Goal: Task Accomplishment & Management: Use online tool/utility

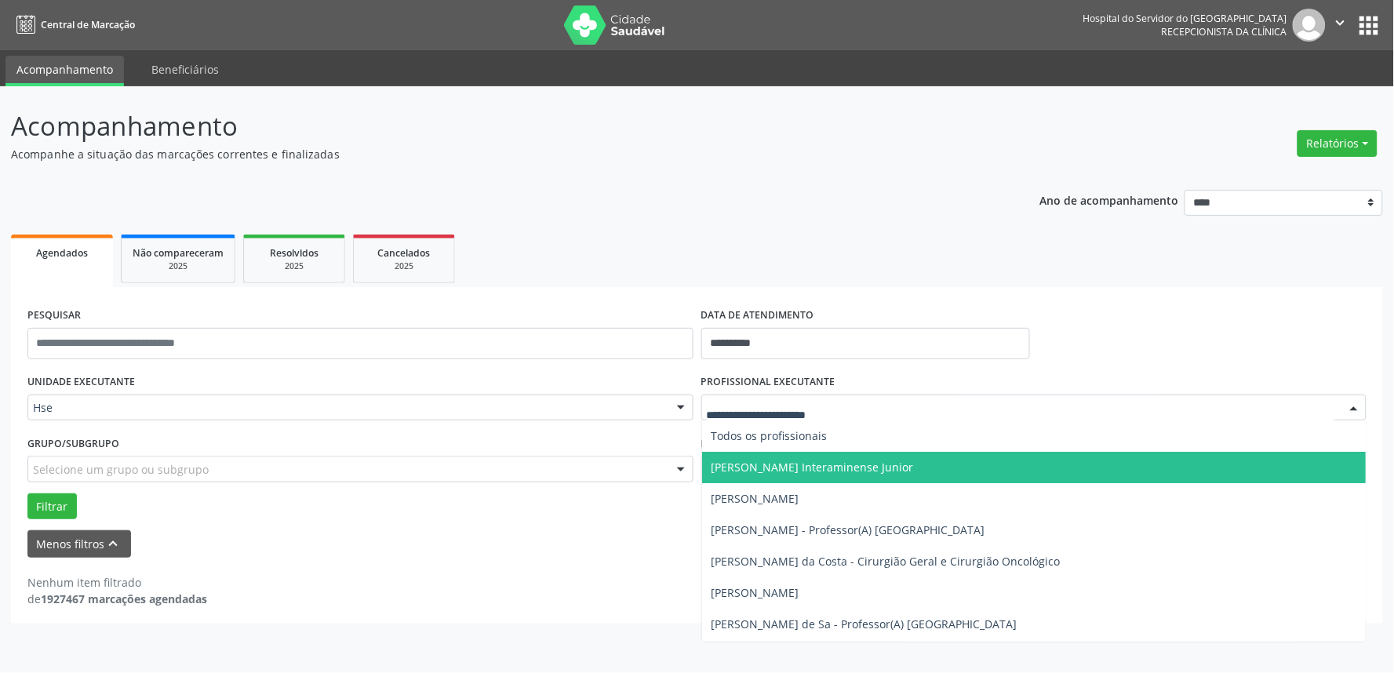
click at [814, 395] on div at bounding box center [1034, 408] width 666 height 27
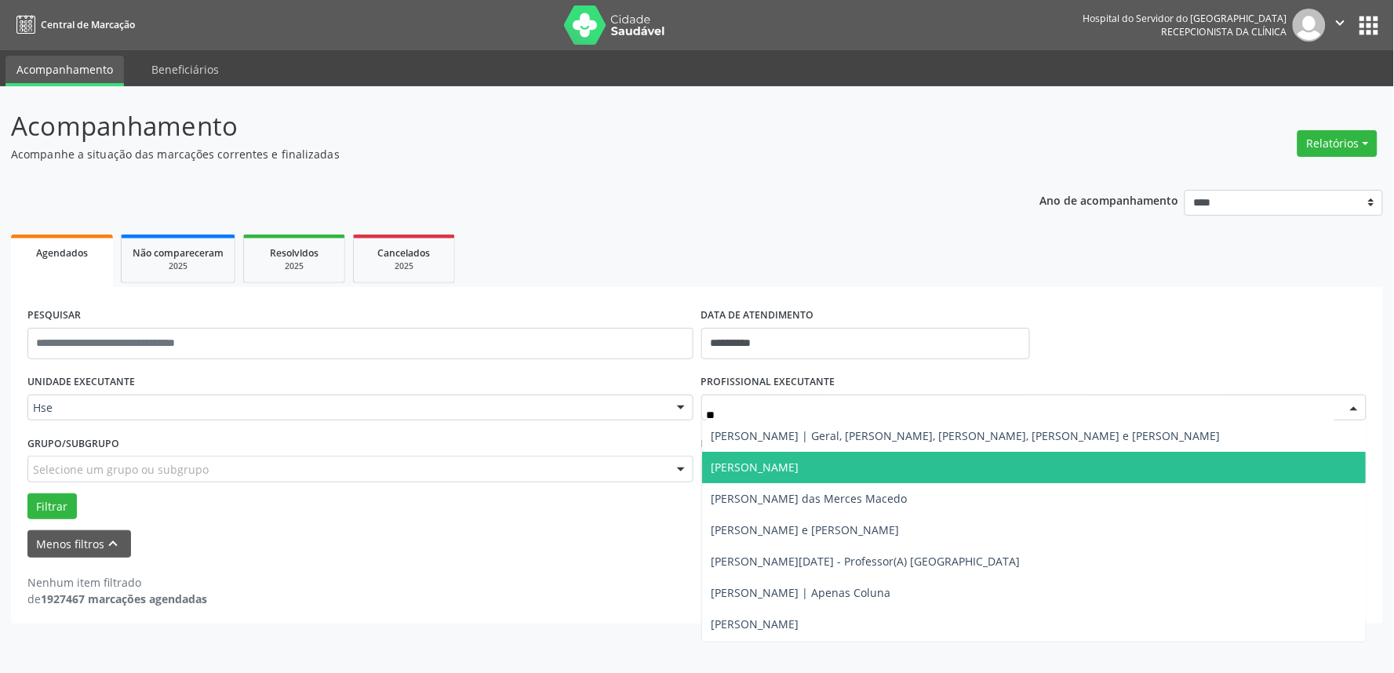
type input "***"
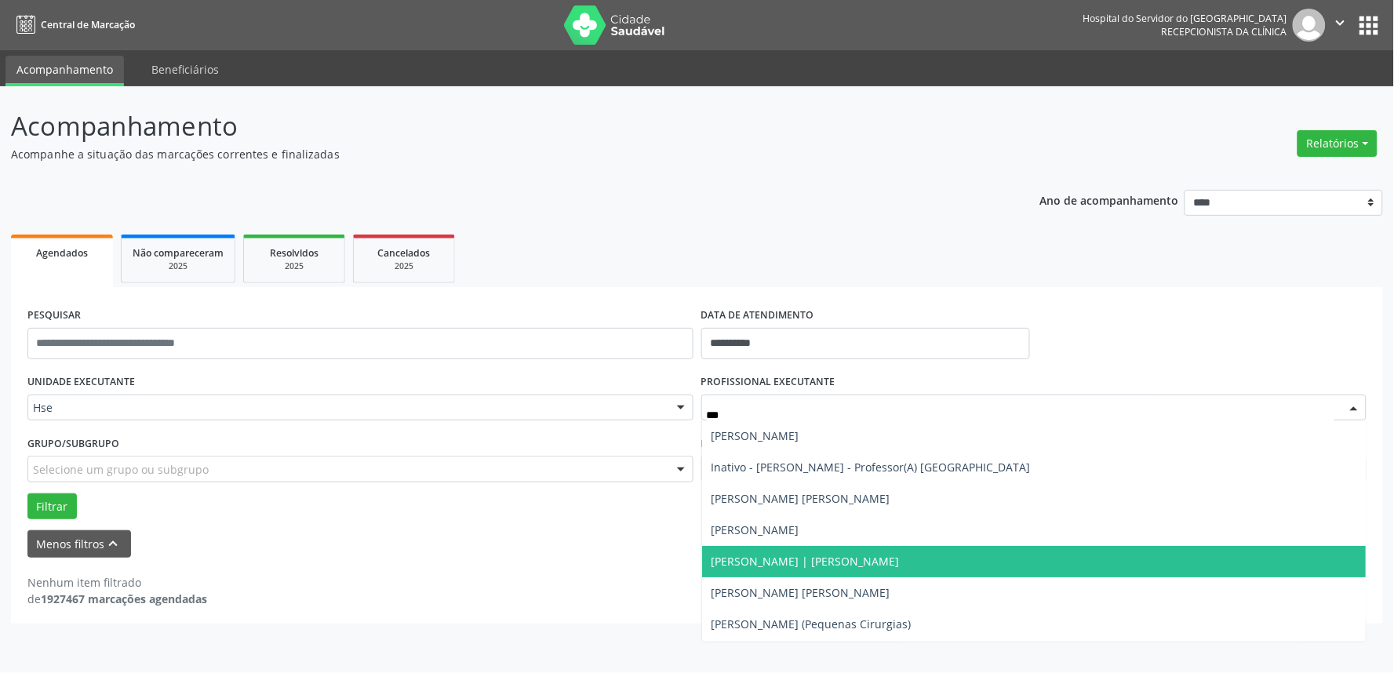
click at [780, 559] on span "[PERSON_NAME] | [PERSON_NAME]" at bounding box center [805, 561] width 188 height 15
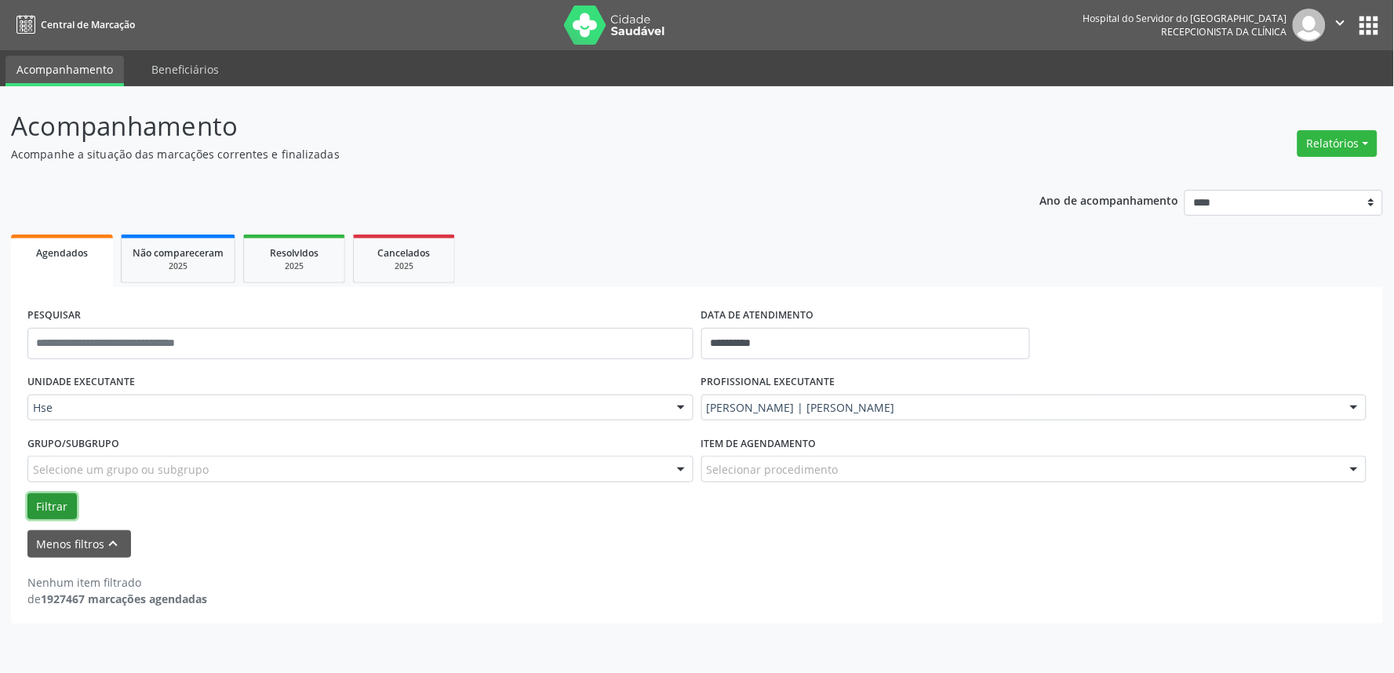
click at [45, 493] on button "Filtrar" at bounding box center [51, 506] width 49 height 27
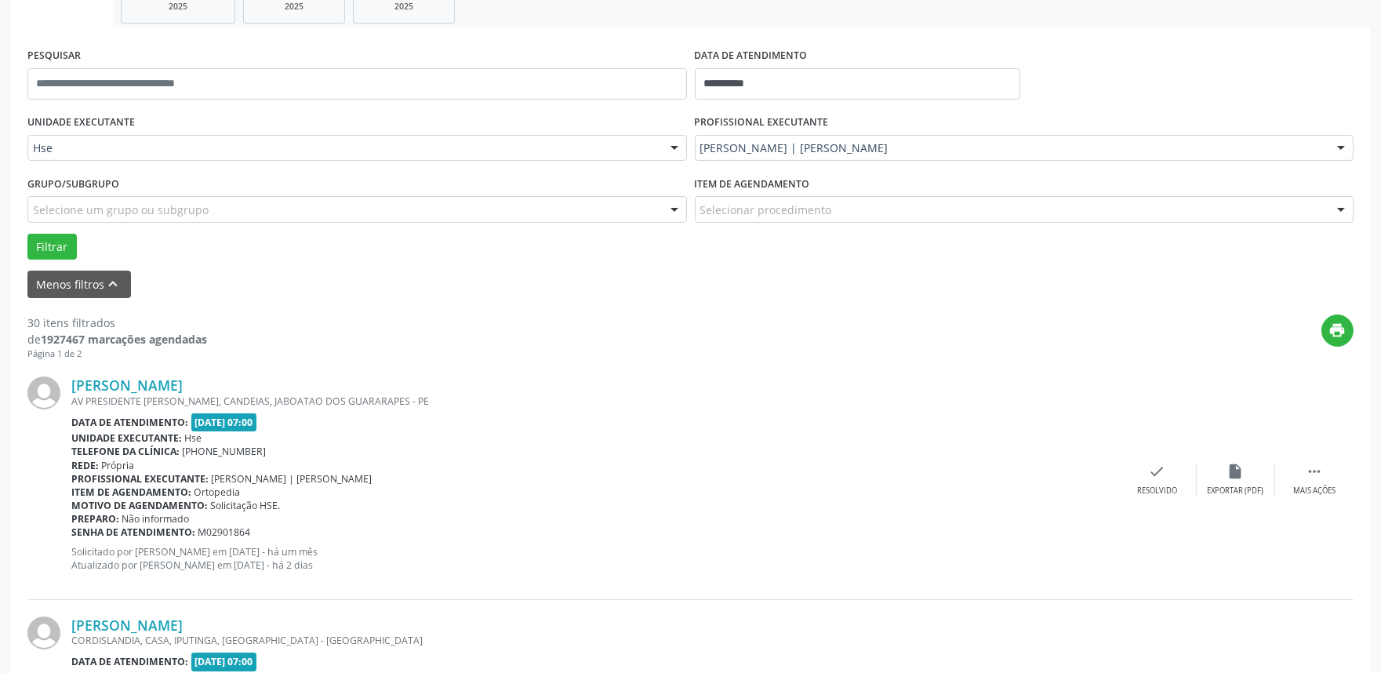
scroll to position [261, 0]
click at [1329, 467] on div " Mais ações" at bounding box center [1314, 478] width 78 height 34
click at [1248, 486] on div "Não compareceu" at bounding box center [1235, 489] width 67 height 11
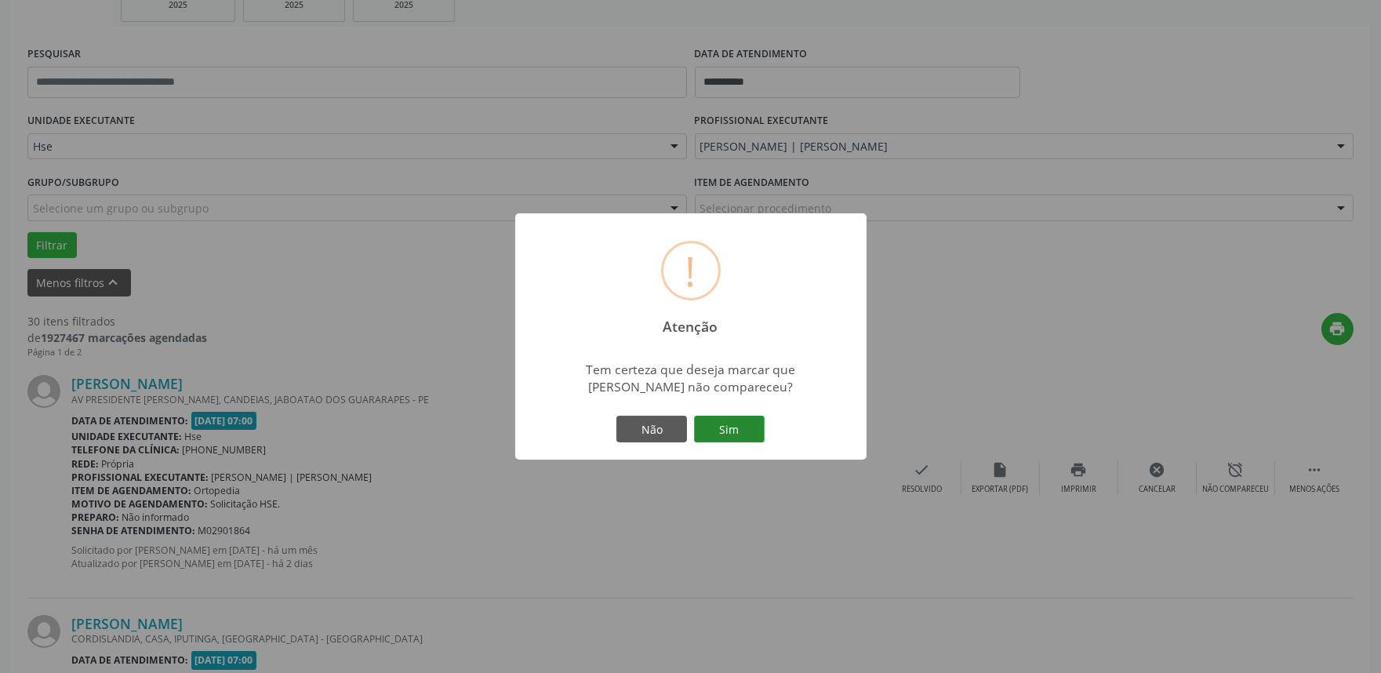
click at [730, 428] on button "Sim" at bounding box center [729, 429] width 71 height 27
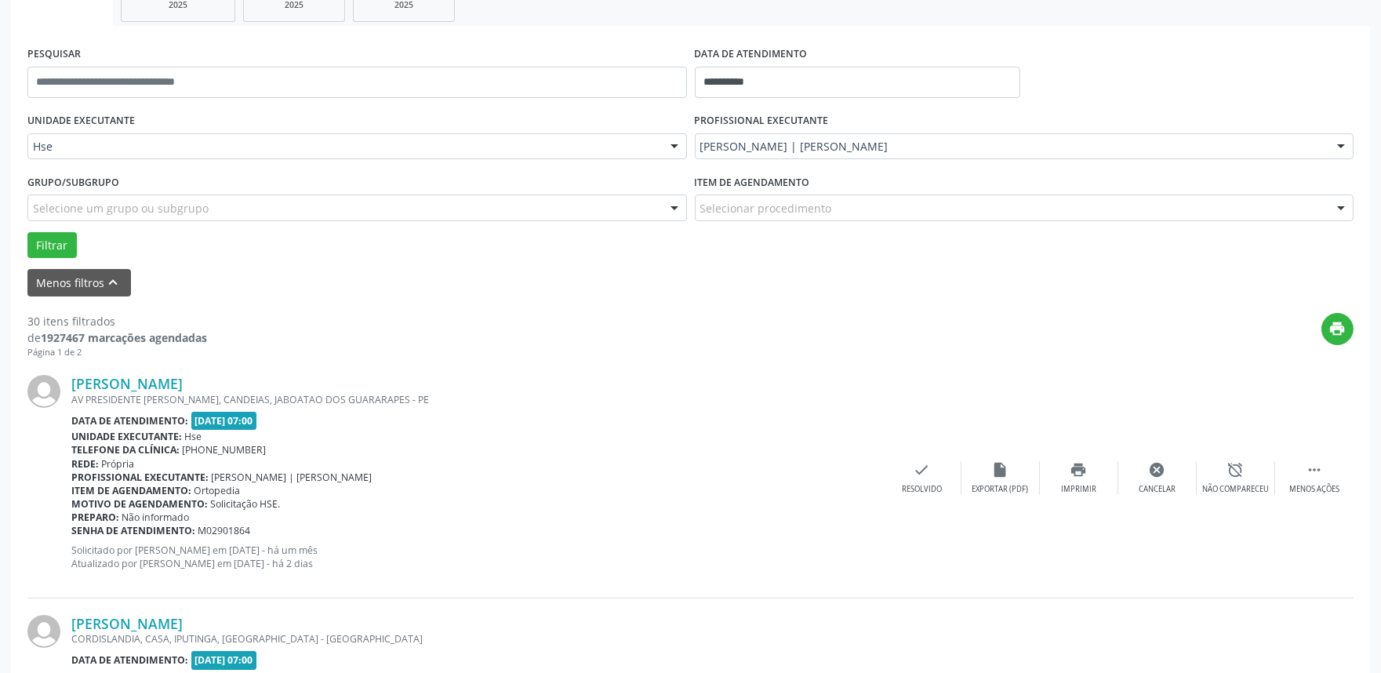
scroll to position [10, 0]
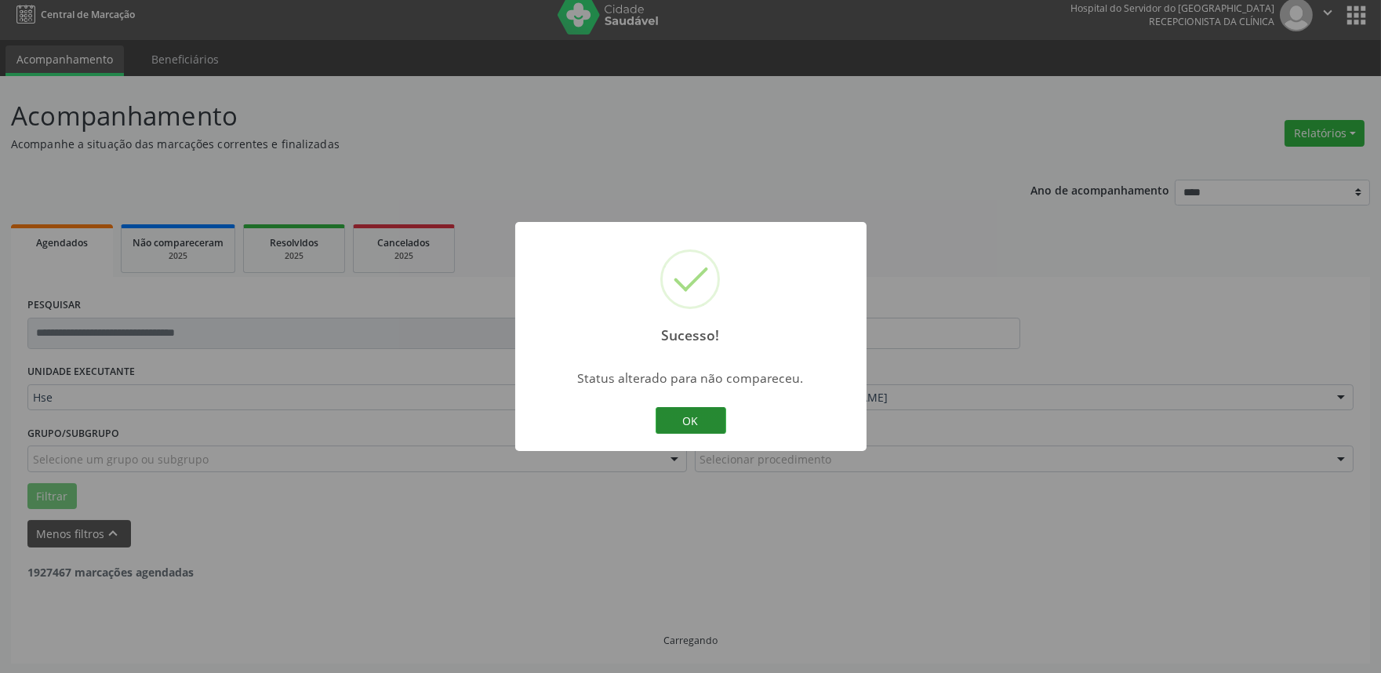
click at [671, 427] on button "OK" at bounding box center [691, 420] width 71 height 27
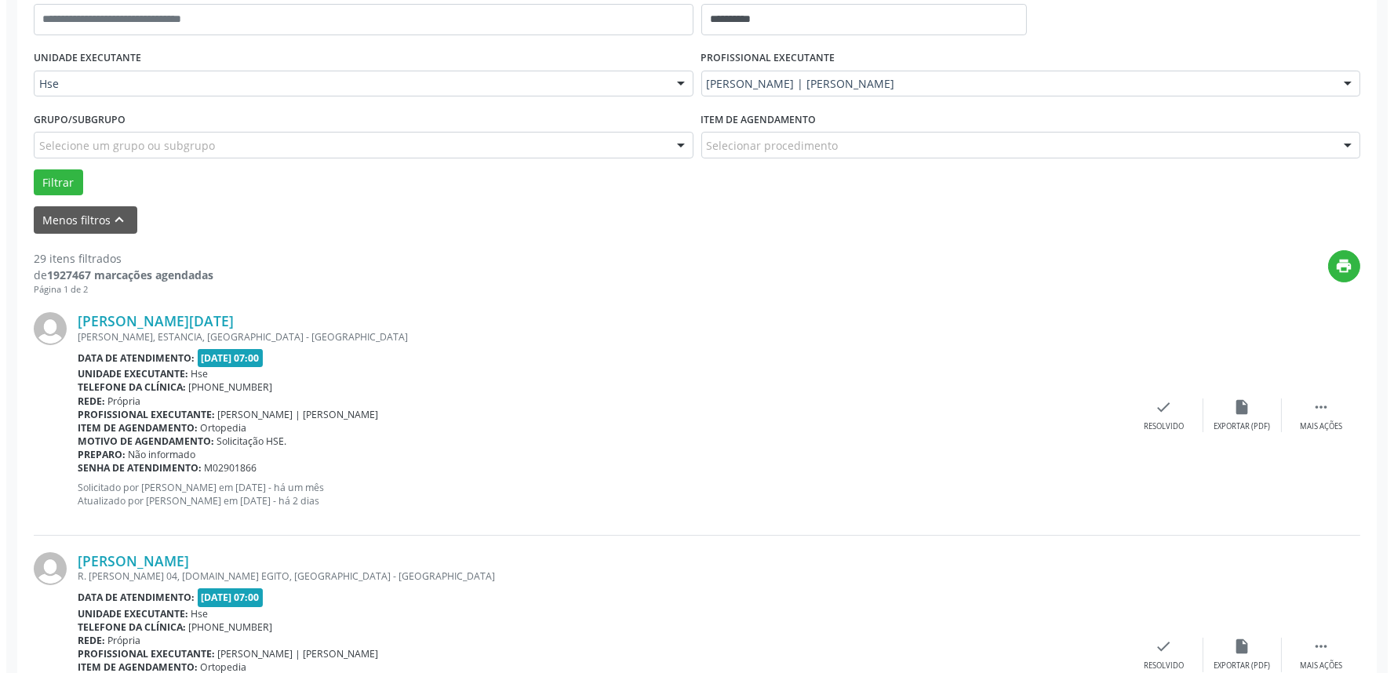
scroll to position [358, 0]
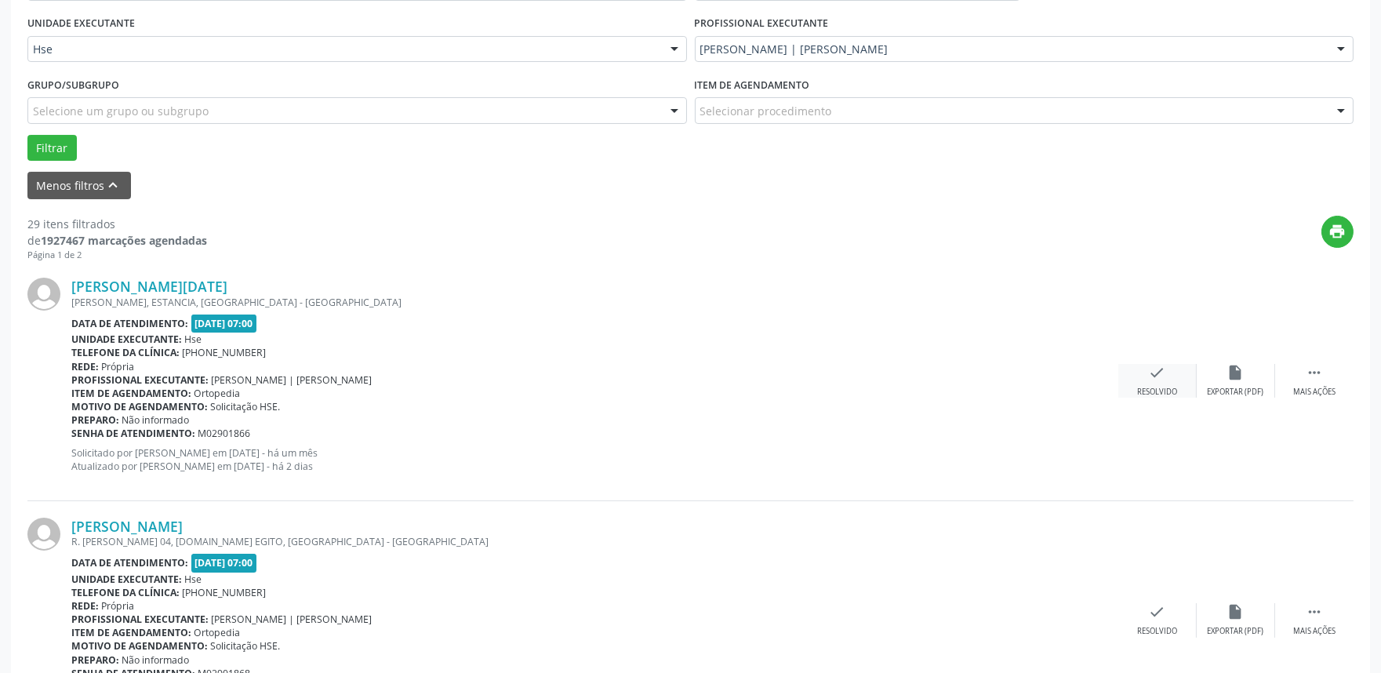
click at [1146, 388] on div "Resolvido" at bounding box center [1157, 392] width 40 height 11
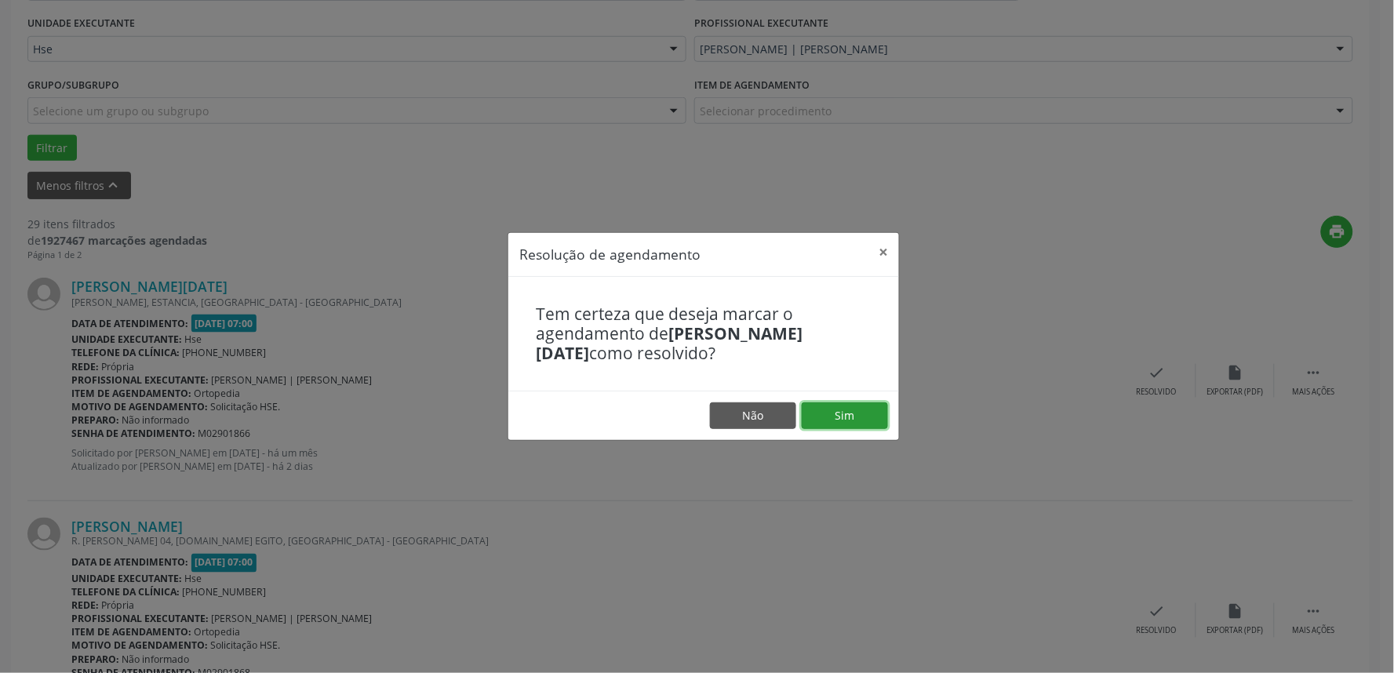
click at [865, 424] on button "Sim" at bounding box center [845, 415] width 86 height 27
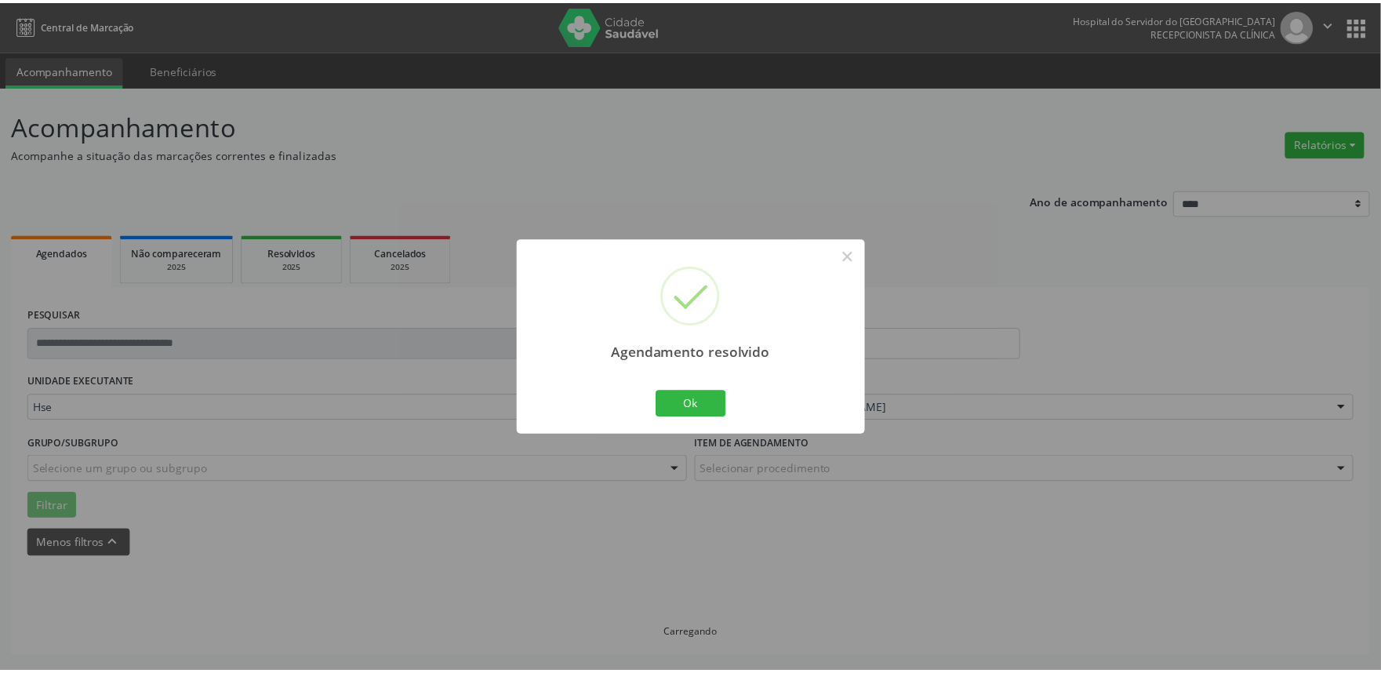
scroll to position [0, 0]
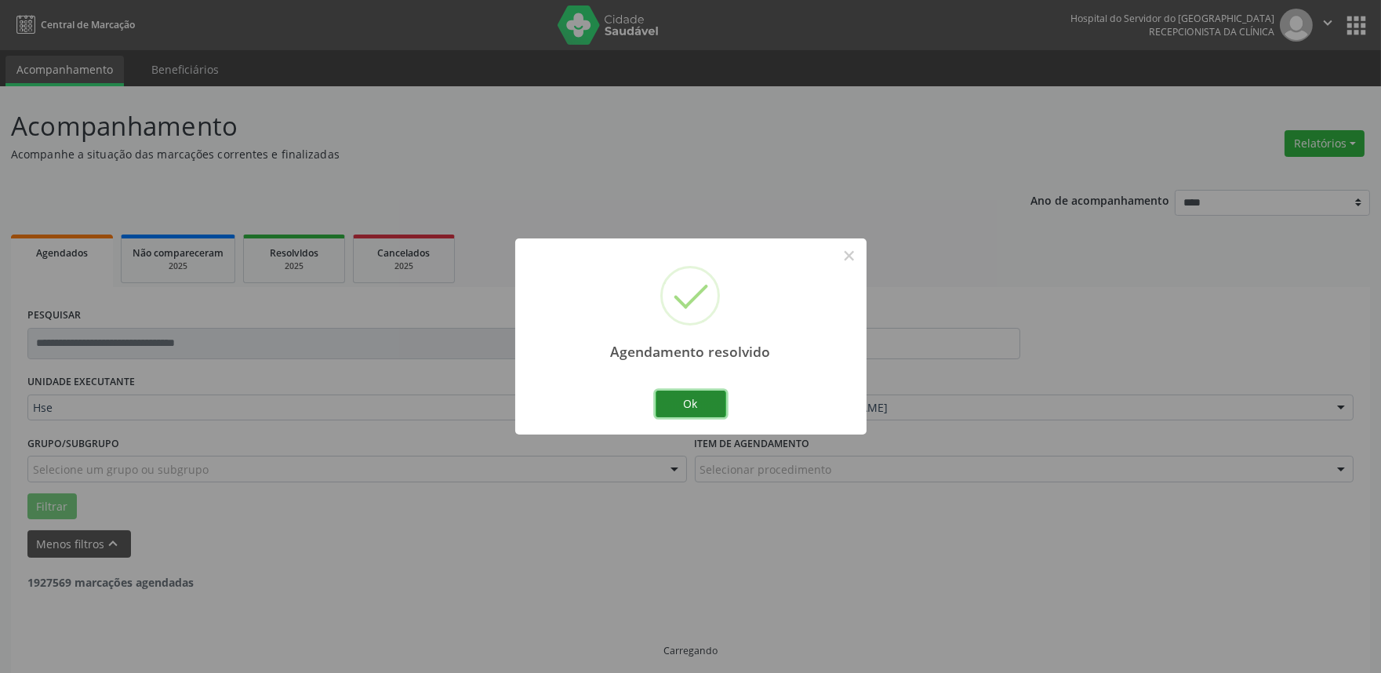
click at [709, 402] on button "Ok" at bounding box center [691, 404] width 71 height 27
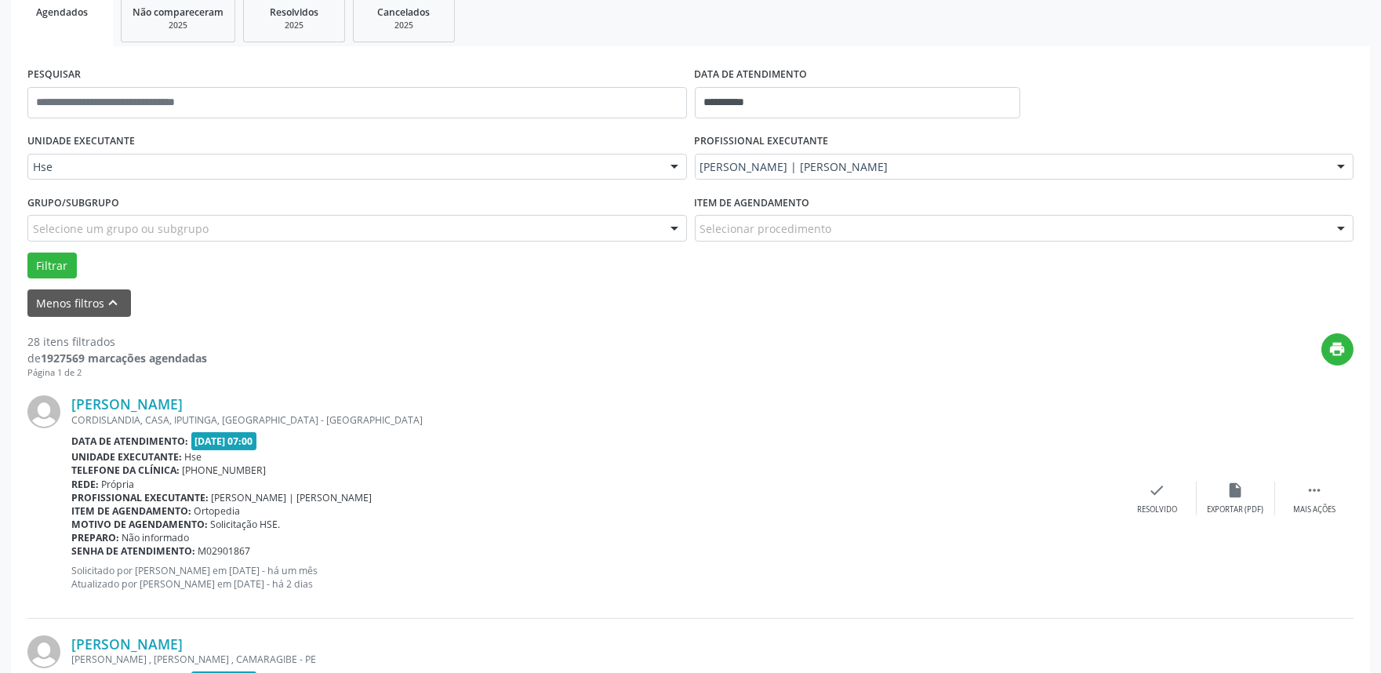
scroll to position [261, 0]
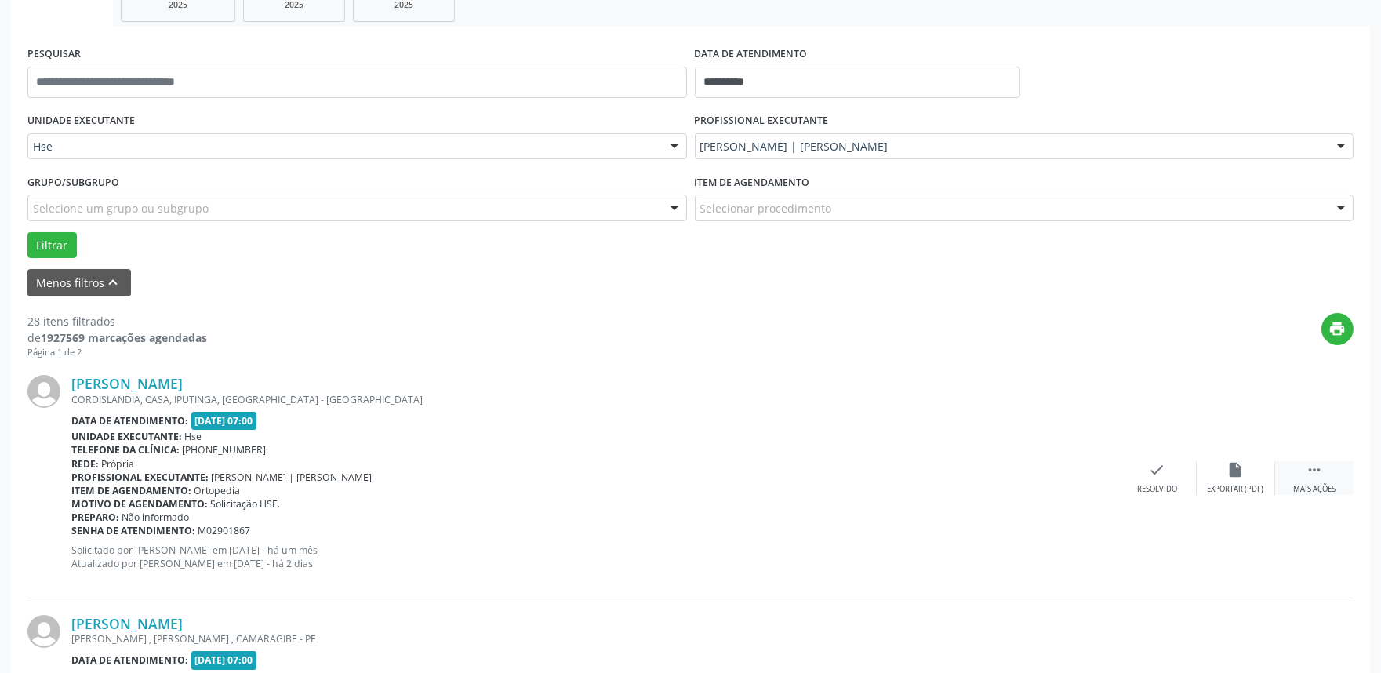
click at [1322, 473] on icon "" at bounding box center [1314, 469] width 17 height 17
click at [1257, 472] on div "alarm_off Não compareceu" at bounding box center [1236, 478] width 78 height 34
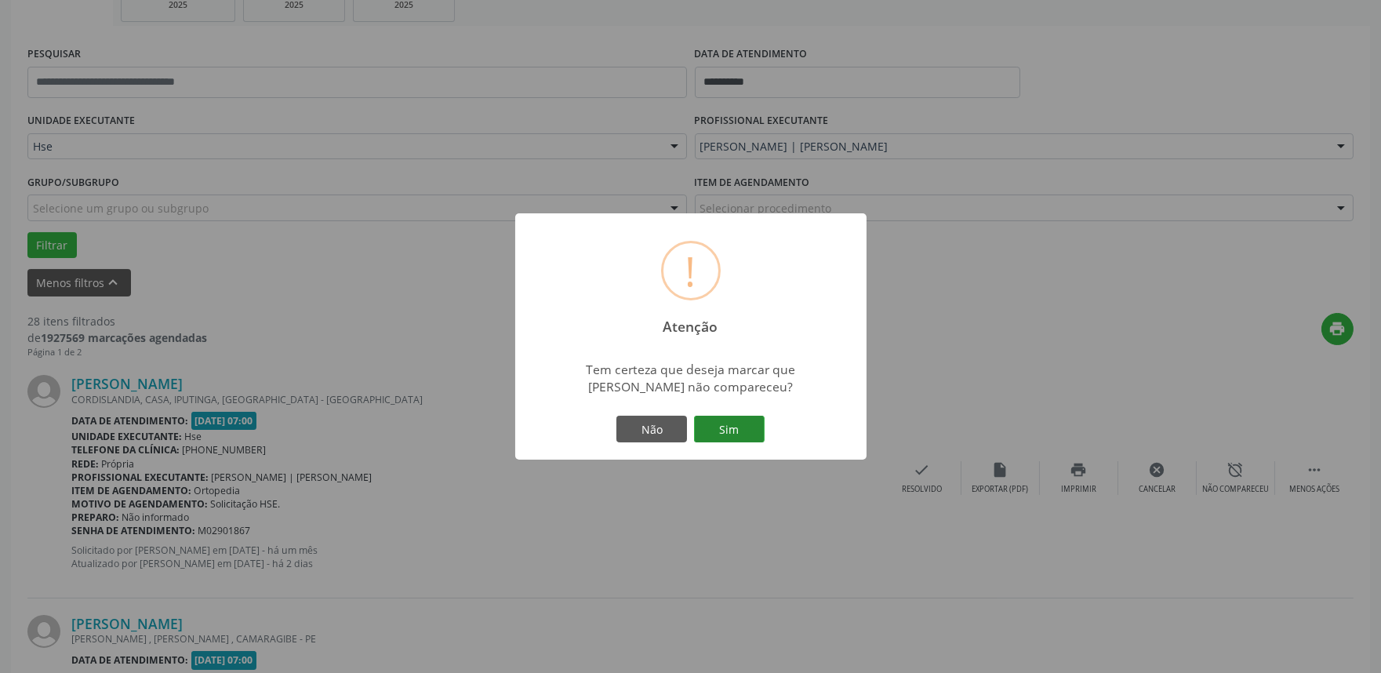
click at [751, 429] on button "Sim" at bounding box center [729, 429] width 71 height 27
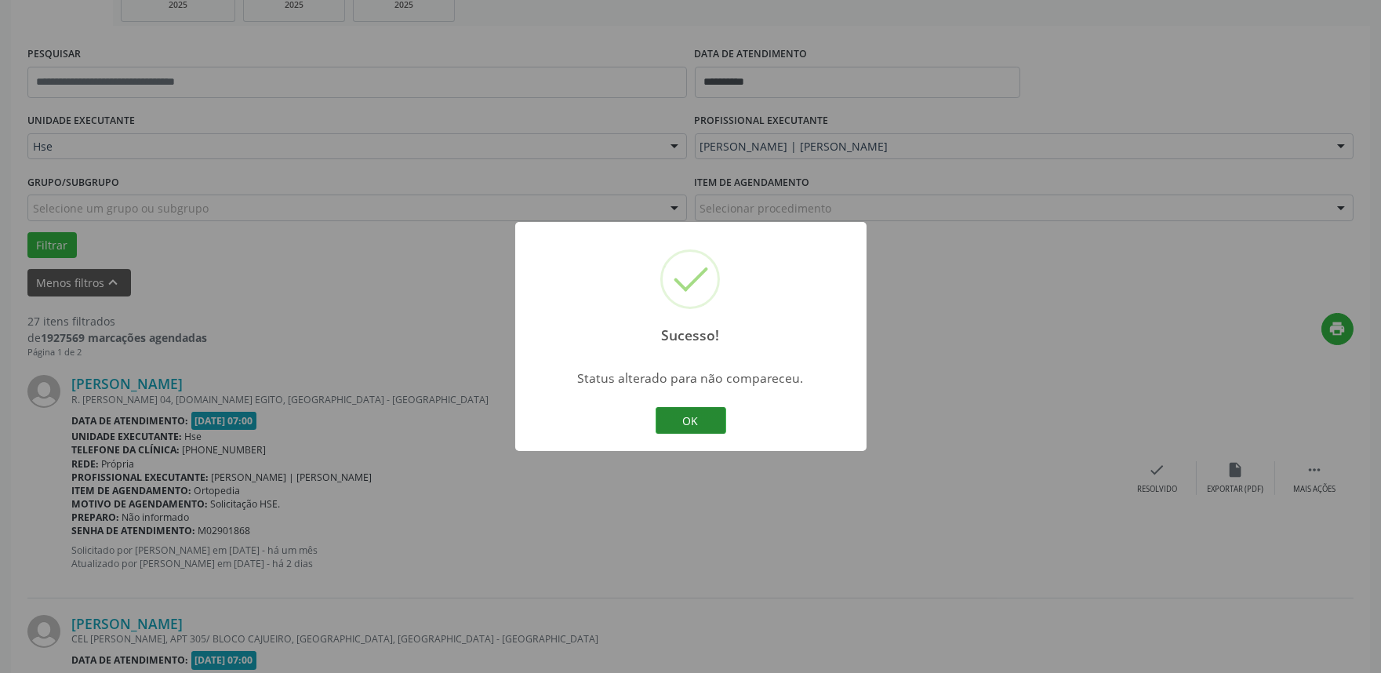
click at [710, 421] on button "OK" at bounding box center [691, 420] width 71 height 27
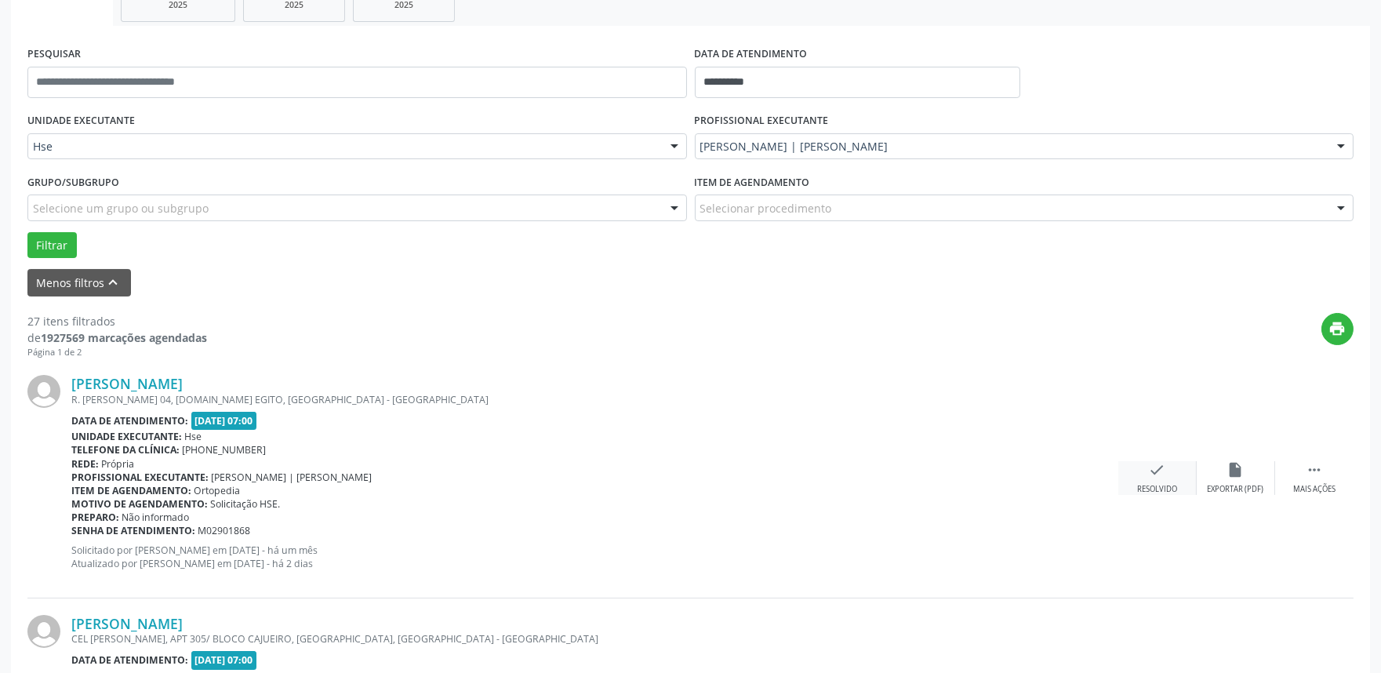
click at [1150, 476] on icon "check" at bounding box center [1157, 469] width 17 height 17
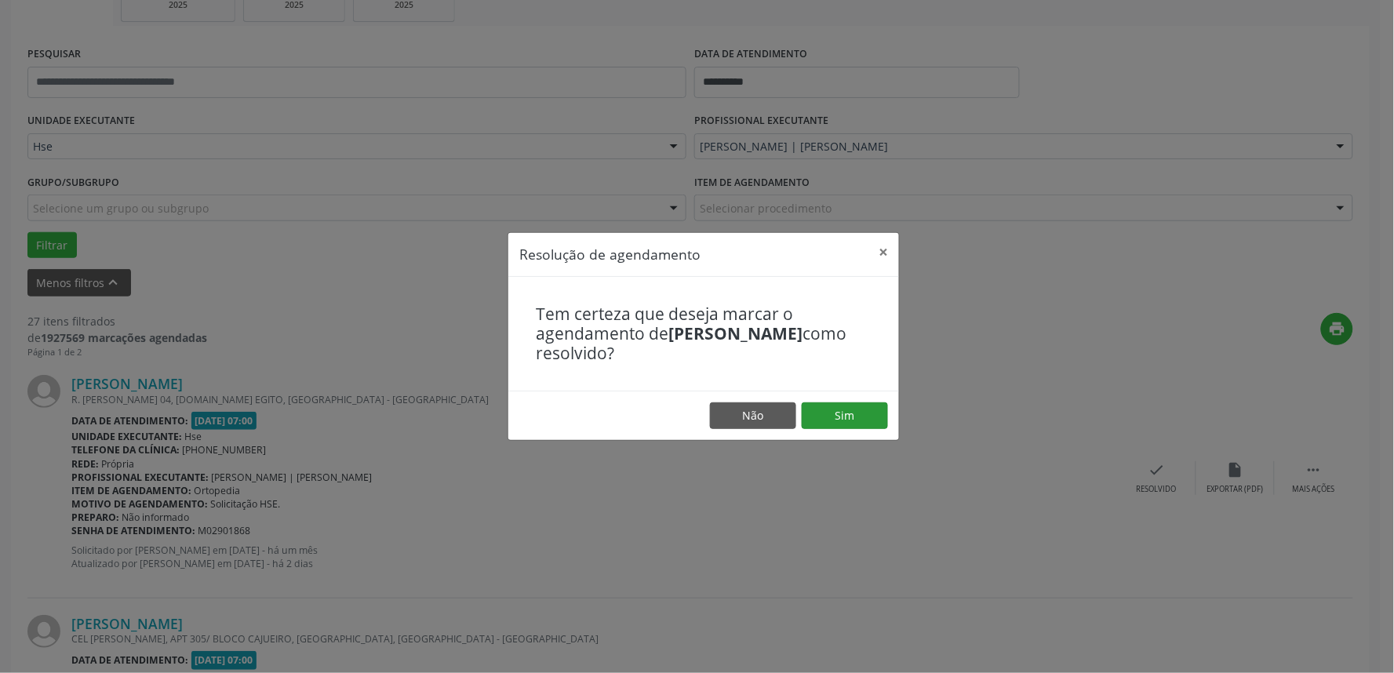
drag, startPoint x: 892, startPoint y: 411, endPoint x: 871, endPoint y: 411, distance: 20.4
click at [875, 411] on footer "Não Sim" at bounding box center [703, 415] width 391 height 49
click at [842, 412] on button "Sim" at bounding box center [845, 415] width 86 height 27
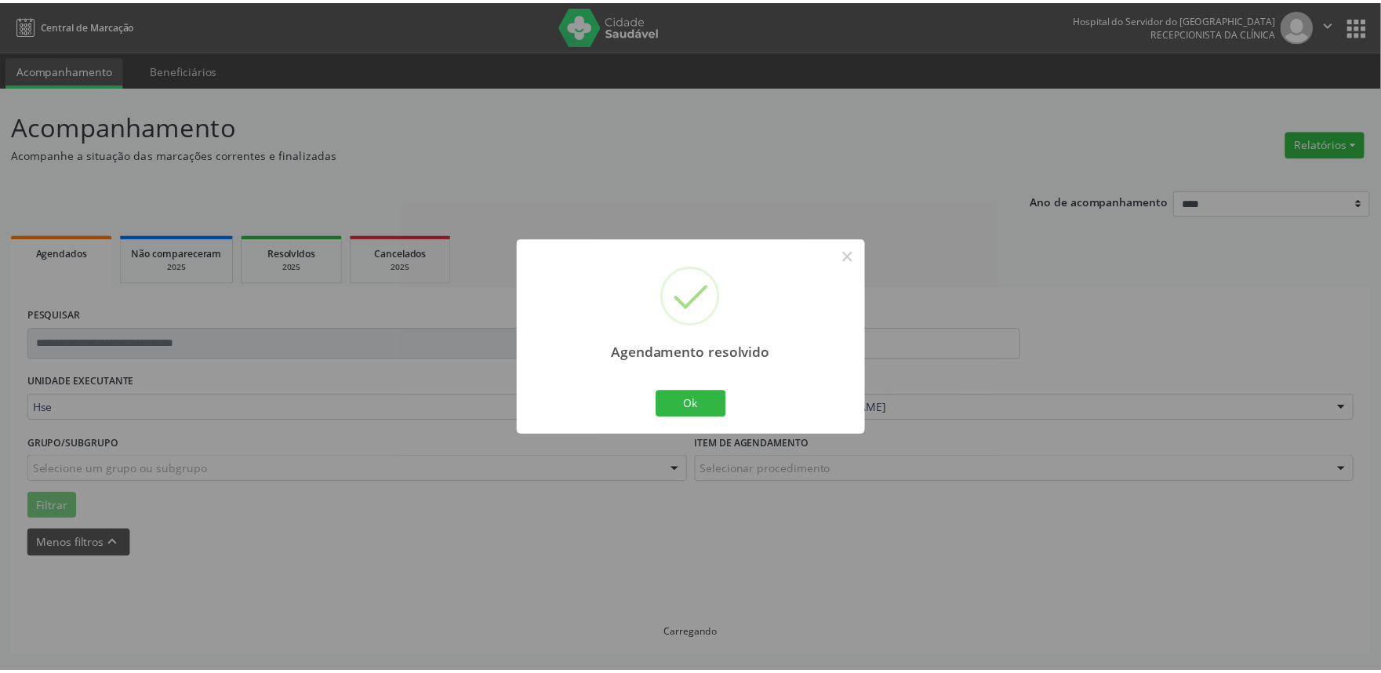
scroll to position [0, 0]
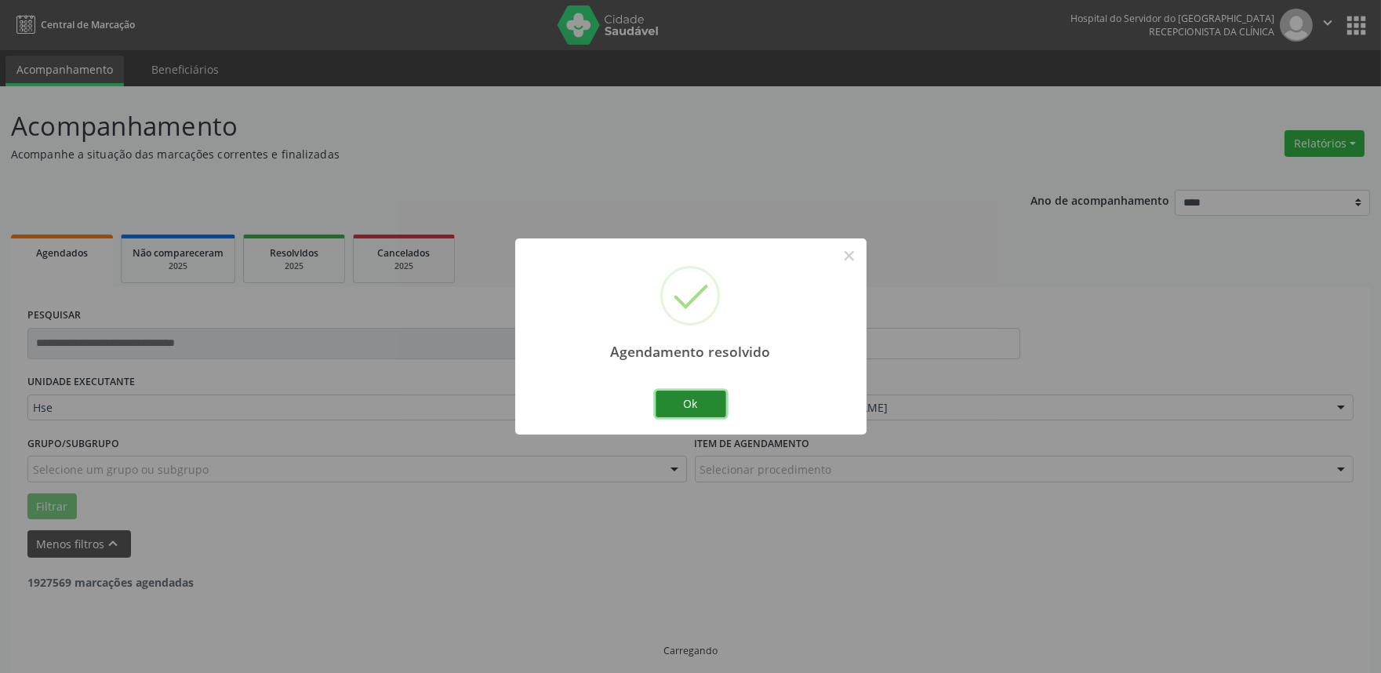
click at [696, 416] on button "Ok" at bounding box center [691, 404] width 71 height 27
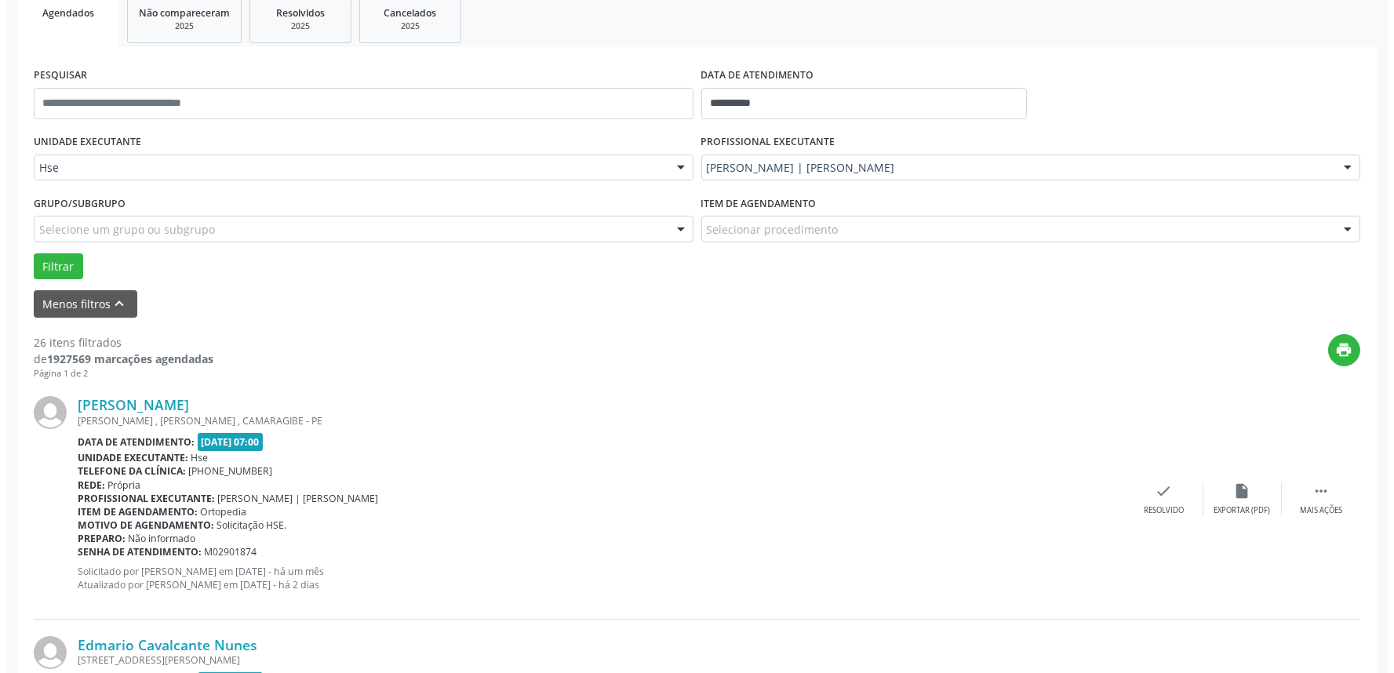
scroll to position [271, 0]
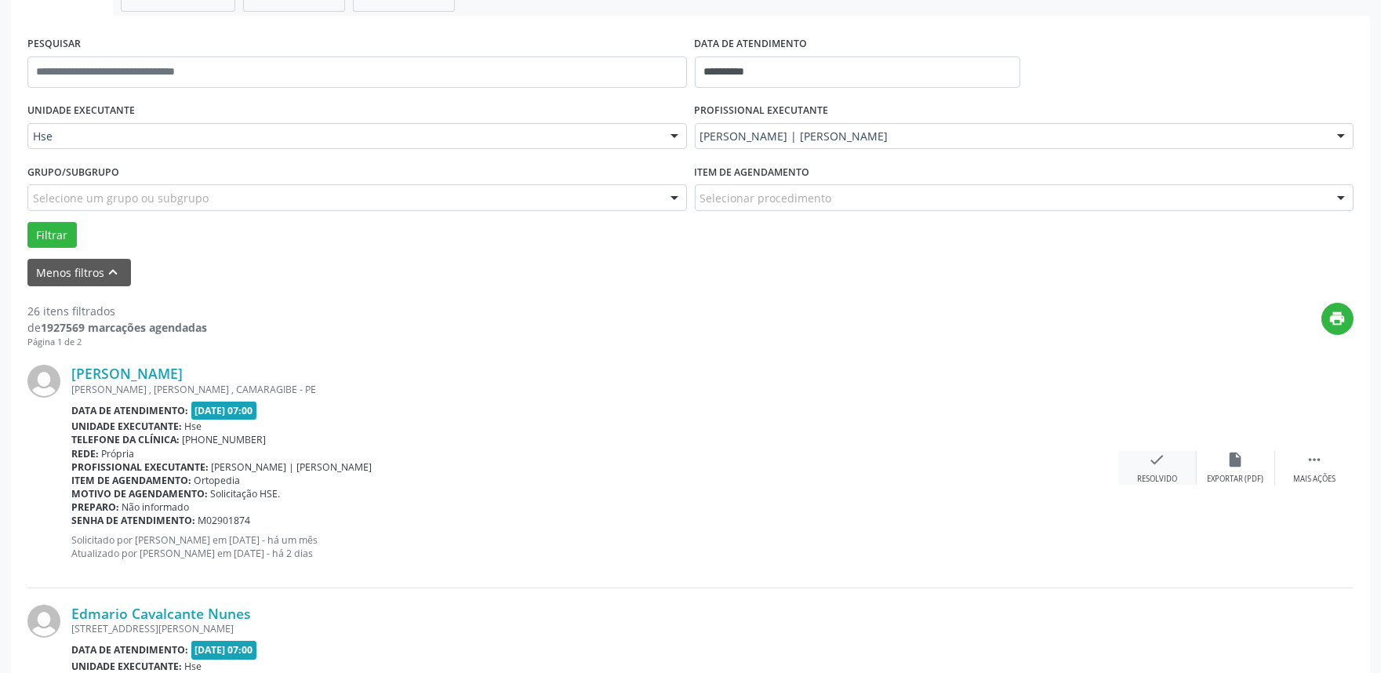
click at [1154, 483] on div "Resolvido" at bounding box center [1157, 479] width 40 height 11
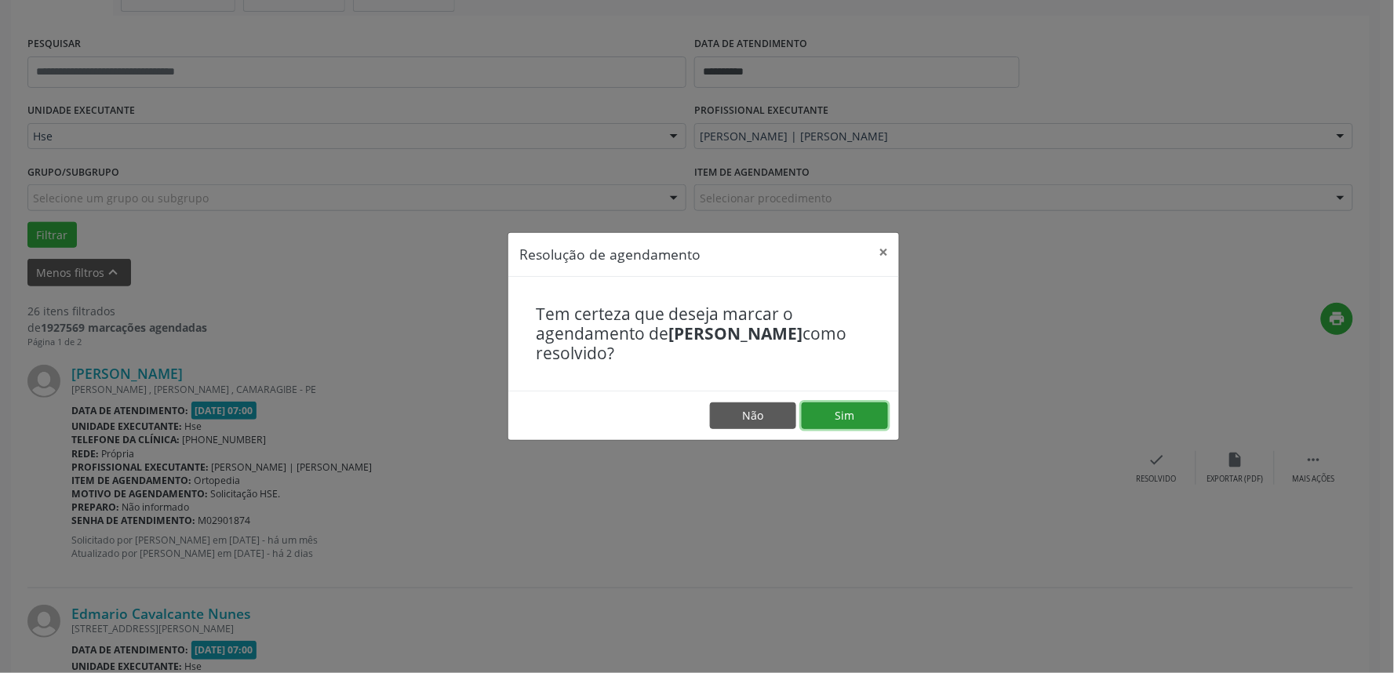
click at [871, 420] on button "Sim" at bounding box center [845, 415] width 86 height 27
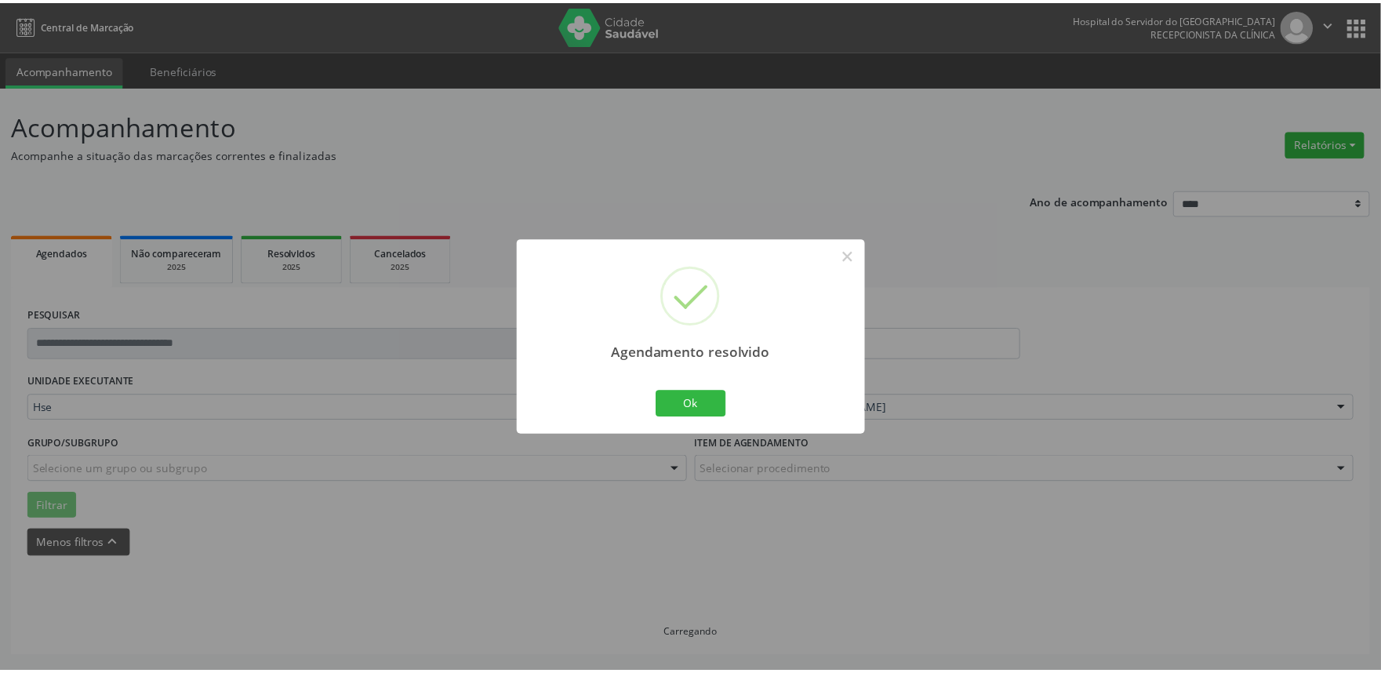
scroll to position [0, 0]
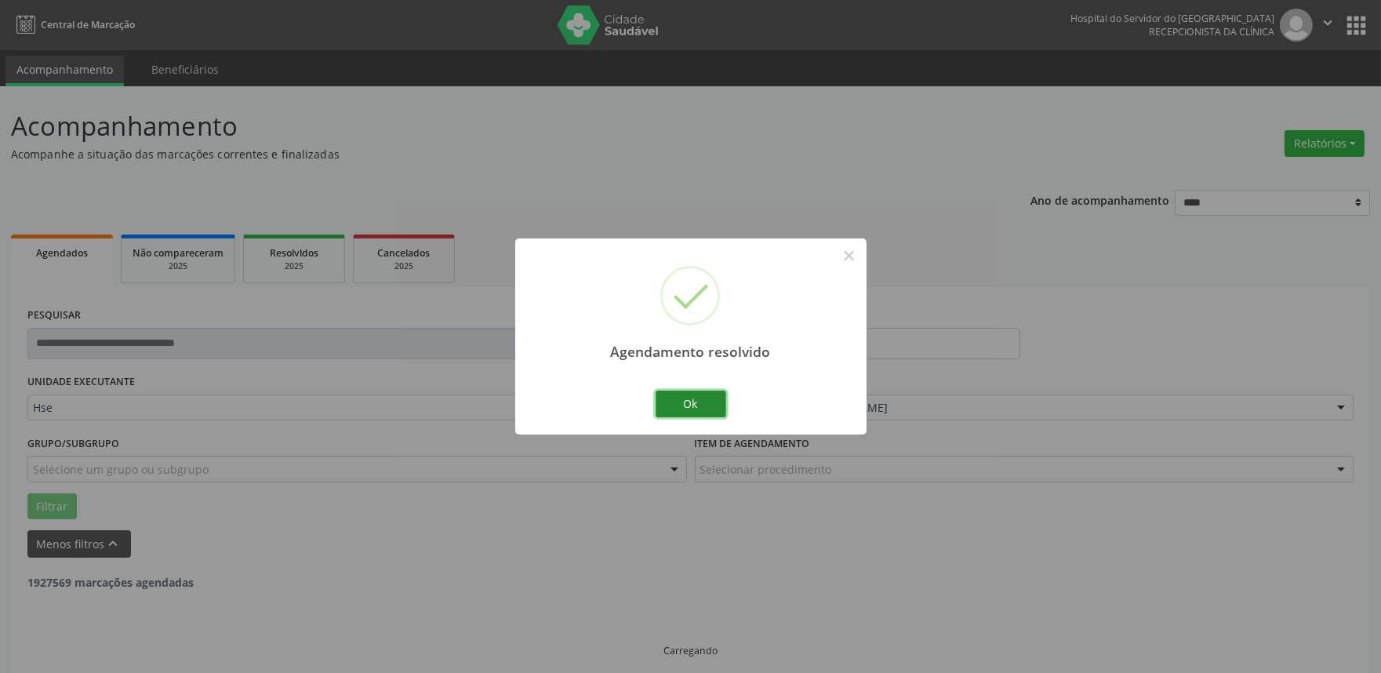
click at [722, 414] on button "Ok" at bounding box center [691, 404] width 71 height 27
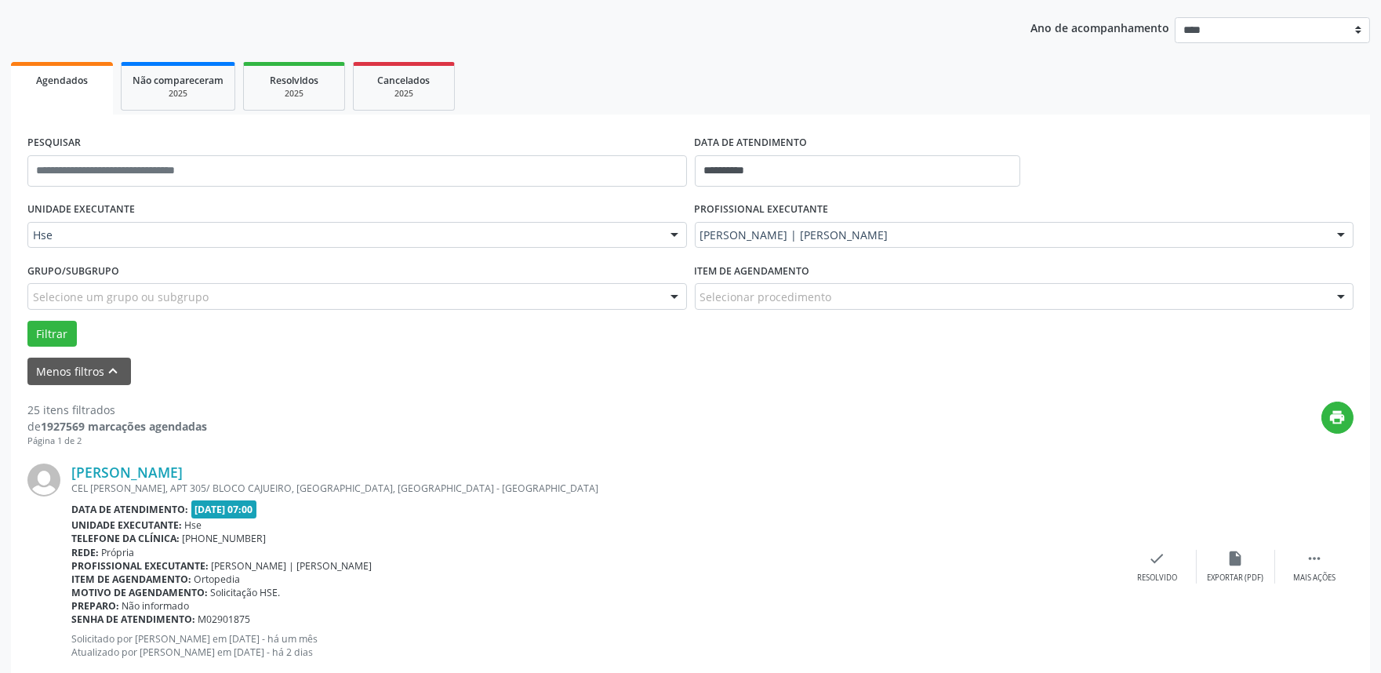
scroll to position [174, 0]
click at [1337, 573] on div " Mais ações" at bounding box center [1314, 565] width 78 height 34
click at [1217, 550] on div "alarm_off Não compareceu" at bounding box center [1236, 565] width 78 height 34
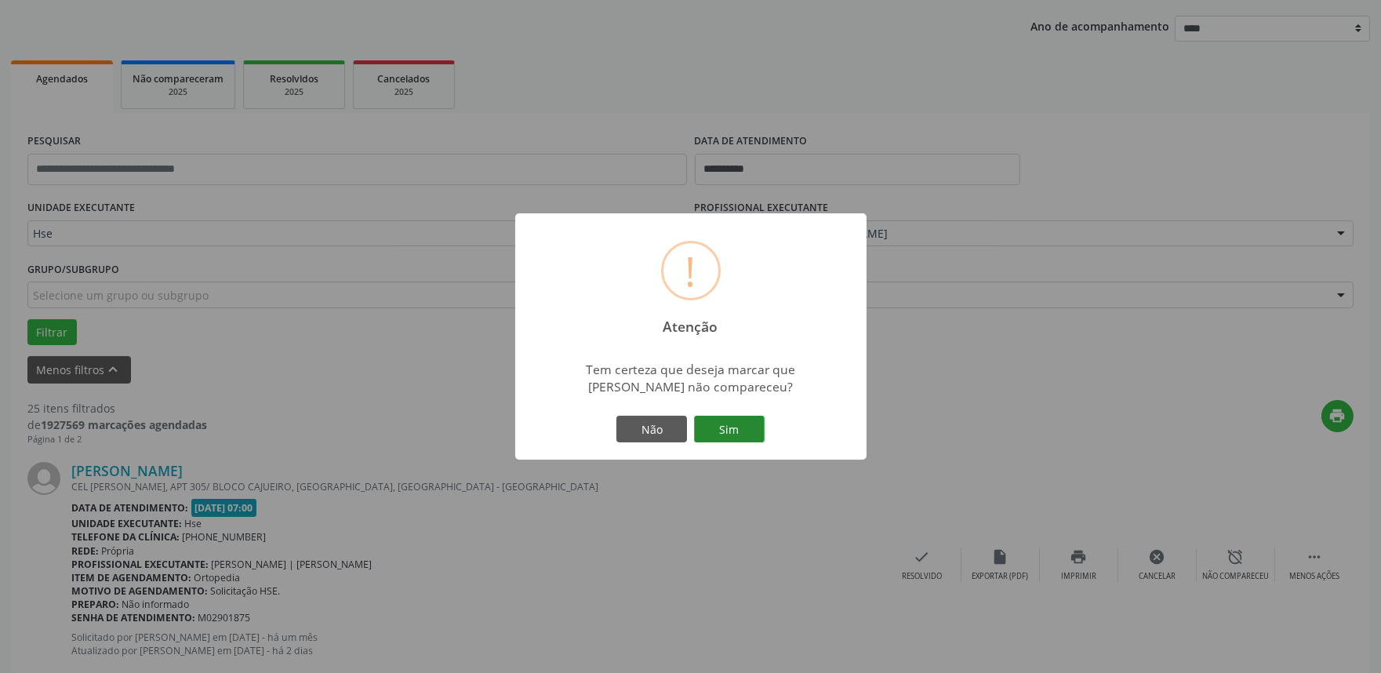
click at [740, 427] on button "Sim" at bounding box center [729, 429] width 71 height 27
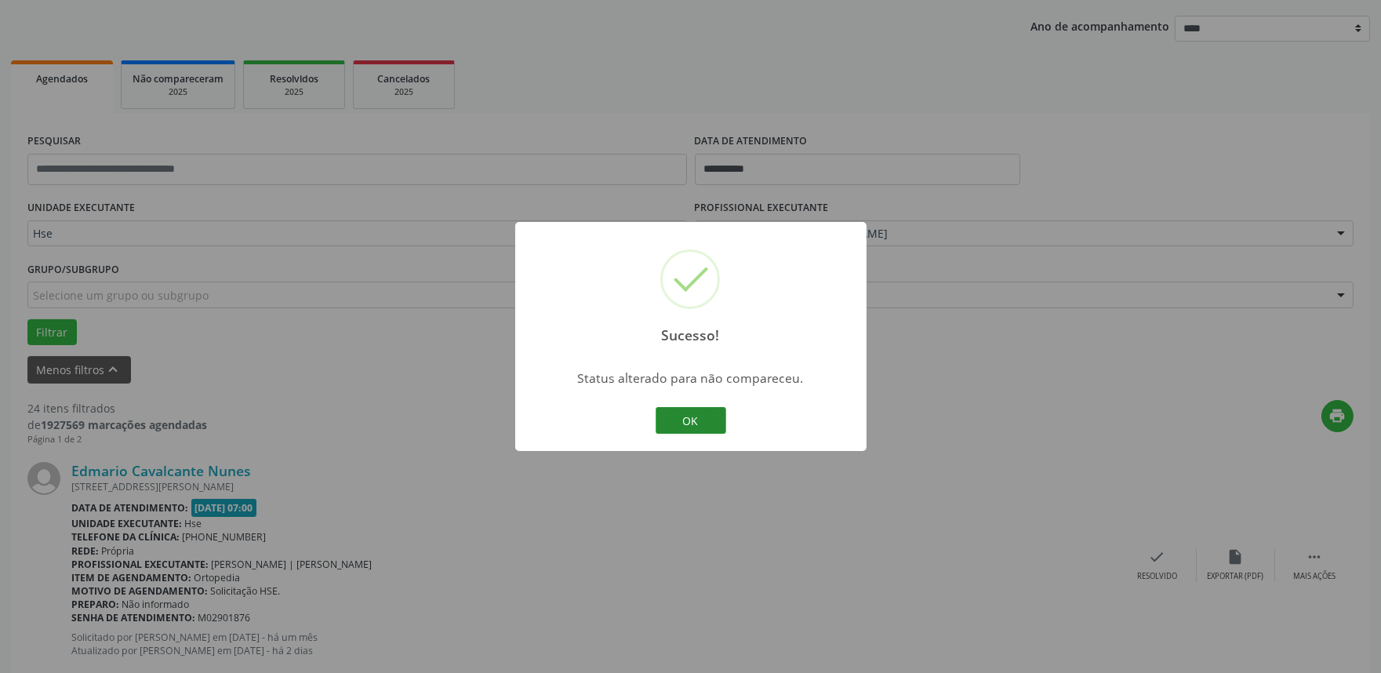
click at [693, 427] on button "OK" at bounding box center [691, 420] width 71 height 27
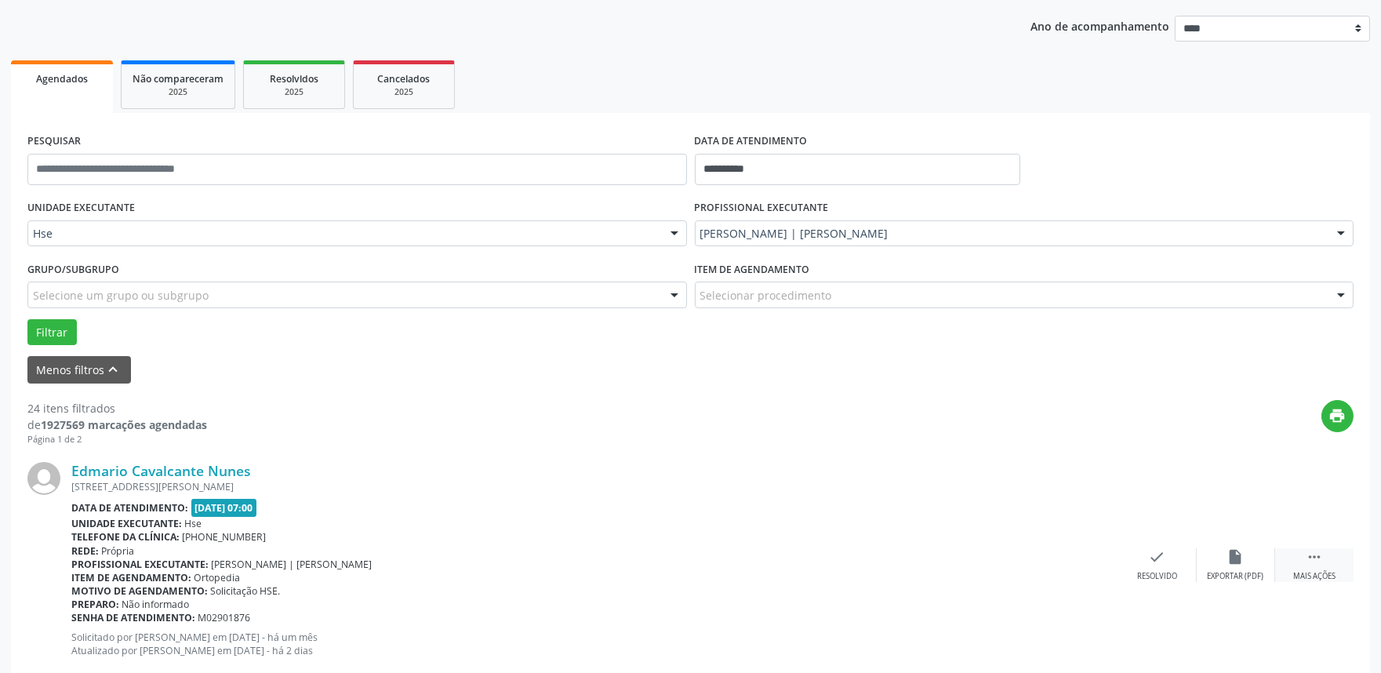
click at [1318, 558] on icon "" at bounding box center [1314, 556] width 17 height 17
click at [1232, 567] on div "alarm_off Não compareceu" at bounding box center [1236, 565] width 78 height 34
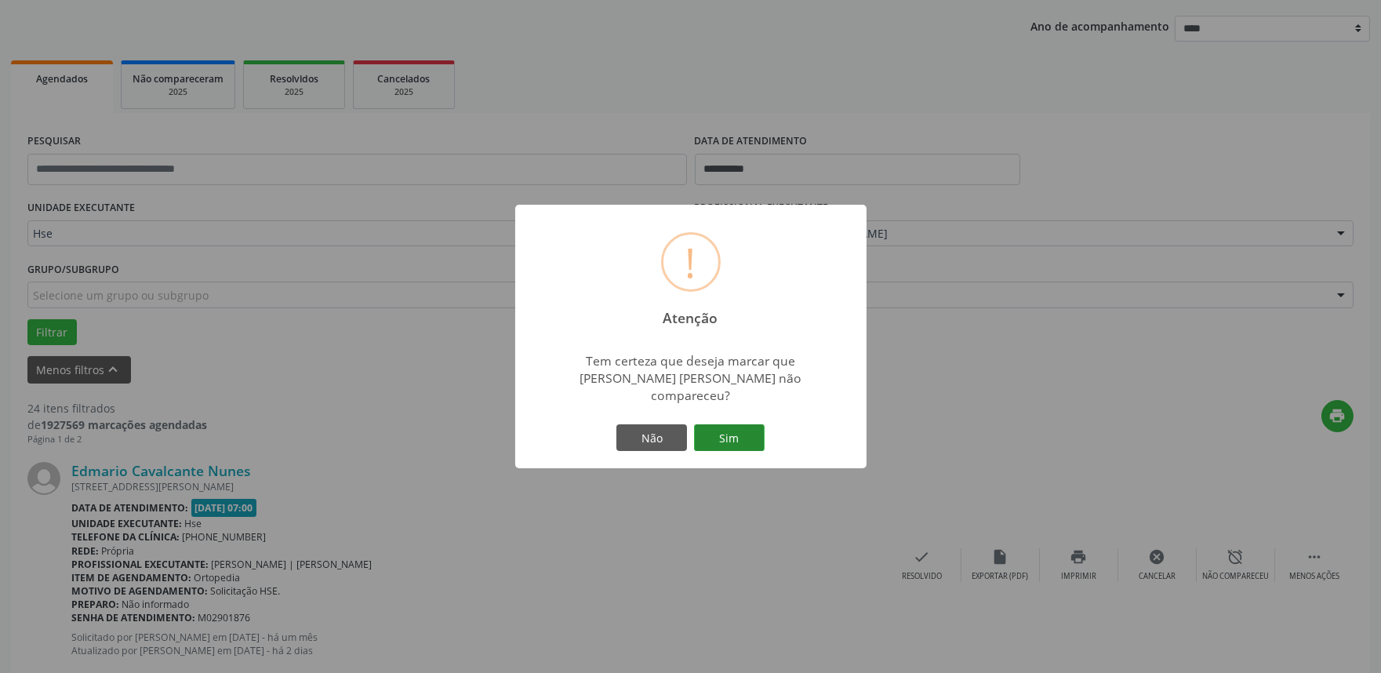
click at [717, 436] on button "Sim" at bounding box center [729, 437] width 71 height 27
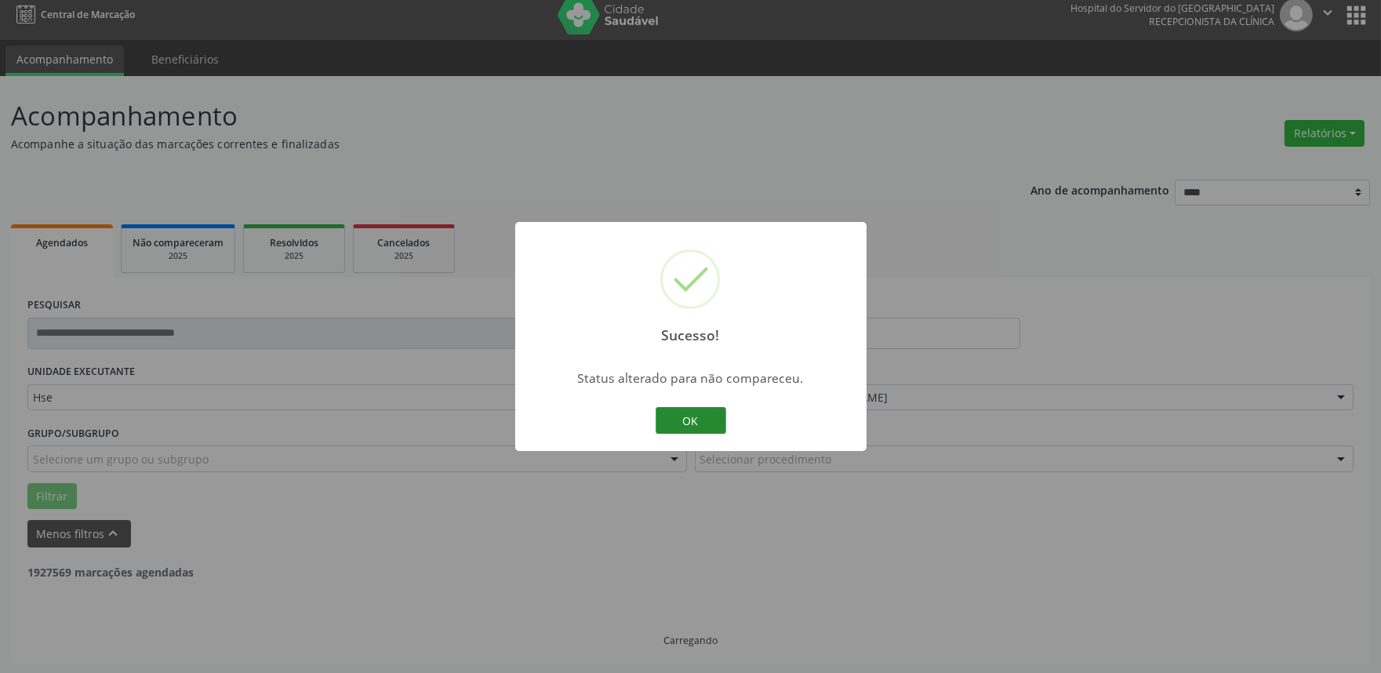
click at [698, 422] on button "OK" at bounding box center [691, 420] width 71 height 27
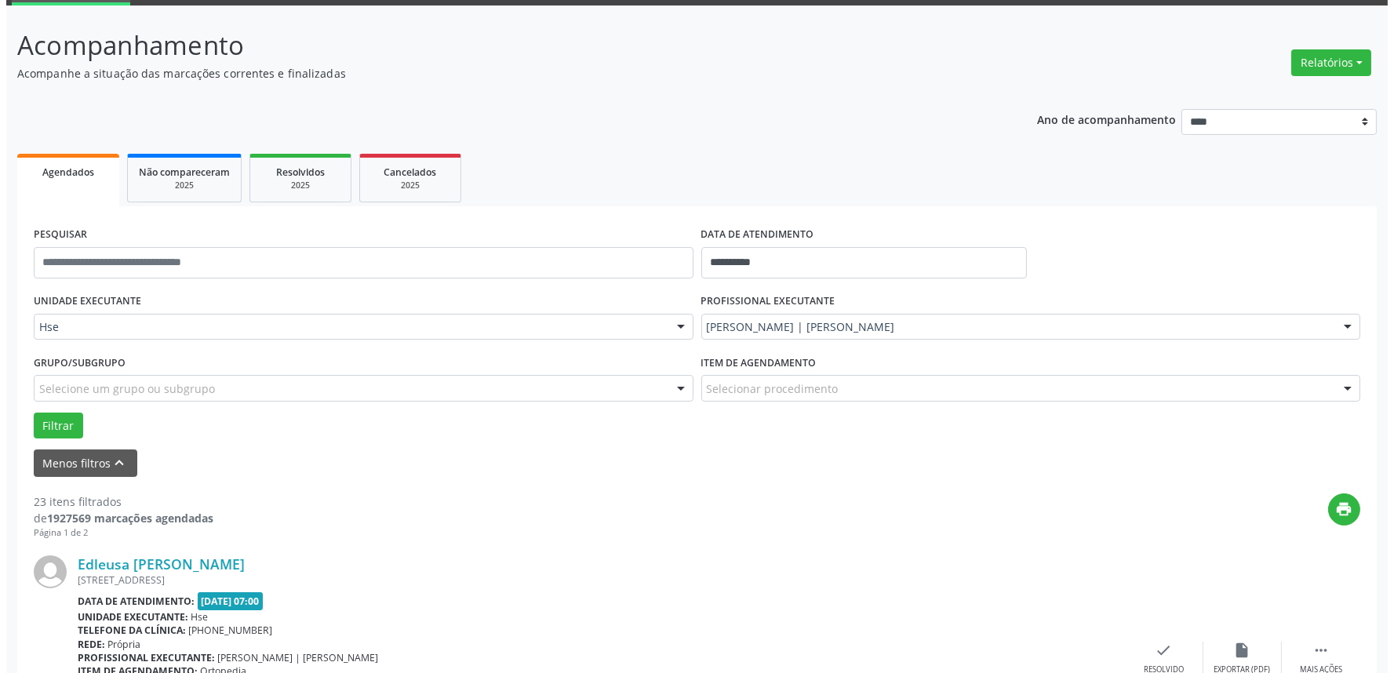
scroll to position [184, 0]
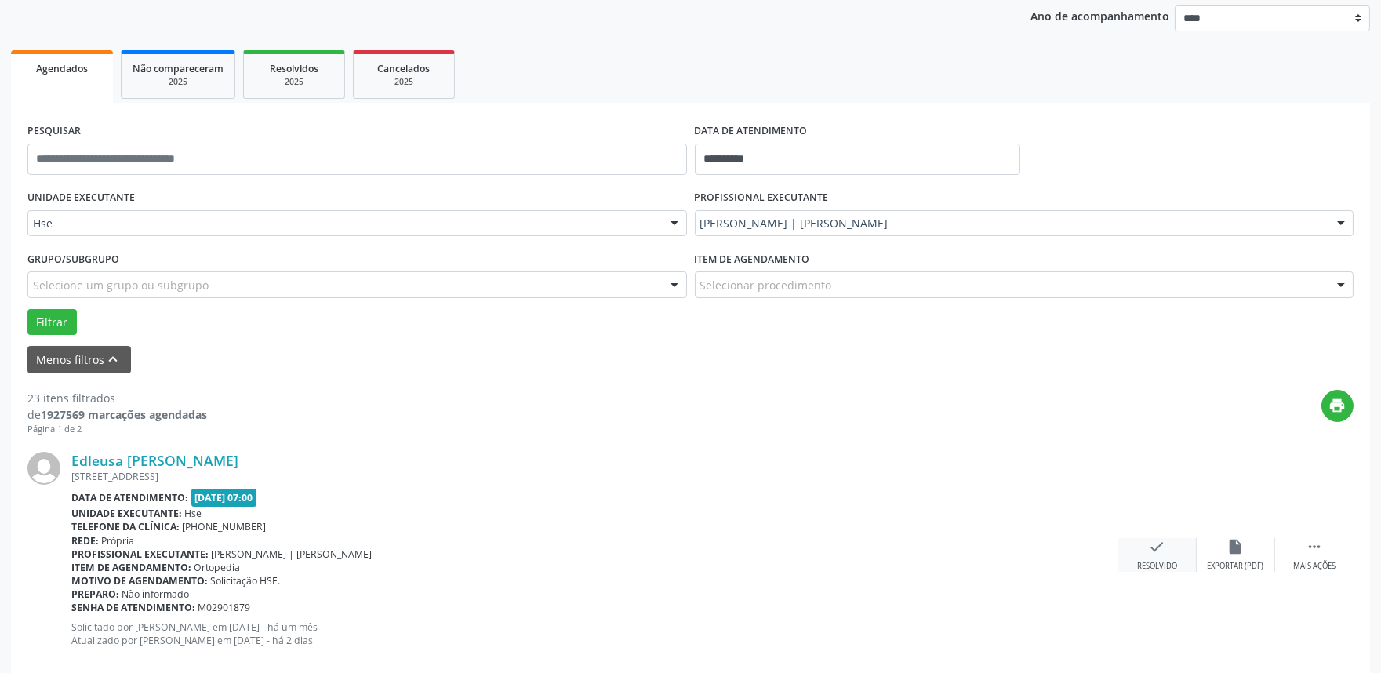
click at [1141, 561] on div "Resolvido" at bounding box center [1157, 566] width 40 height 11
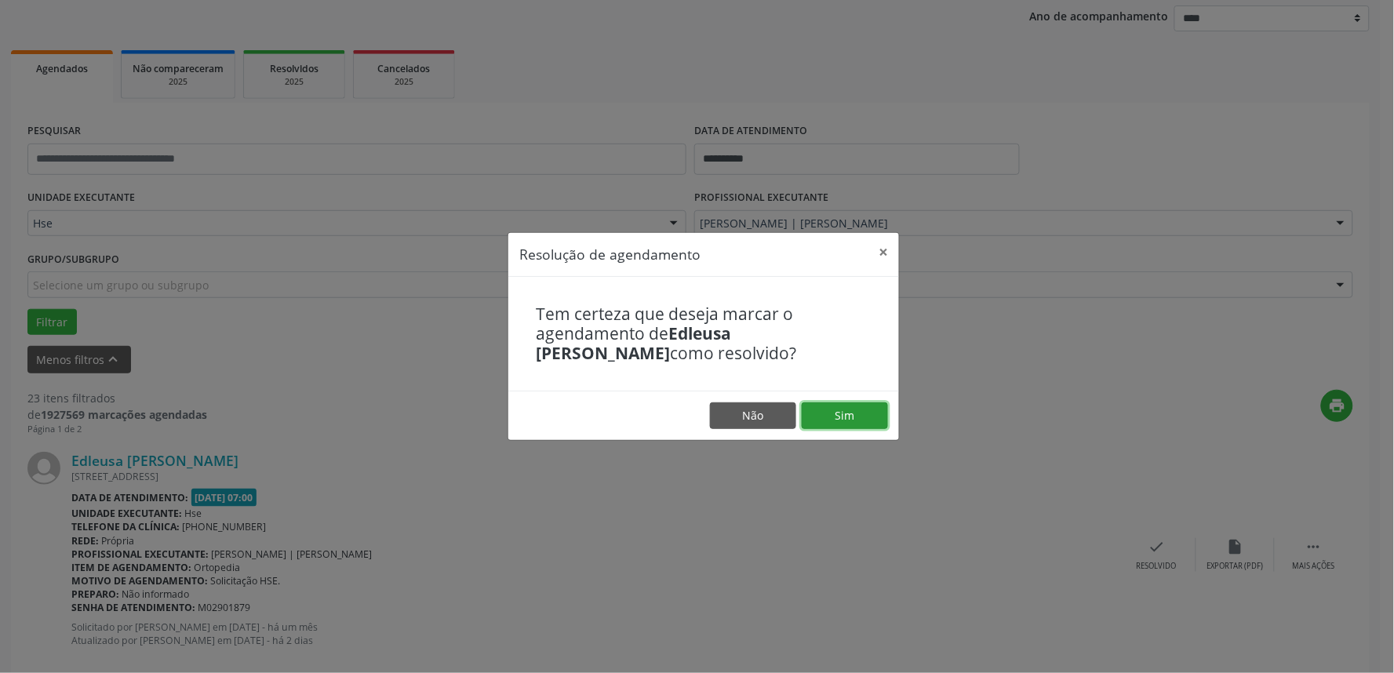
click at [832, 414] on button "Sim" at bounding box center [845, 415] width 86 height 27
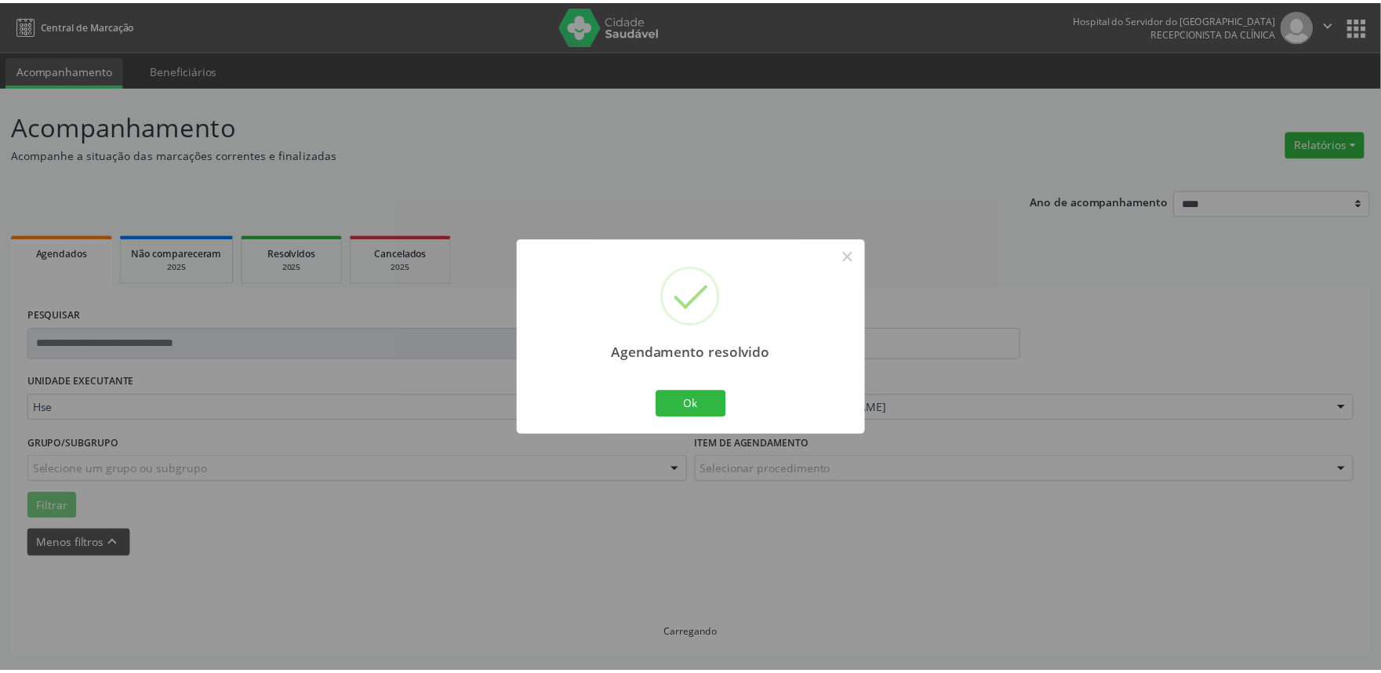
scroll to position [0, 0]
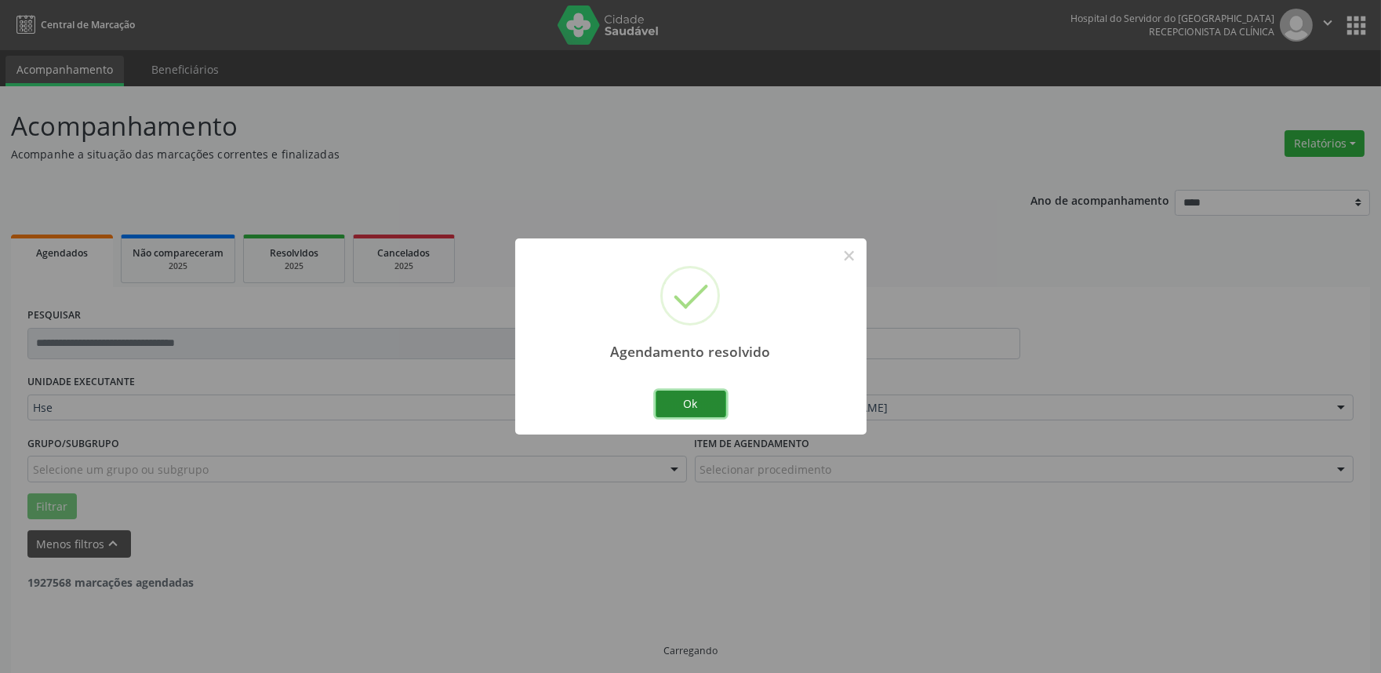
click at [696, 413] on button "Ok" at bounding box center [691, 404] width 71 height 27
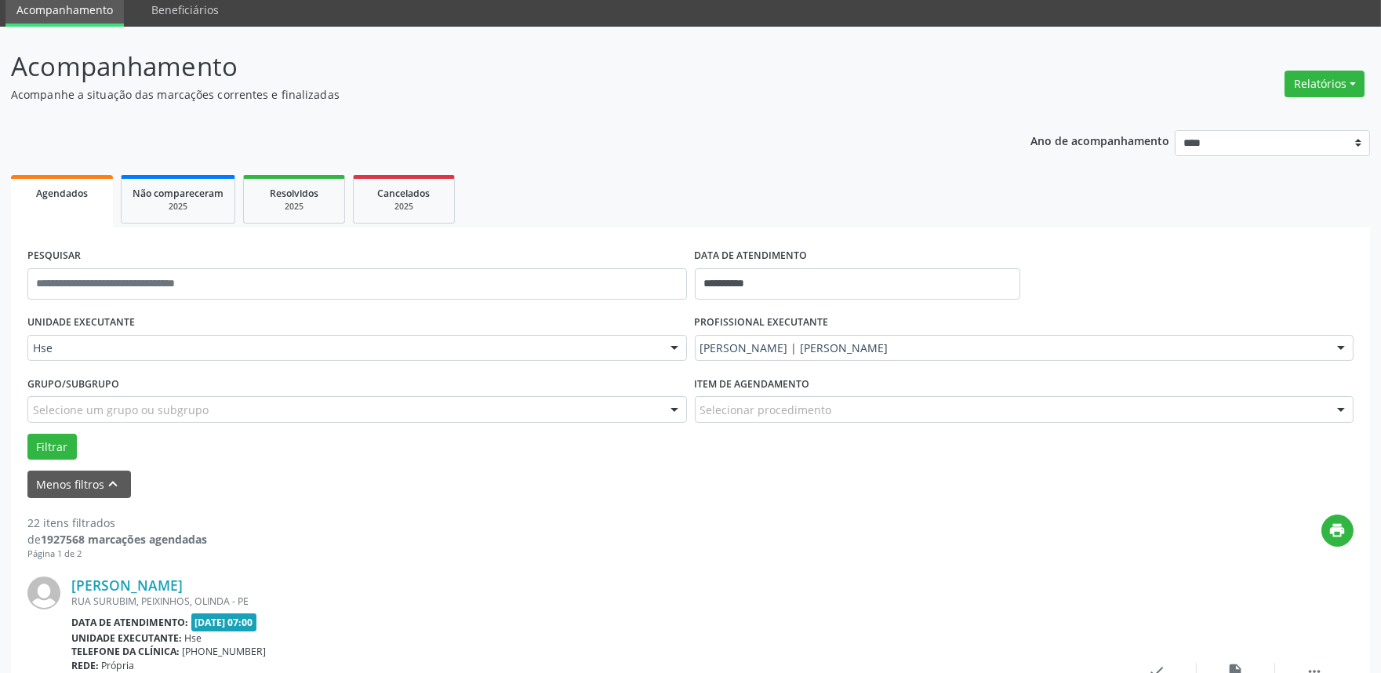
scroll to position [87, 0]
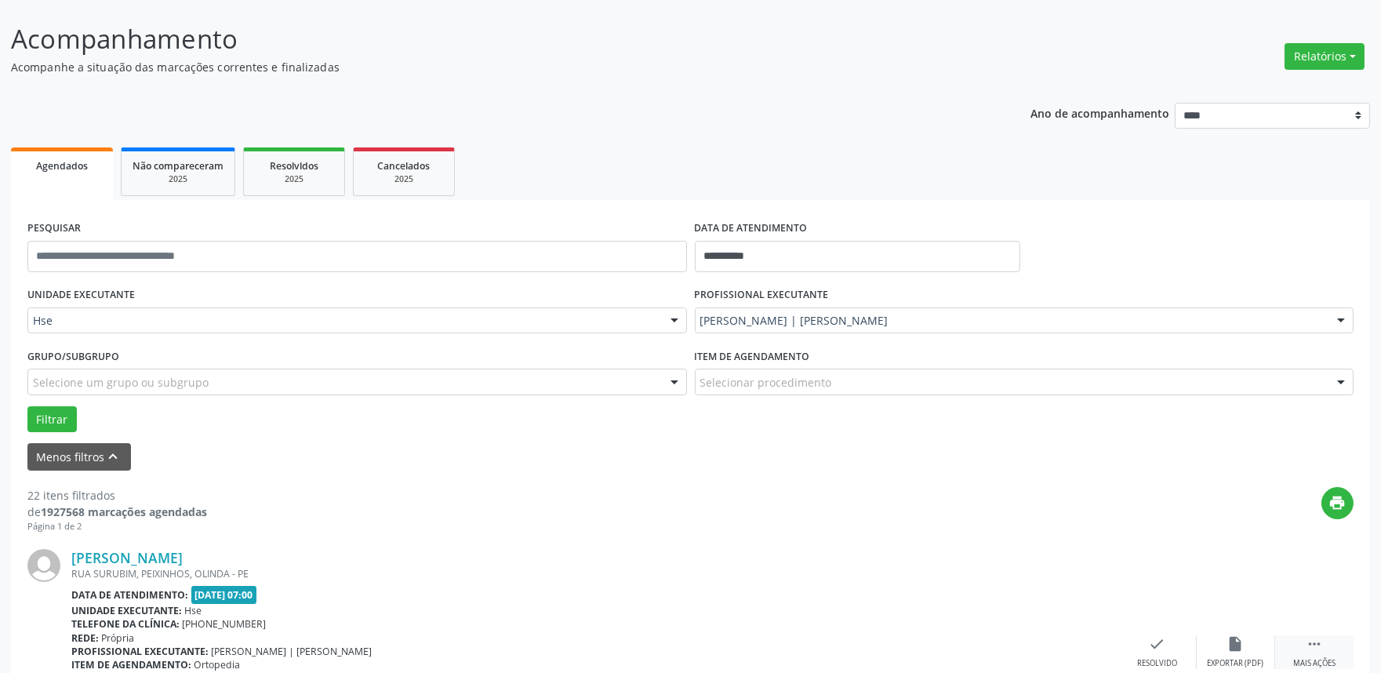
click at [1298, 638] on div " Mais ações" at bounding box center [1314, 652] width 78 height 34
click at [1227, 643] on icon "alarm_off" at bounding box center [1235, 643] width 17 height 17
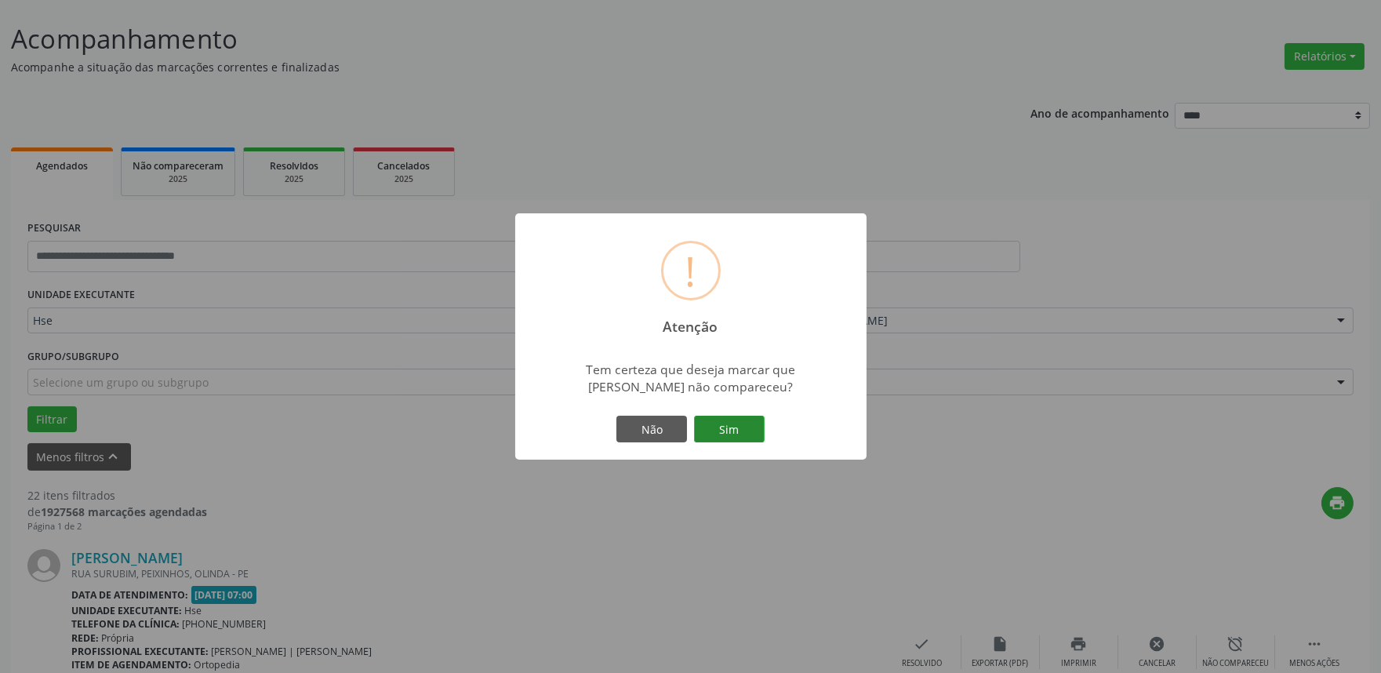
click at [706, 416] on button "Sim" at bounding box center [729, 429] width 71 height 27
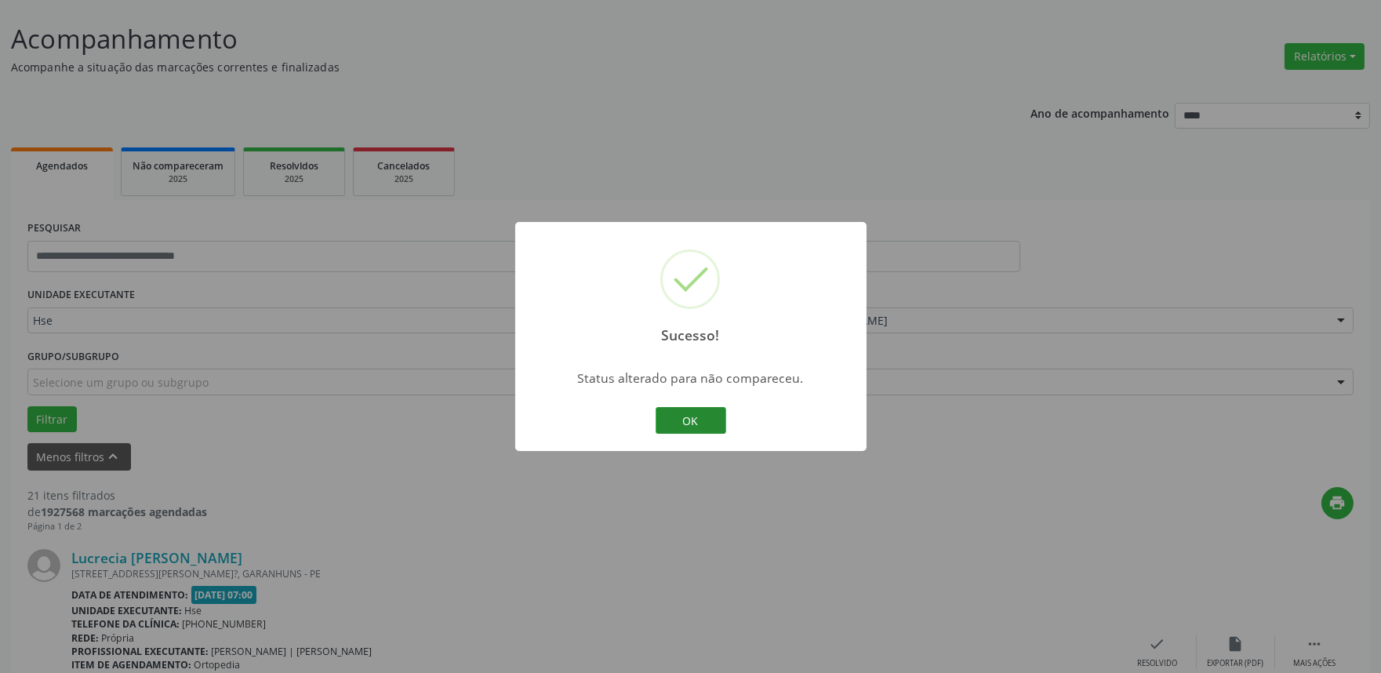
click at [718, 412] on button "OK" at bounding box center [691, 420] width 71 height 27
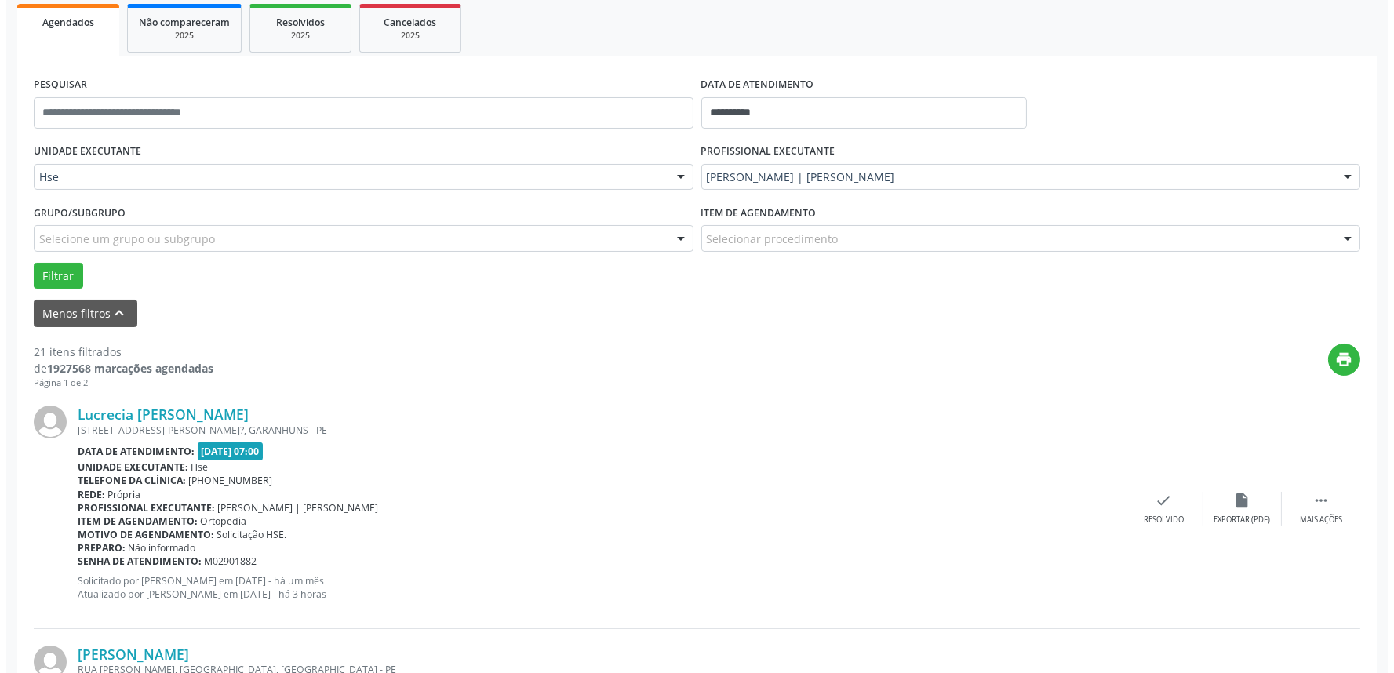
scroll to position [261, 0]
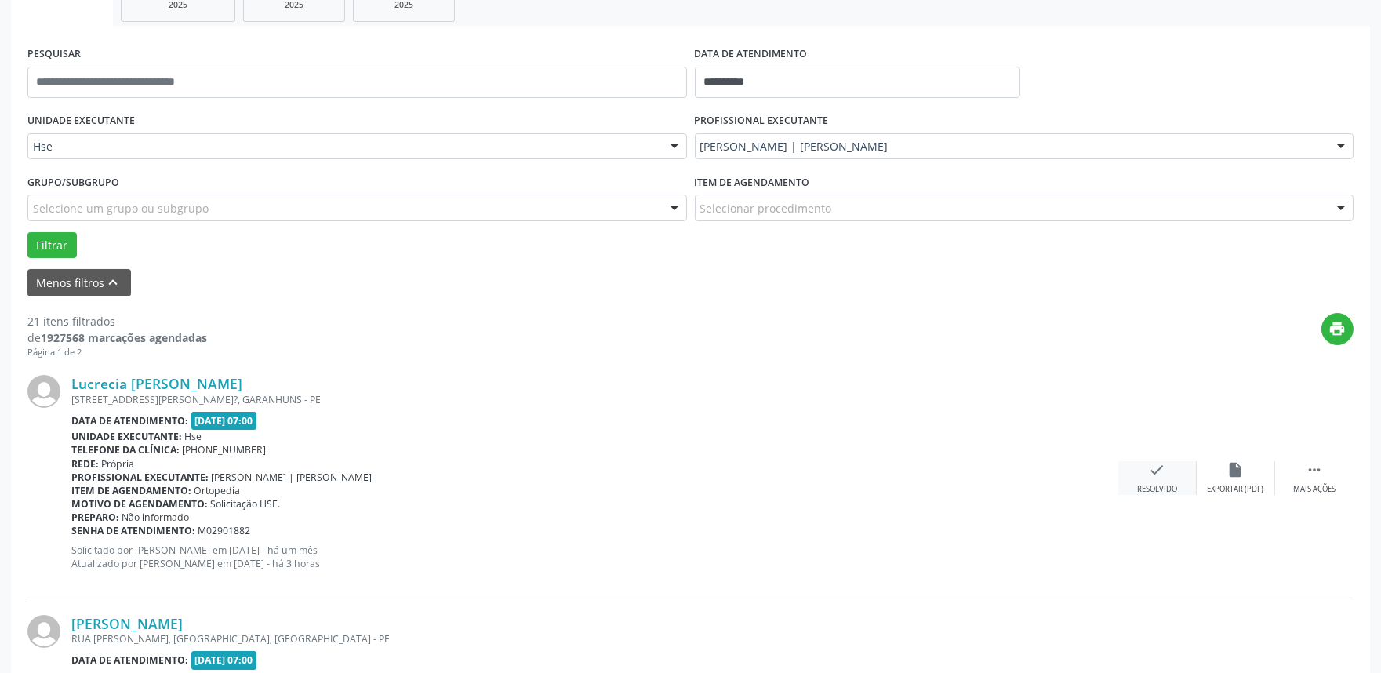
click at [1145, 478] on div "check Resolvido" at bounding box center [1157, 478] width 78 height 34
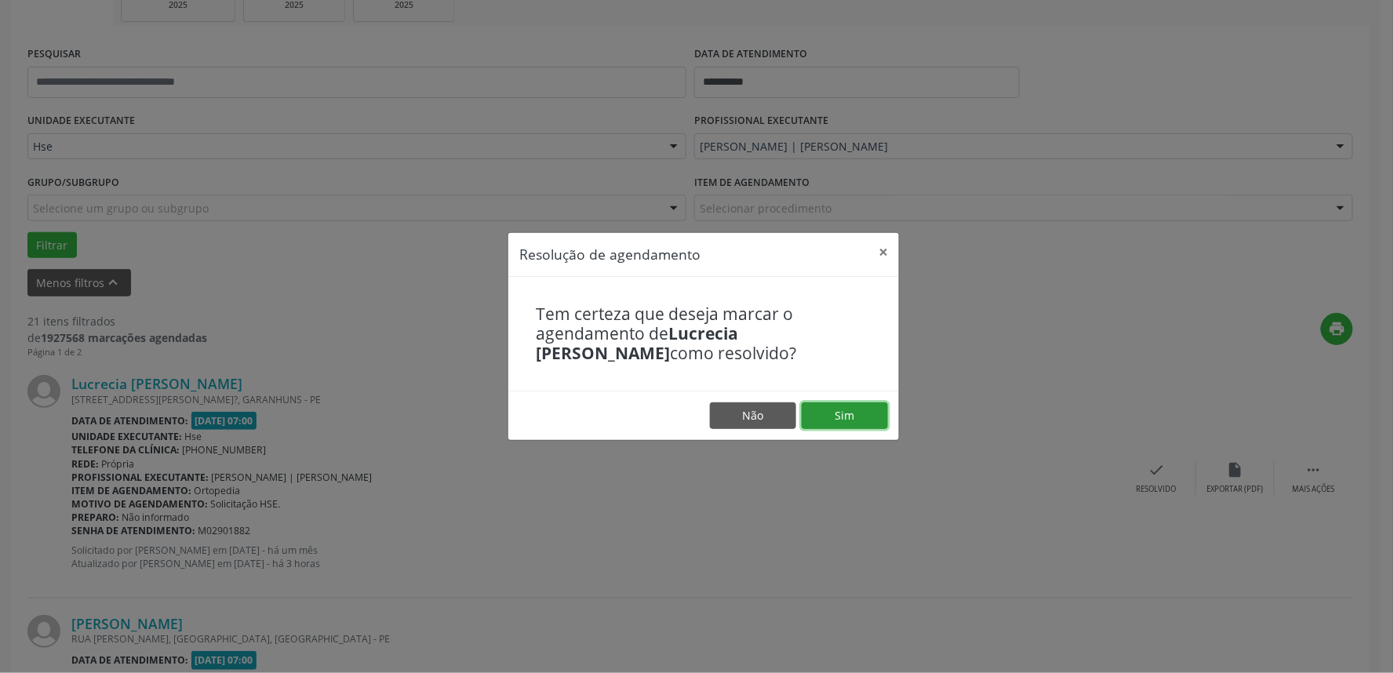
click at [856, 405] on button "Sim" at bounding box center [845, 415] width 86 height 27
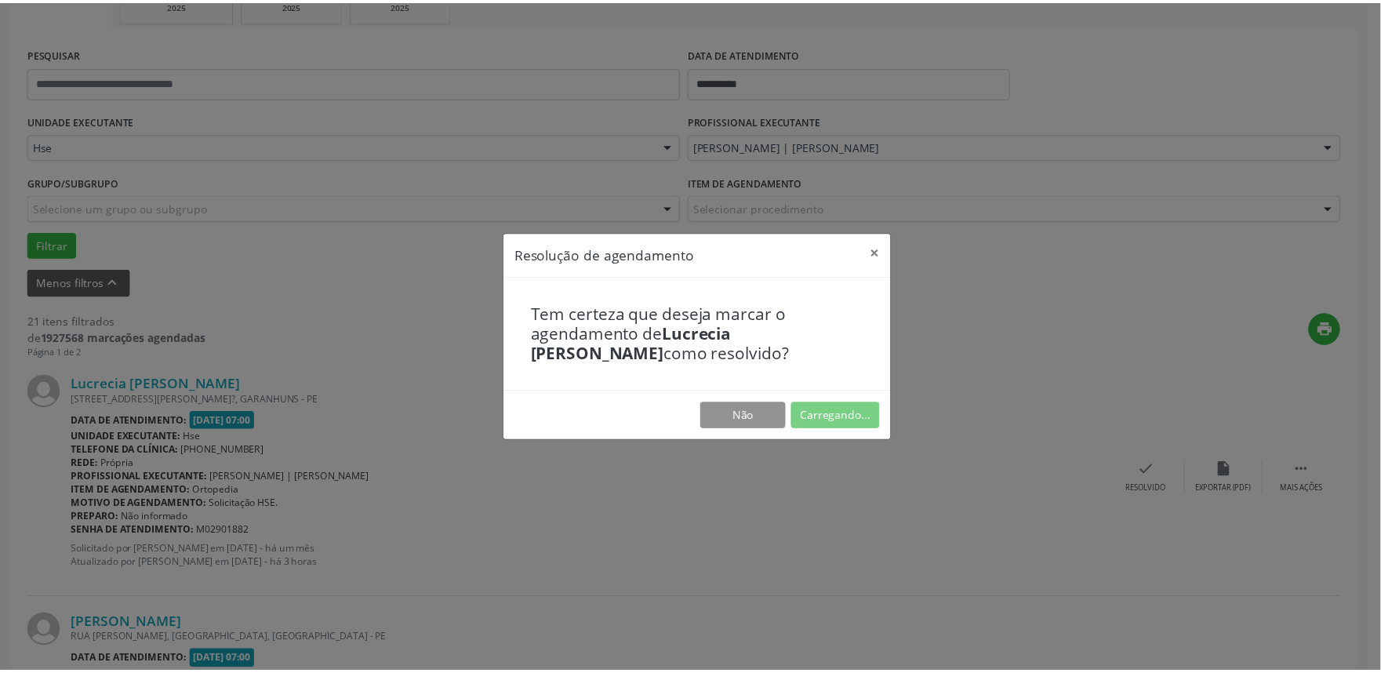
scroll to position [0, 0]
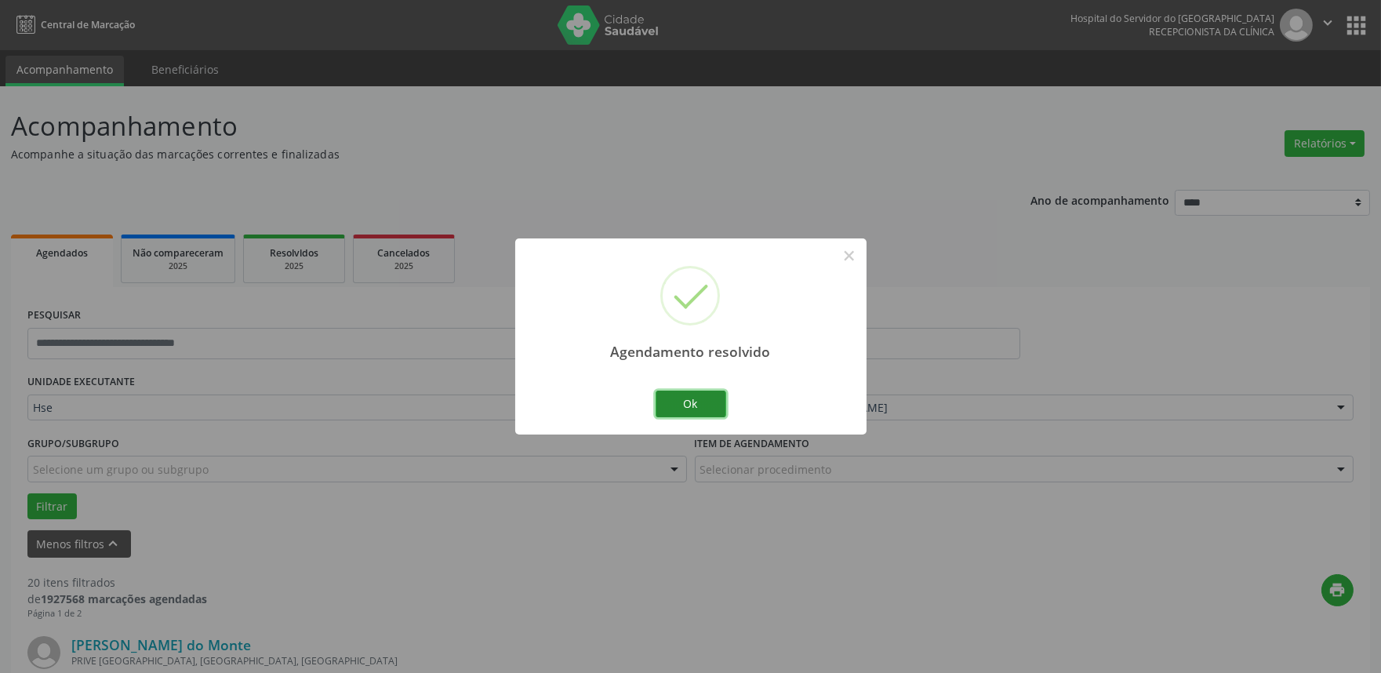
click at [704, 402] on button "Ok" at bounding box center [691, 404] width 71 height 27
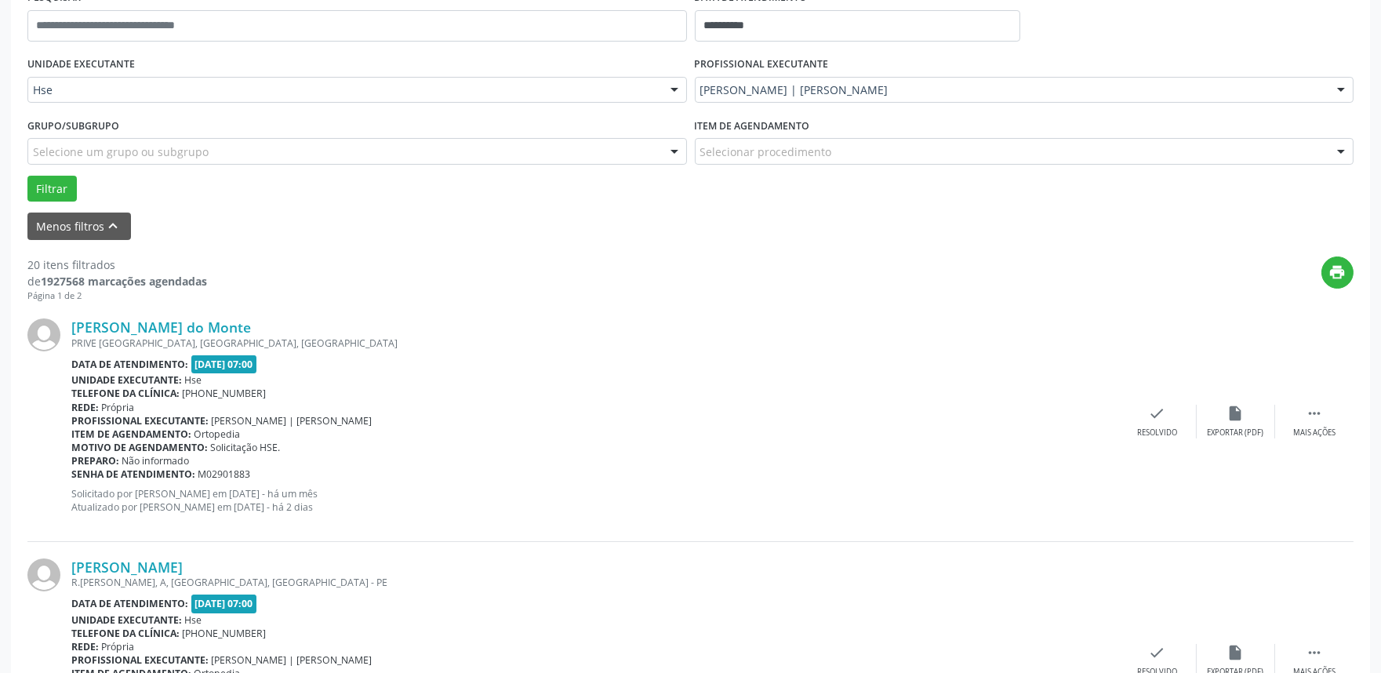
scroll to position [348, 0]
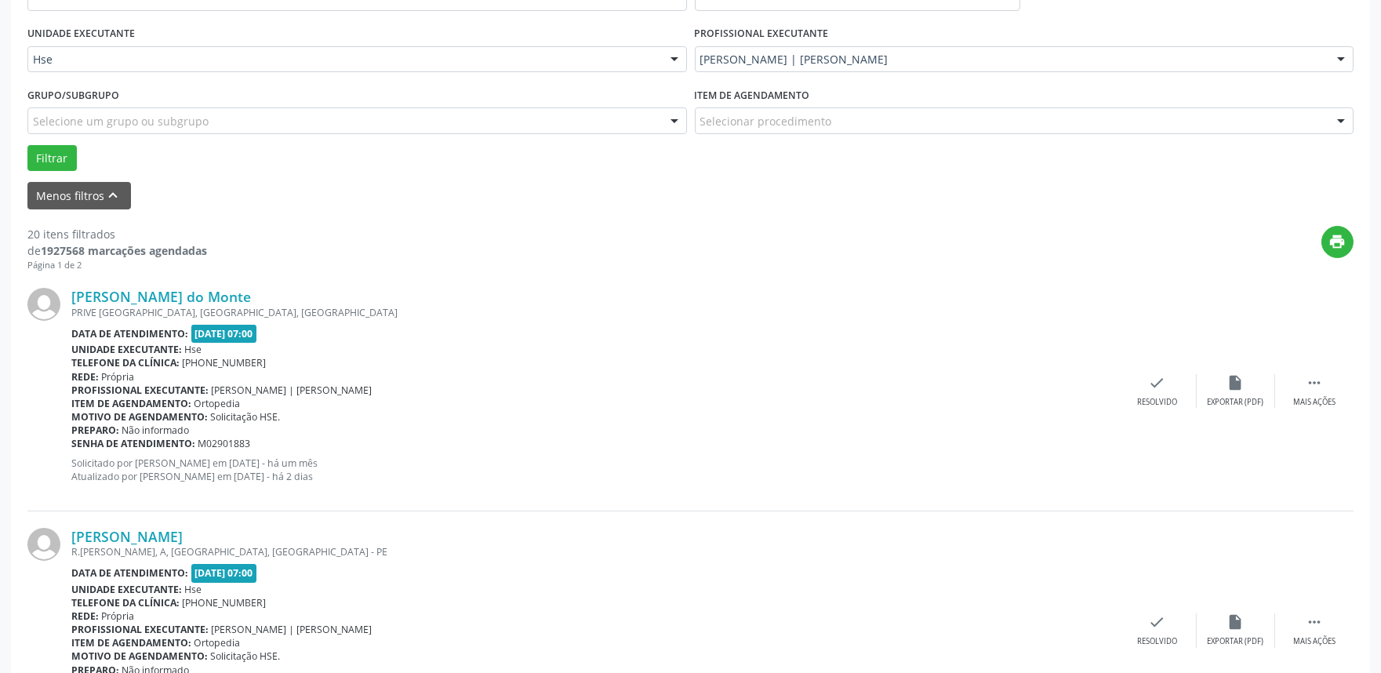
click at [1324, 412] on div "[PERSON_NAME] do Monte [GEOGRAPHIC_DATA], [GEOGRAPHIC_DATA], [GEOGRAPHIC_DATA] …" at bounding box center [690, 390] width 1326 height 239
click at [1324, 390] on div " Mais ações" at bounding box center [1314, 391] width 78 height 34
click at [1248, 381] on div "alarm_off Não compareceu" at bounding box center [1236, 391] width 78 height 34
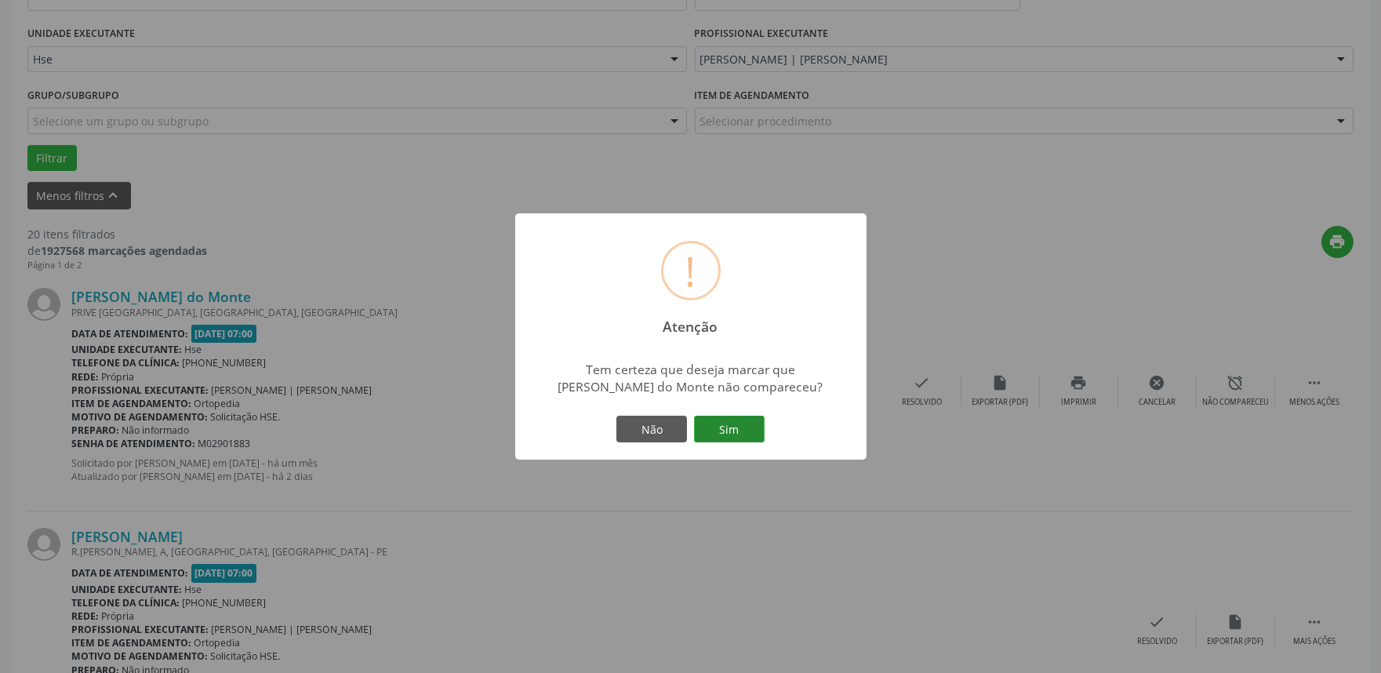
click at [712, 424] on button "Sim" at bounding box center [729, 429] width 71 height 27
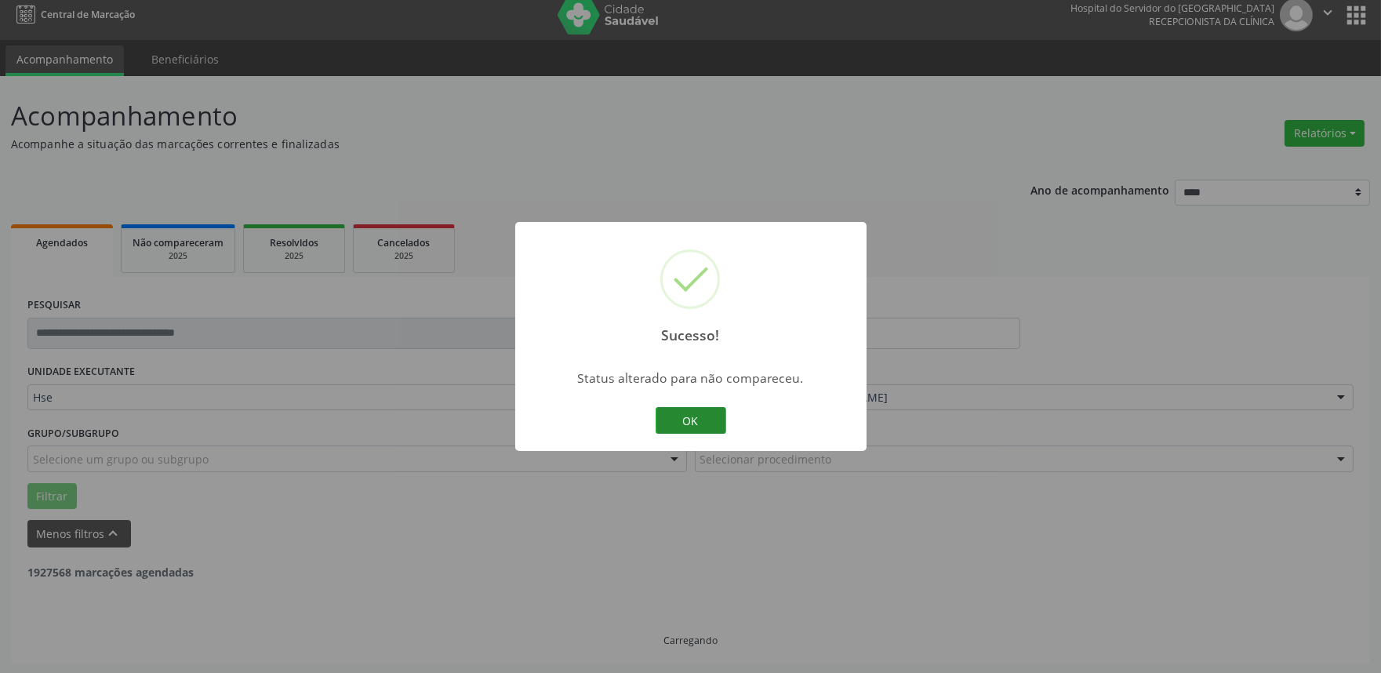
scroll to position [522, 0]
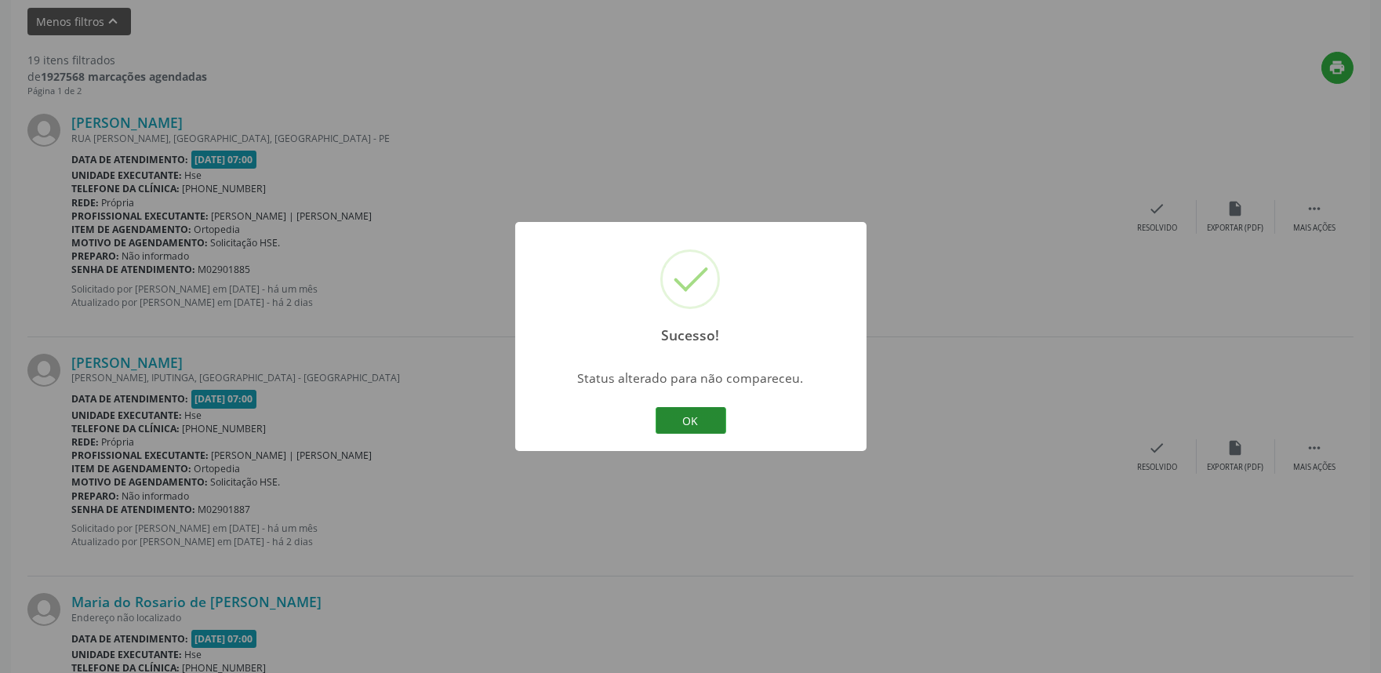
click at [704, 418] on button "OK" at bounding box center [691, 420] width 71 height 27
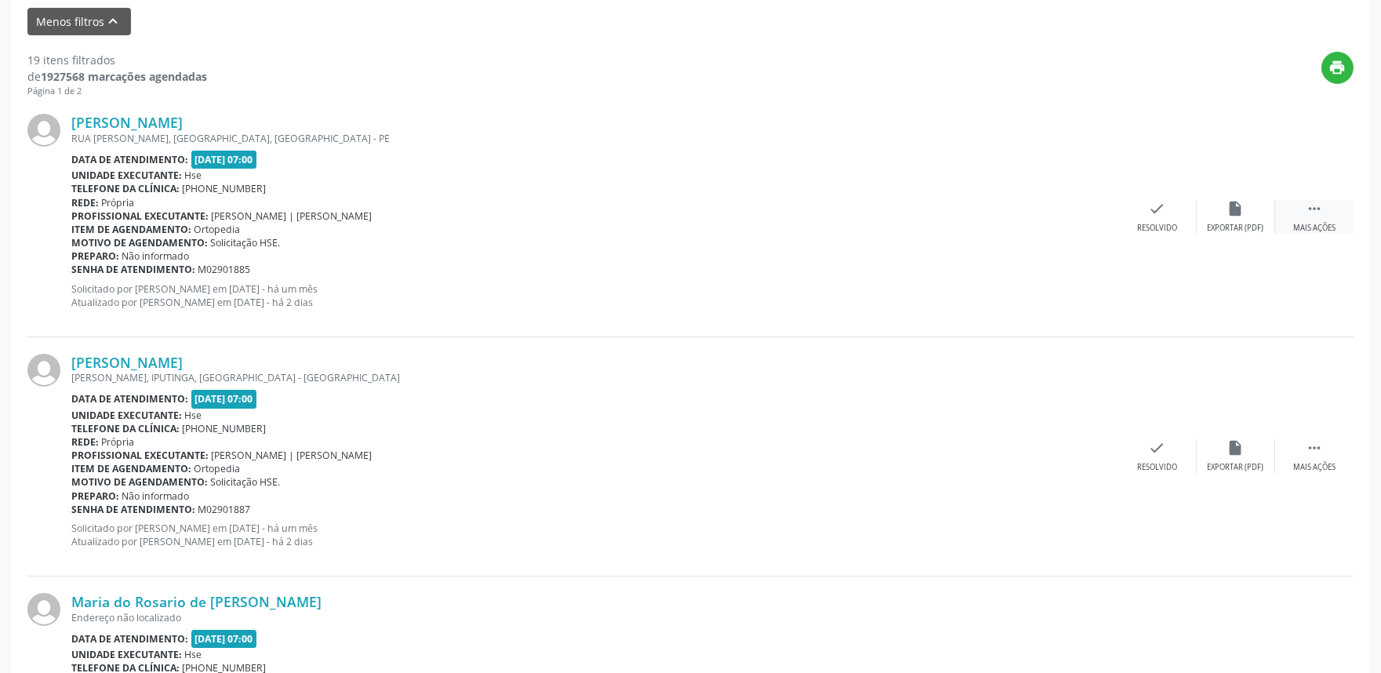
click at [1351, 223] on div " Mais ações" at bounding box center [1314, 217] width 78 height 34
click at [1229, 215] on icon "alarm_off" at bounding box center [1235, 208] width 17 height 17
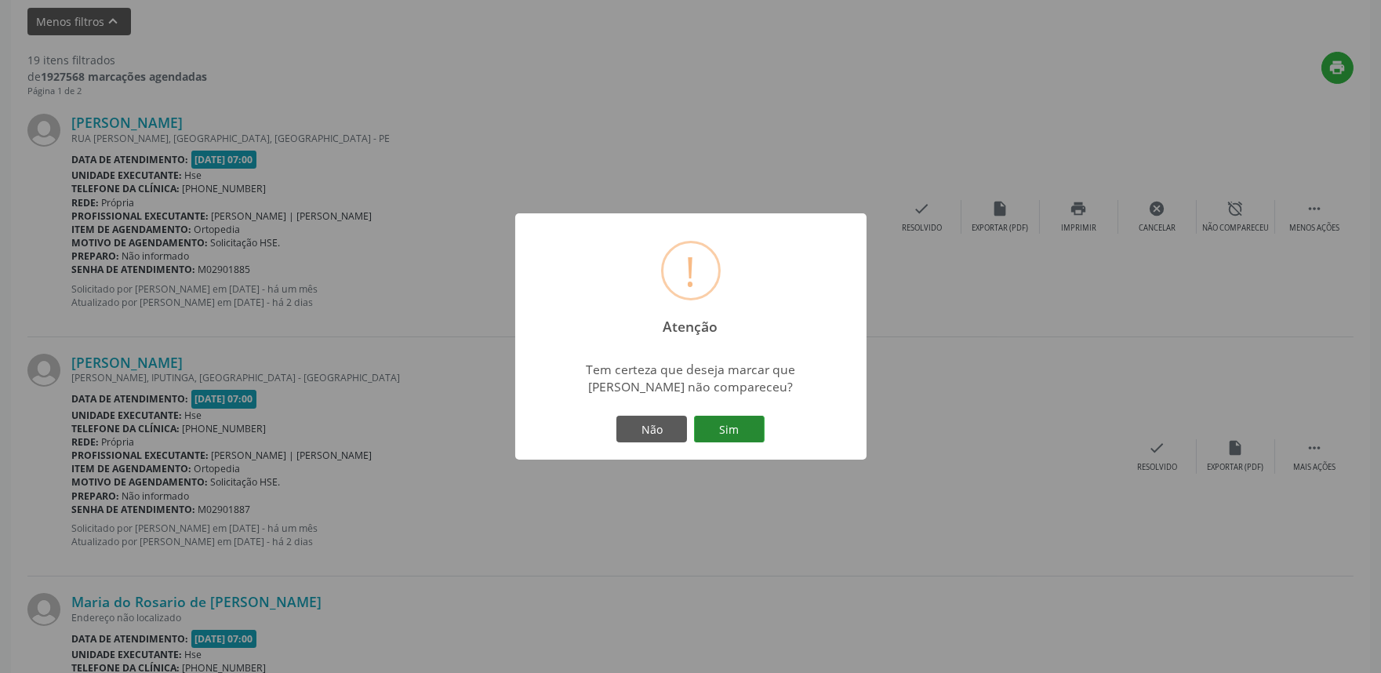
click at [733, 430] on button "Sim" at bounding box center [729, 429] width 71 height 27
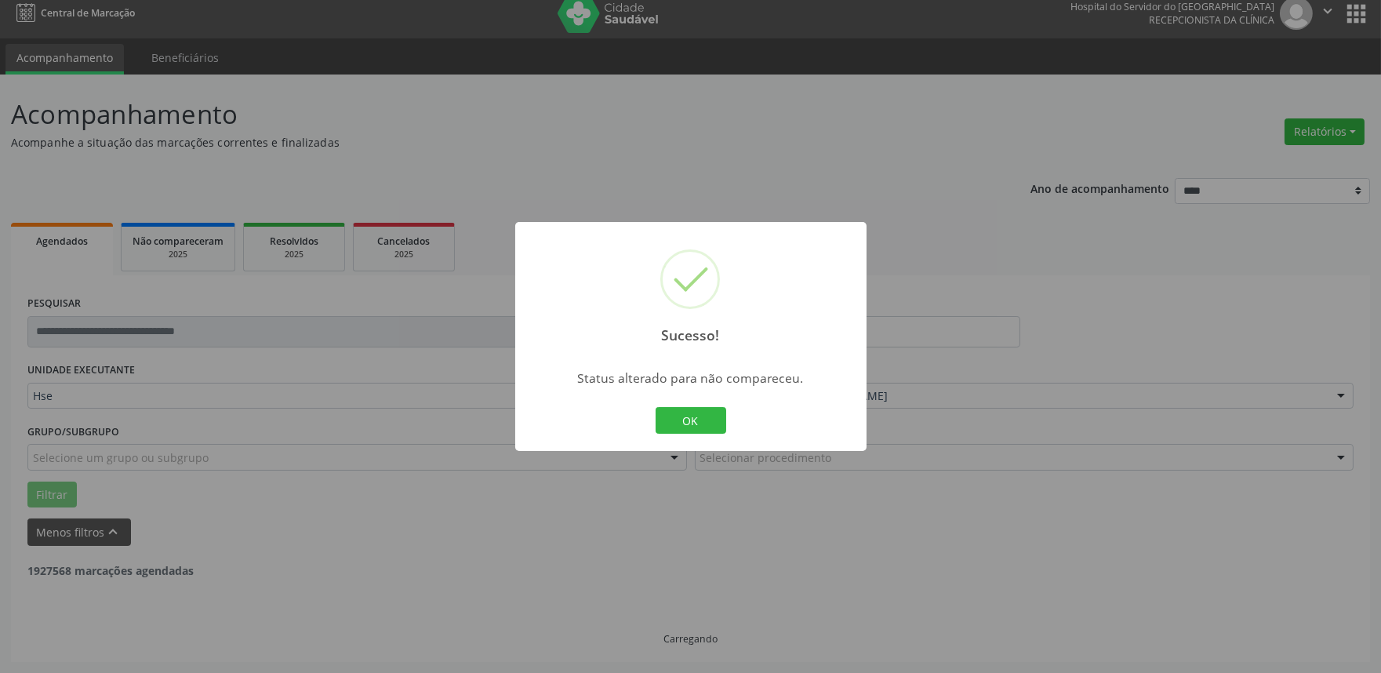
scroll to position [10, 0]
click at [707, 420] on button "OK" at bounding box center [691, 420] width 71 height 27
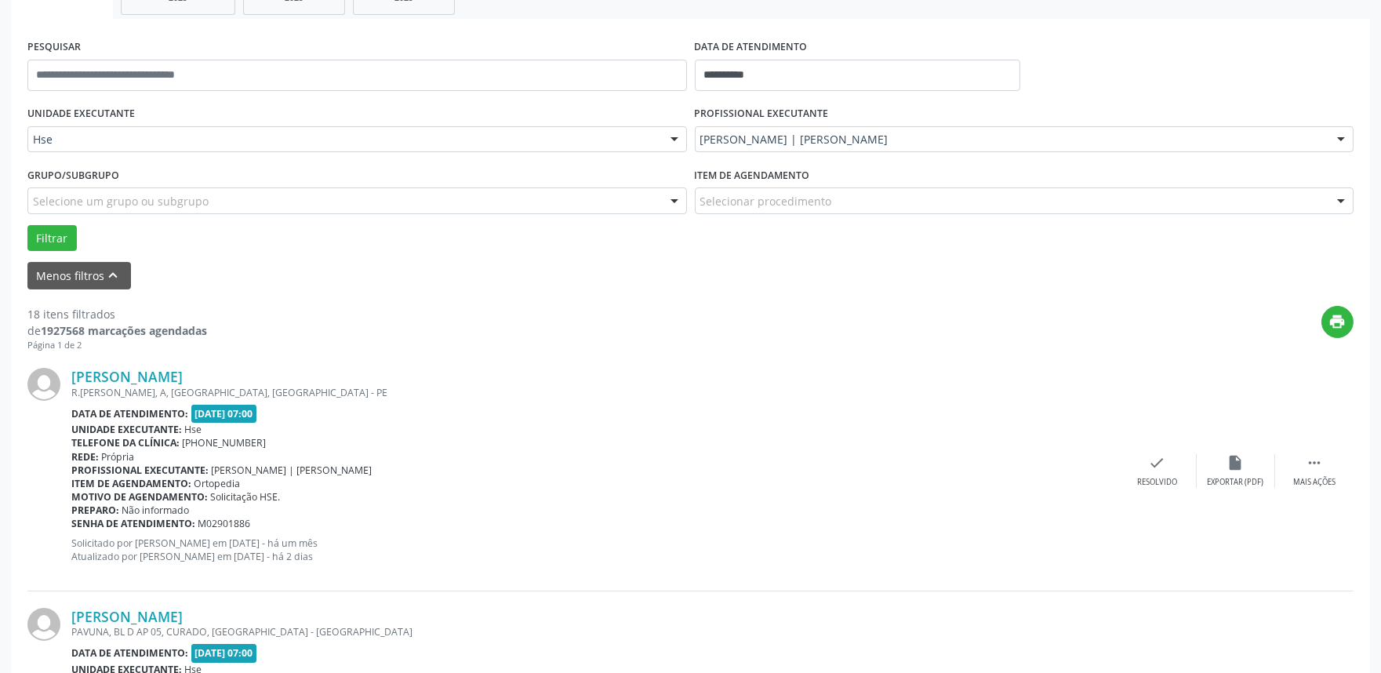
scroll to position [271, 0]
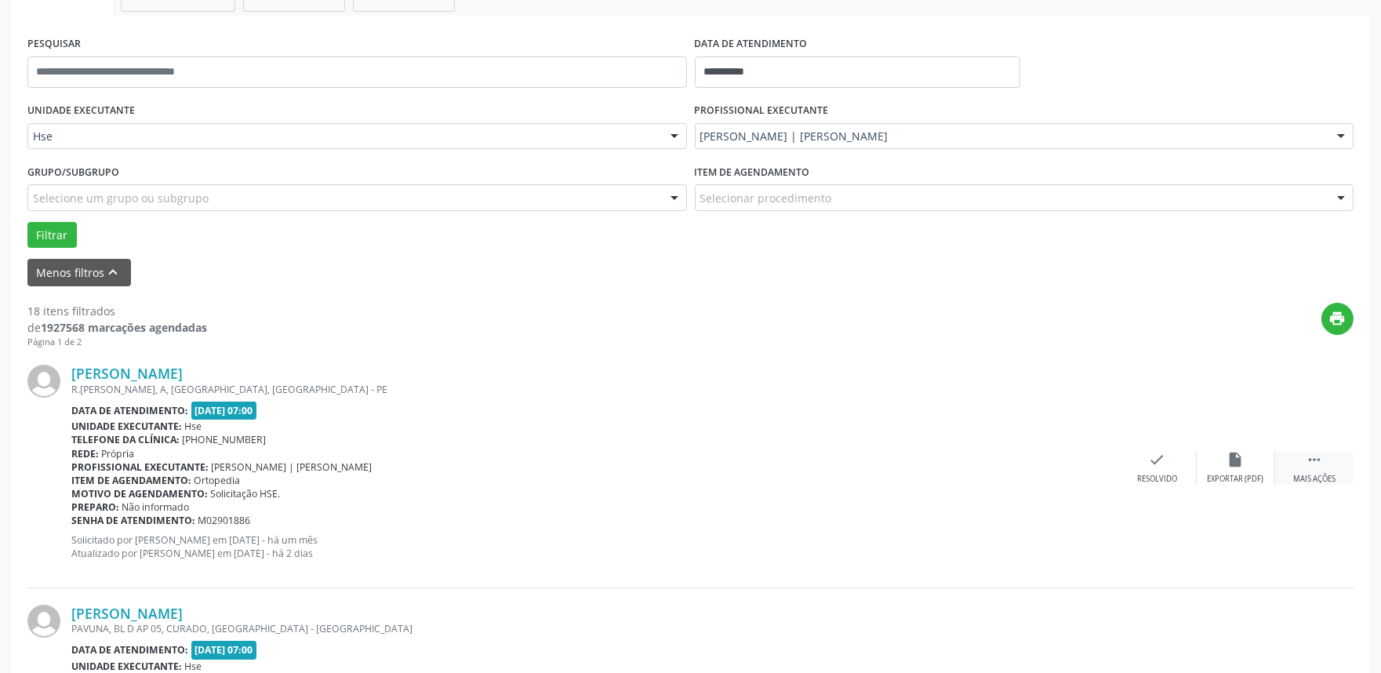
click at [1310, 471] on div " Mais ações" at bounding box center [1314, 468] width 78 height 34
click at [1230, 474] on div "Não compareceu" at bounding box center [1235, 479] width 67 height 11
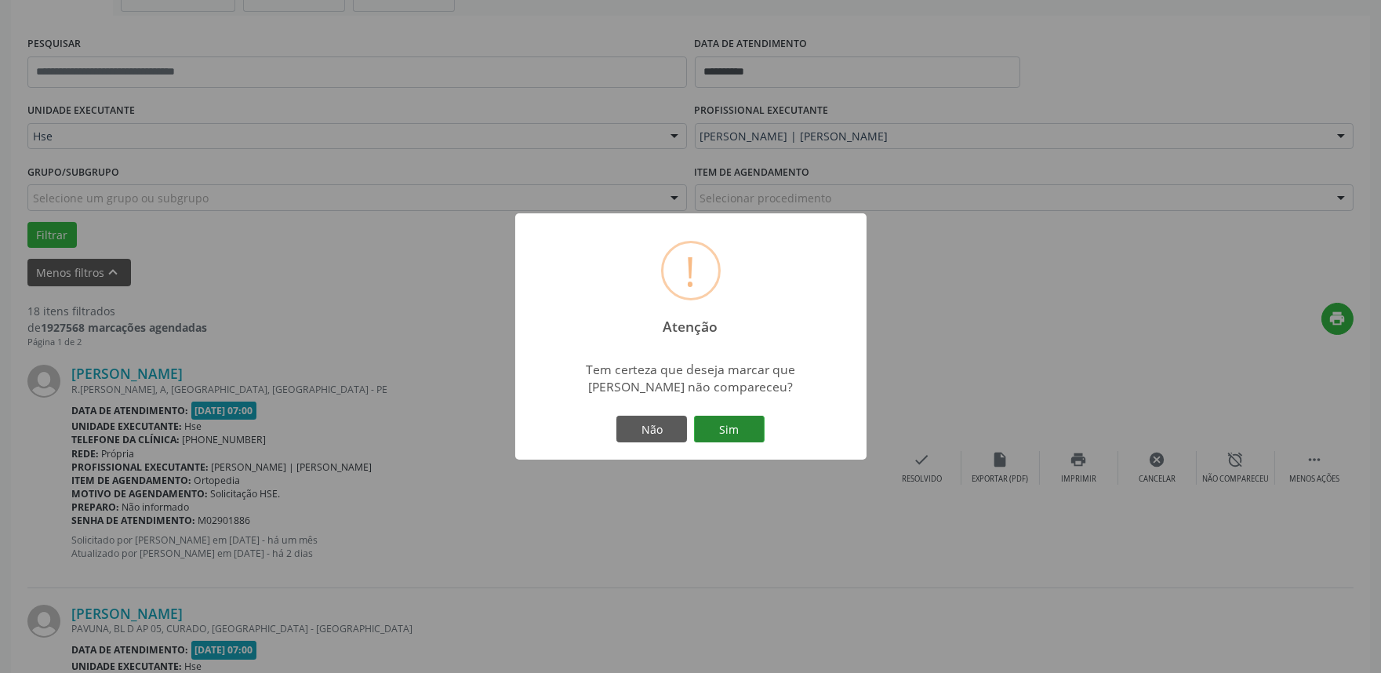
click at [726, 434] on button "Sim" at bounding box center [729, 429] width 71 height 27
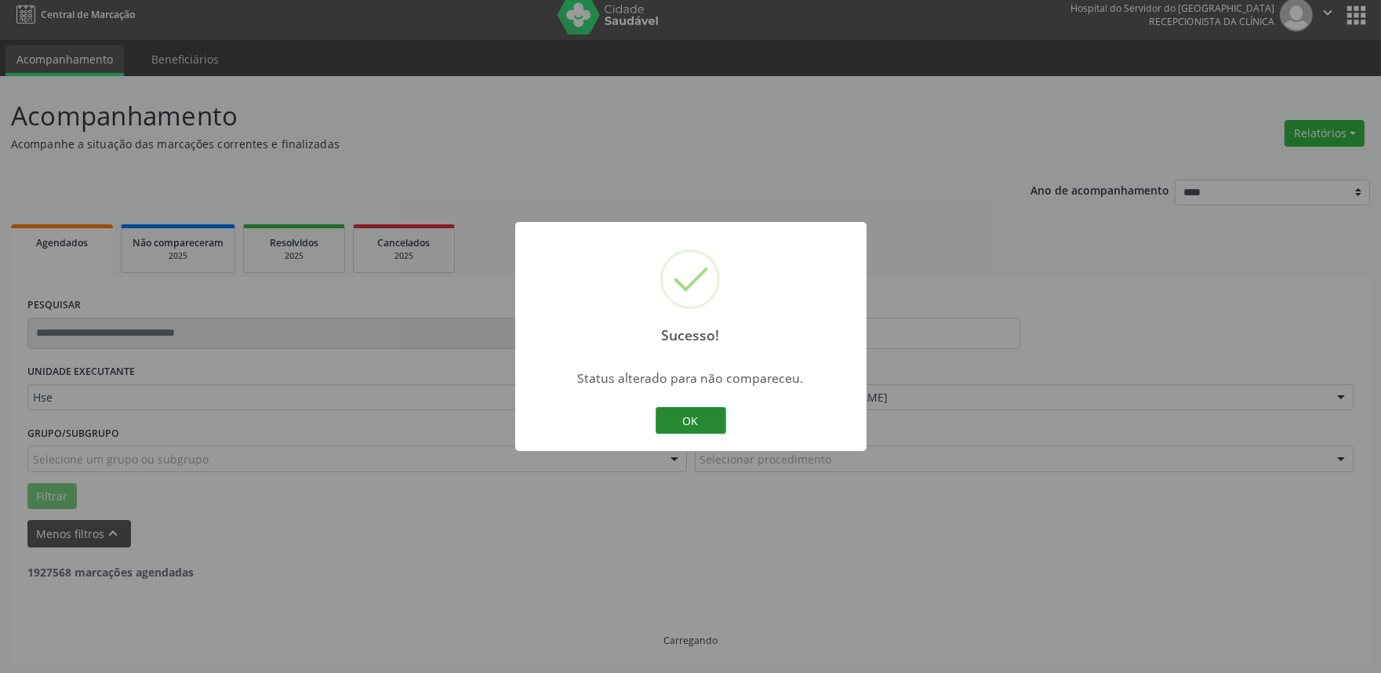
click at [680, 421] on button "OK" at bounding box center [691, 420] width 71 height 27
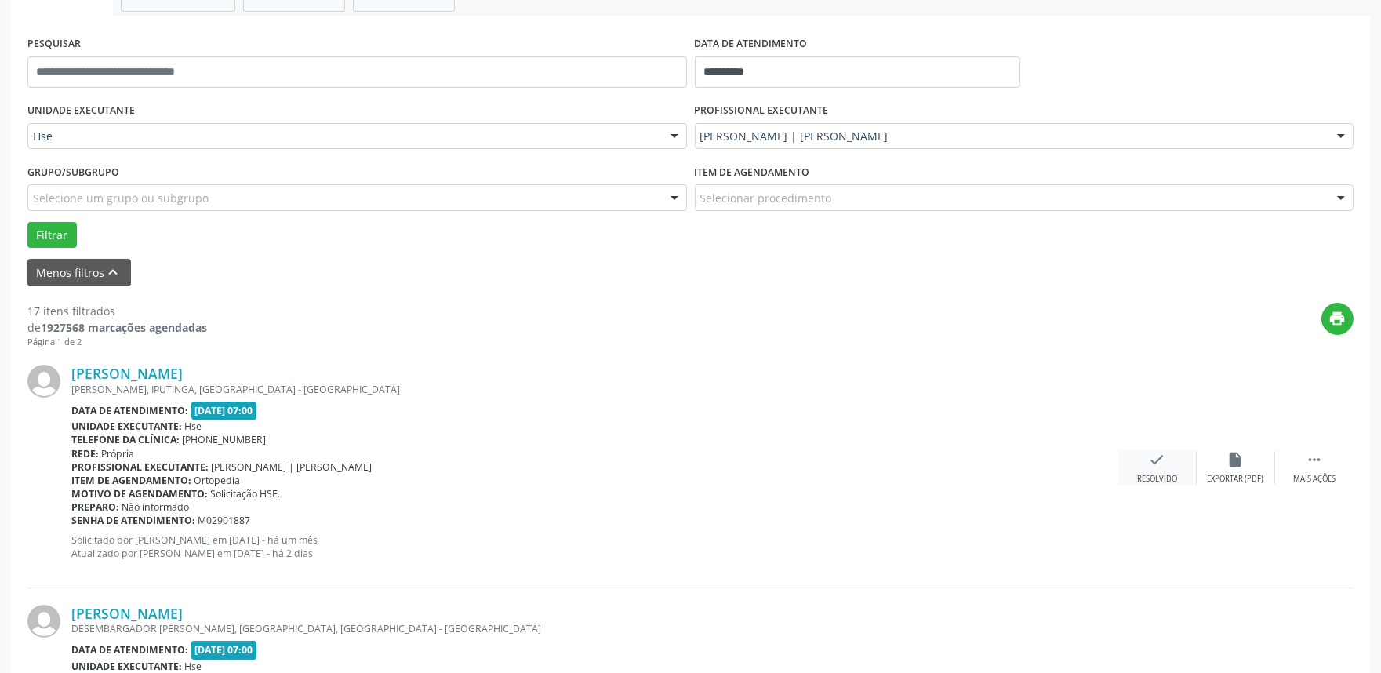
click at [1151, 466] on icon "check" at bounding box center [1157, 459] width 17 height 17
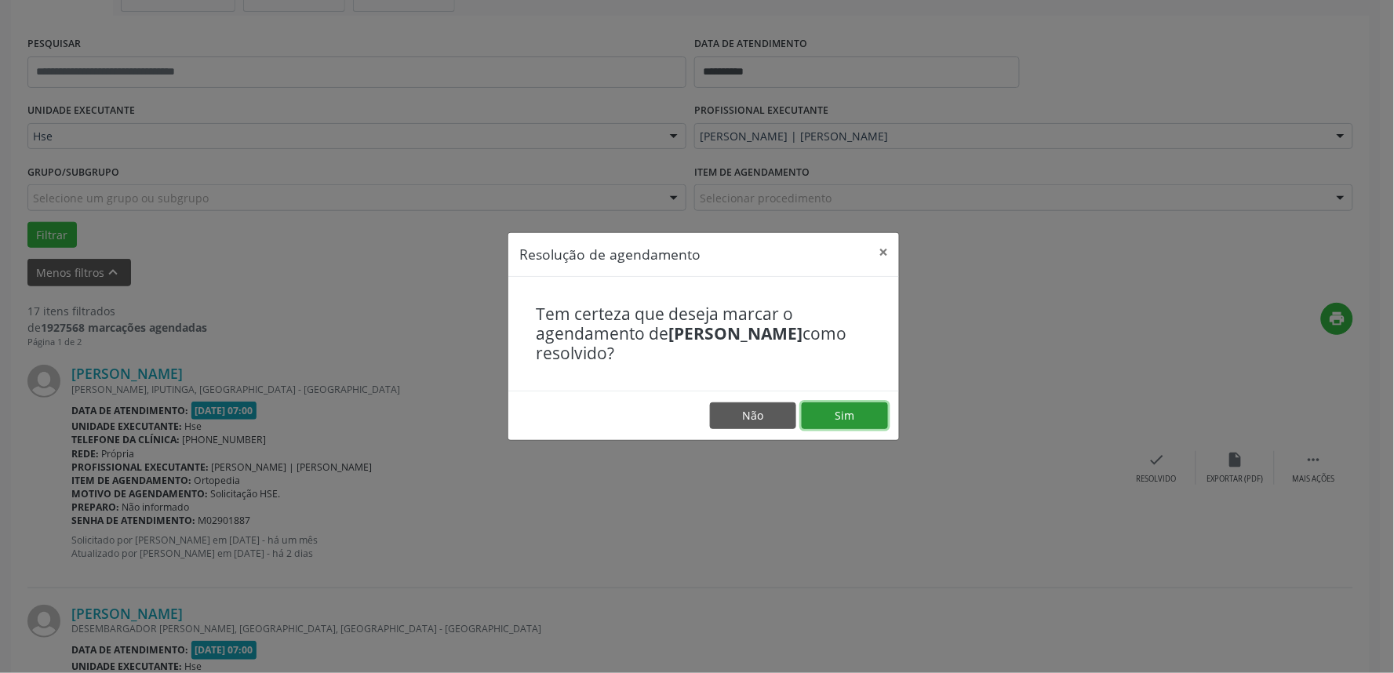
click at [849, 418] on button "Sim" at bounding box center [845, 415] width 86 height 27
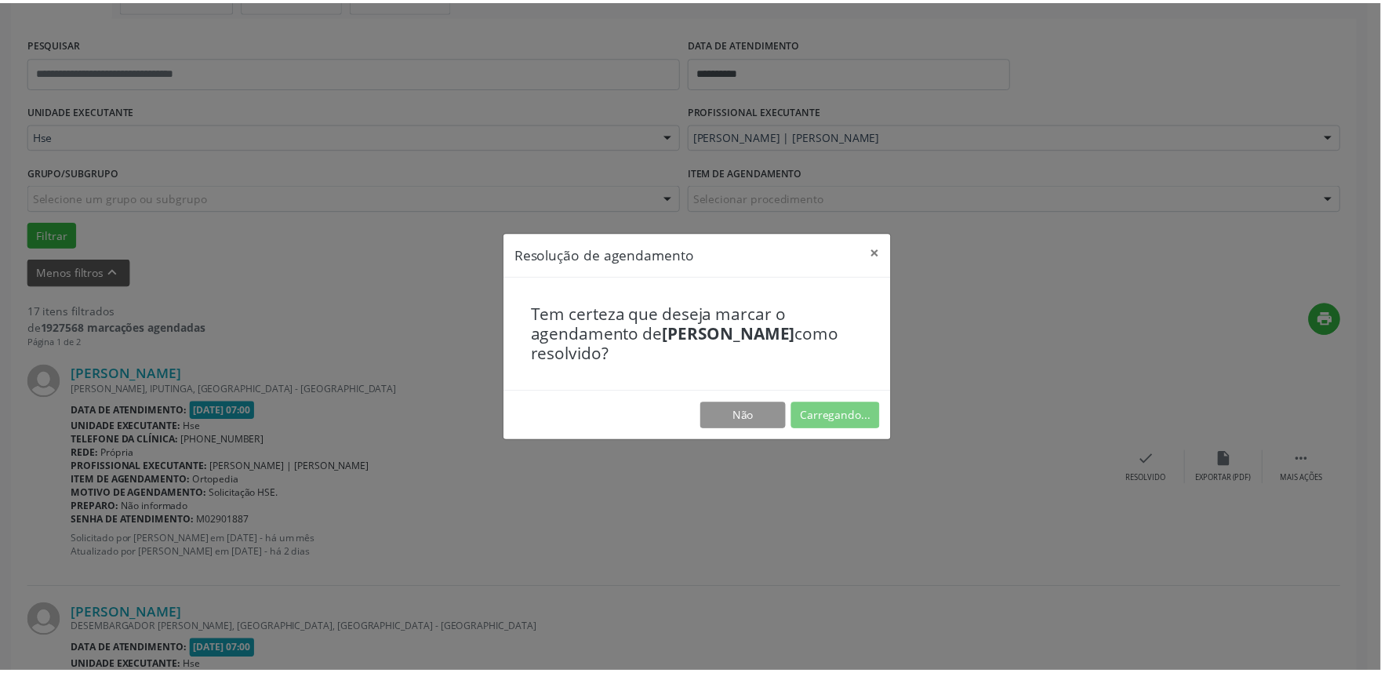
scroll to position [0, 0]
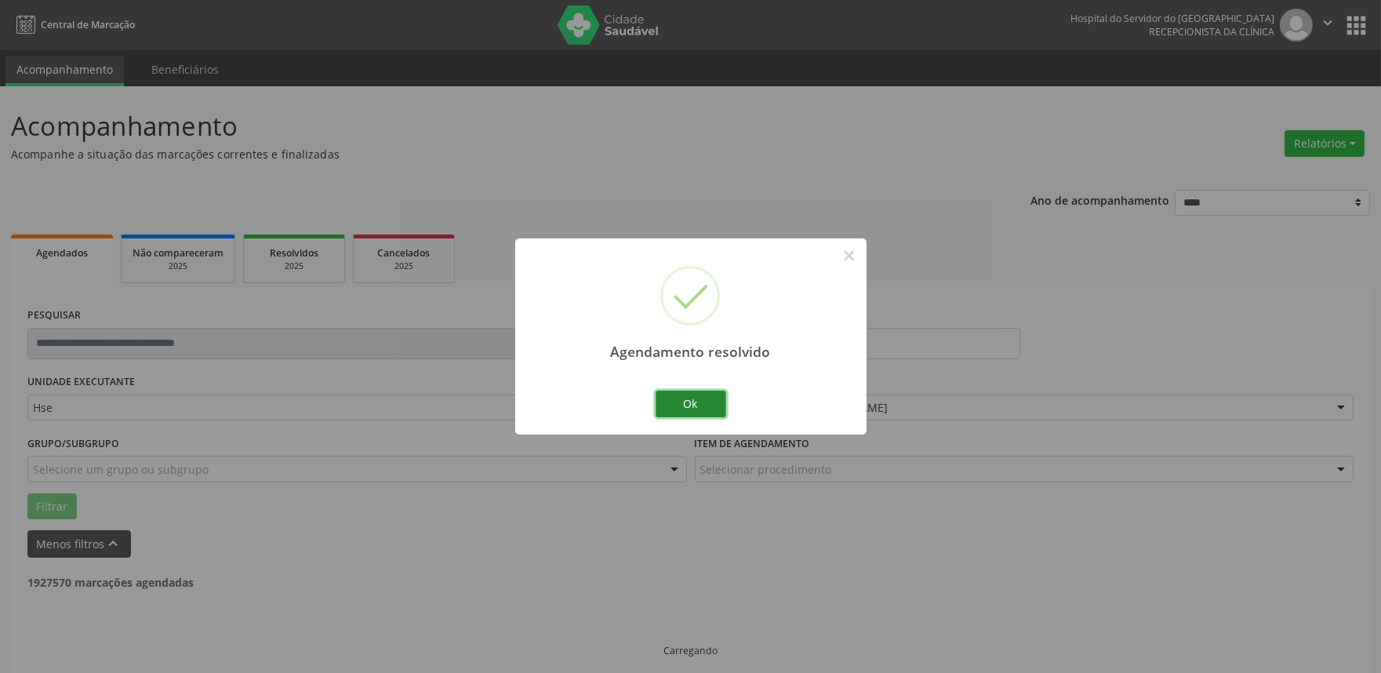
click at [683, 405] on button "Ok" at bounding box center [691, 404] width 71 height 27
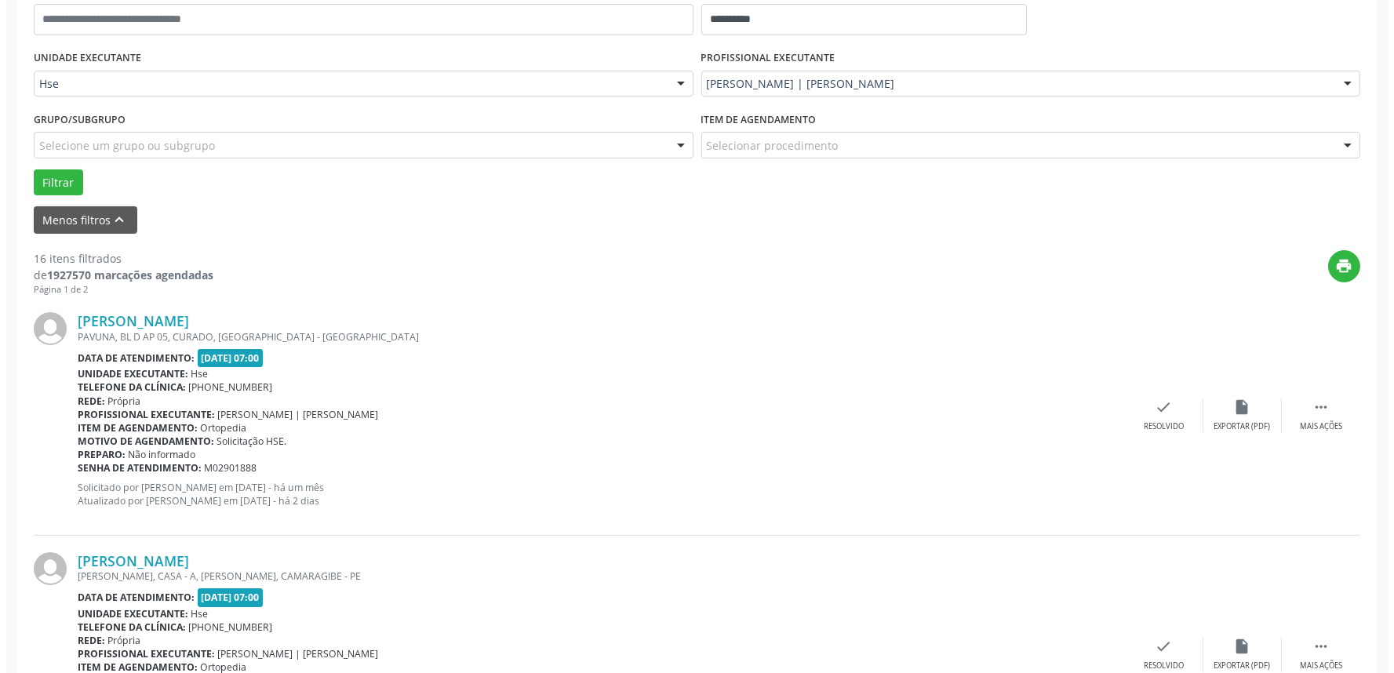
scroll to position [348, 0]
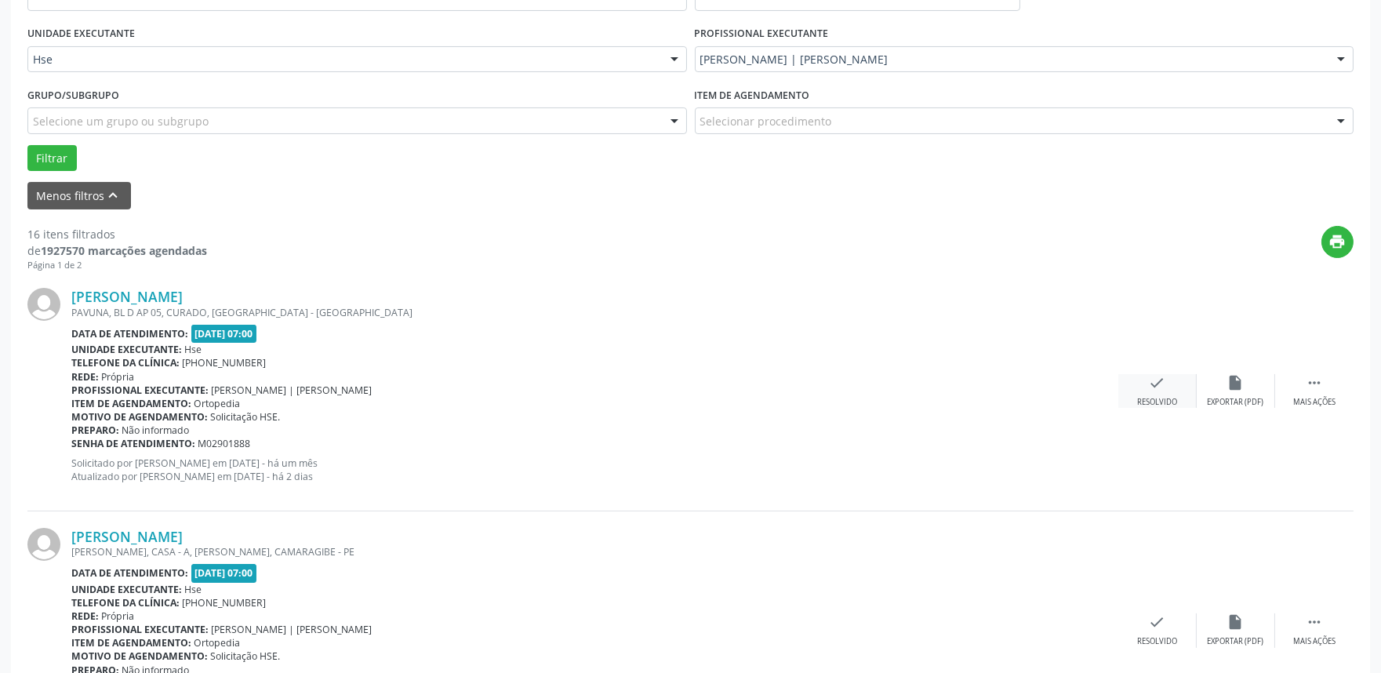
click at [1147, 395] on div "check Resolvido" at bounding box center [1157, 391] width 78 height 34
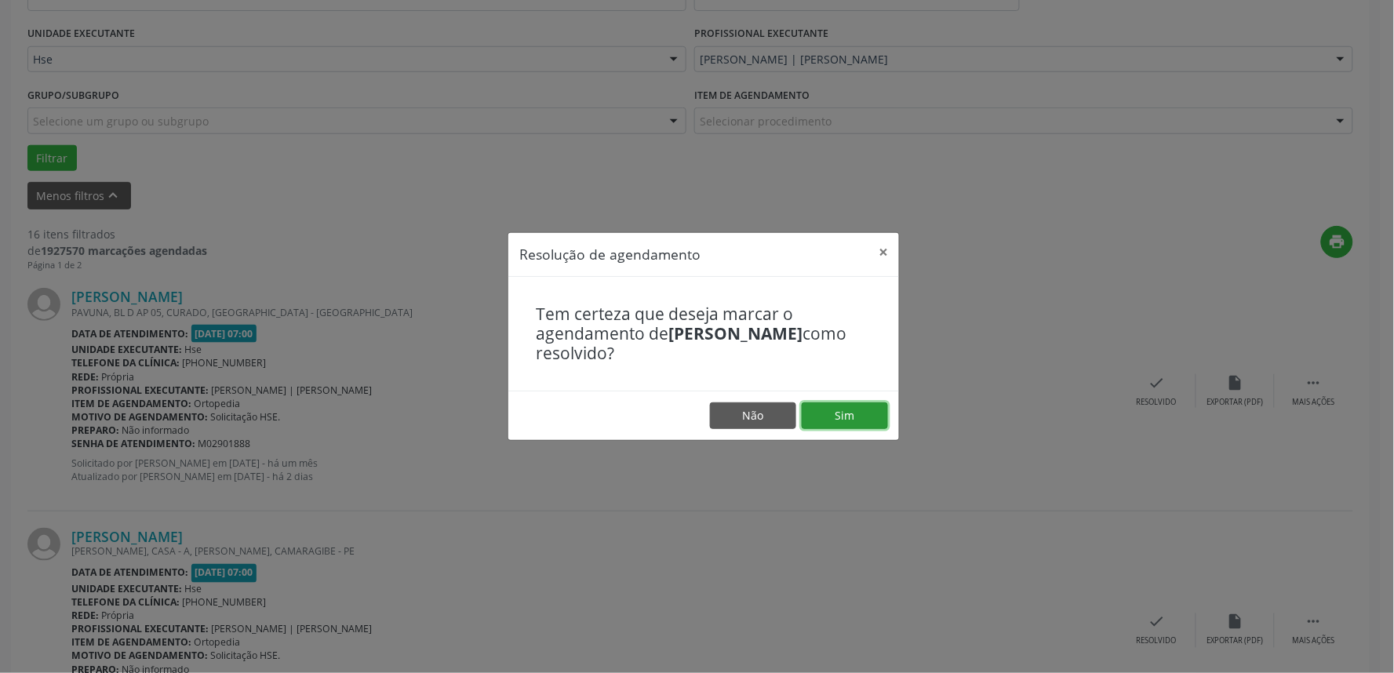
click at [861, 414] on button "Sim" at bounding box center [845, 415] width 86 height 27
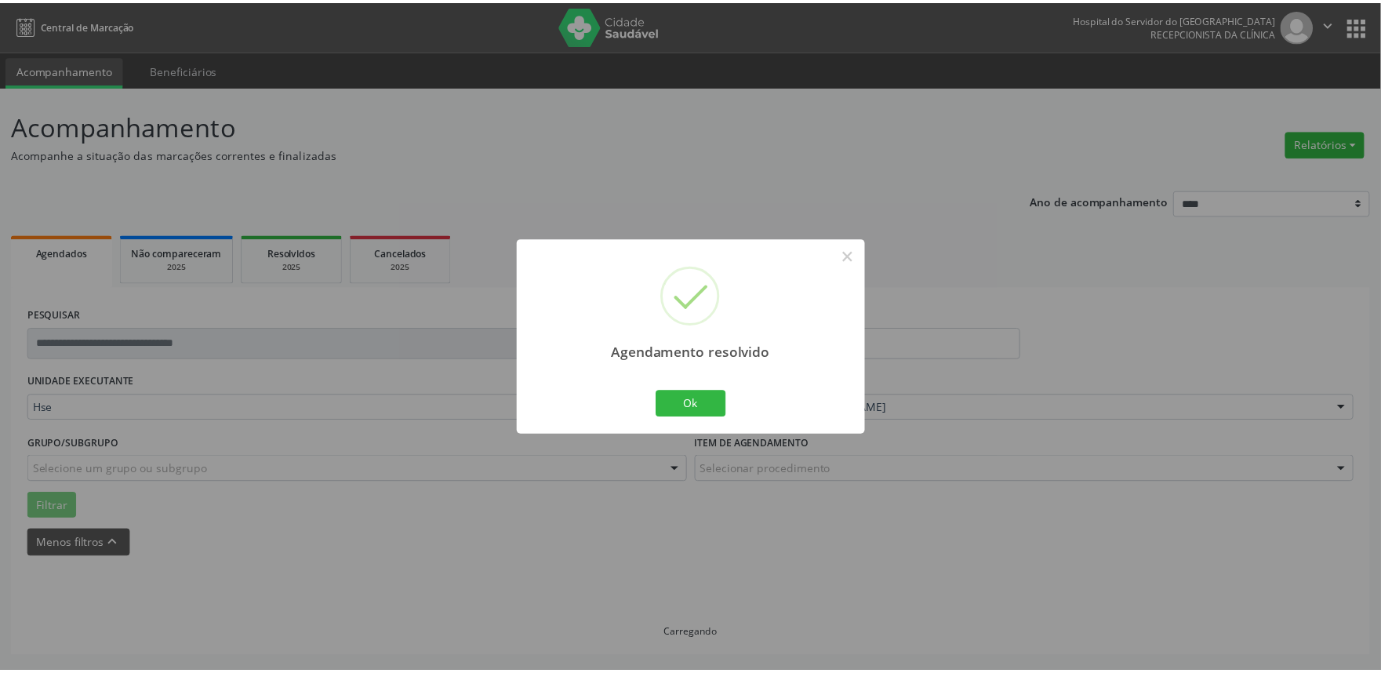
scroll to position [0, 0]
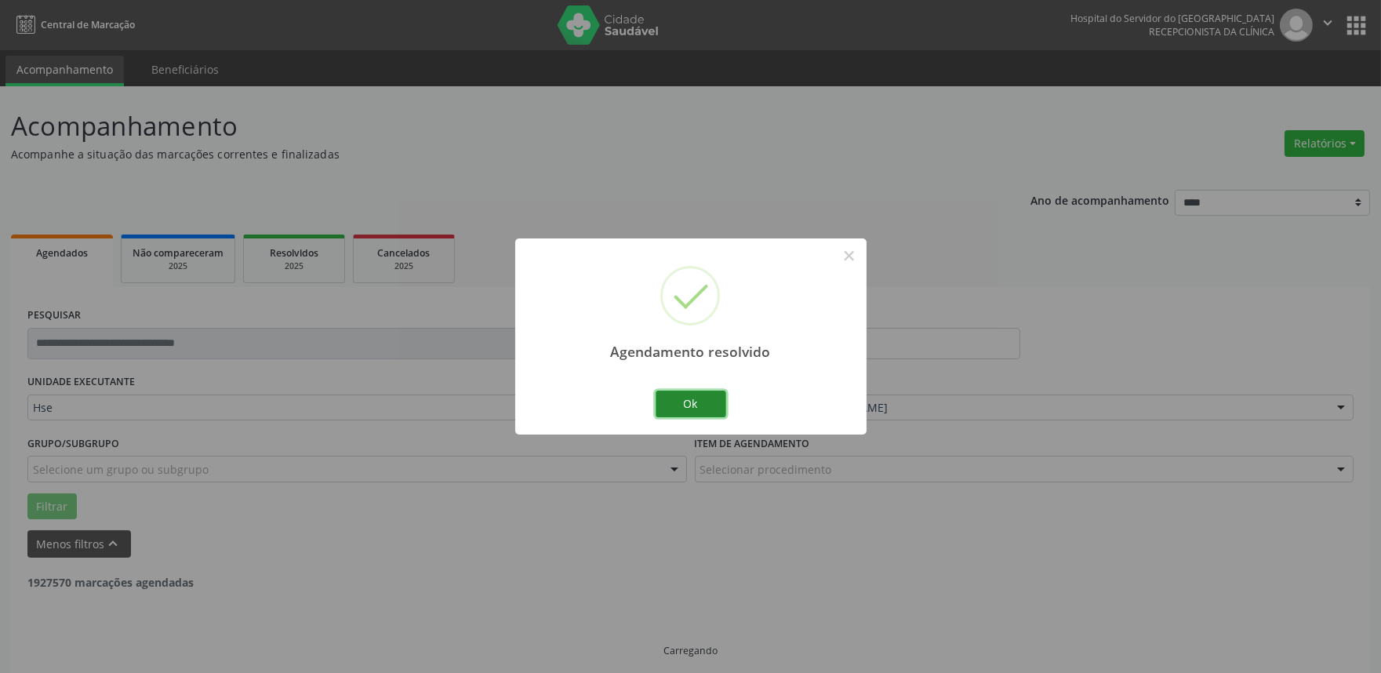
click at [688, 408] on button "Ok" at bounding box center [691, 404] width 71 height 27
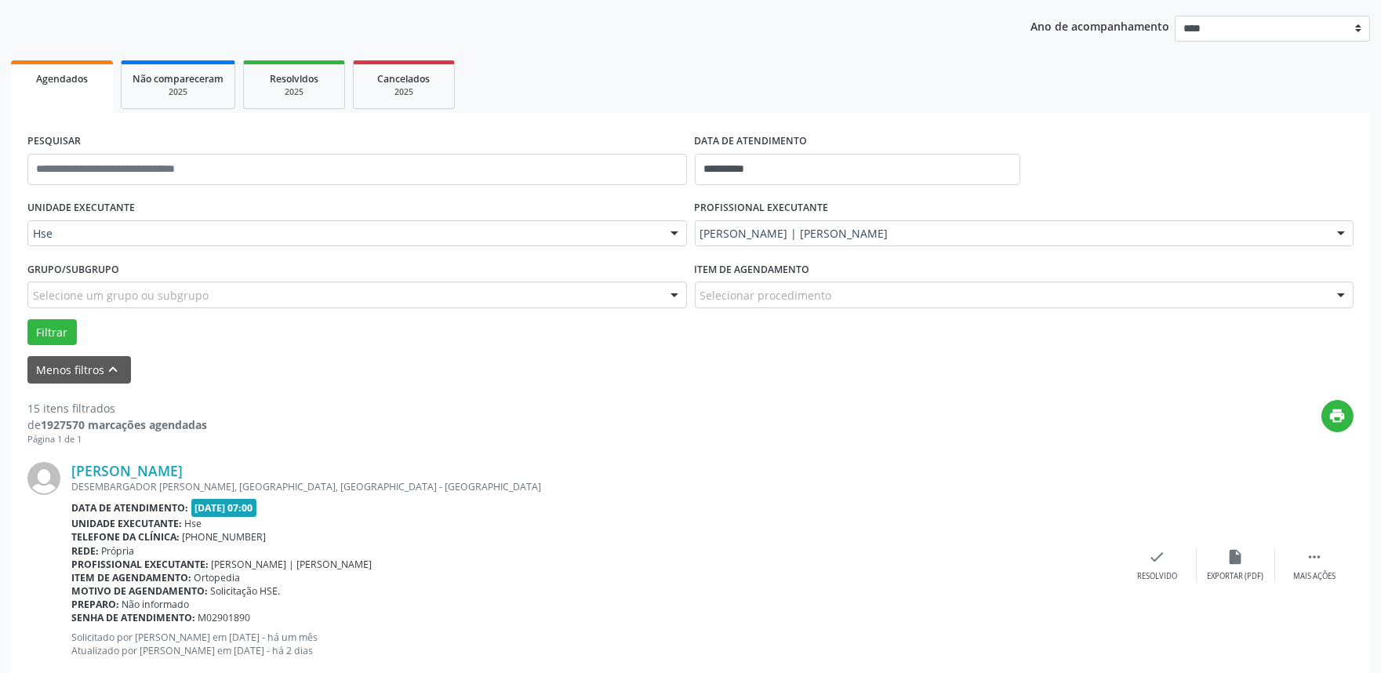
scroll to position [348, 0]
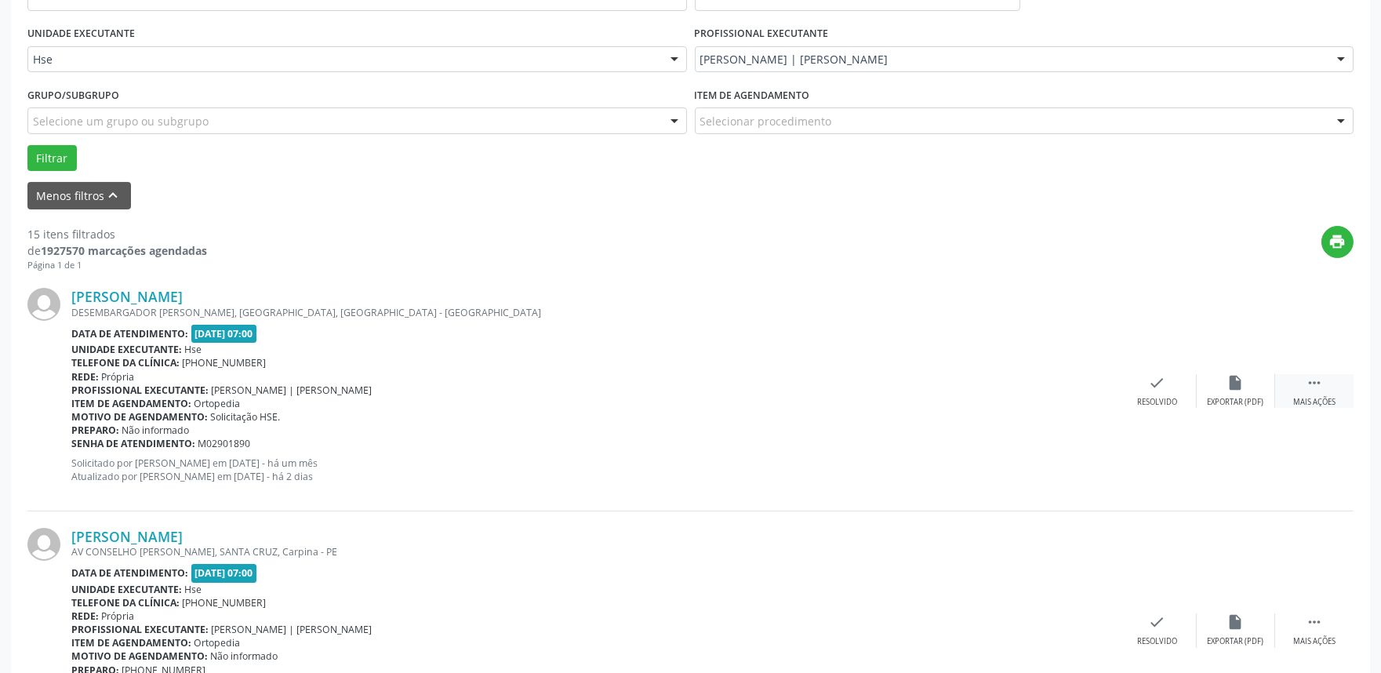
click at [1328, 394] on div " Mais ações" at bounding box center [1314, 391] width 78 height 34
click at [1253, 395] on div "alarm_off Não compareceu" at bounding box center [1236, 391] width 78 height 34
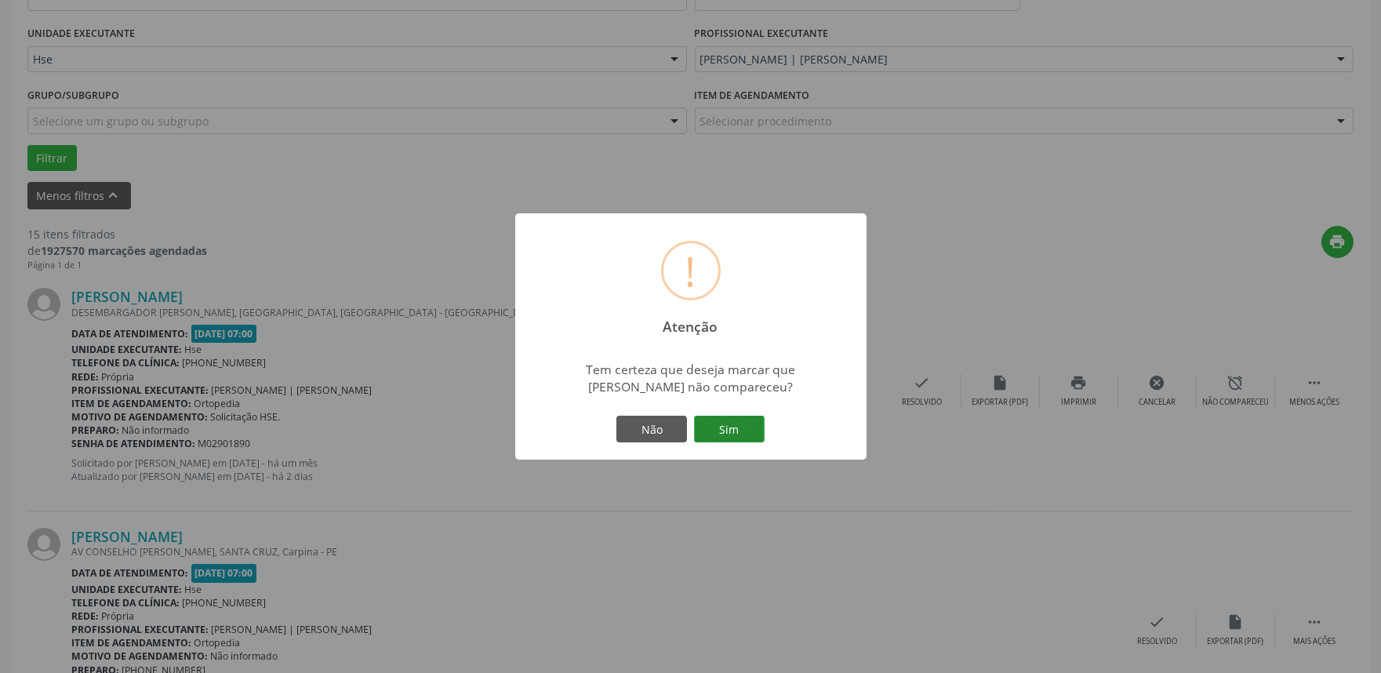
click at [747, 424] on button "Sim" at bounding box center [729, 429] width 71 height 27
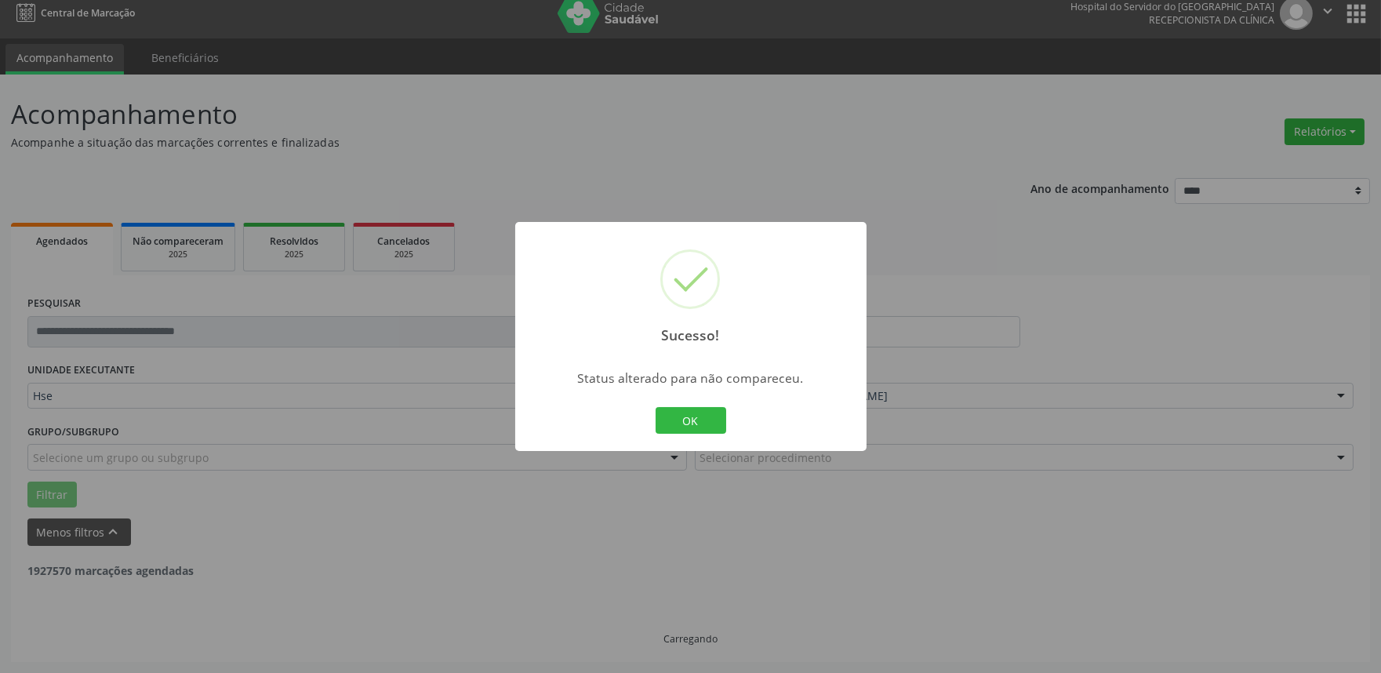
scroll to position [10, 0]
click at [688, 414] on button "OK" at bounding box center [691, 420] width 71 height 27
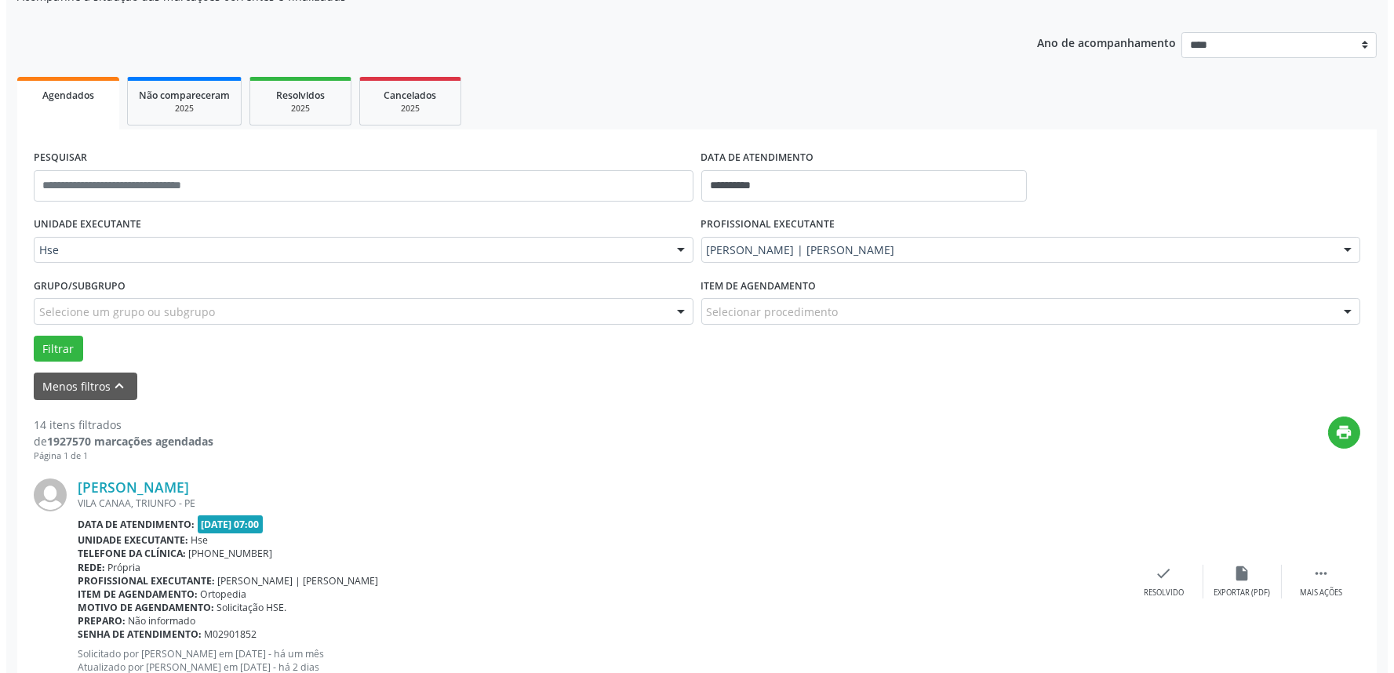
scroll to position [271, 0]
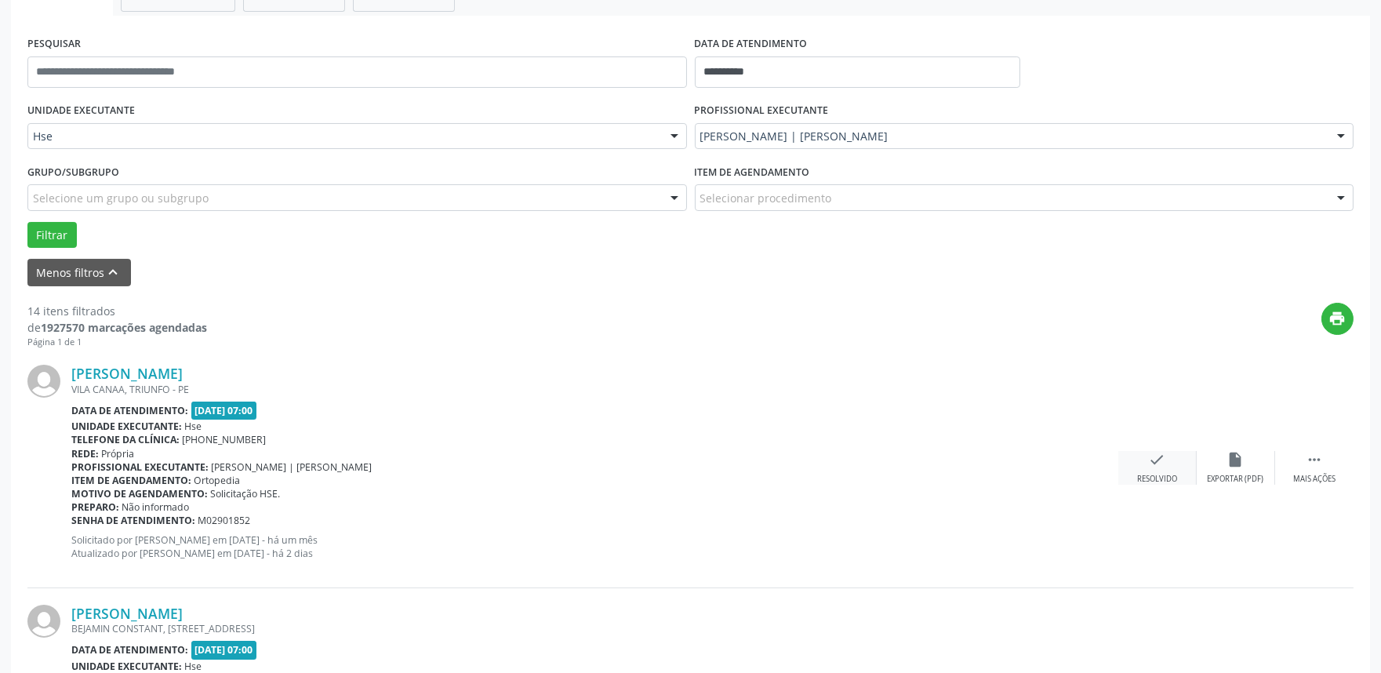
click at [1177, 465] on div "check Resolvido" at bounding box center [1157, 468] width 78 height 34
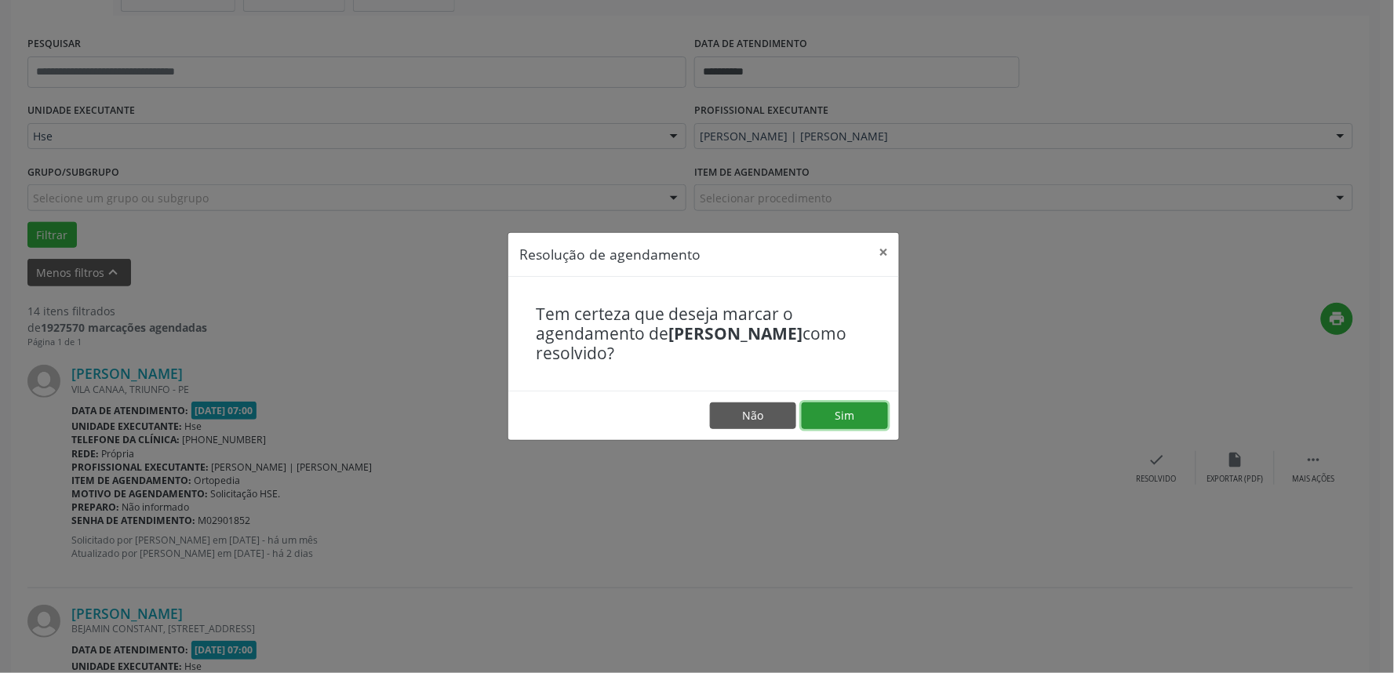
click at [820, 412] on button "Sim" at bounding box center [845, 415] width 86 height 27
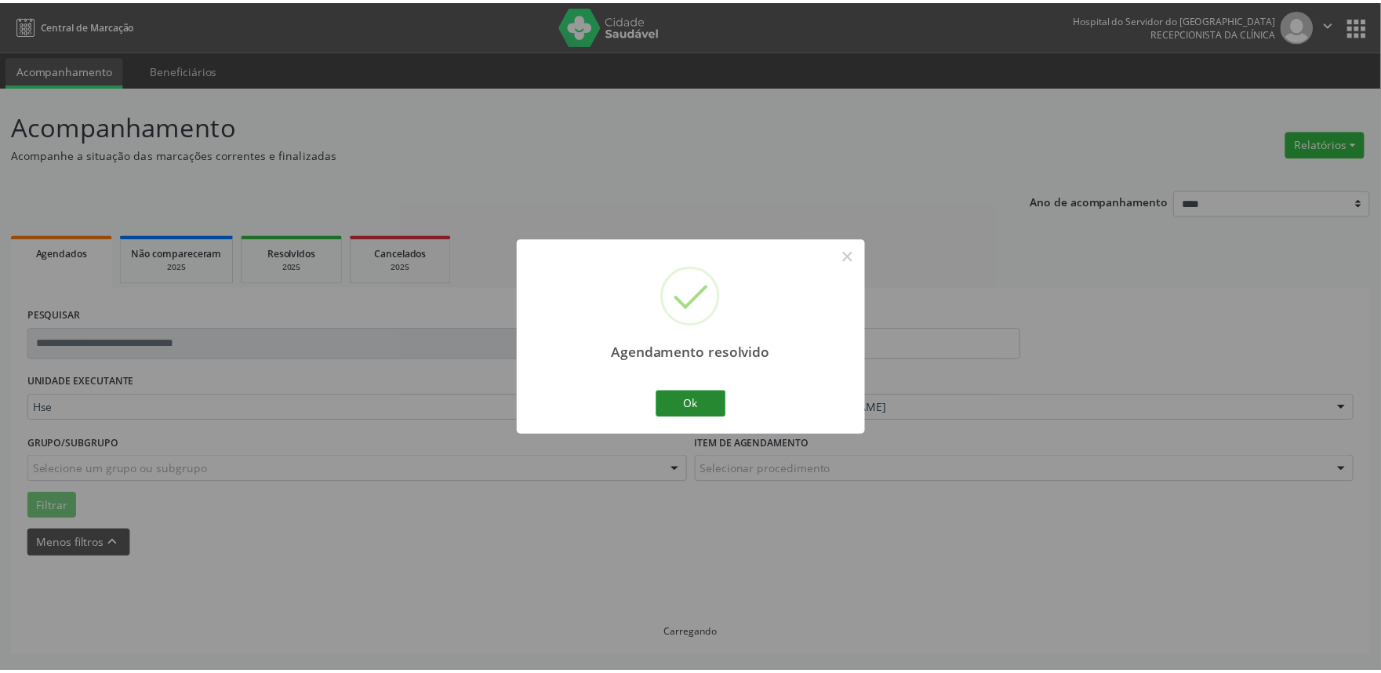
scroll to position [0, 0]
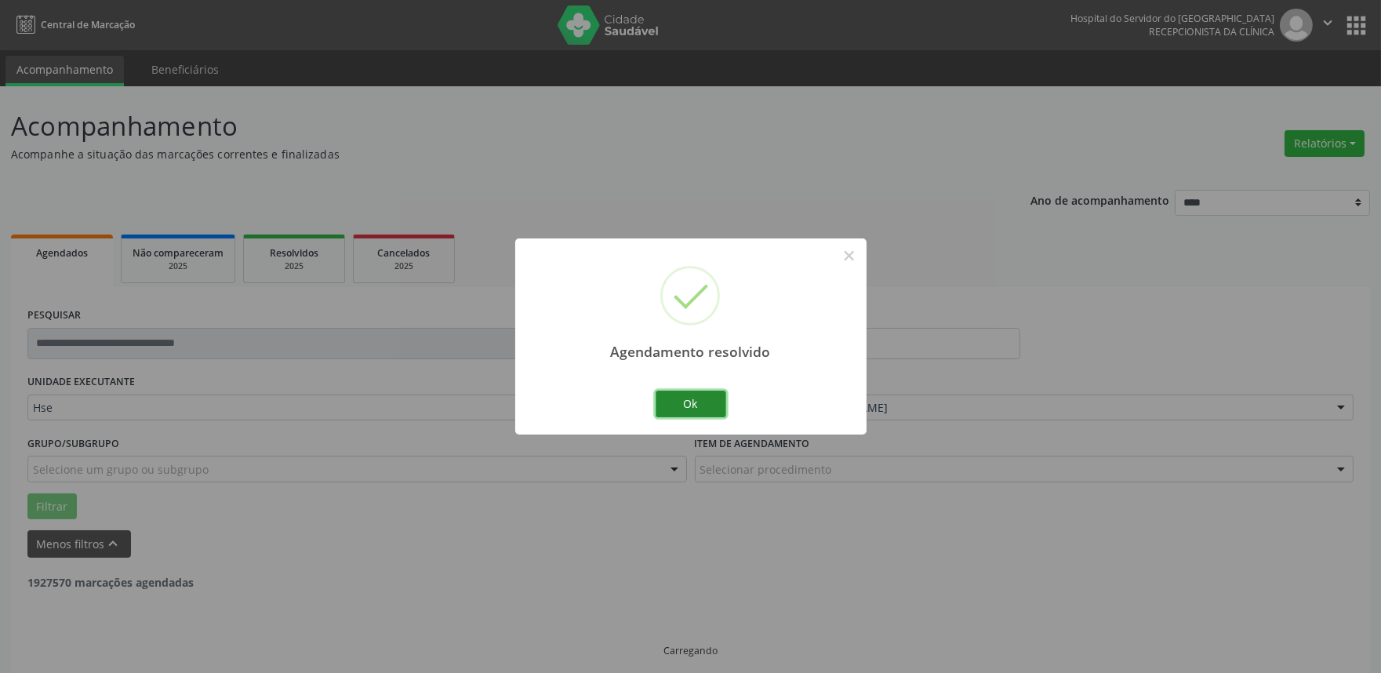
click at [708, 413] on button "Ok" at bounding box center [691, 404] width 71 height 27
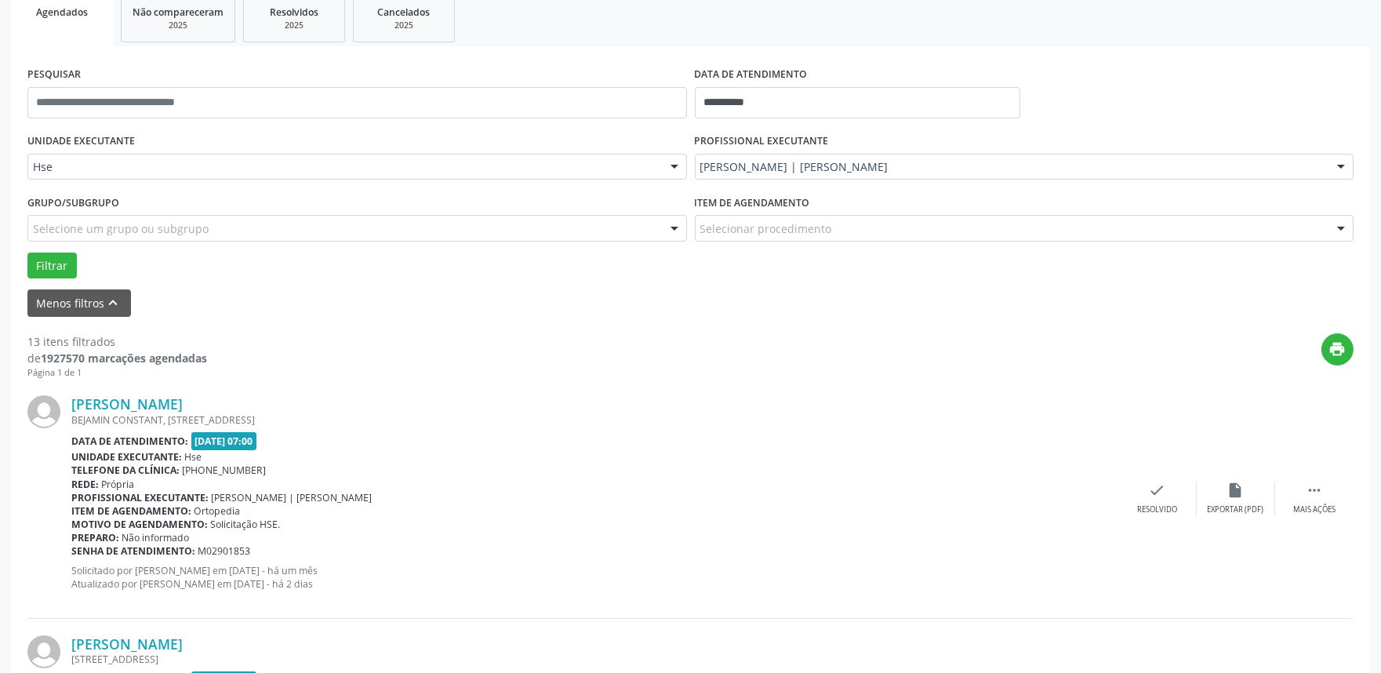
scroll to position [261, 0]
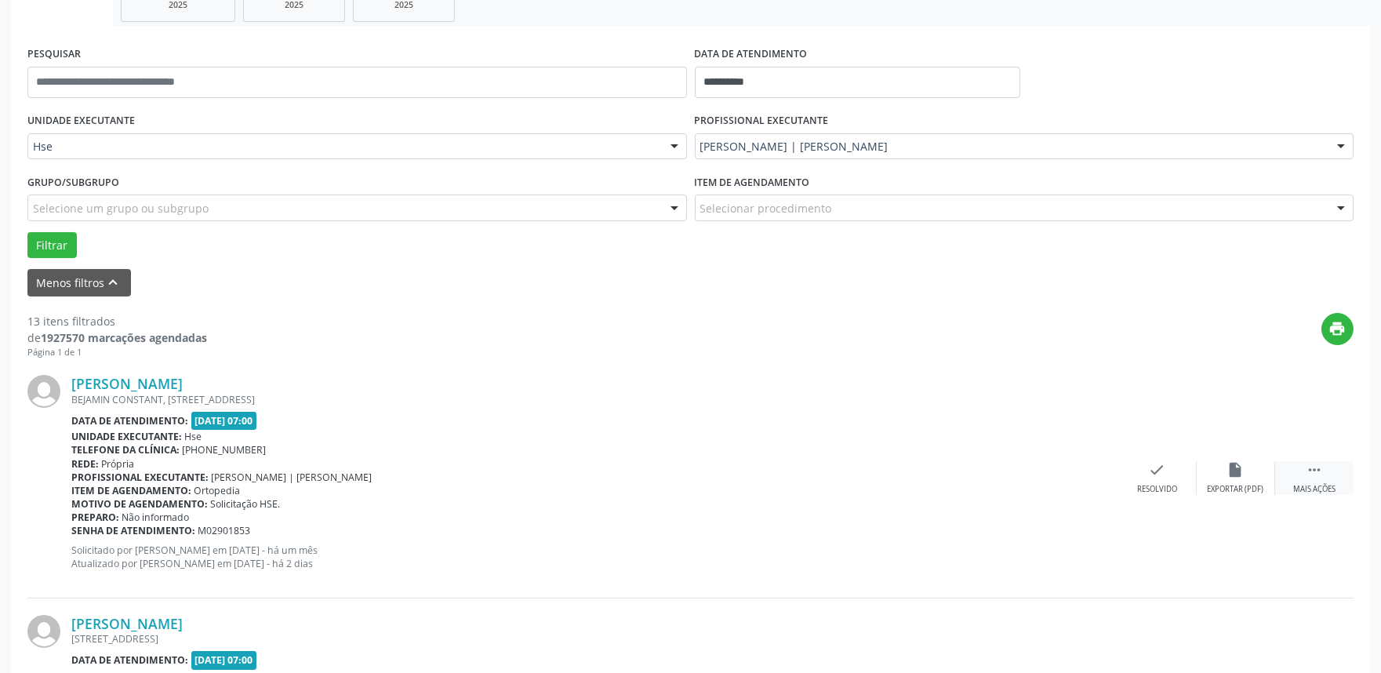
click at [1330, 479] on div " Mais ações" at bounding box center [1314, 478] width 78 height 34
click at [1227, 478] on div "alarm_off Não compareceu" at bounding box center [1236, 478] width 78 height 34
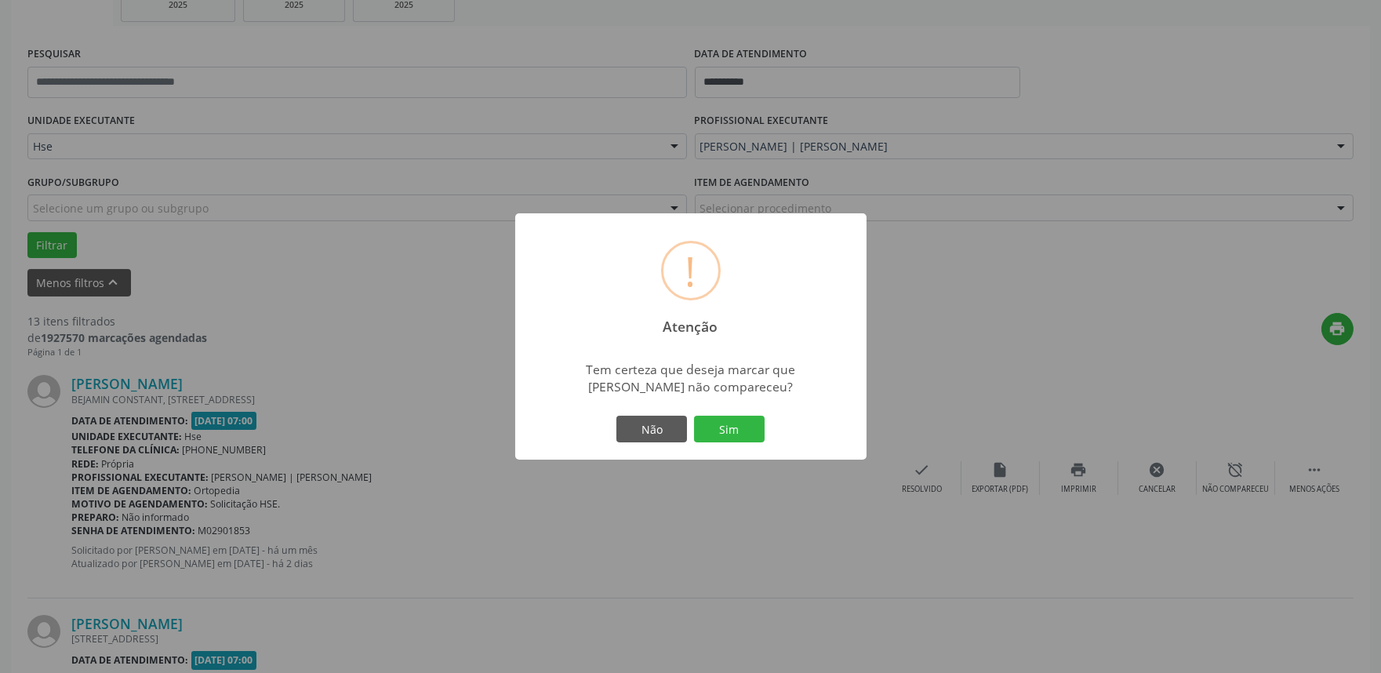
click at [699, 413] on div "Não Sim" at bounding box center [690, 429] width 155 height 33
click at [722, 427] on button "Sim" at bounding box center [729, 429] width 71 height 27
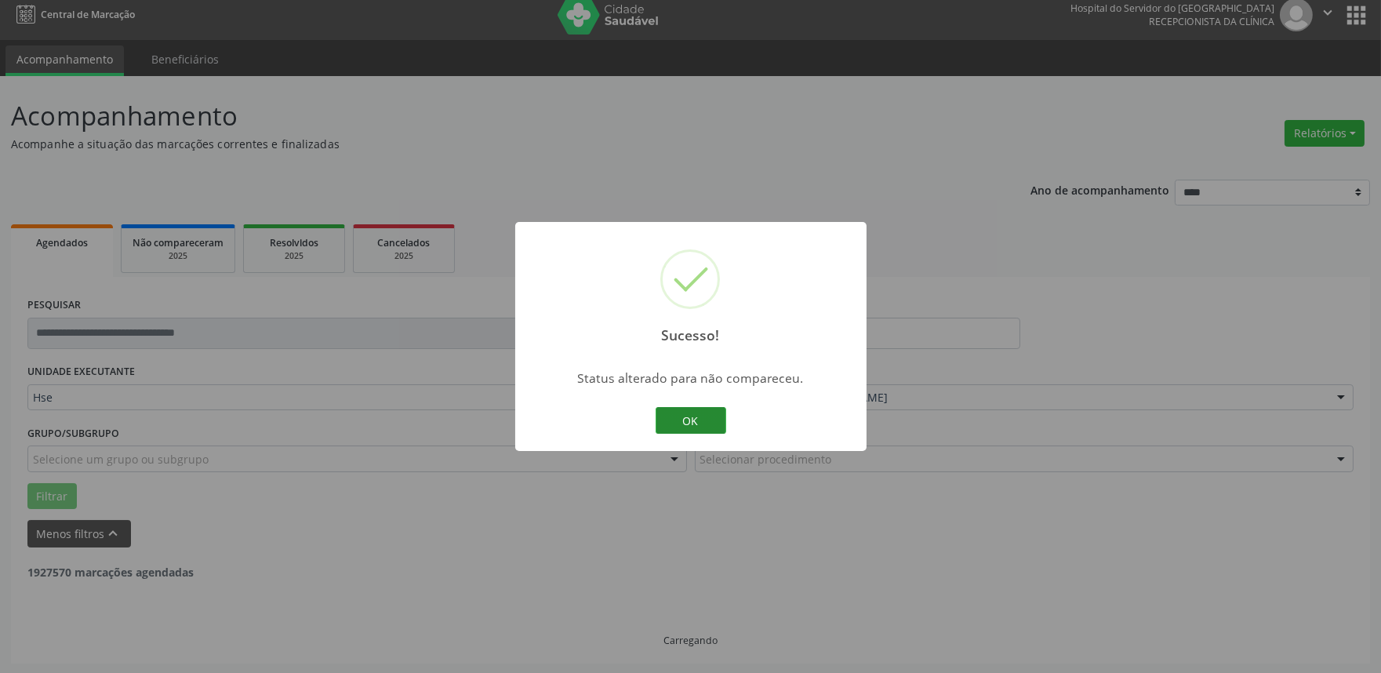
click at [678, 429] on button "OK" at bounding box center [691, 420] width 71 height 27
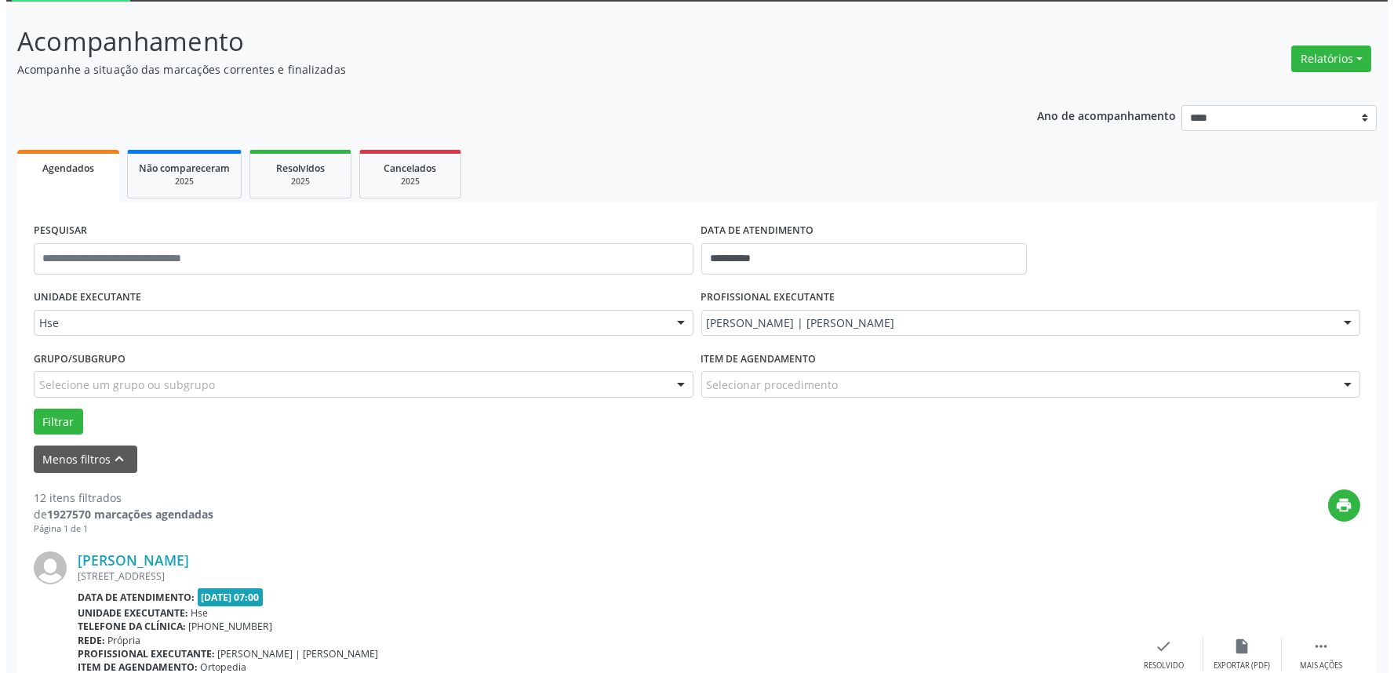
scroll to position [184, 0]
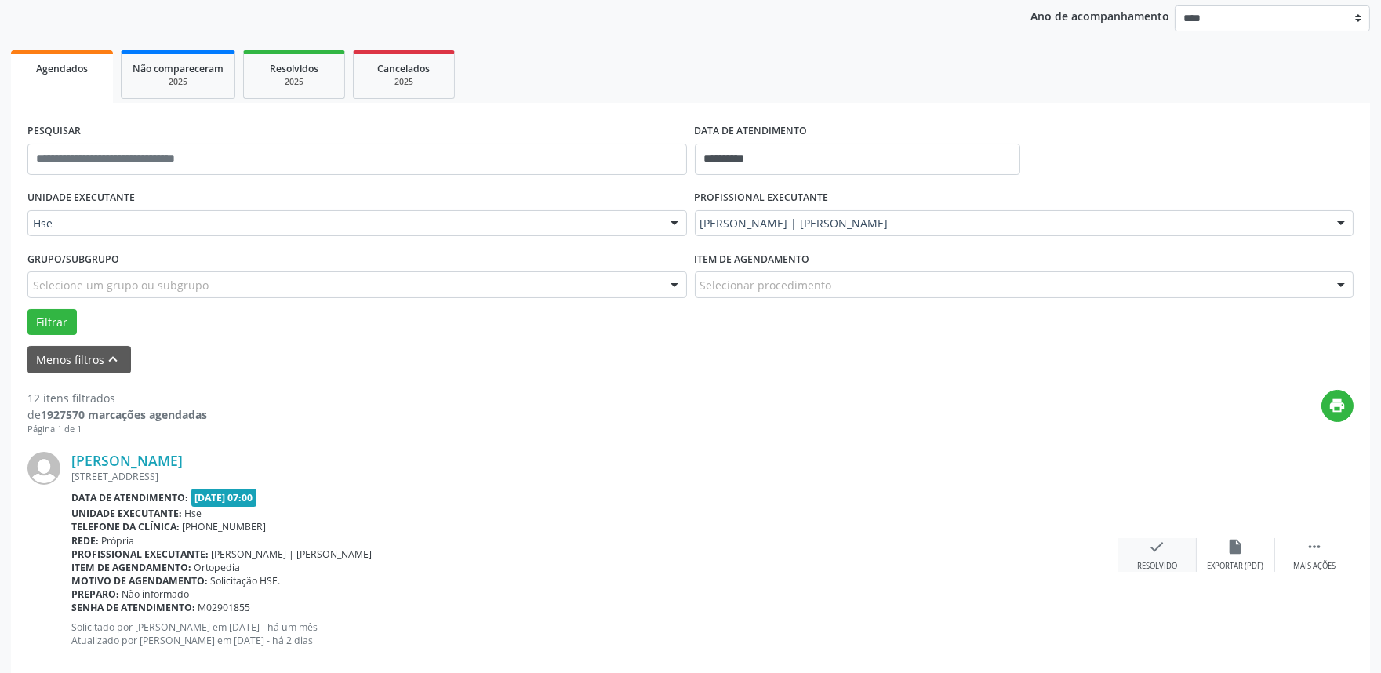
click at [1165, 552] on icon "check" at bounding box center [1157, 546] width 17 height 17
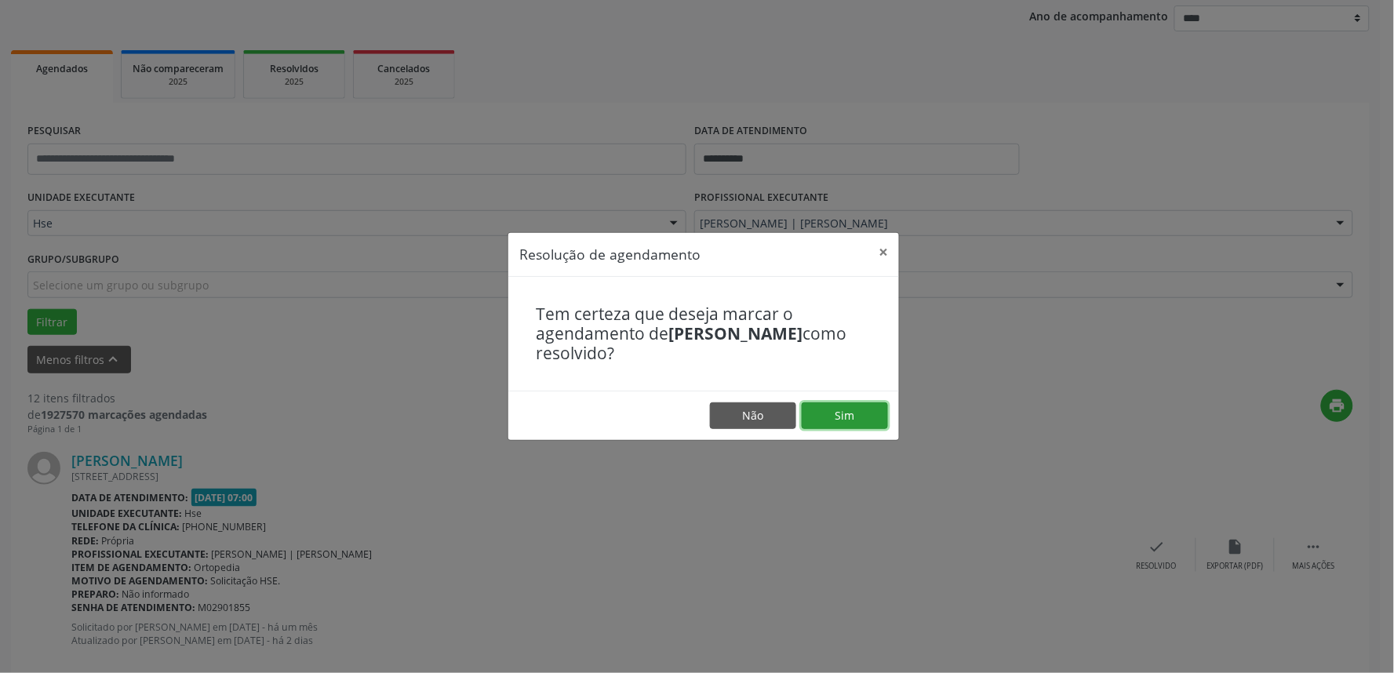
click at [856, 424] on button "Sim" at bounding box center [845, 415] width 86 height 27
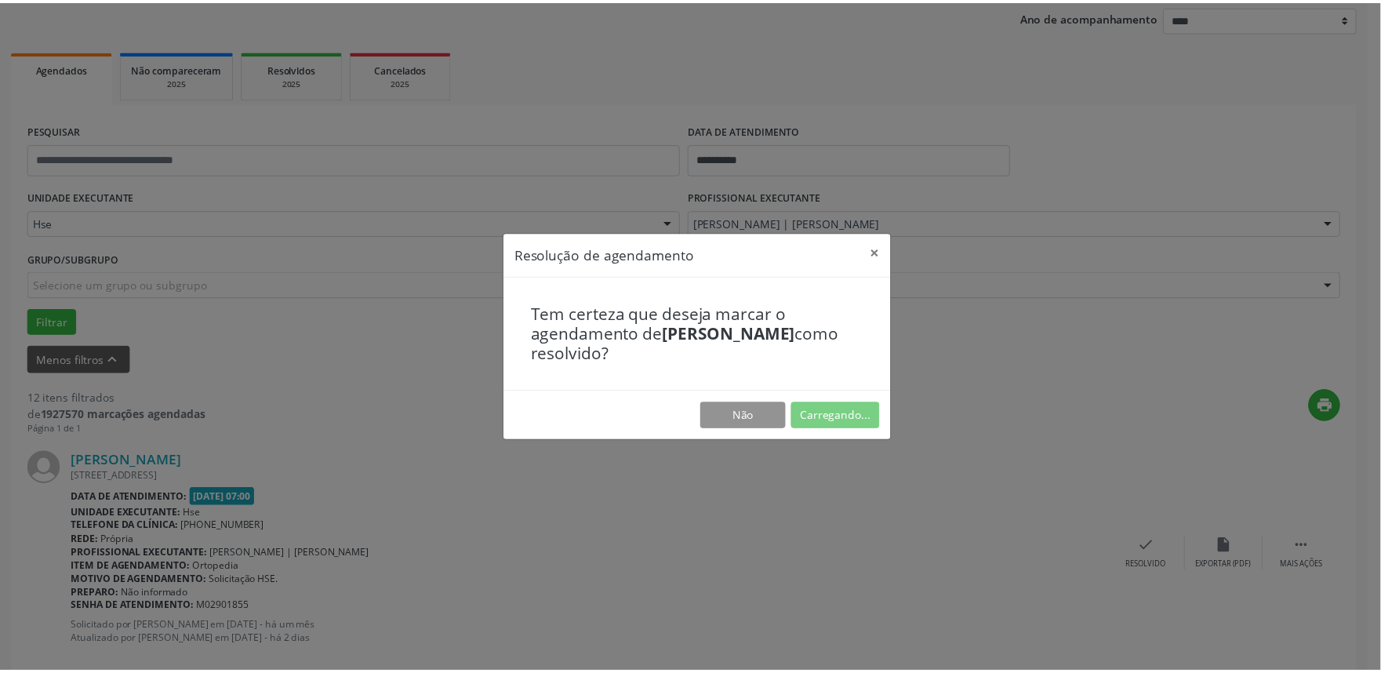
scroll to position [0, 0]
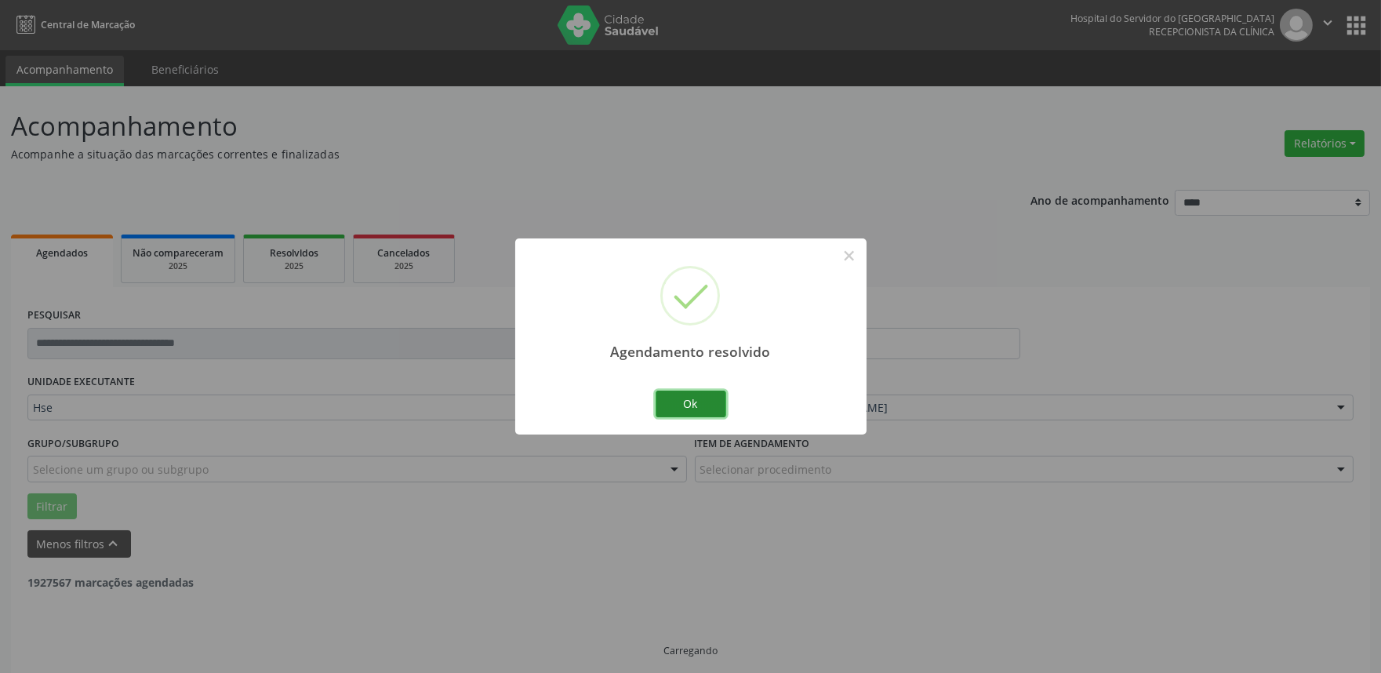
click at [719, 406] on button "Ok" at bounding box center [691, 404] width 71 height 27
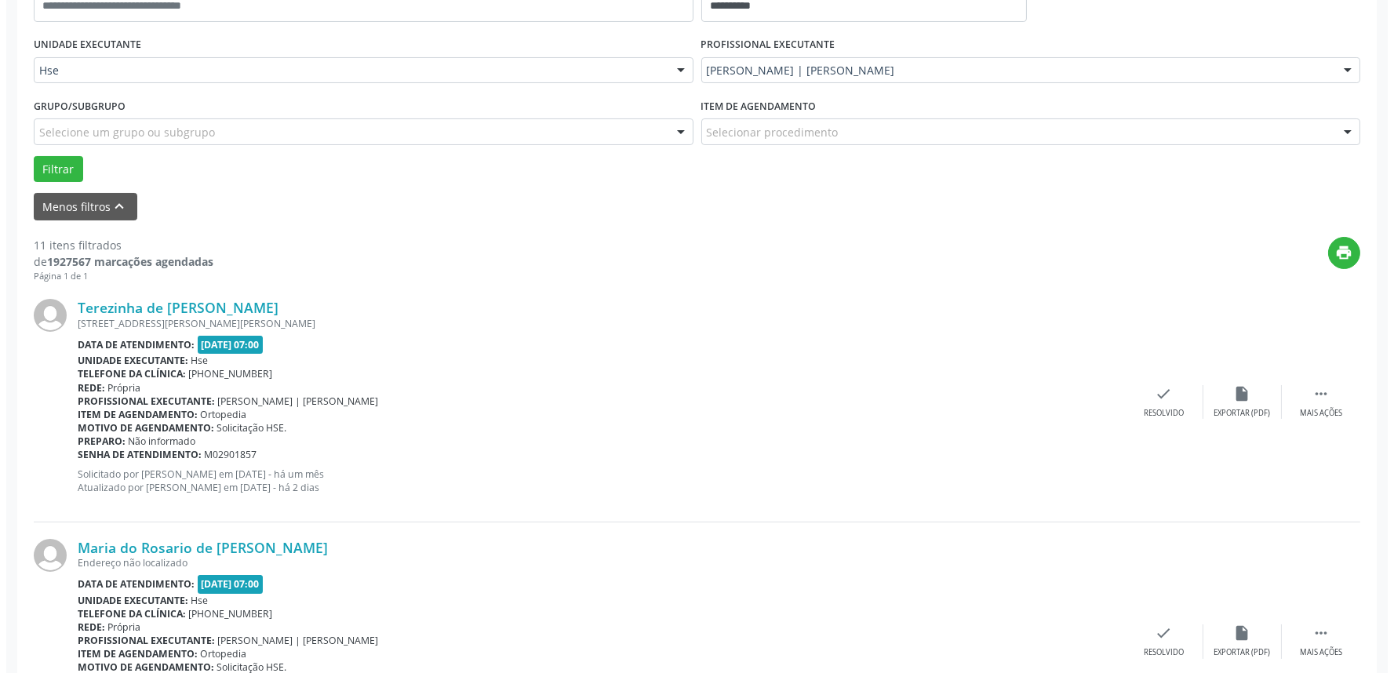
scroll to position [358, 0]
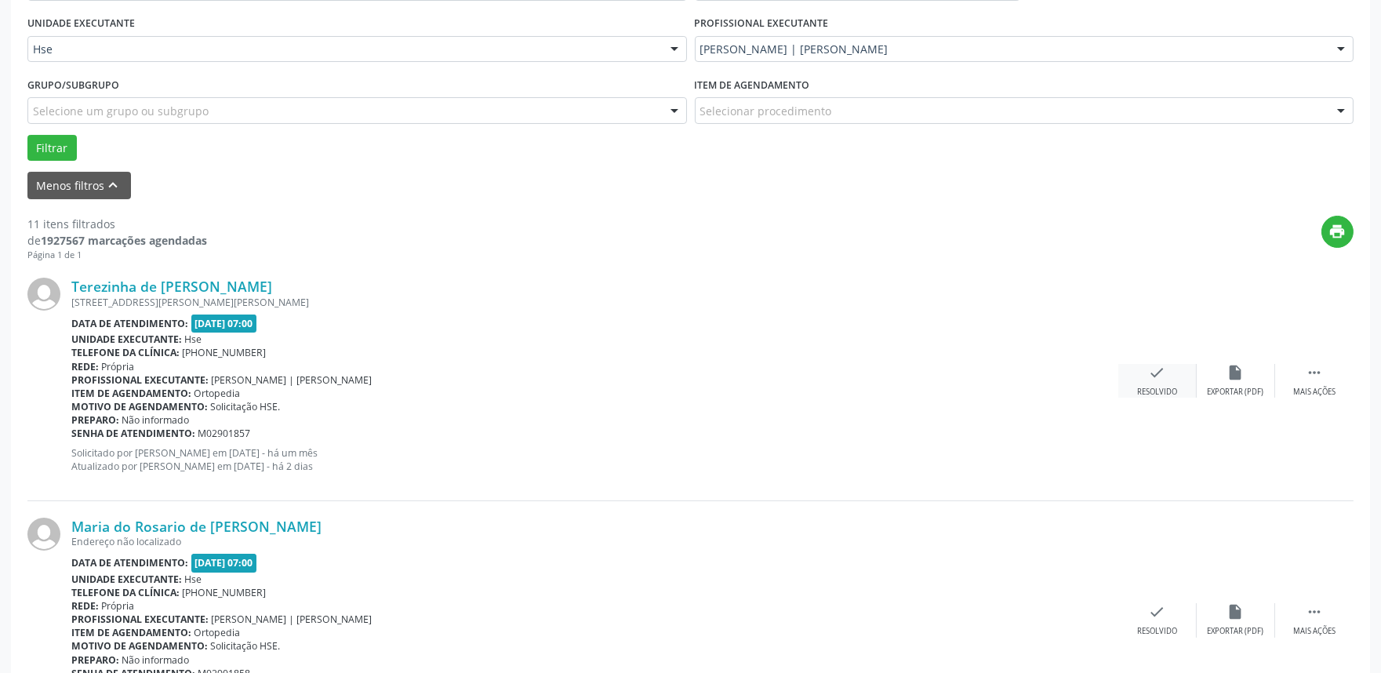
click at [1162, 365] on icon "check" at bounding box center [1157, 372] width 17 height 17
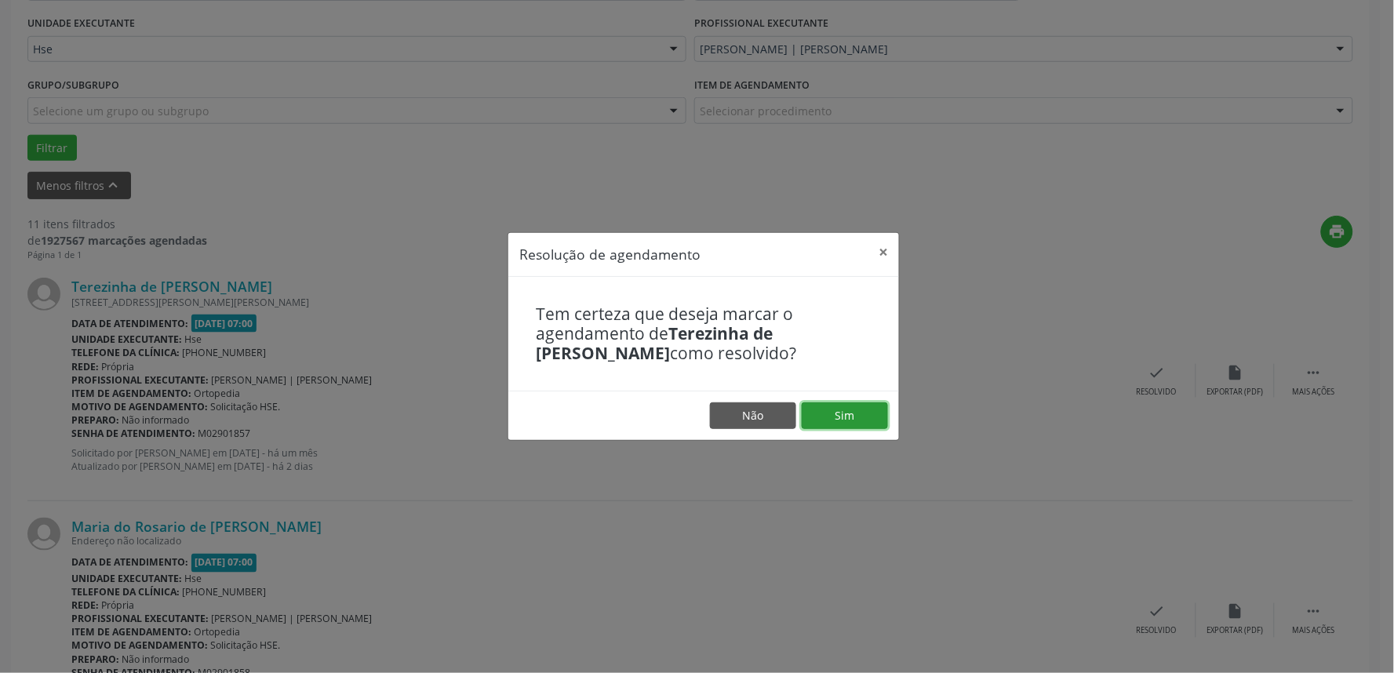
click at [853, 420] on button "Sim" at bounding box center [845, 415] width 86 height 27
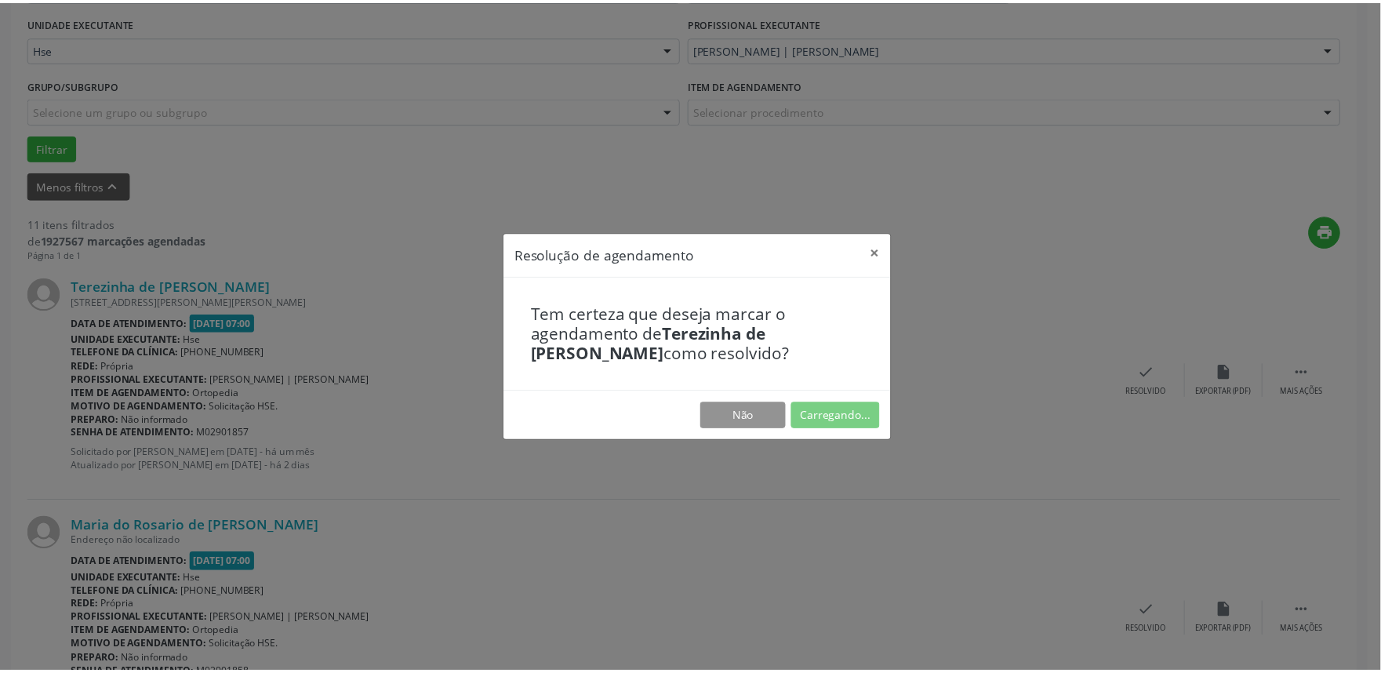
scroll to position [0, 0]
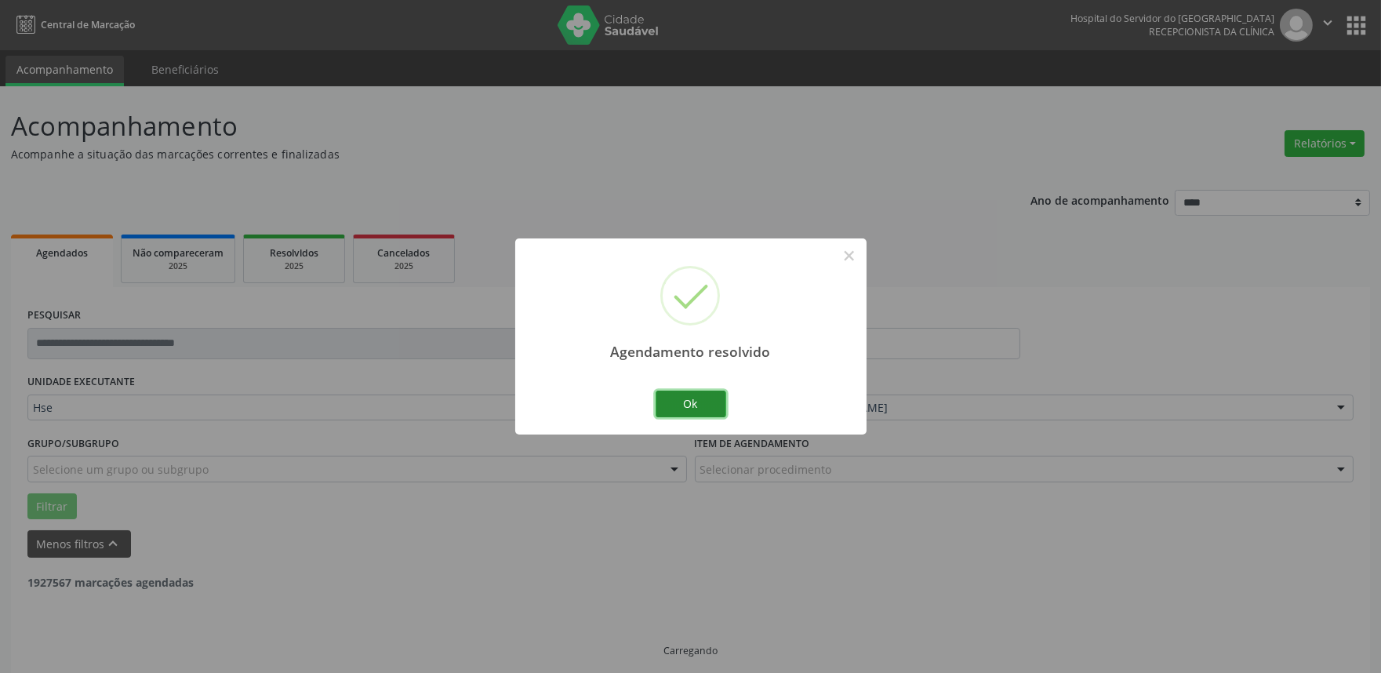
click at [675, 406] on button "Ok" at bounding box center [691, 404] width 71 height 27
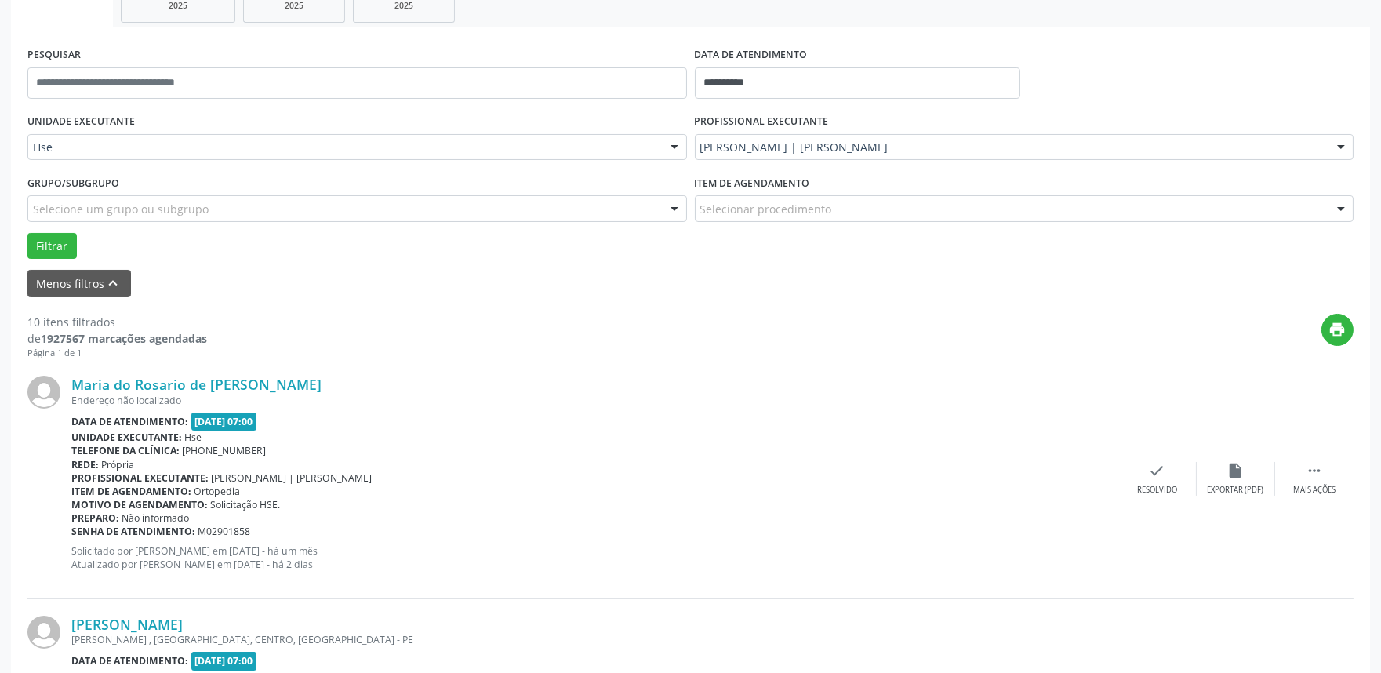
scroll to position [261, 0]
click at [1302, 468] on div " Mais ações" at bounding box center [1314, 478] width 78 height 34
click at [1243, 477] on icon "alarm_off" at bounding box center [1235, 469] width 17 height 17
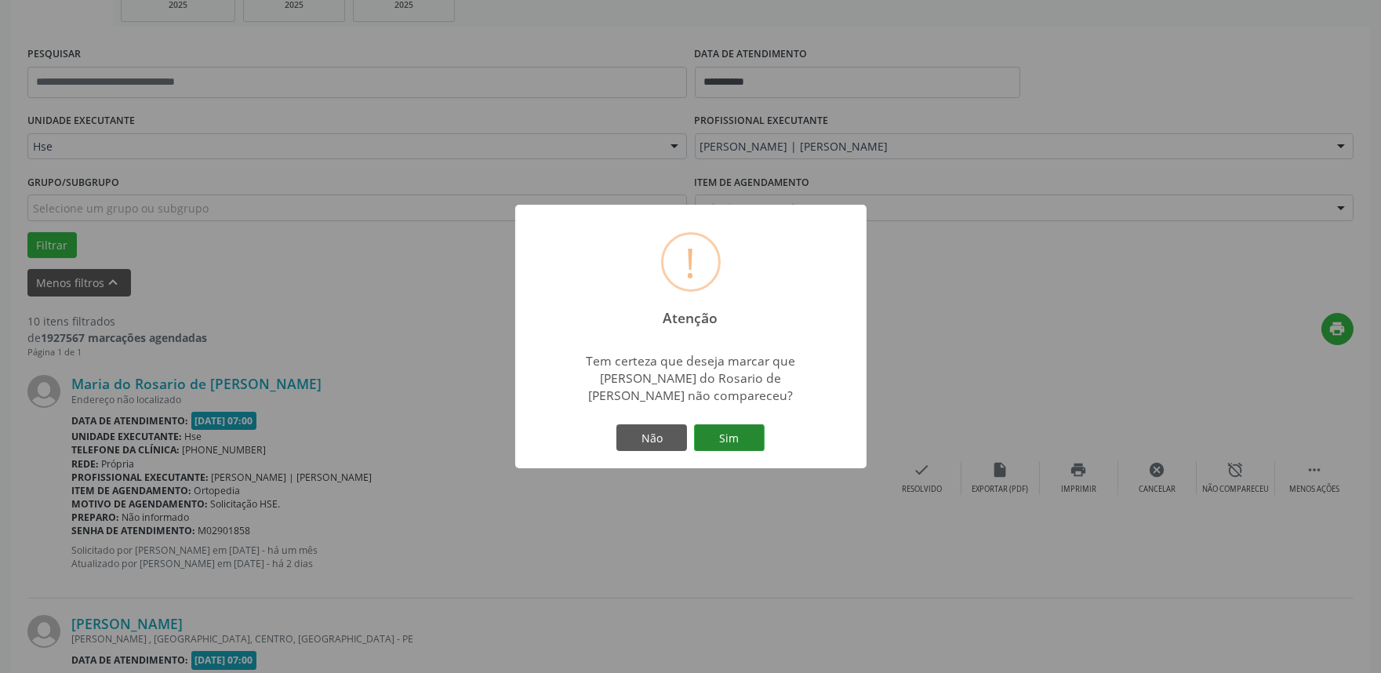
click at [722, 446] on button "Sim" at bounding box center [729, 437] width 71 height 27
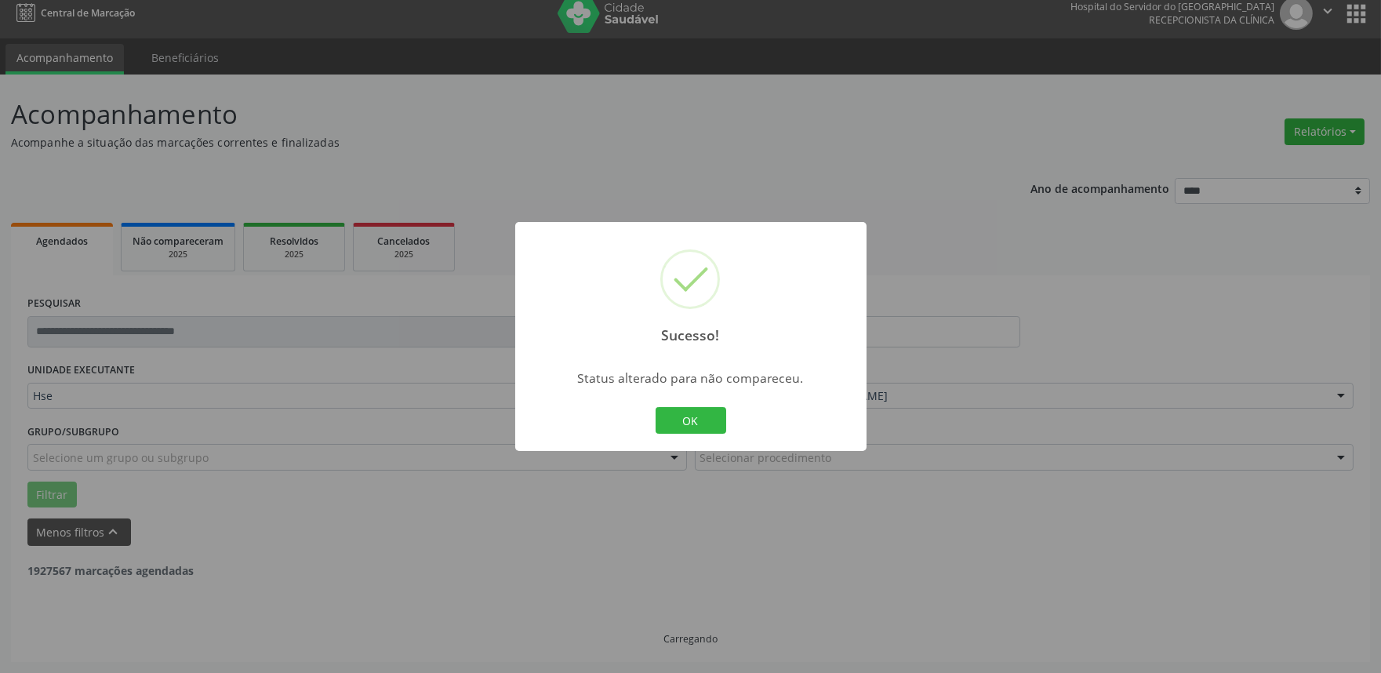
scroll to position [10, 0]
click at [677, 432] on button "OK" at bounding box center [691, 420] width 71 height 27
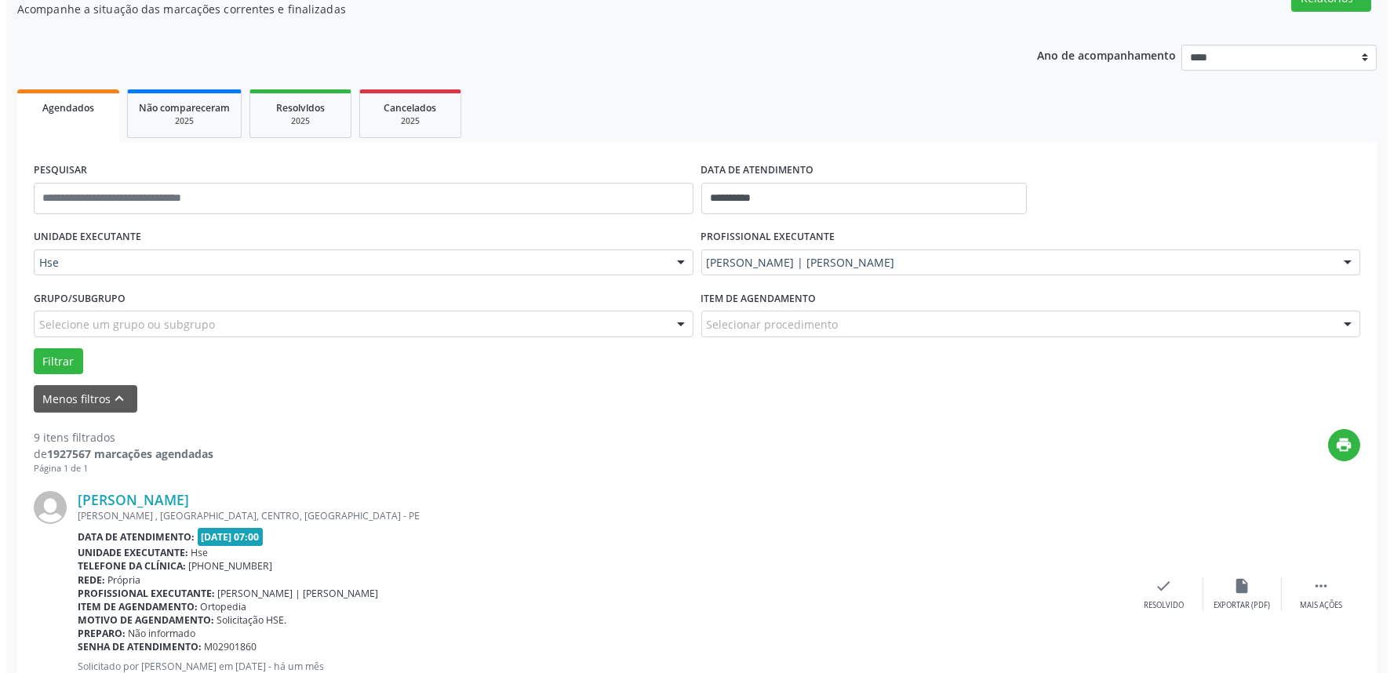
scroll to position [184, 0]
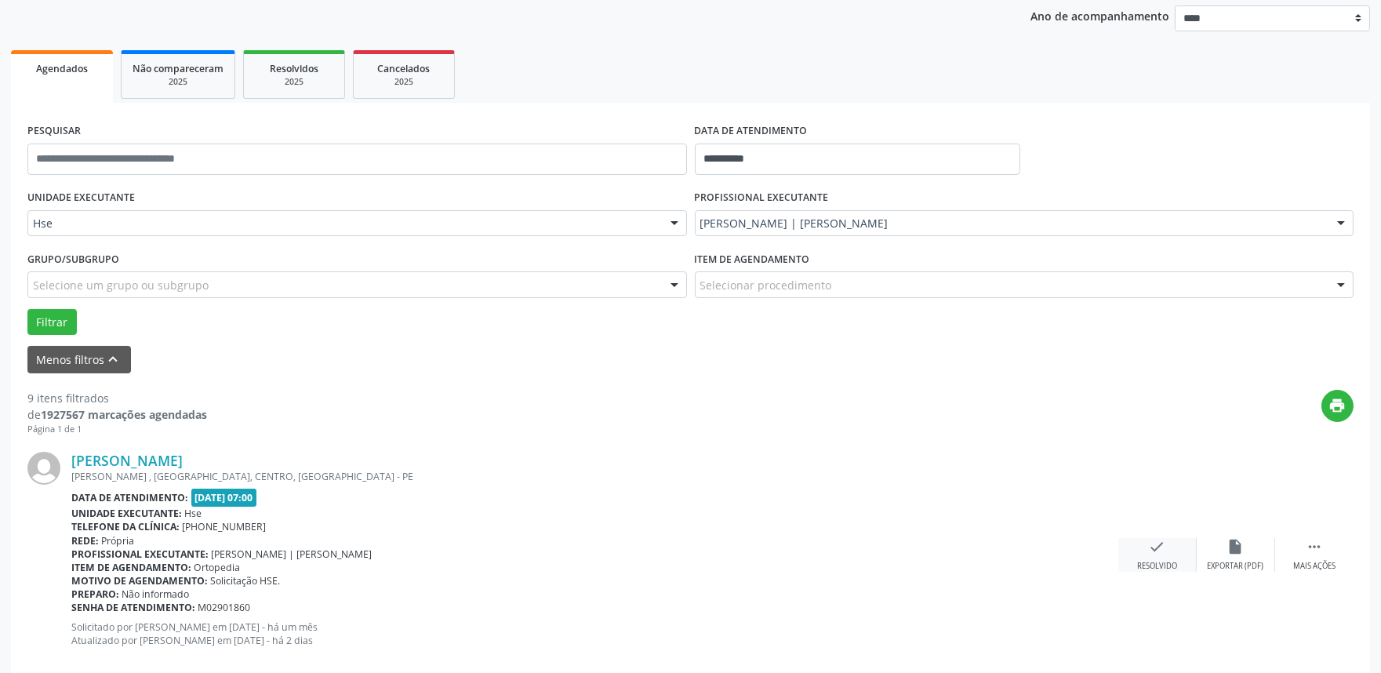
click at [1169, 544] on div "check Resolvido" at bounding box center [1157, 555] width 78 height 34
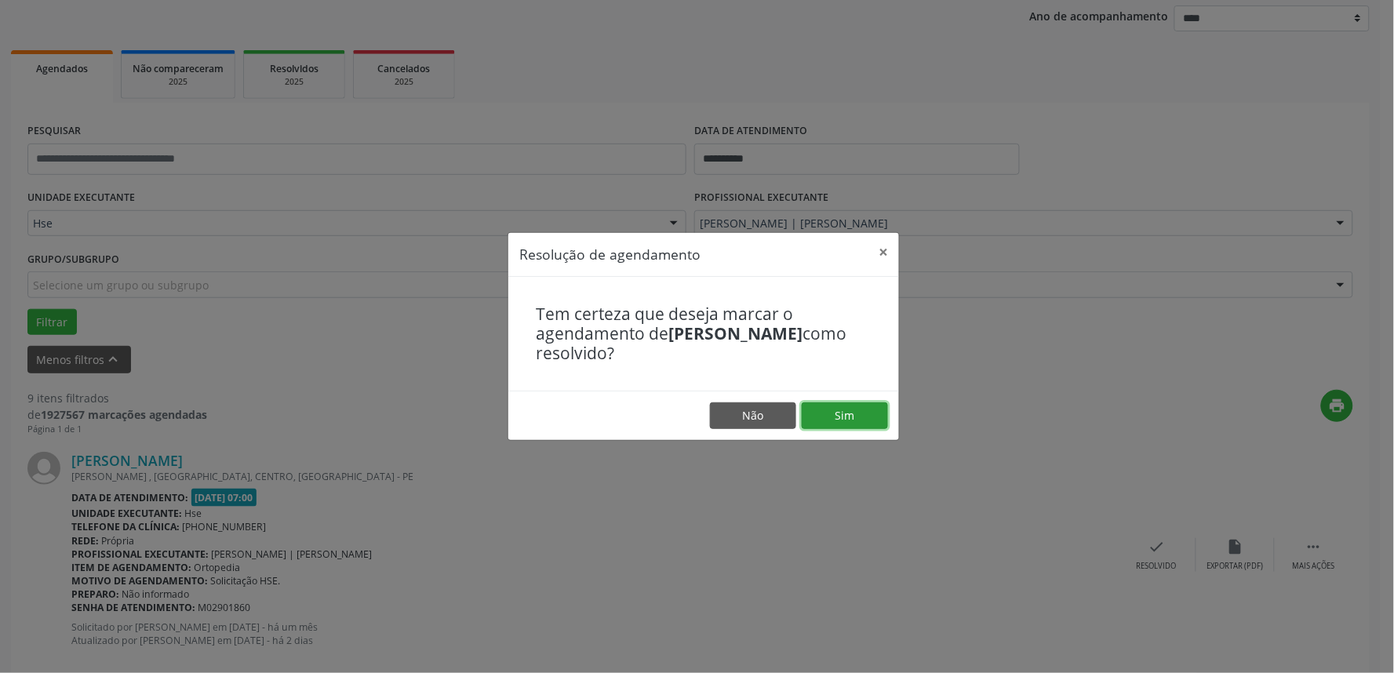
click at [821, 424] on button "Sim" at bounding box center [845, 415] width 86 height 27
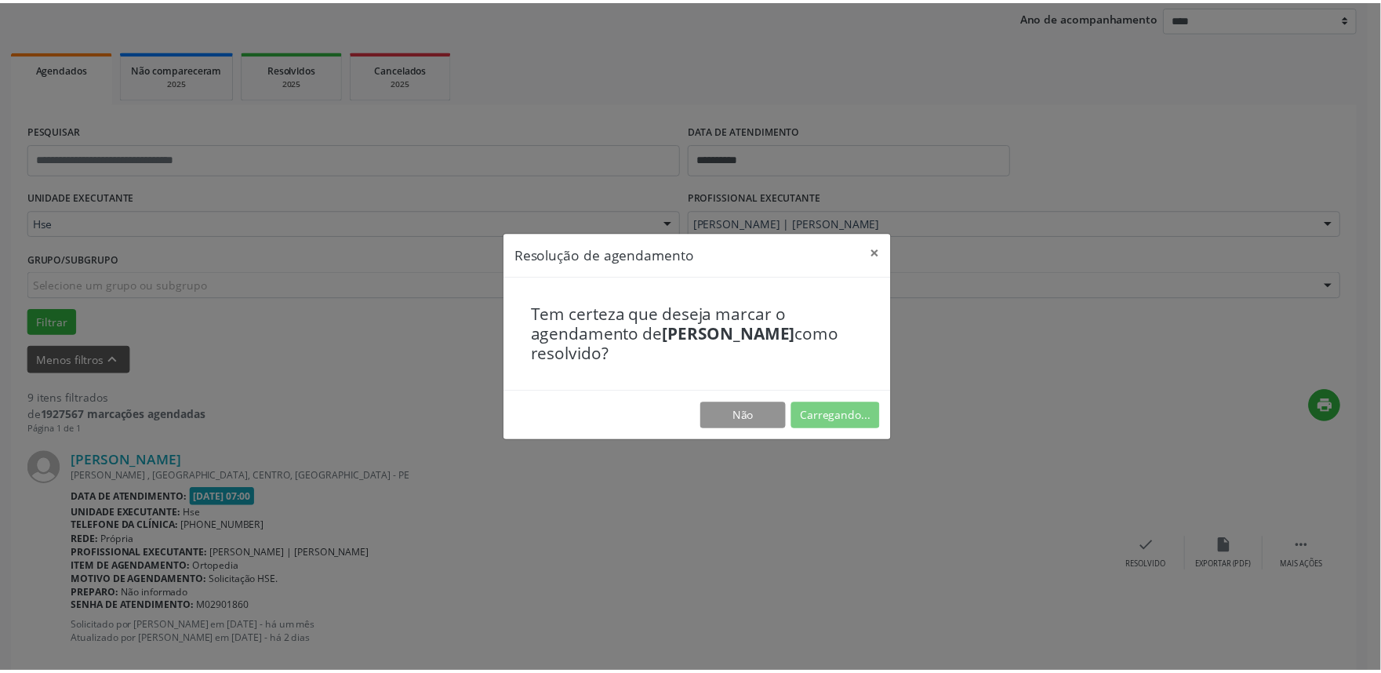
scroll to position [0, 0]
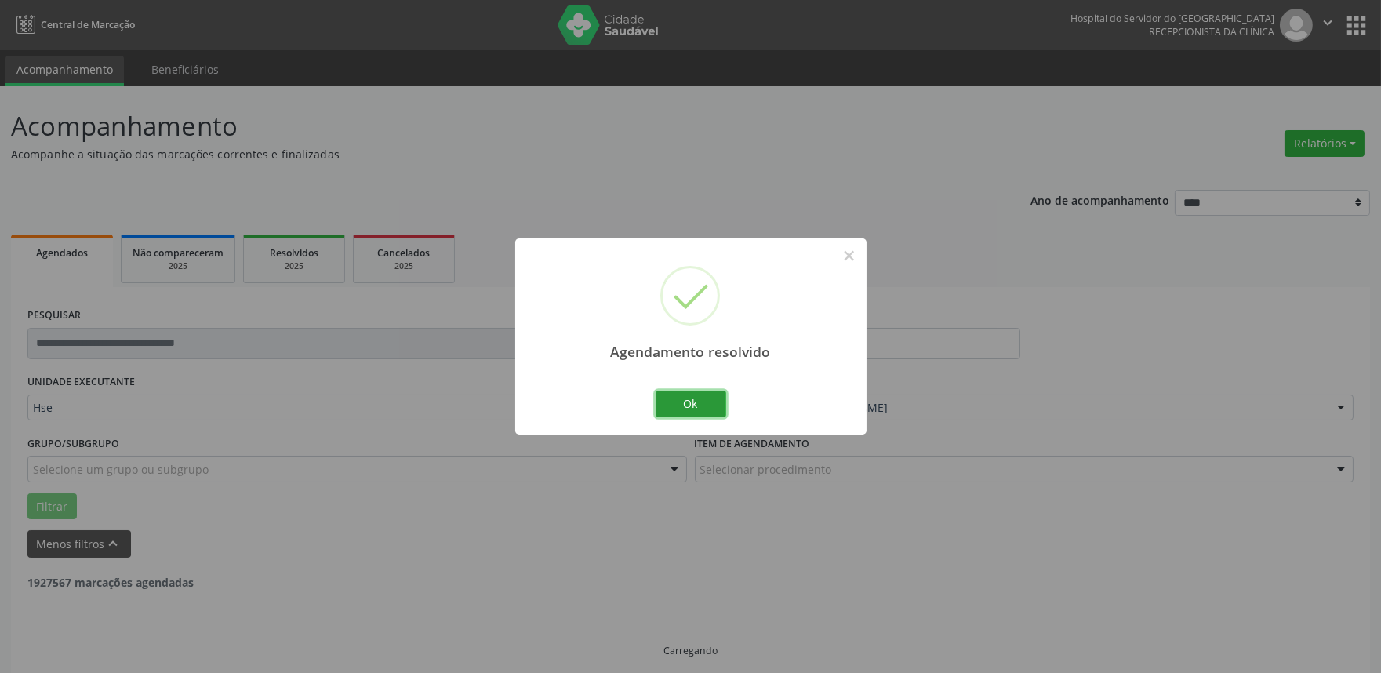
click at [702, 416] on button "Ok" at bounding box center [691, 404] width 71 height 27
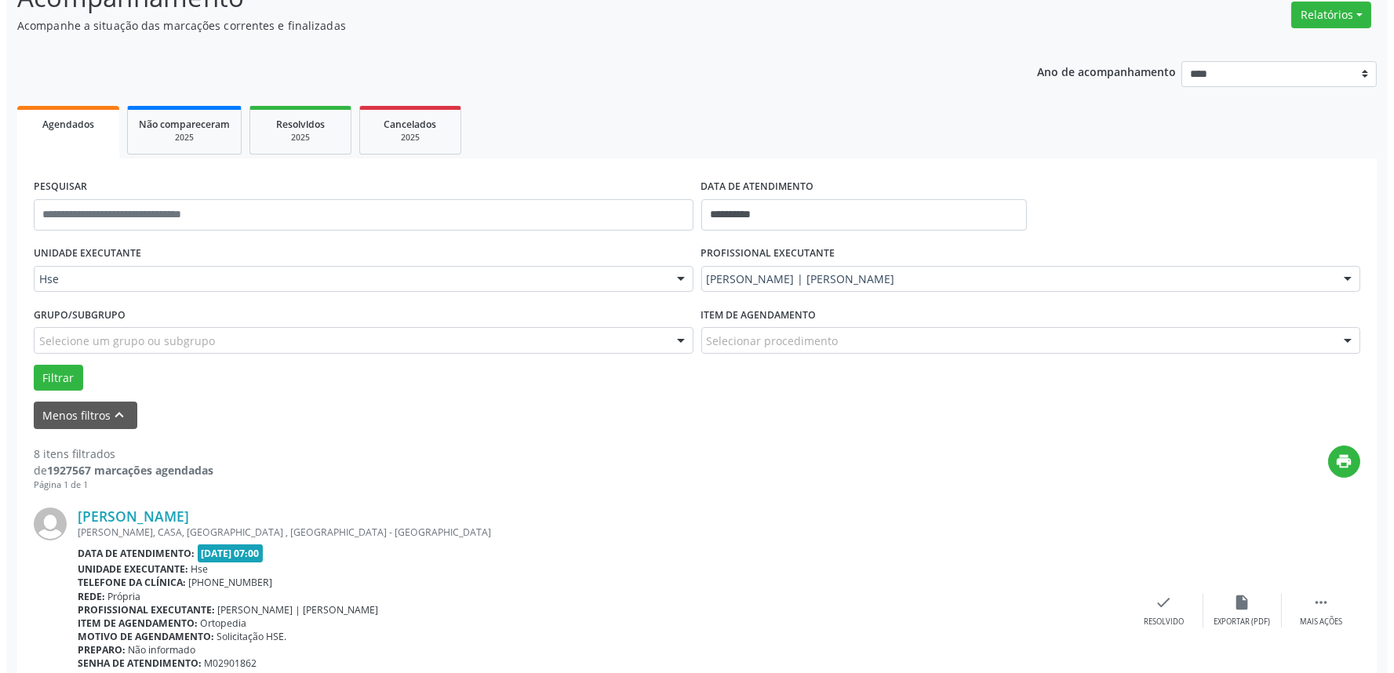
scroll to position [348, 0]
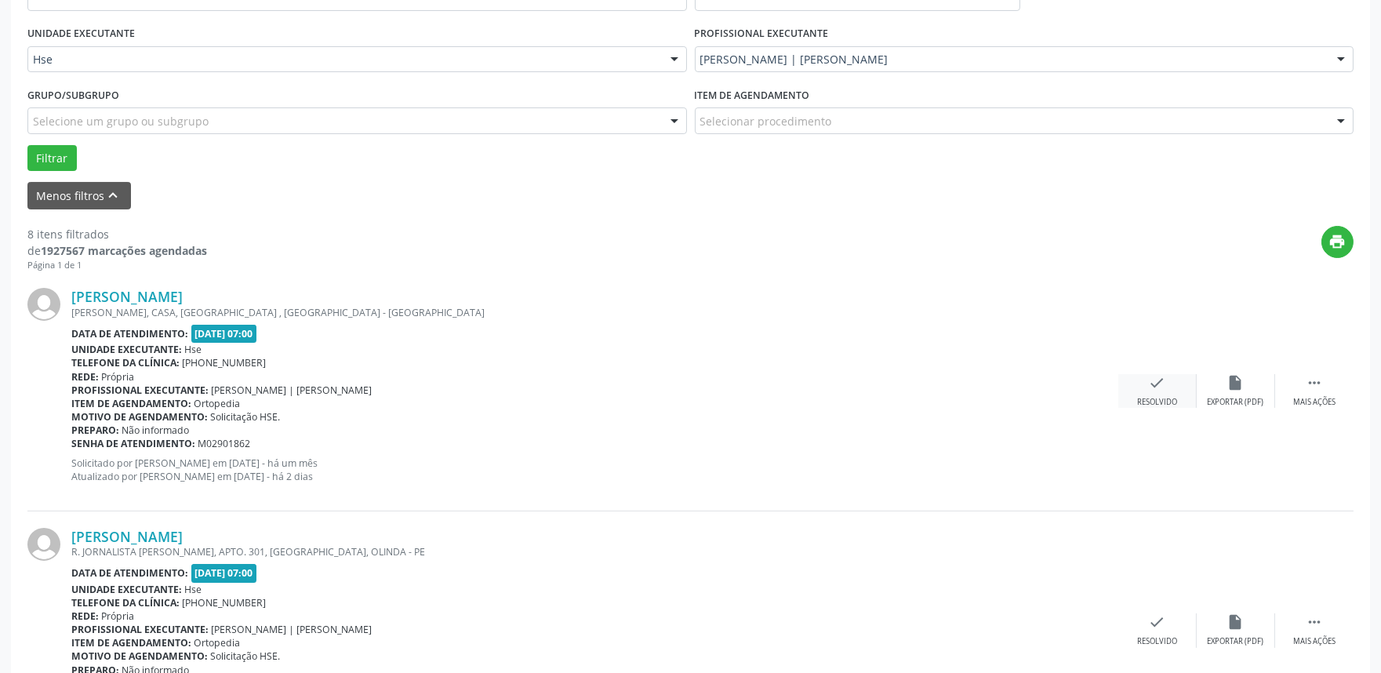
click at [1151, 388] on icon "check" at bounding box center [1157, 382] width 17 height 17
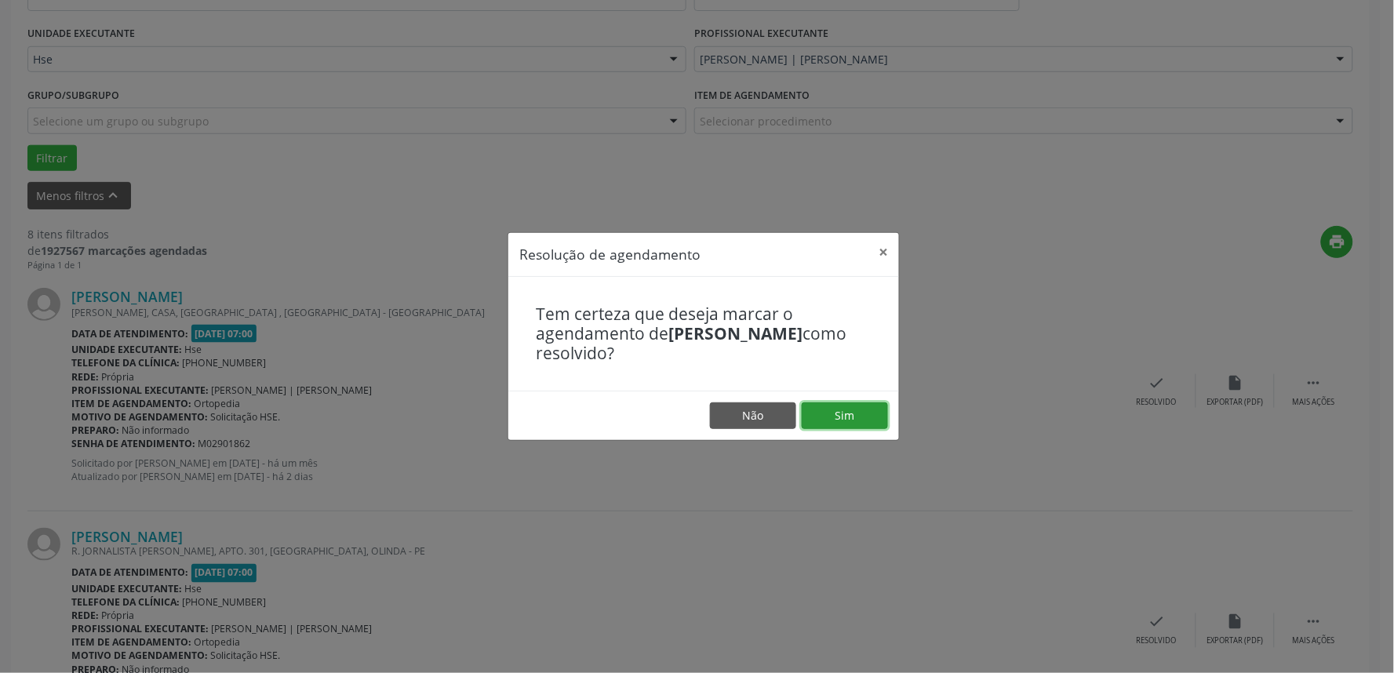
click at [838, 411] on button "Sim" at bounding box center [845, 415] width 86 height 27
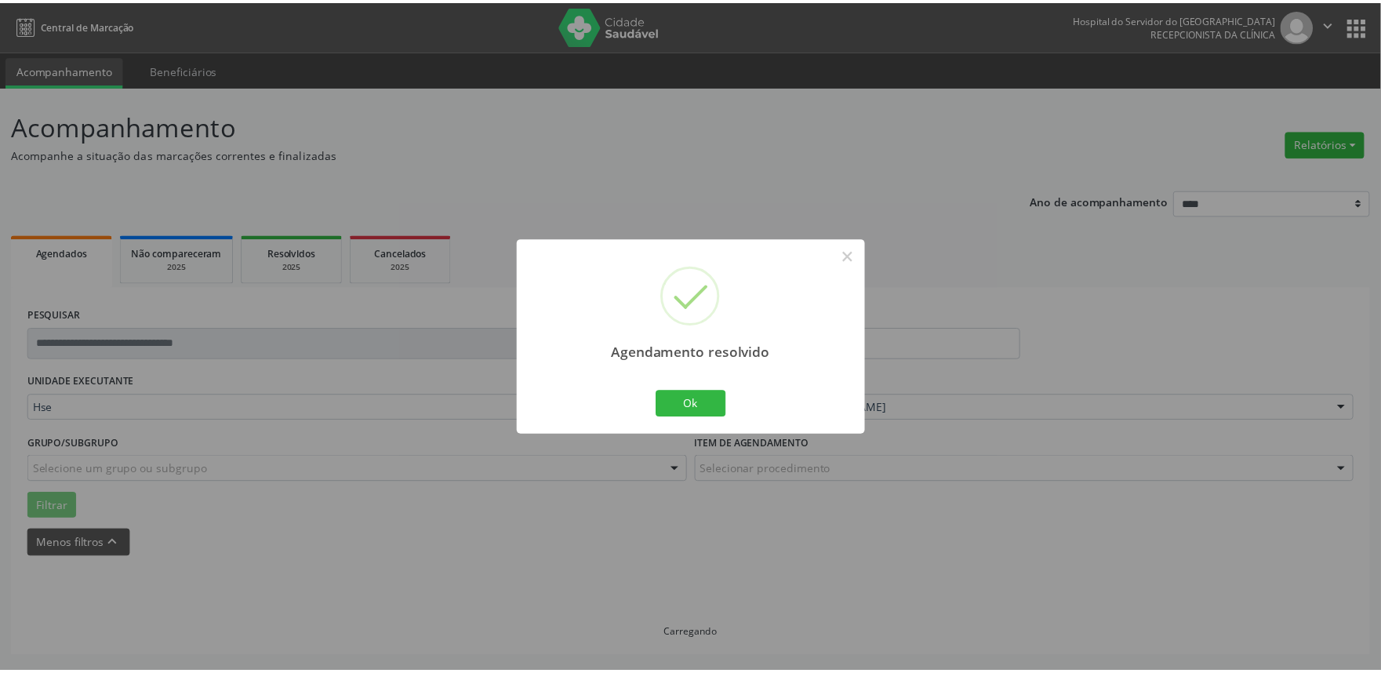
scroll to position [0, 0]
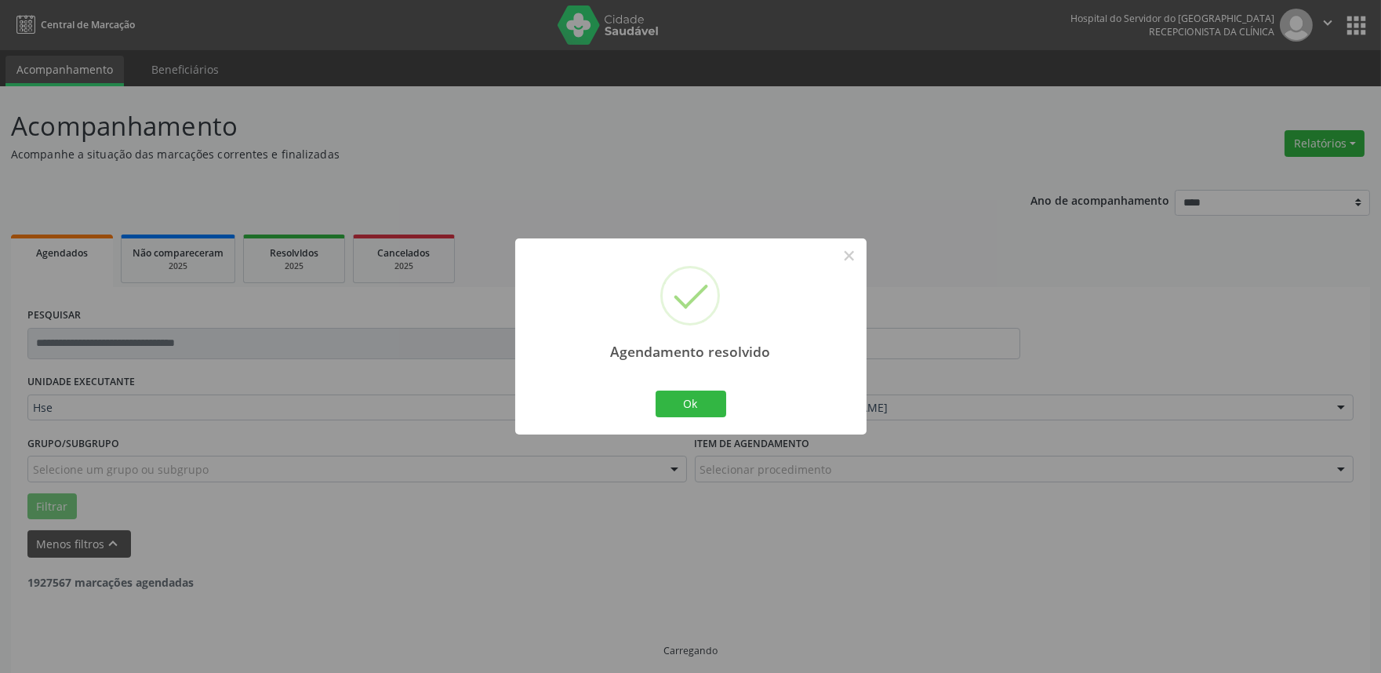
click at [726, 403] on div "Ok Cancel" at bounding box center [691, 403] width 78 height 33
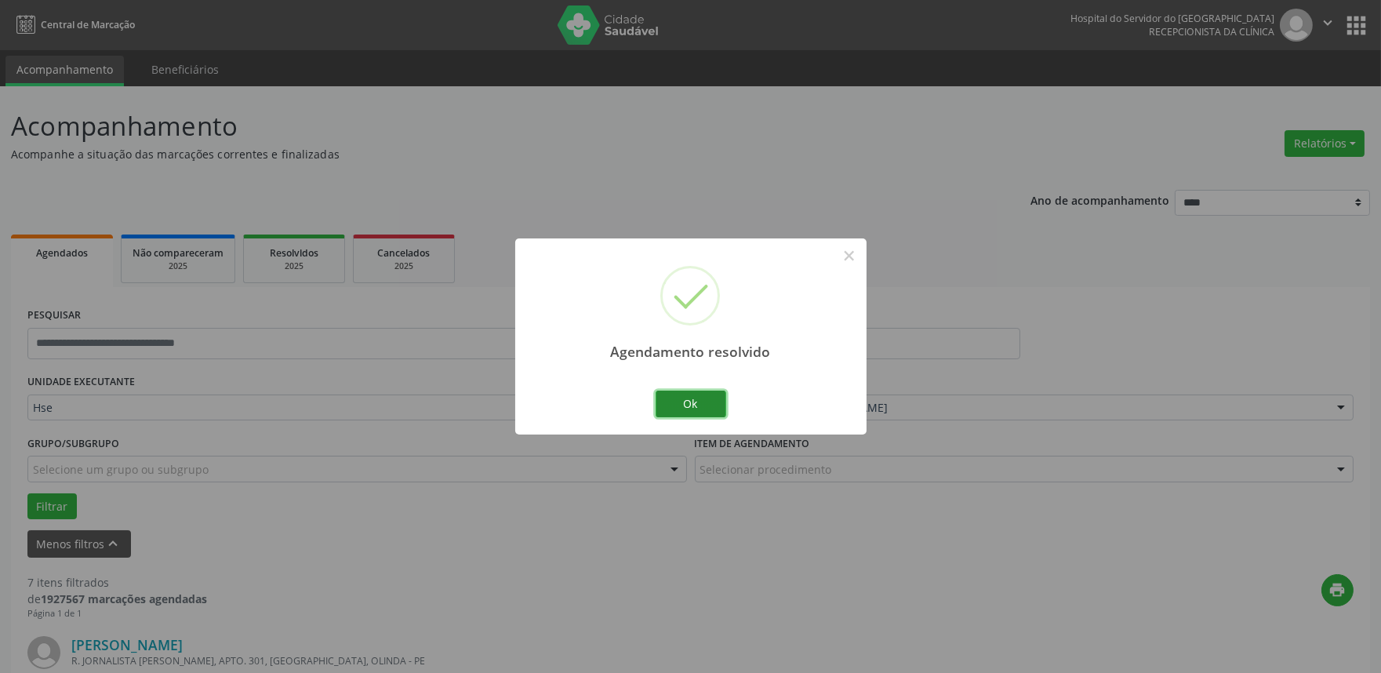
click at [708, 409] on button "Ok" at bounding box center [691, 404] width 71 height 27
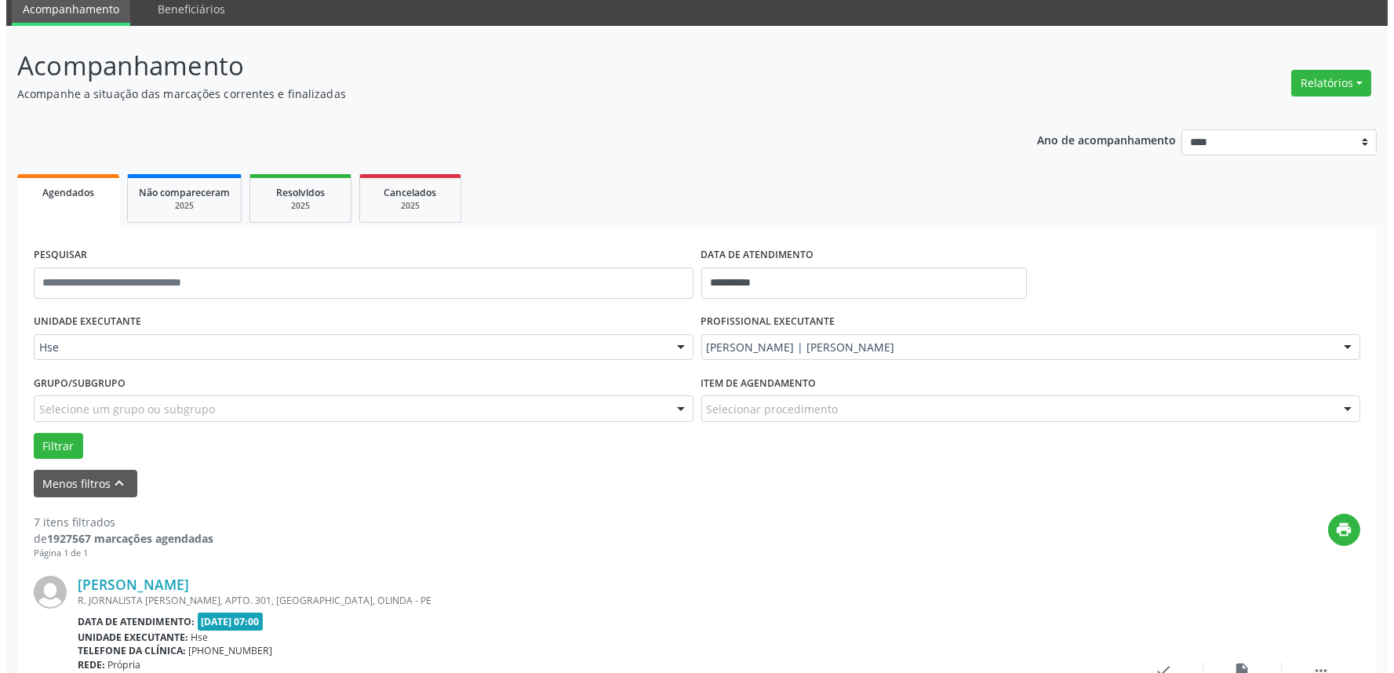
scroll to position [174, 0]
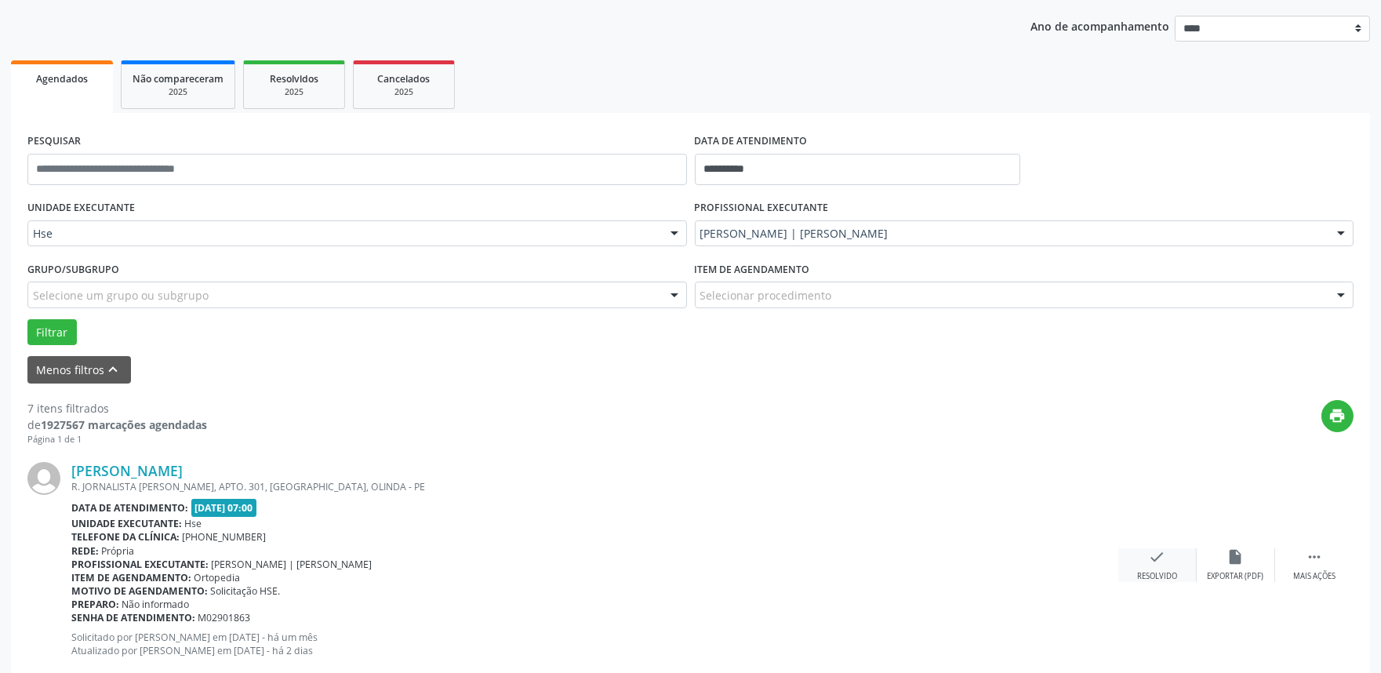
click at [1158, 562] on icon "check" at bounding box center [1157, 556] width 17 height 17
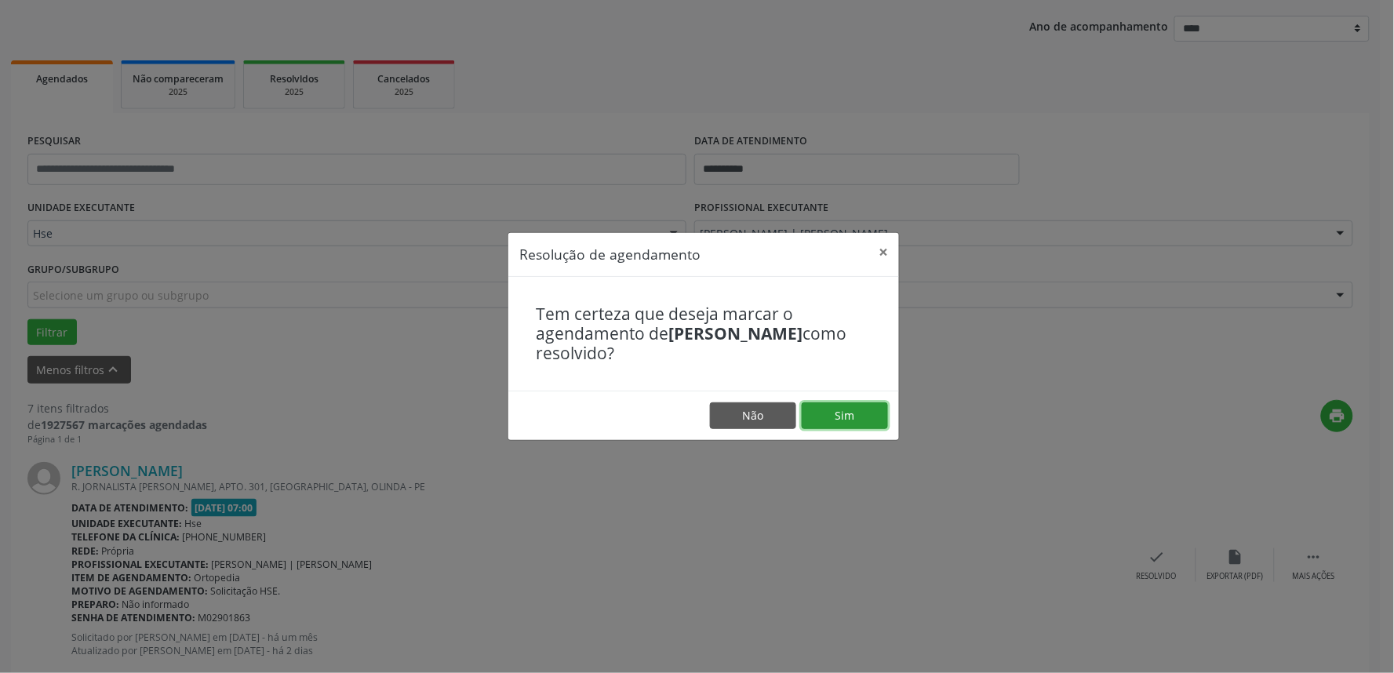
click at [863, 414] on button "Sim" at bounding box center [845, 415] width 86 height 27
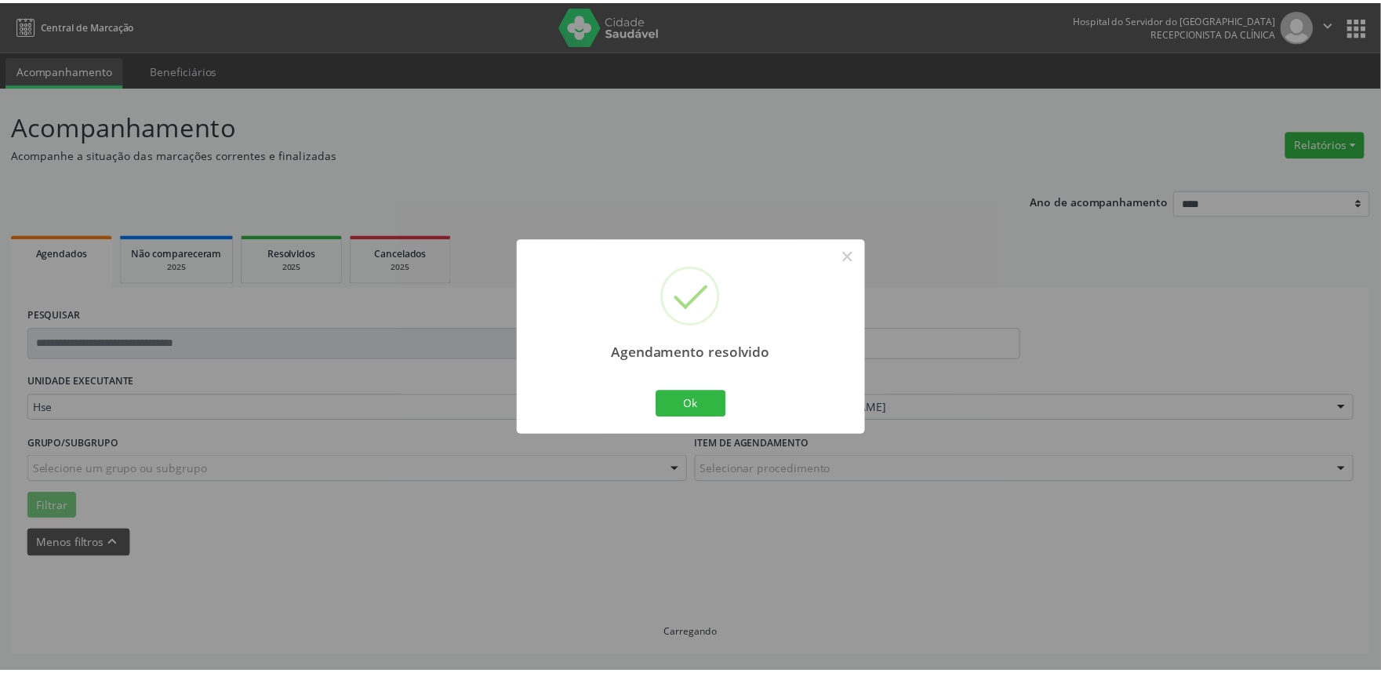
scroll to position [0, 0]
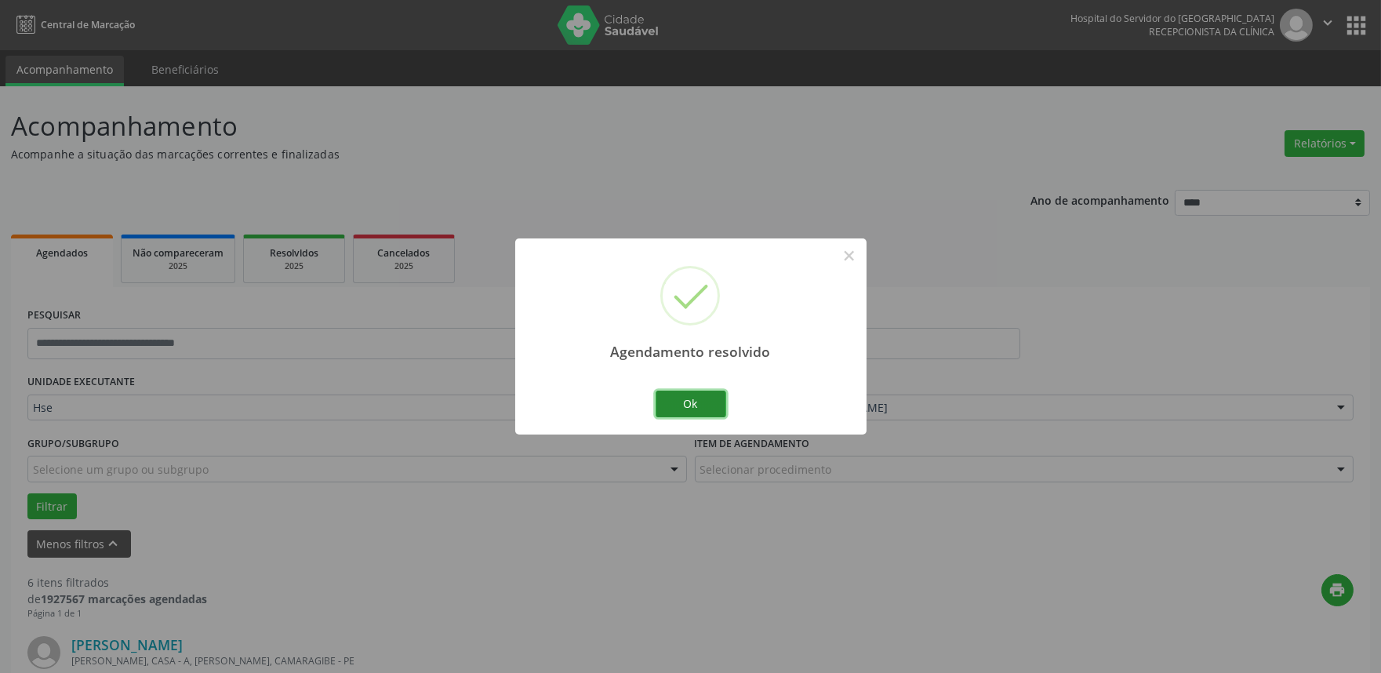
click at [695, 417] on button "Ok" at bounding box center [691, 404] width 71 height 27
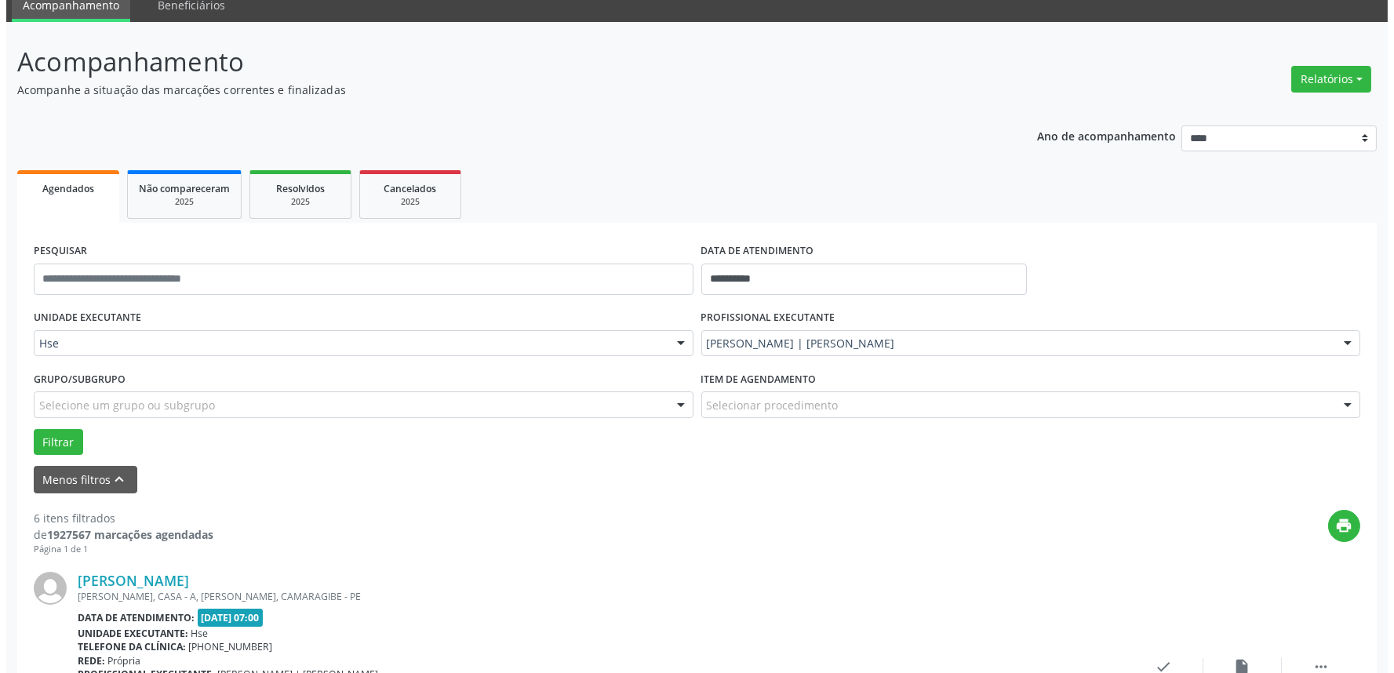
scroll to position [261, 0]
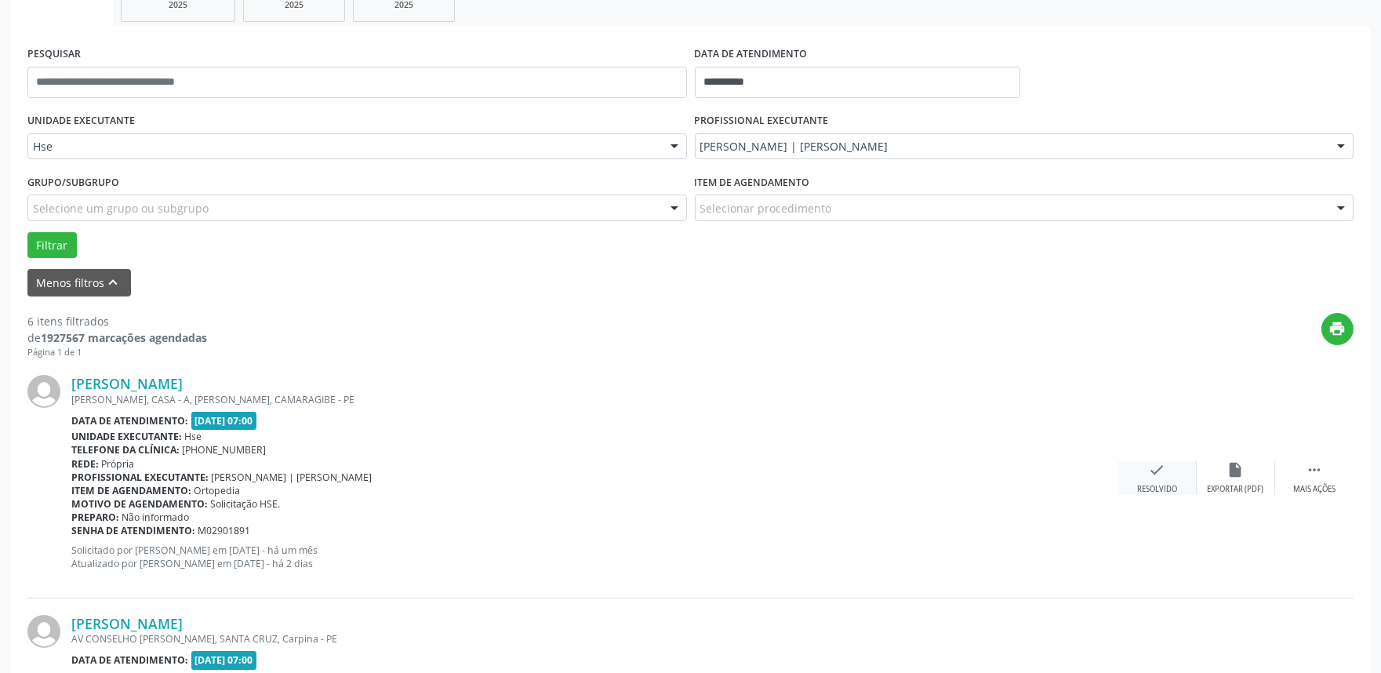
click at [1147, 480] on div "check Resolvido" at bounding box center [1157, 478] width 78 height 34
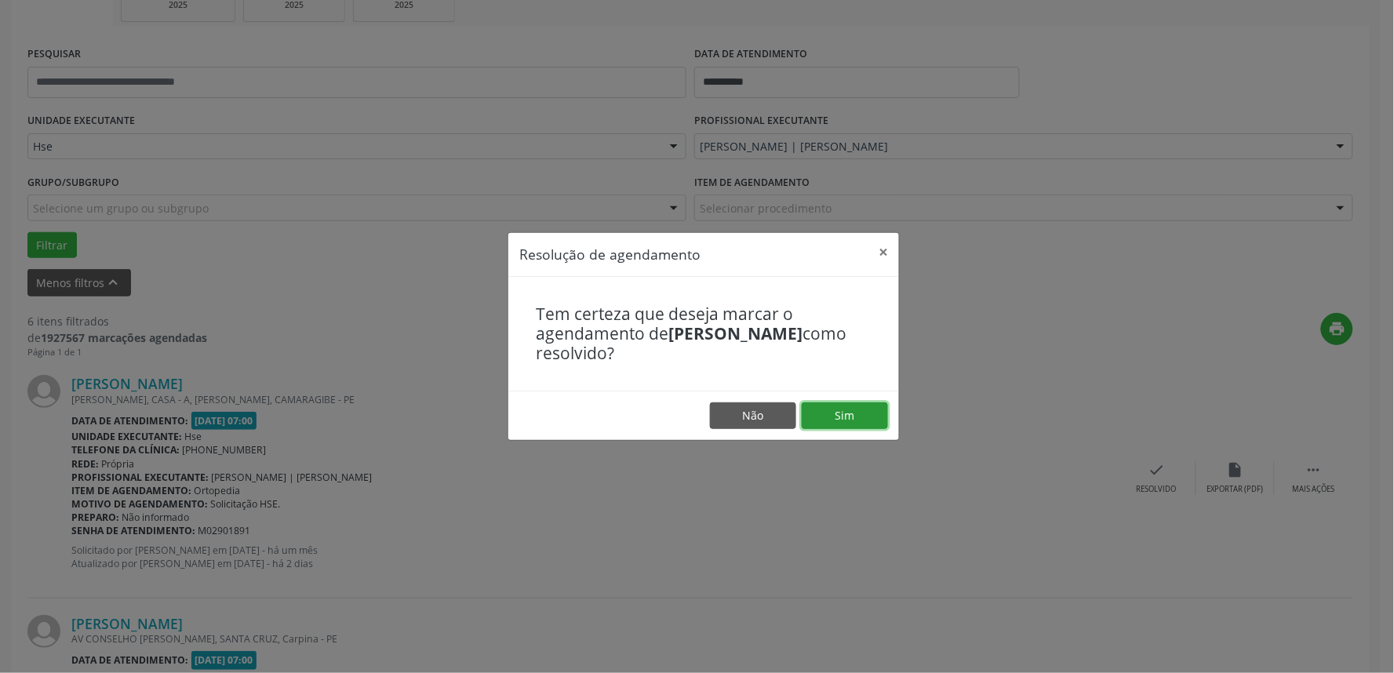
click at [849, 414] on button "Sim" at bounding box center [845, 415] width 86 height 27
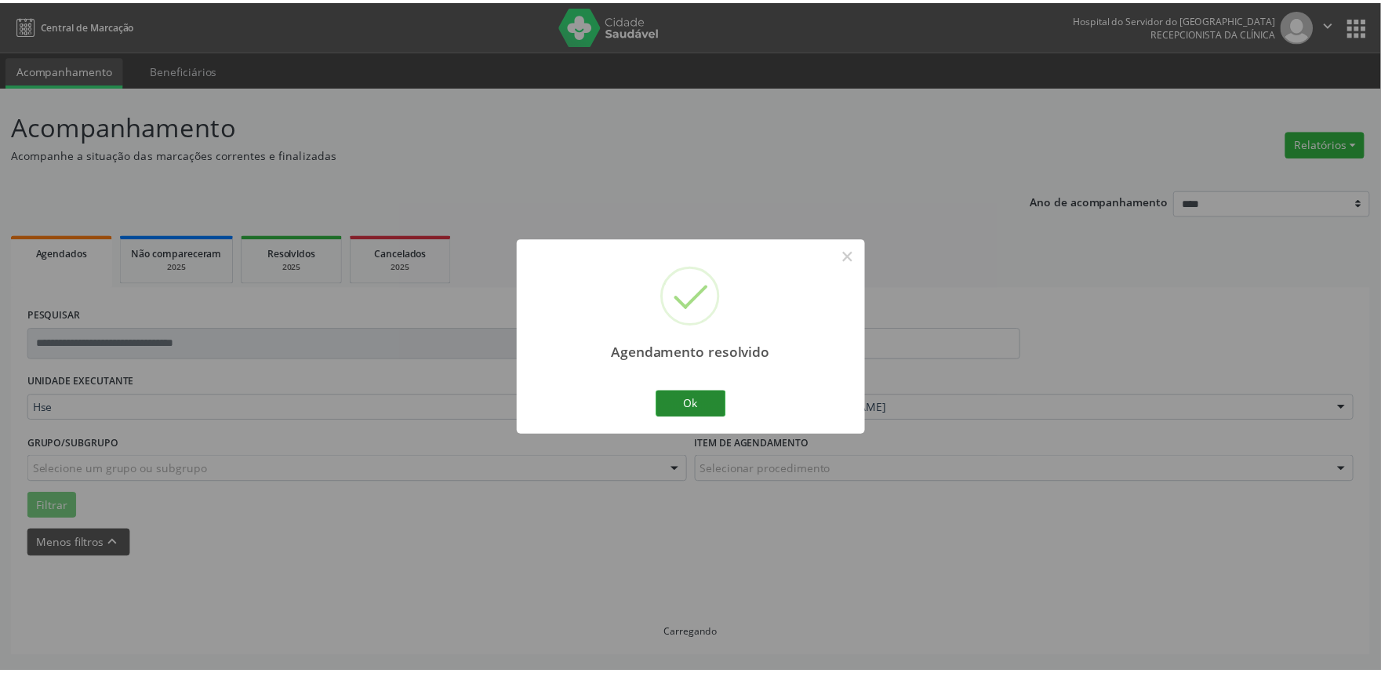
scroll to position [0, 0]
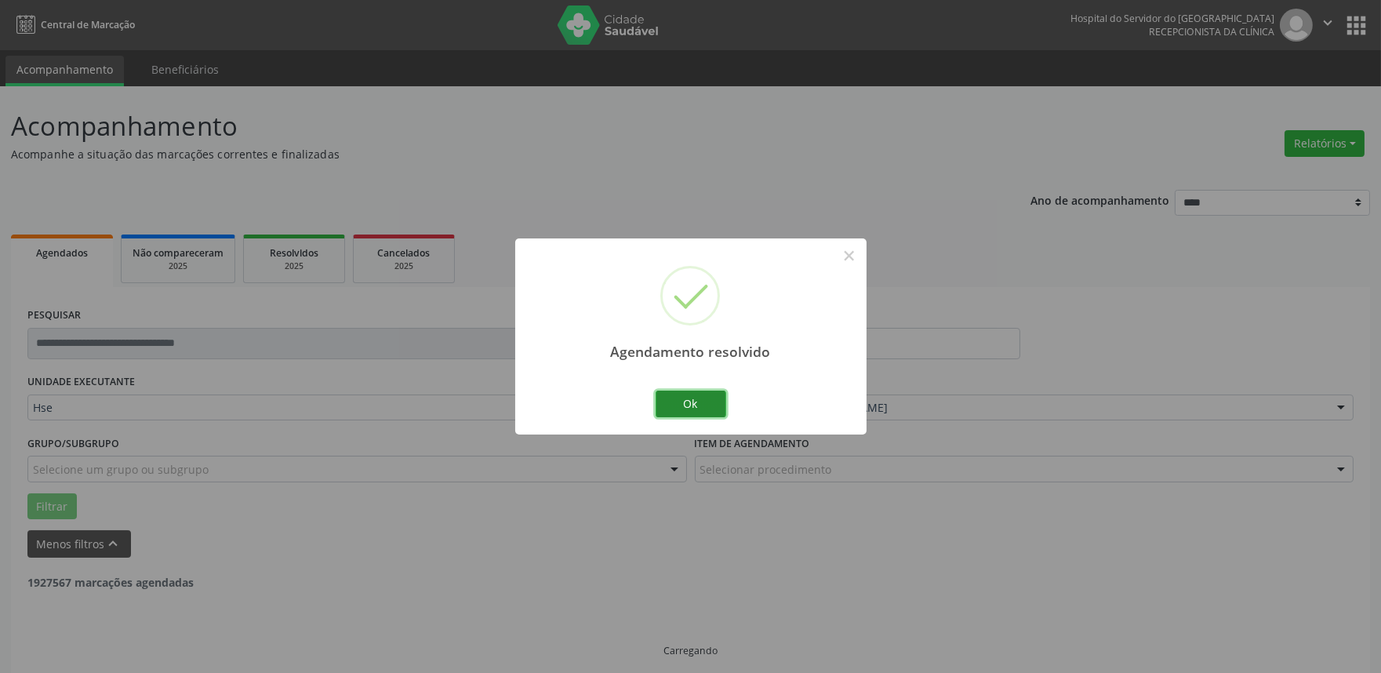
click at [682, 409] on button "Ok" at bounding box center [691, 404] width 71 height 27
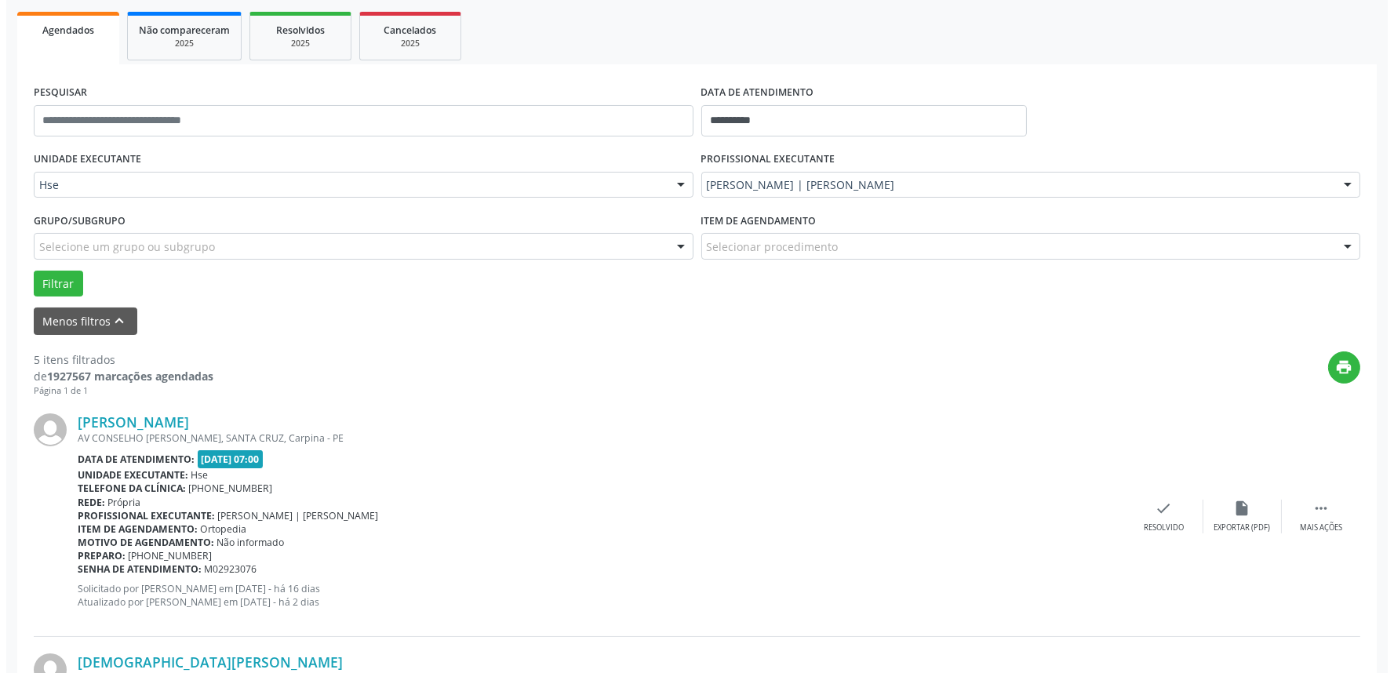
scroll to position [261, 0]
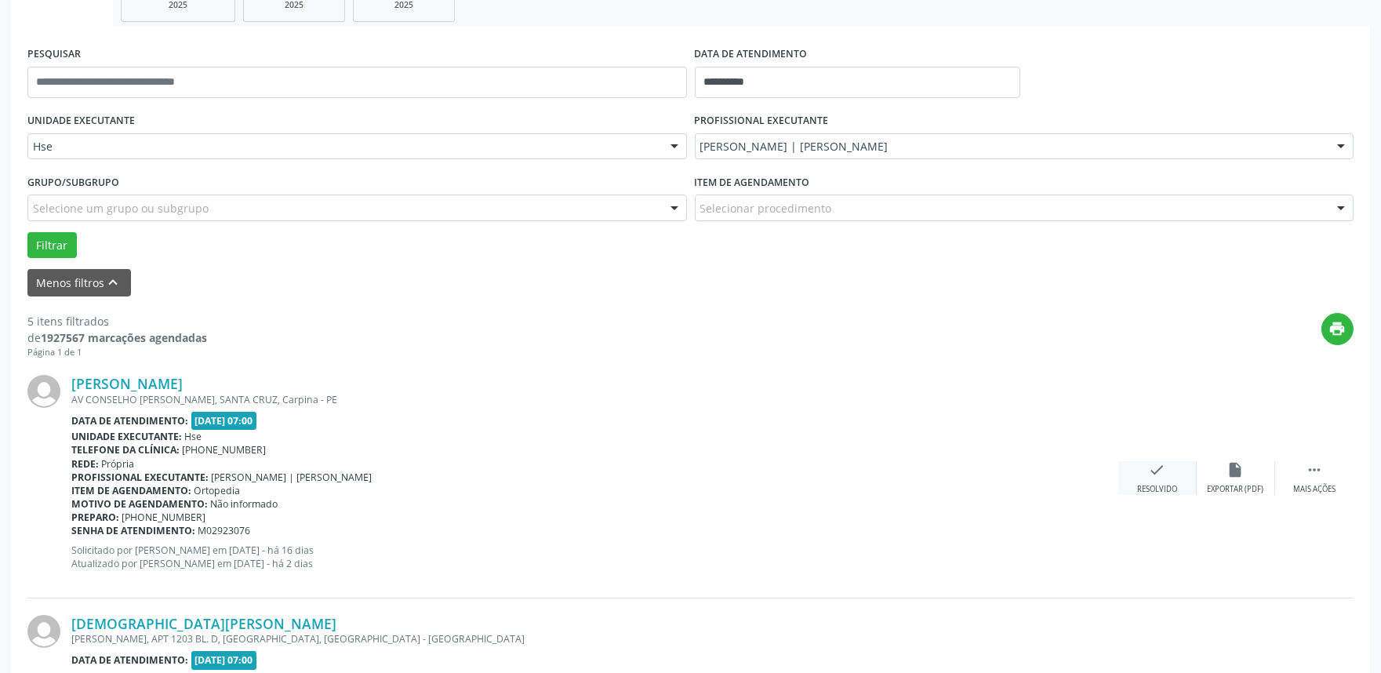
click at [1175, 476] on div "check Resolvido" at bounding box center [1157, 478] width 78 height 34
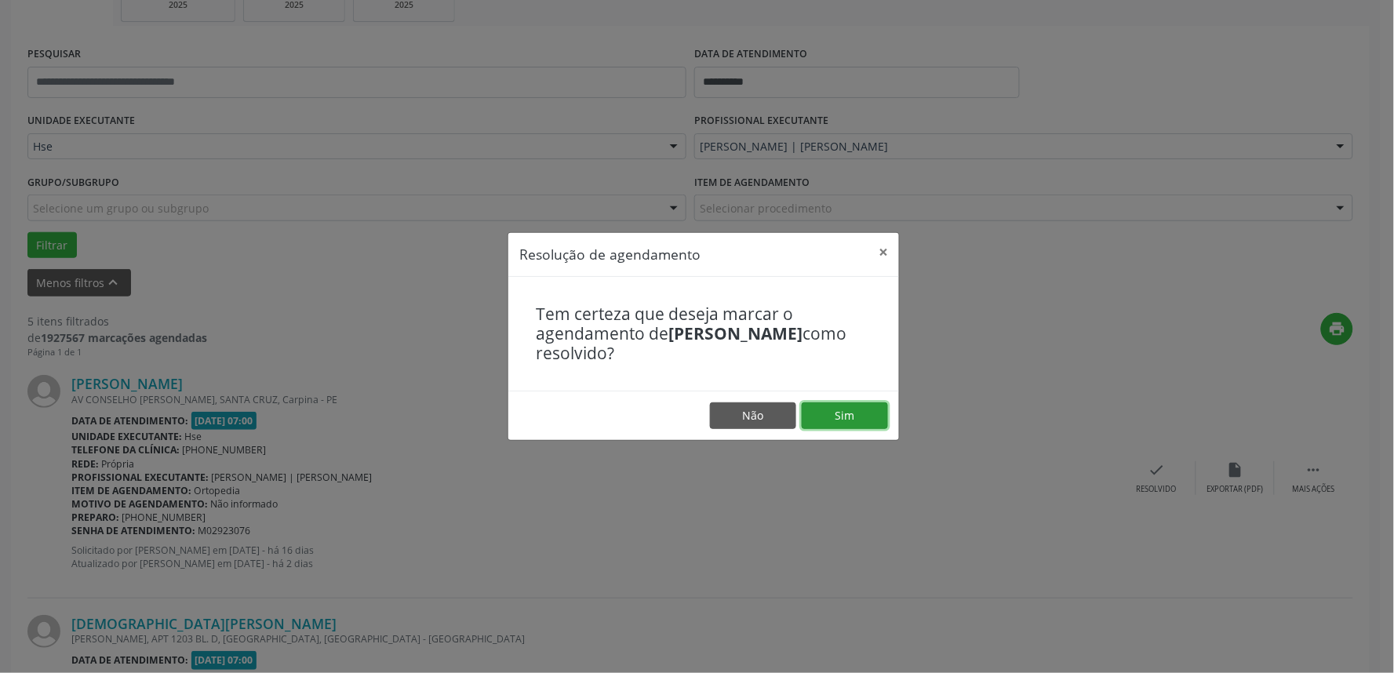
click at [830, 416] on button "Sim" at bounding box center [845, 415] width 86 height 27
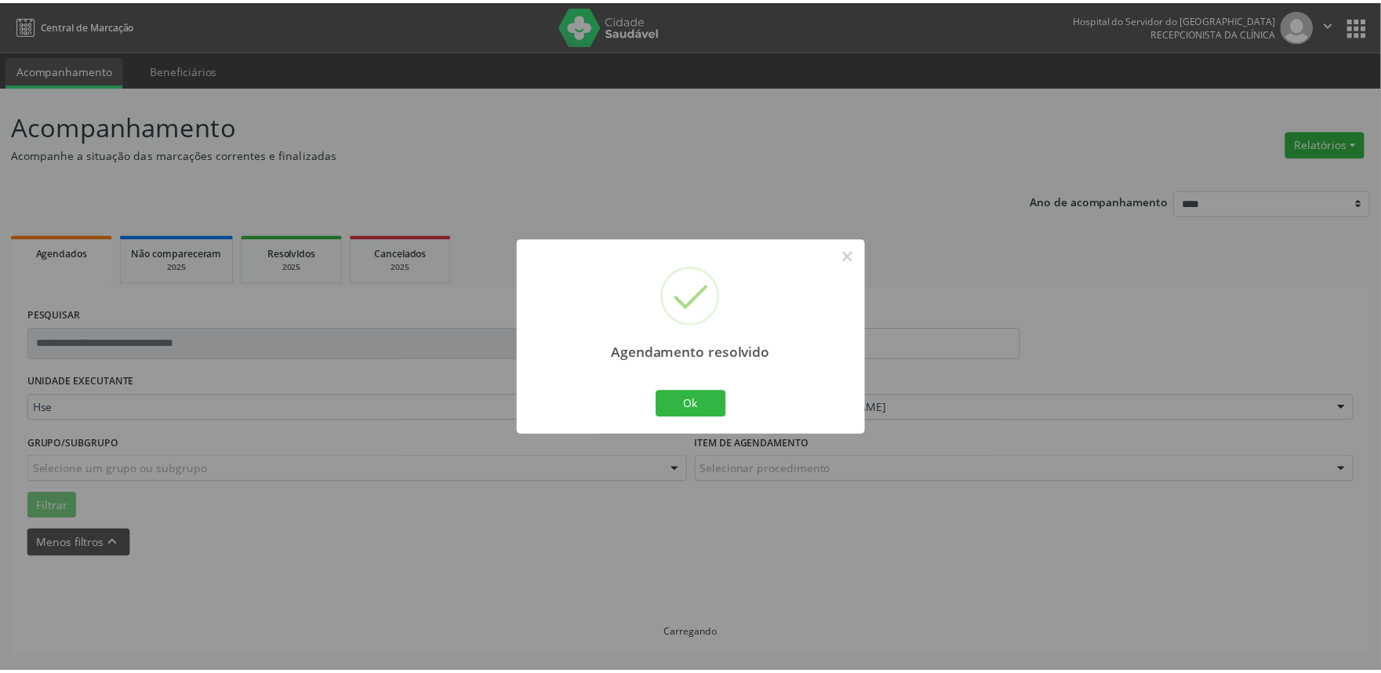
scroll to position [0, 0]
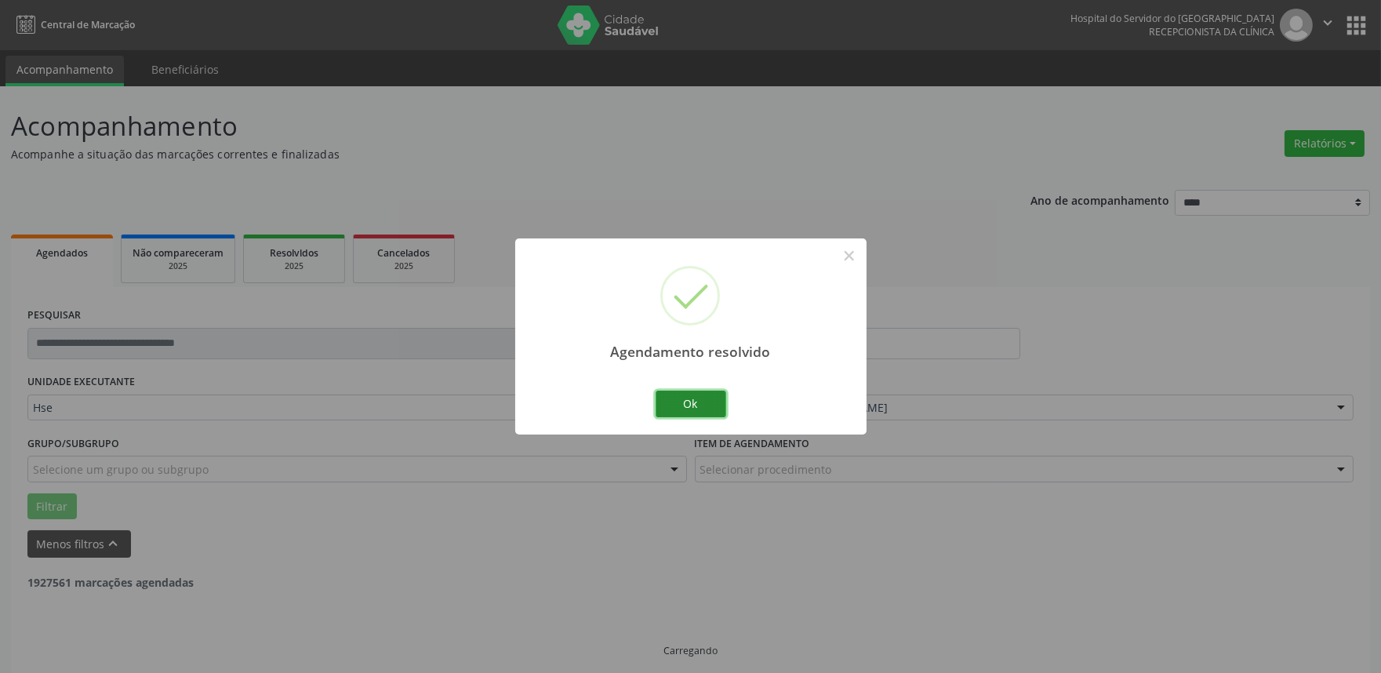
click at [709, 398] on button "Ok" at bounding box center [691, 404] width 71 height 27
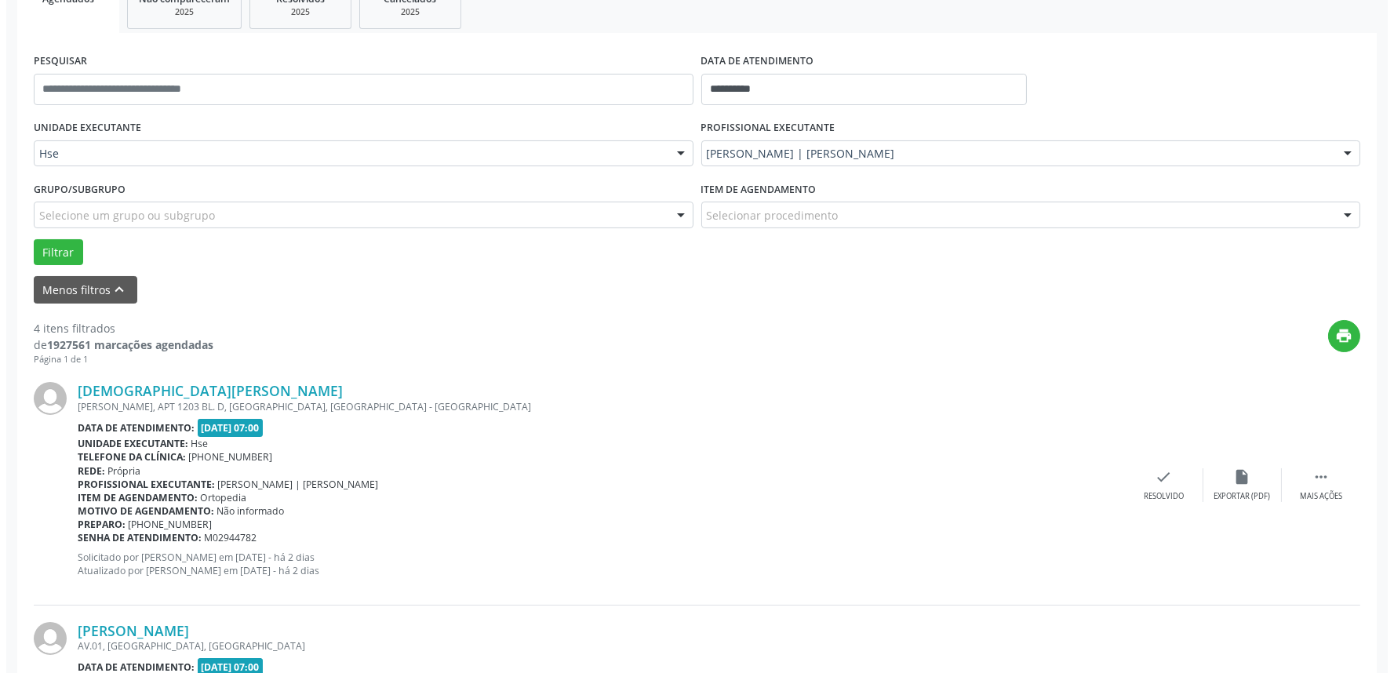
scroll to position [261, 0]
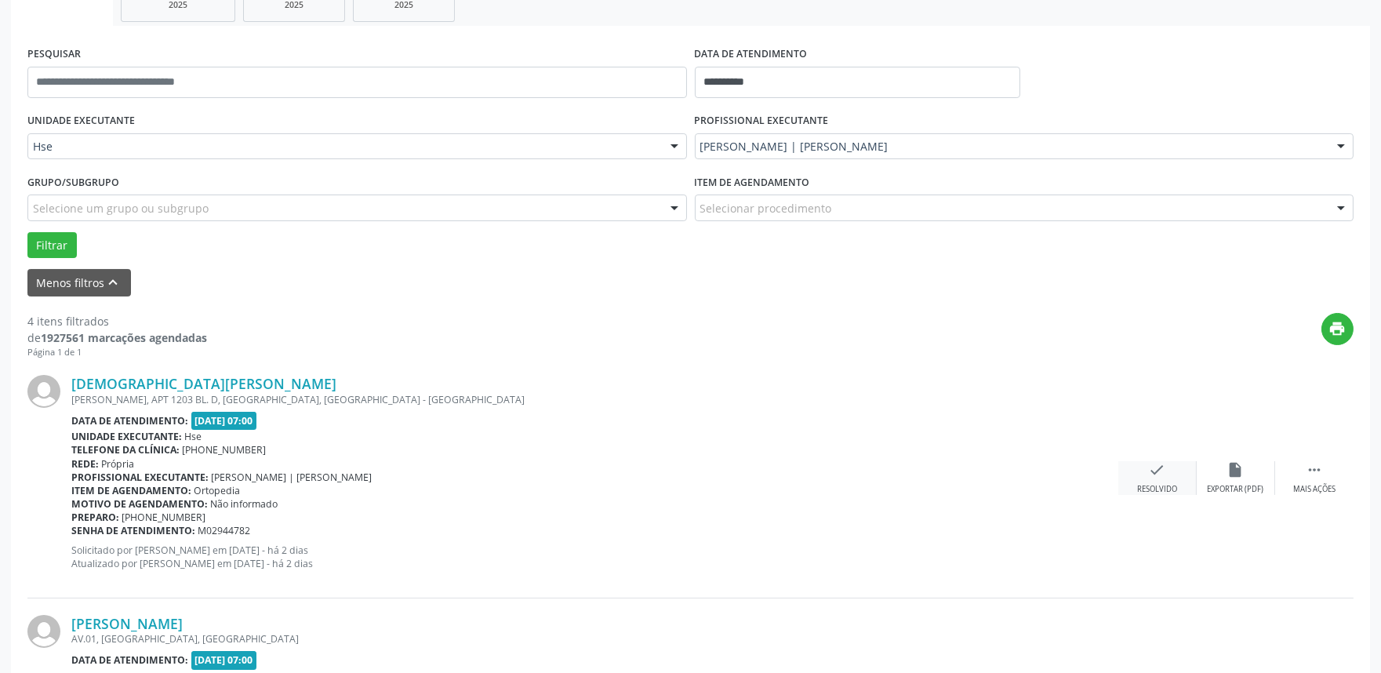
click at [1165, 471] on icon "check" at bounding box center [1157, 469] width 17 height 17
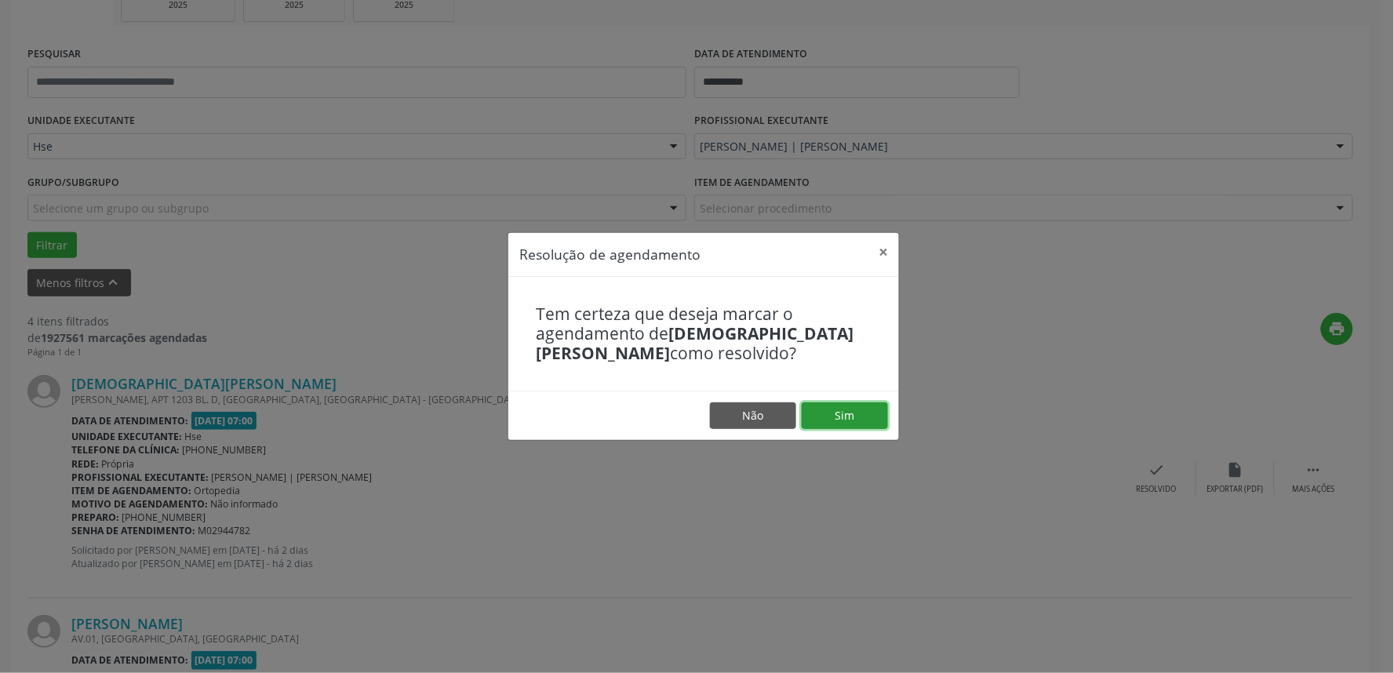
click at [867, 412] on button "Sim" at bounding box center [845, 415] width 86 height 27
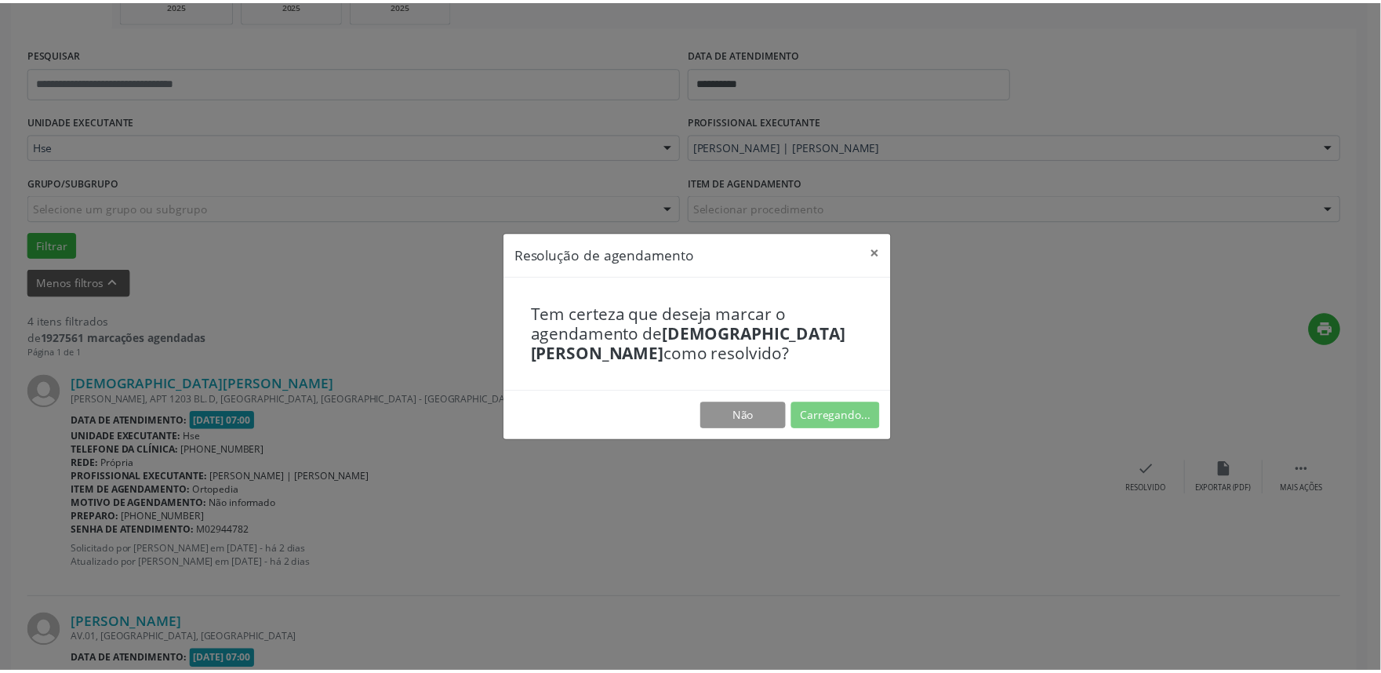
scroll to position [0, 0]
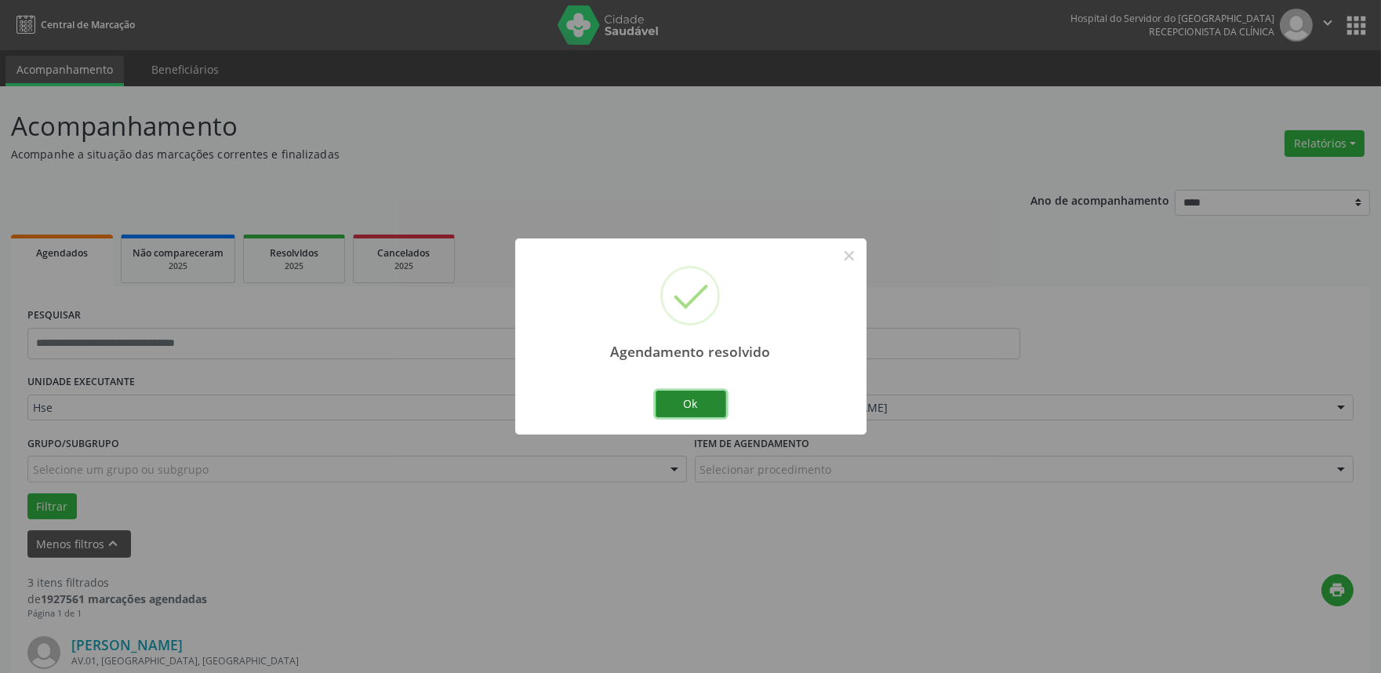
click at [693, 396] on button "Ok" at bounding box center [691, 404] width 71 height 27
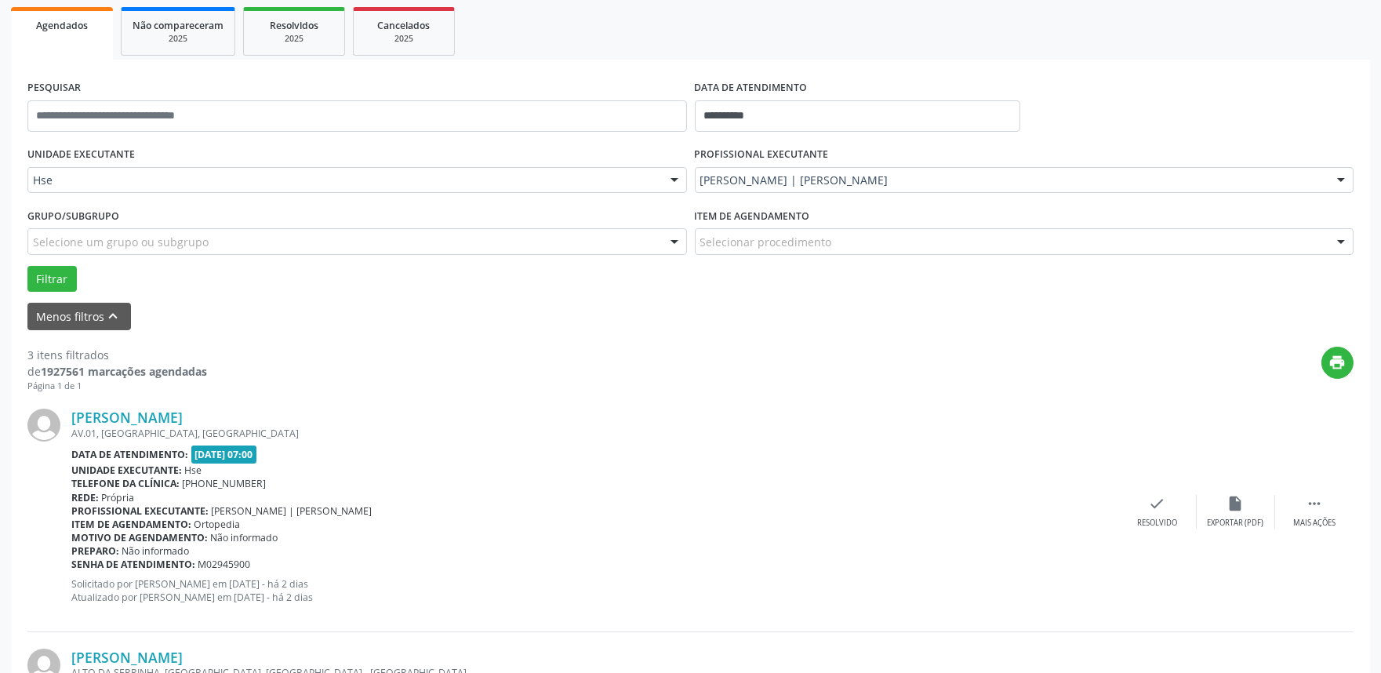
scroll to position [261, 0]
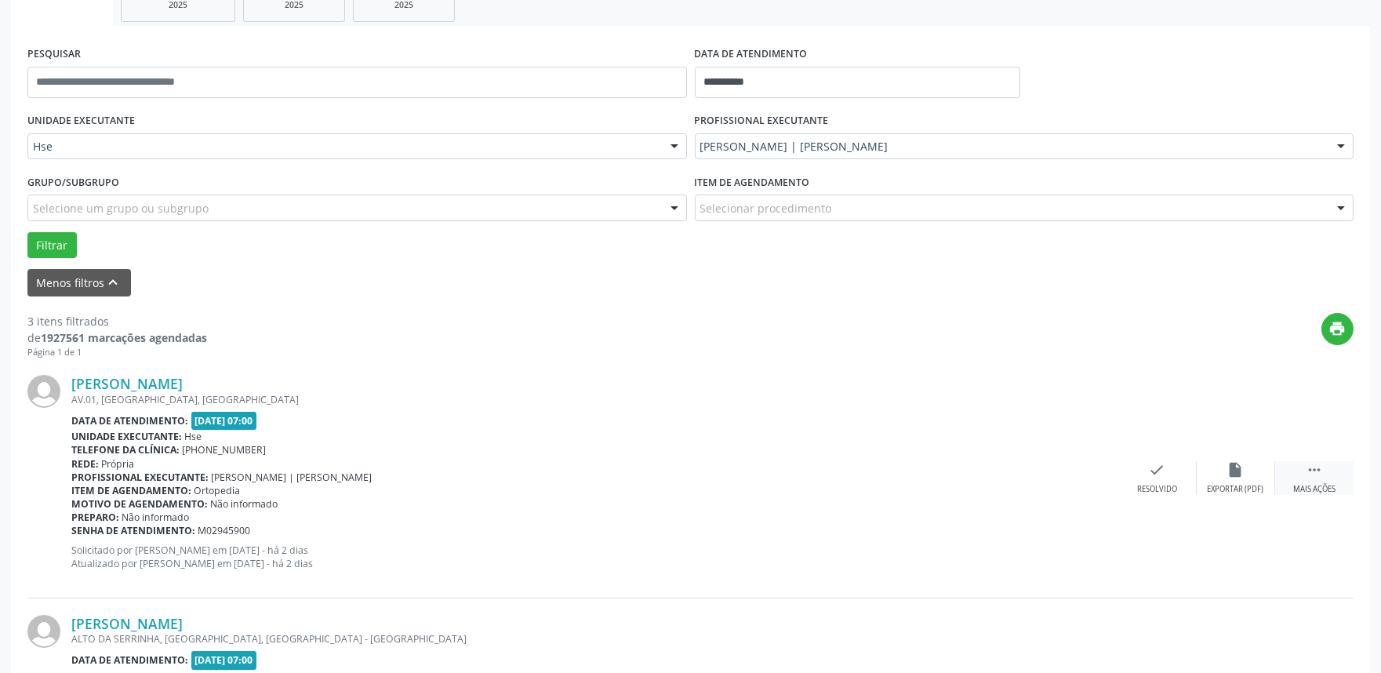
click at [1313, 479] on div " Mais ações" at bounding box center [1314, 478] width 78 height 34
click at [1253, 479] on div "alarm_off Não compareceu" at bounding box center [1236, 478] width 78 height 34
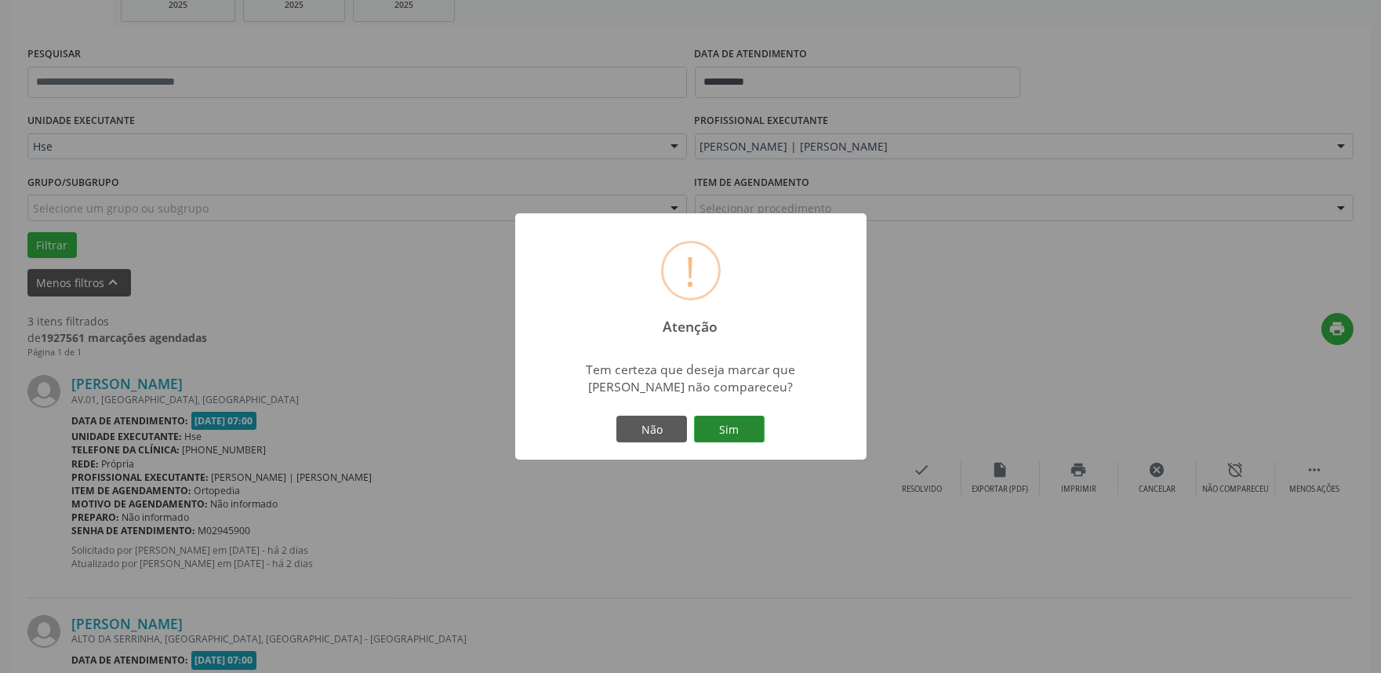
click at [742, 424] on button "Sim" at bounding box center [729, 429] width 71 height 27
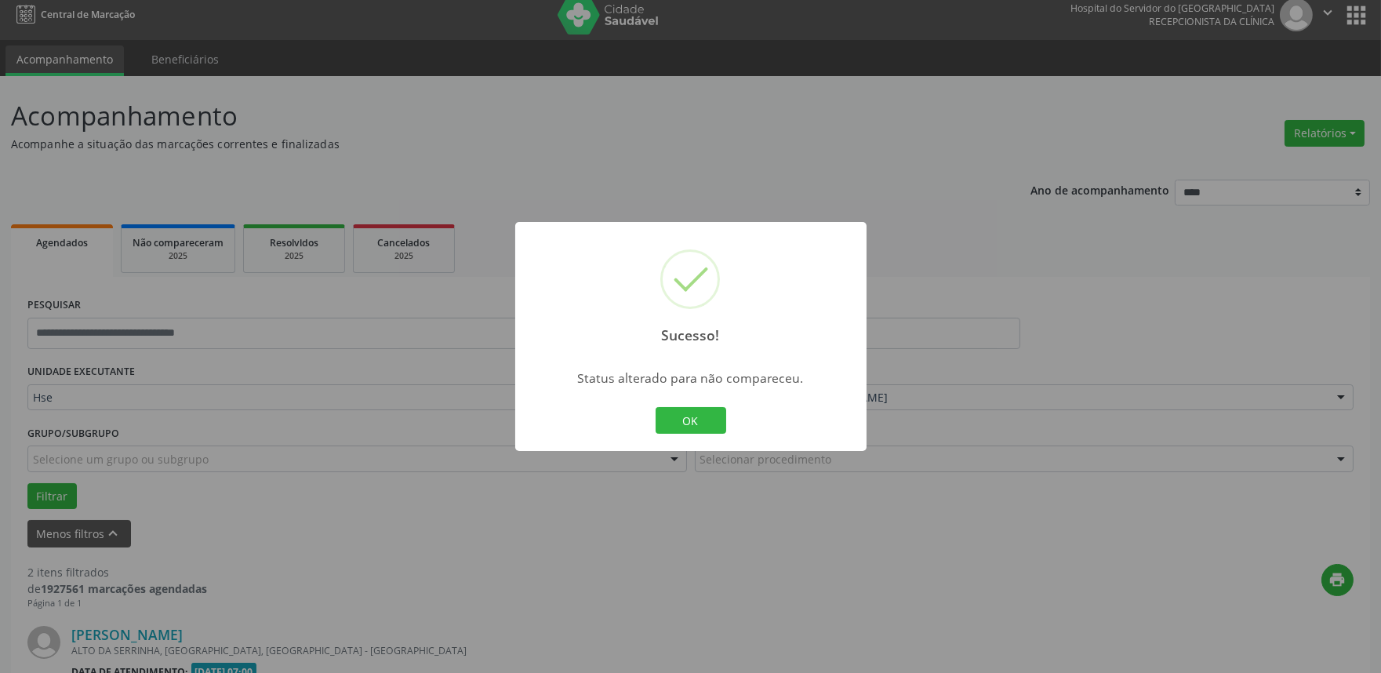
click at [678, 412] on button "OK" at bounding box center [691, 420] width 71 height 27
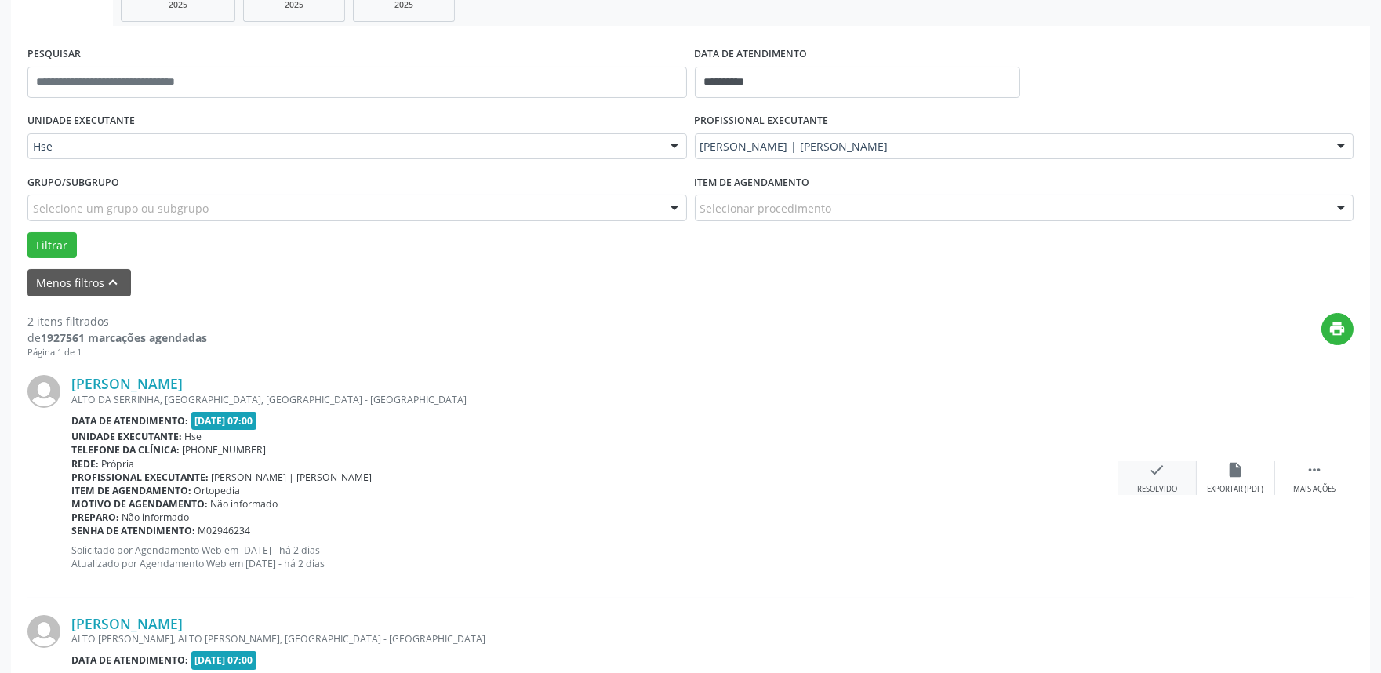
click at [1133, 482] on div "check Resolvido" at bounding box center [1157, 478] width 78 height 34
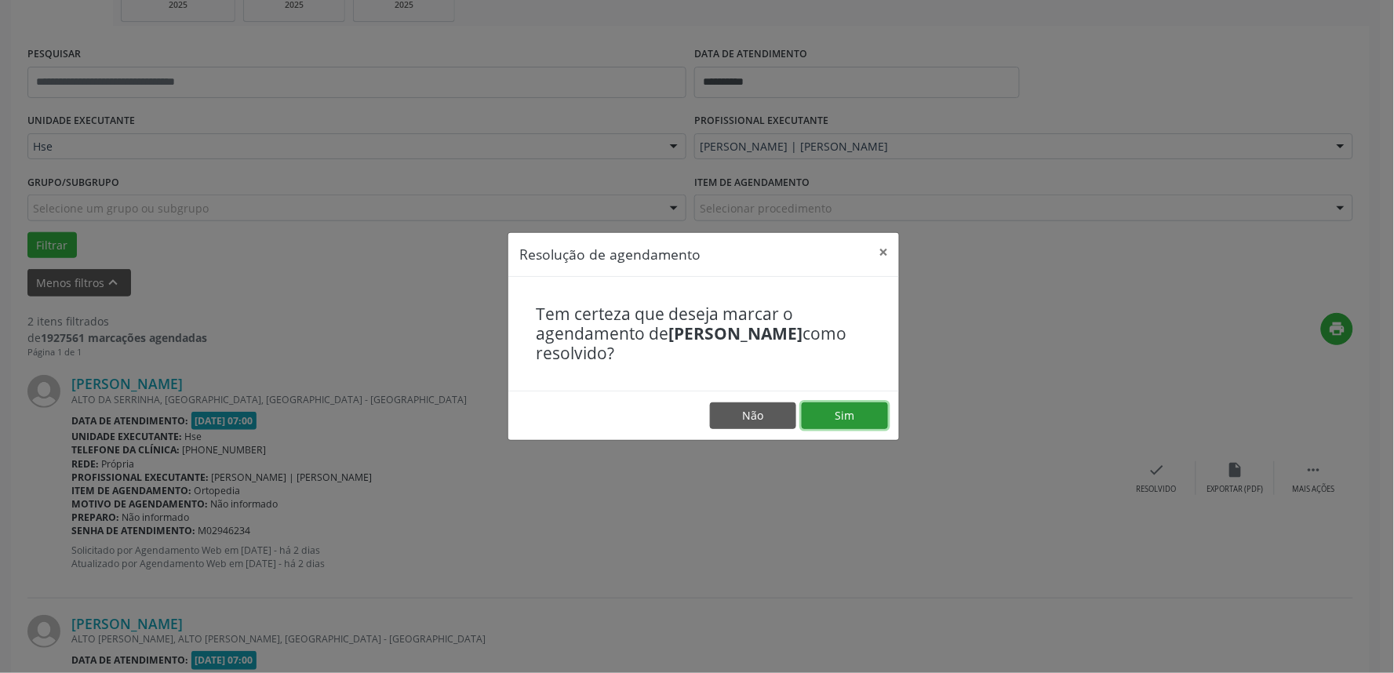
click at [860, 404] on button "Sim" at bounding box center [845, 415] width 86 height 27
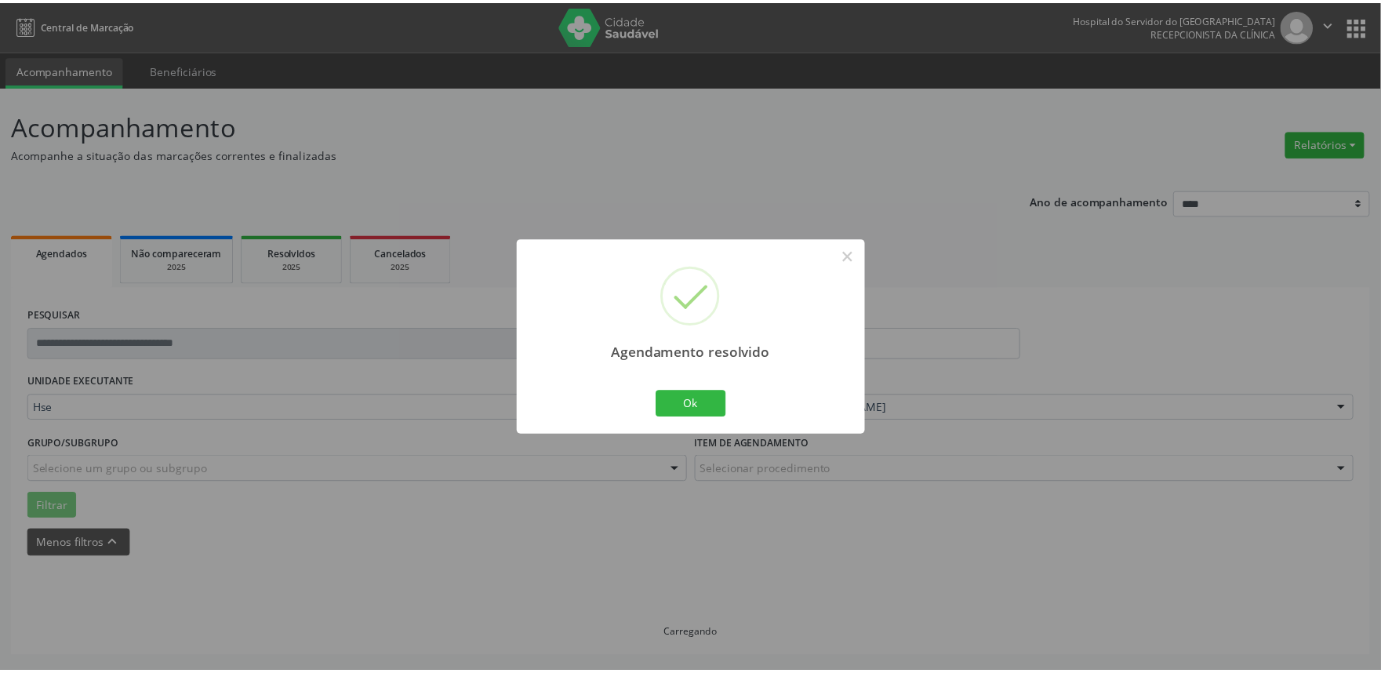
scroll to position [0, 0]
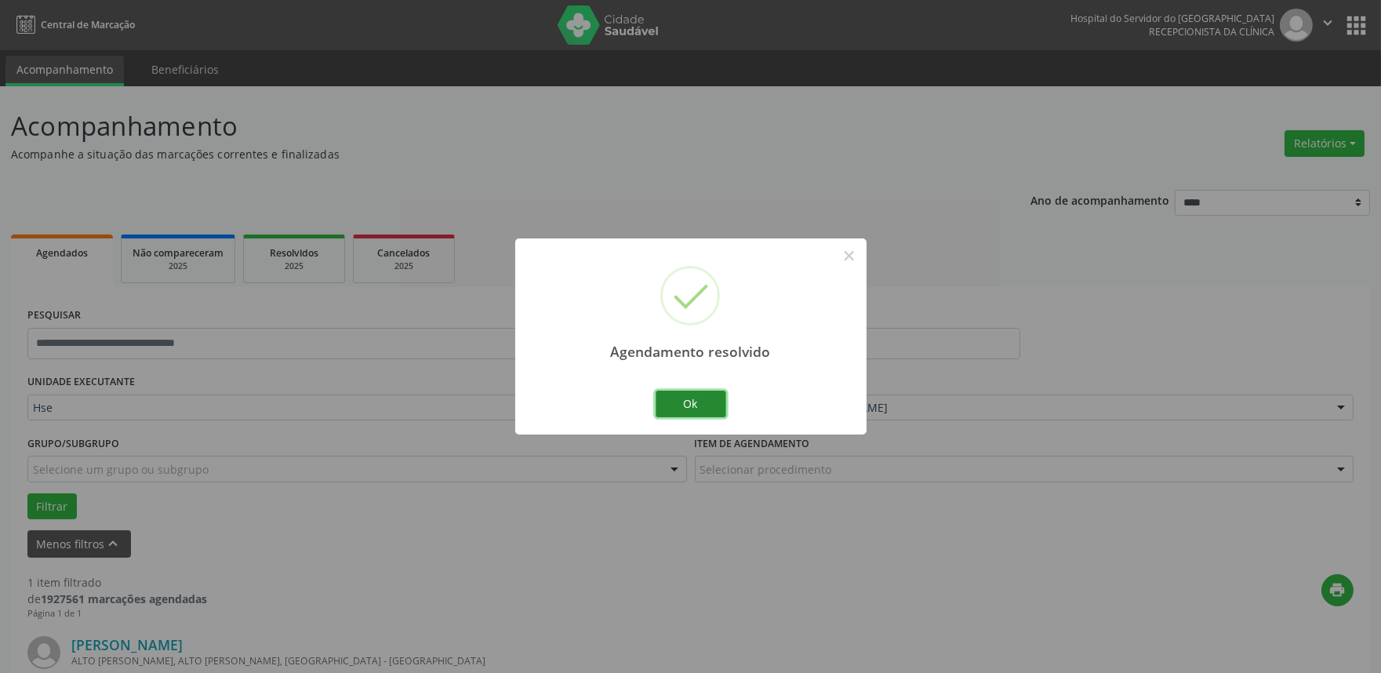
click at [696, 405] on button "Ok" at bounding box center [691, 404] width 71 height 27
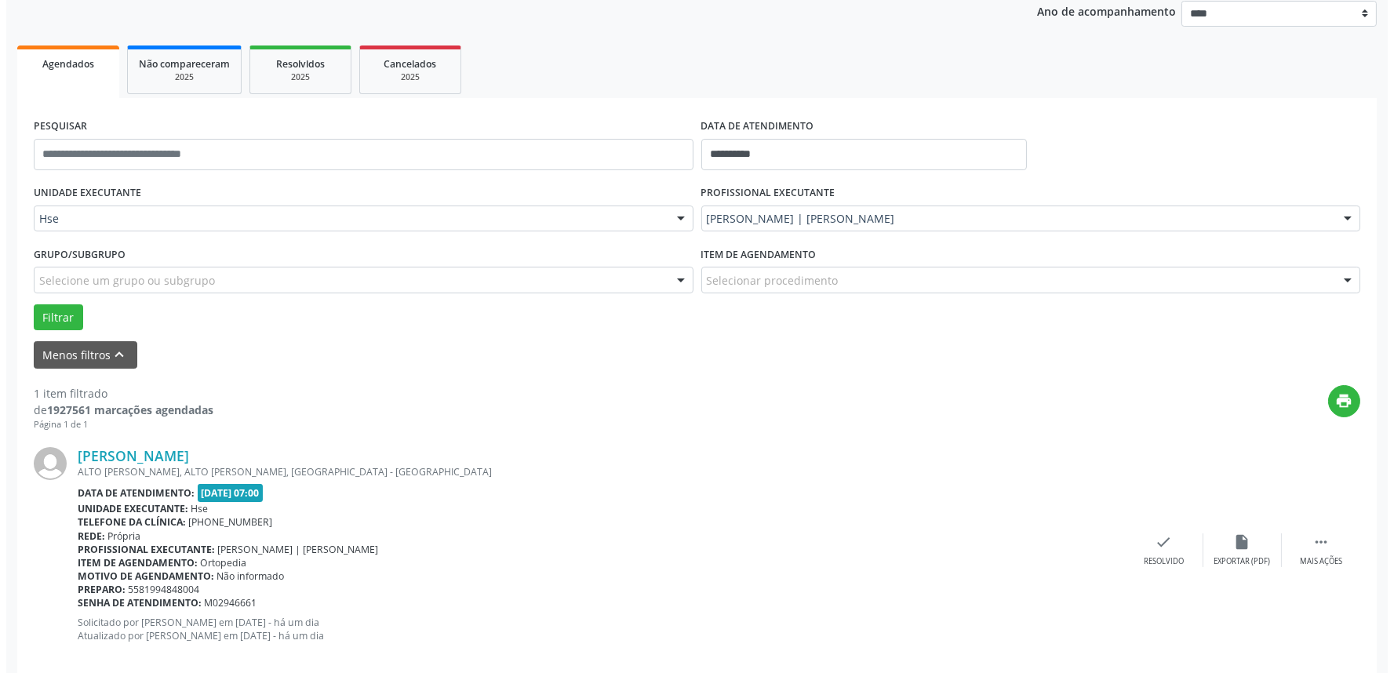
scroll to position [212, 0]
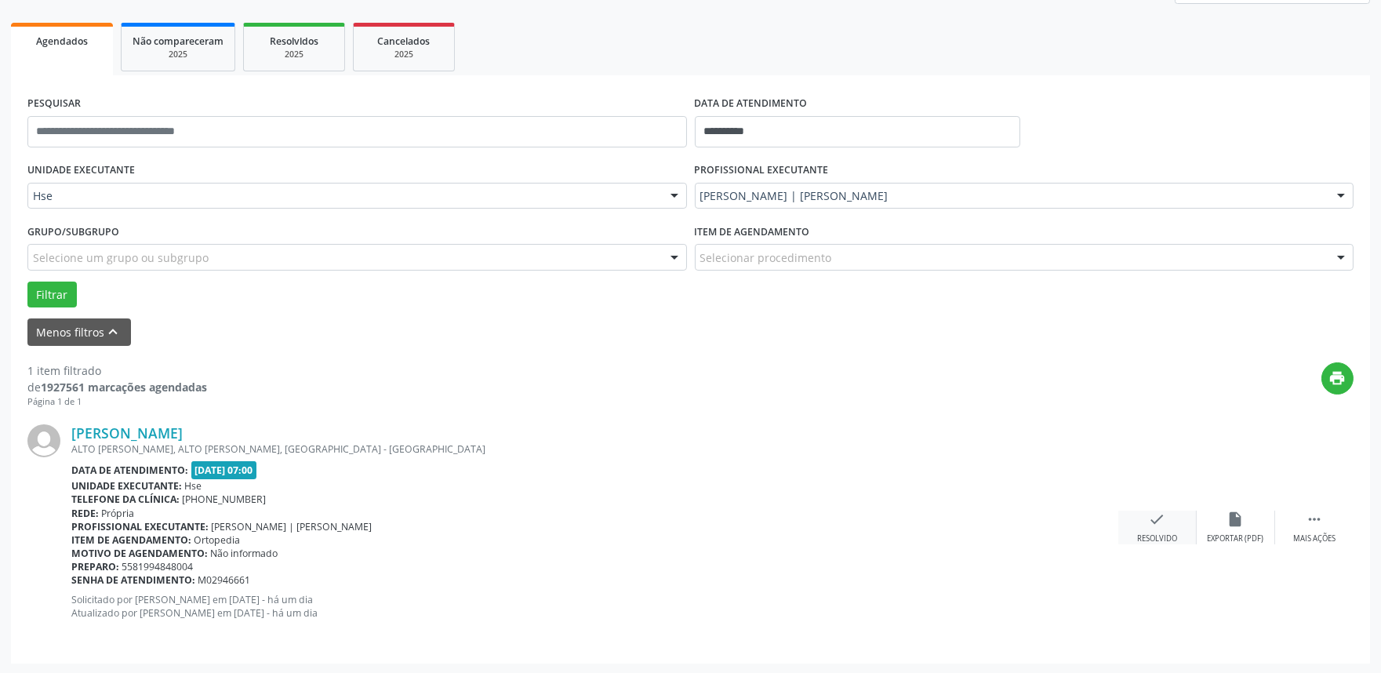
click at [1157, 526] on icon "check" at bounding box center [1157, 519] width 17 height 17
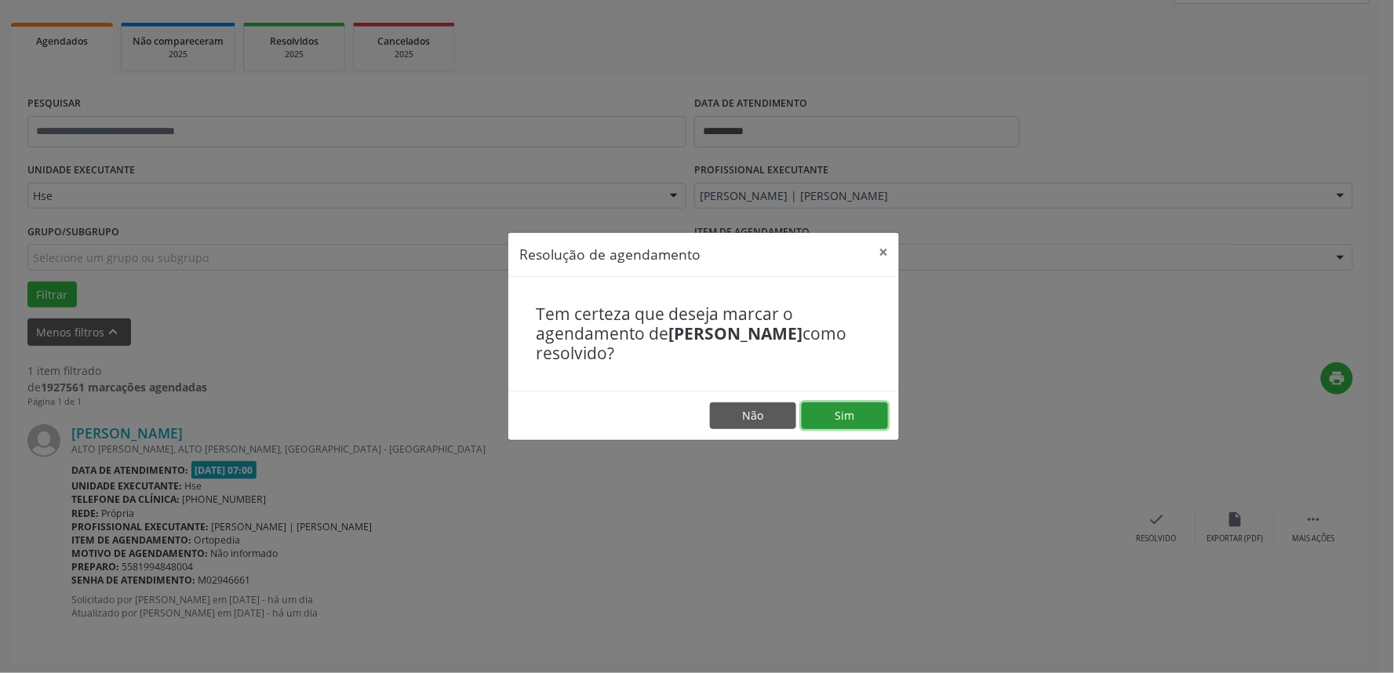
click at [860, 409] on button "Sim" at bounding box center [845, 415] width 86 height 27
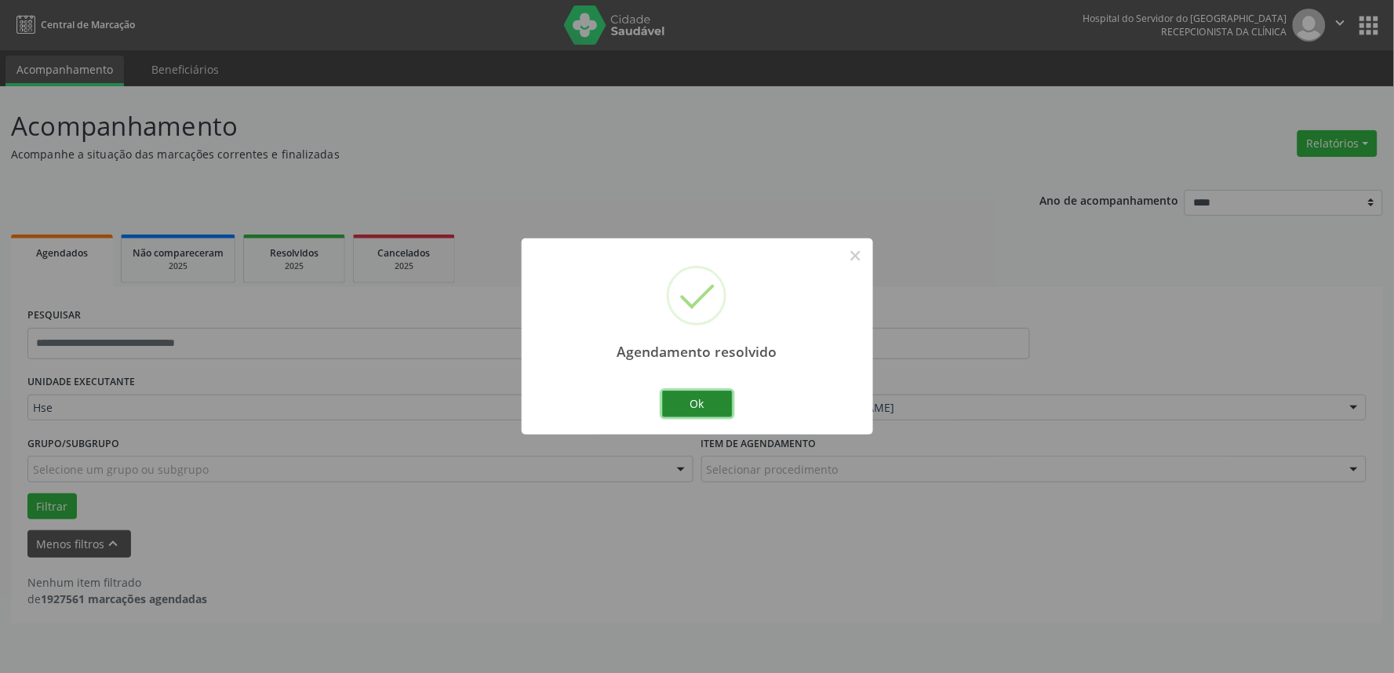
click at [683, 413] on button "Ok" at bounding box center [697, 404] width 71 height 27
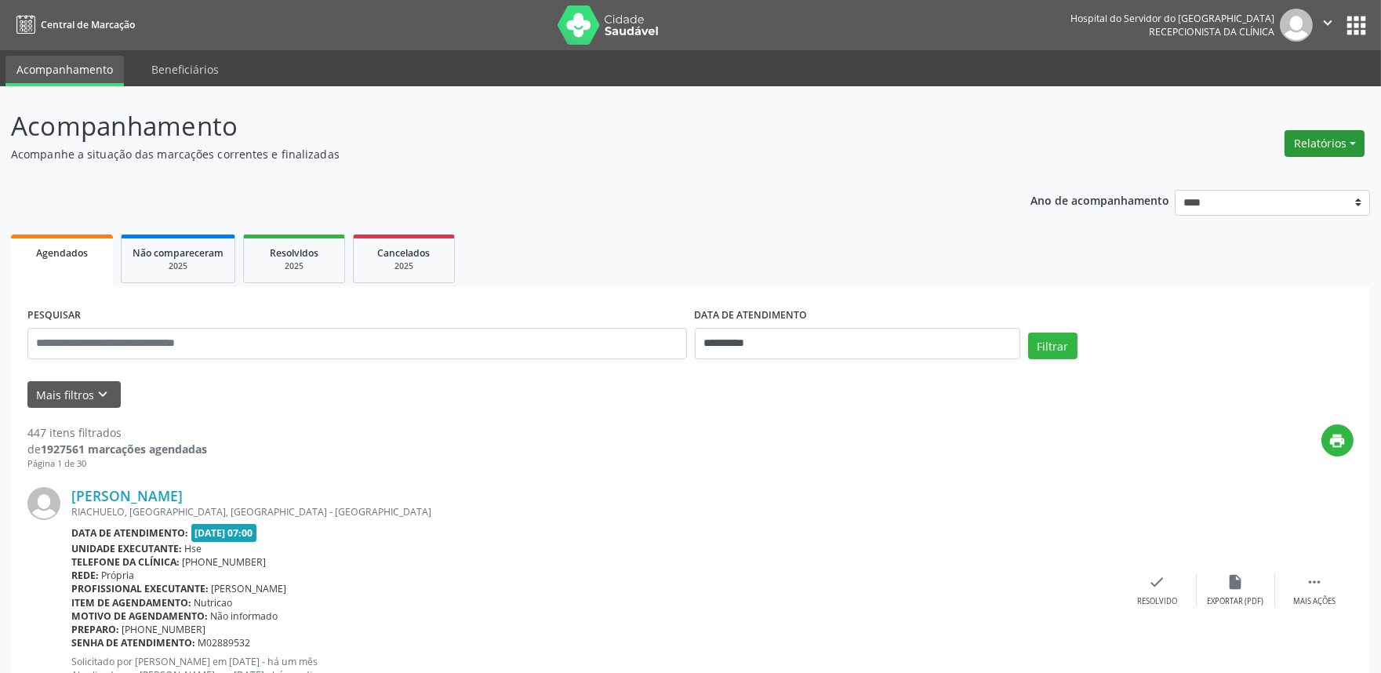
click at [1306, 145] on button "Relatórios" at bounding box center [1325, 143] width 80 height 27
click at [1260, 171] on link "Agendamentos" at bounding box center [1280, 176] width 169 height 22
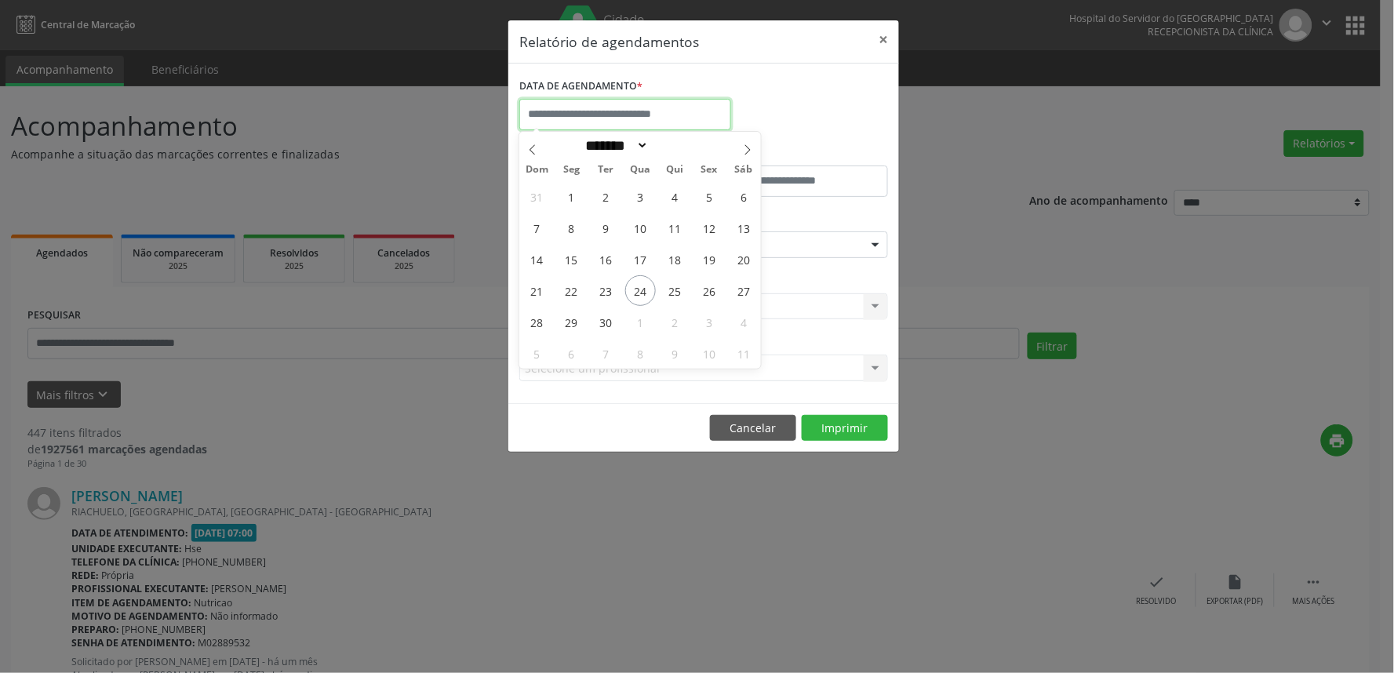
click at [696, 120] on input "text" at bounding box center [625, 114] width 212 height 31
click at [610, 281] on span "23" at bounding box center [606, 290] width 31 height 31
type input "**********"
click at [606, 293] on span "23" at bounding box center [606, 290] width 31 height 31
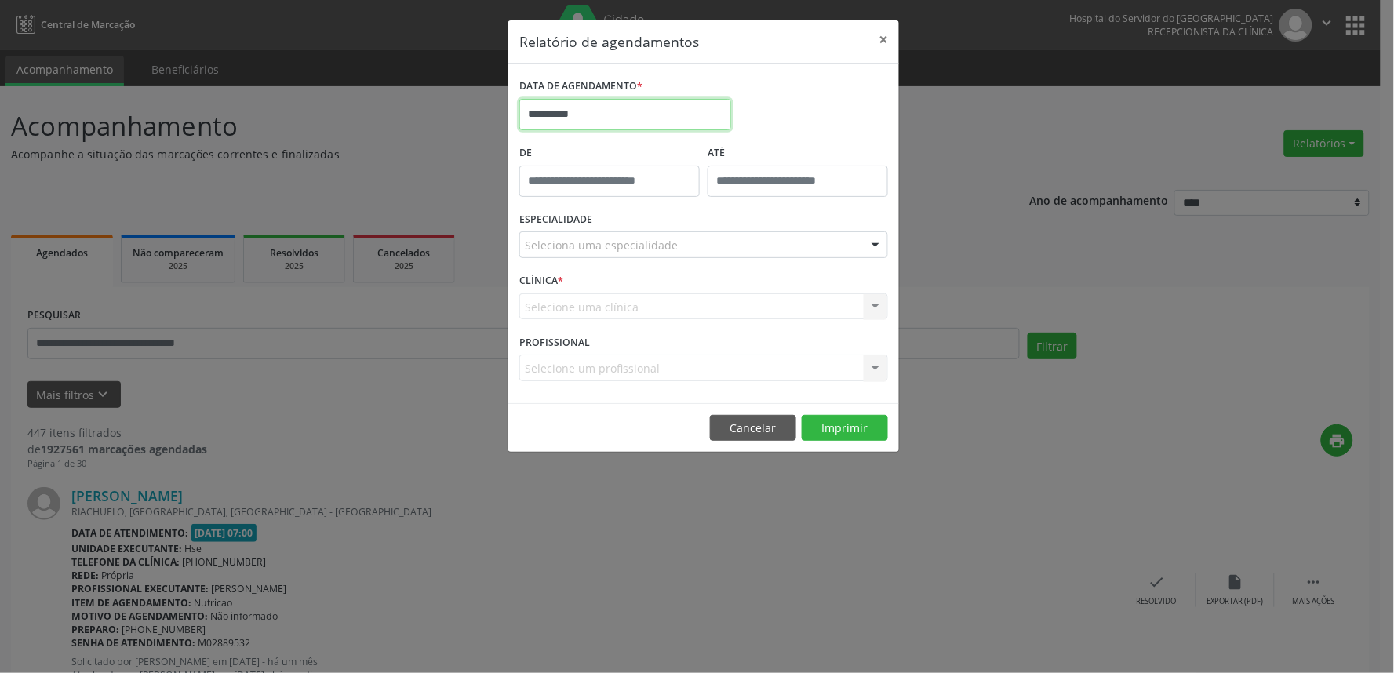
click at [656, 105] on input "**********" at bounding box center [625, 114] width 212 height 31
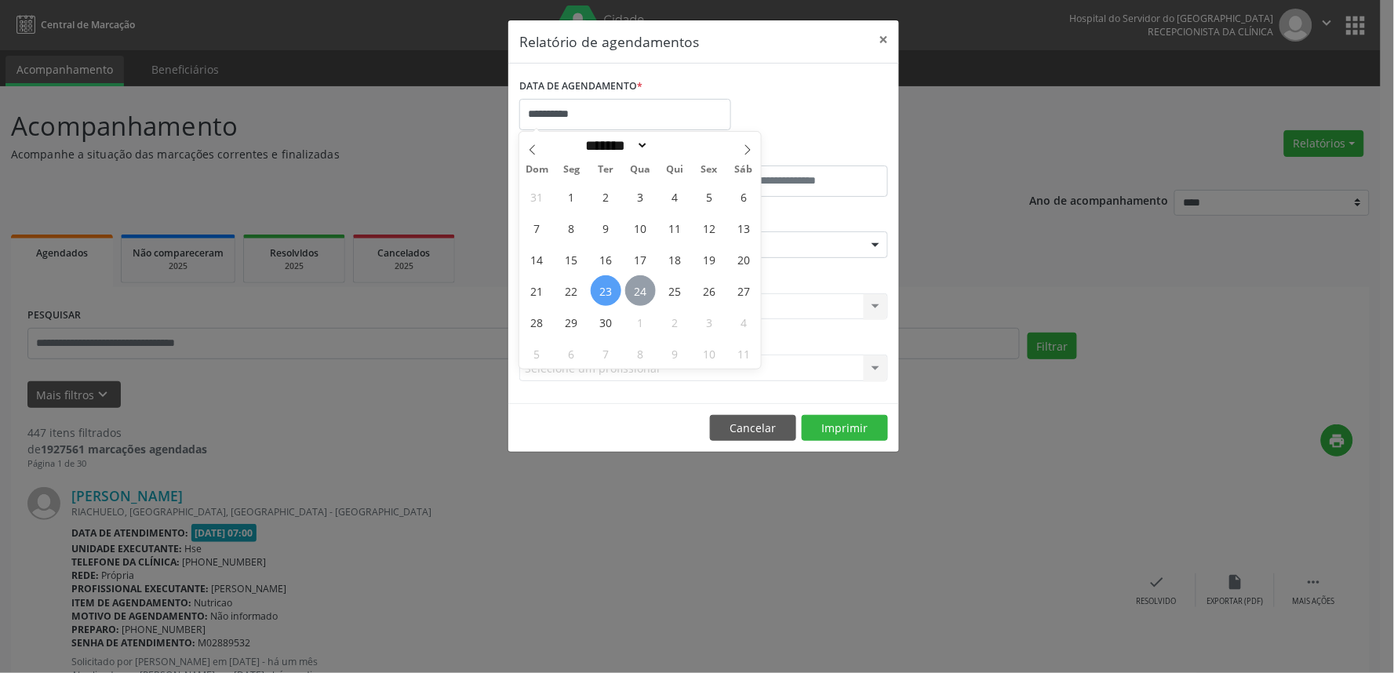
click at [642, 291] on span "24" at bounding box center [640, 290] width 31 height 31
type input "**********"
click at [642, 291] on span "24" at bounding box center [640, 290] width 31 height 31
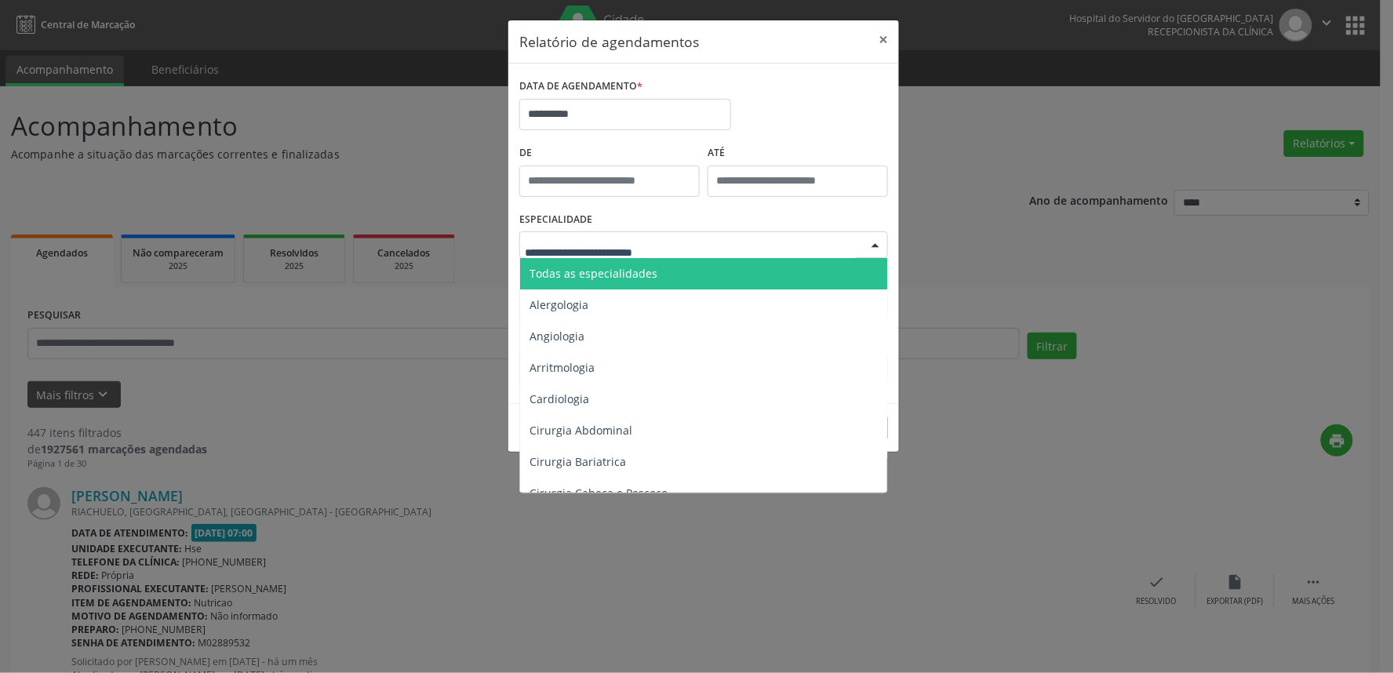
click at [642, 271] on span "Todas as especialidades" at bounding box center [593, 273] width 128 height 15
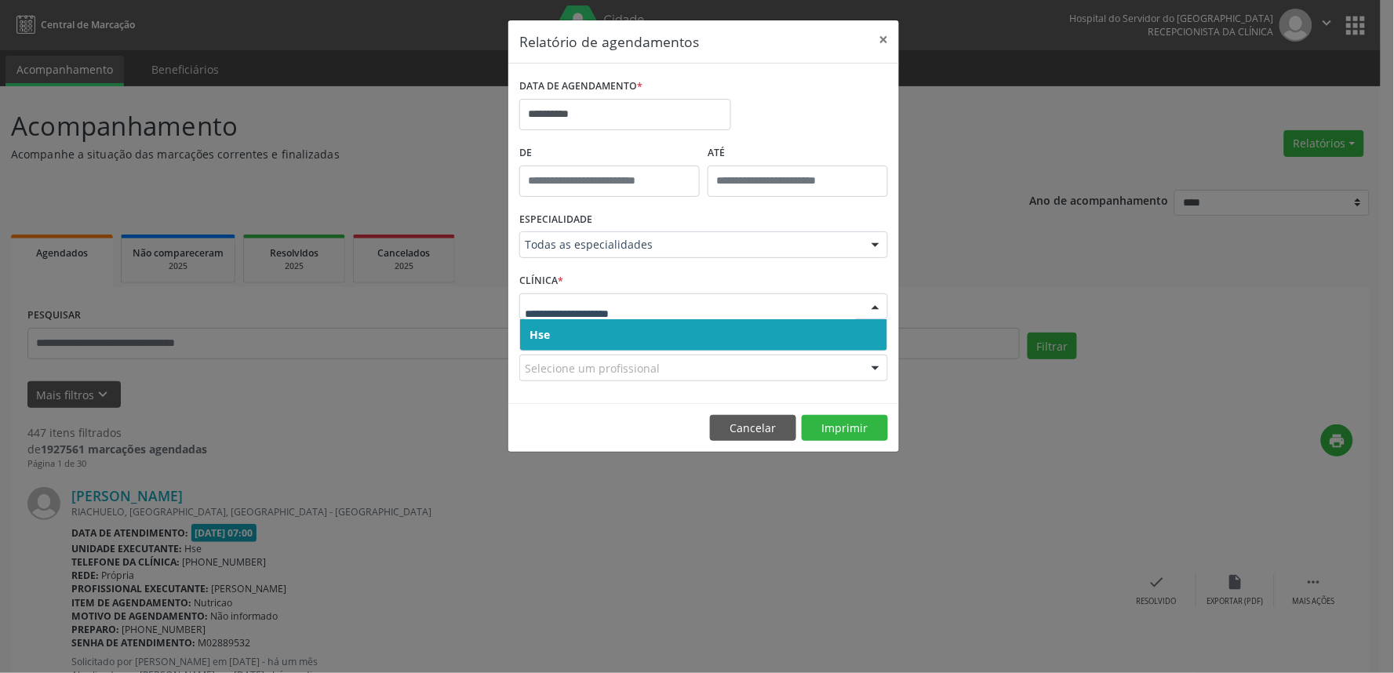
click at [651, 327] on span "Hse" at bounding box center [703, 334] width 367 height 31
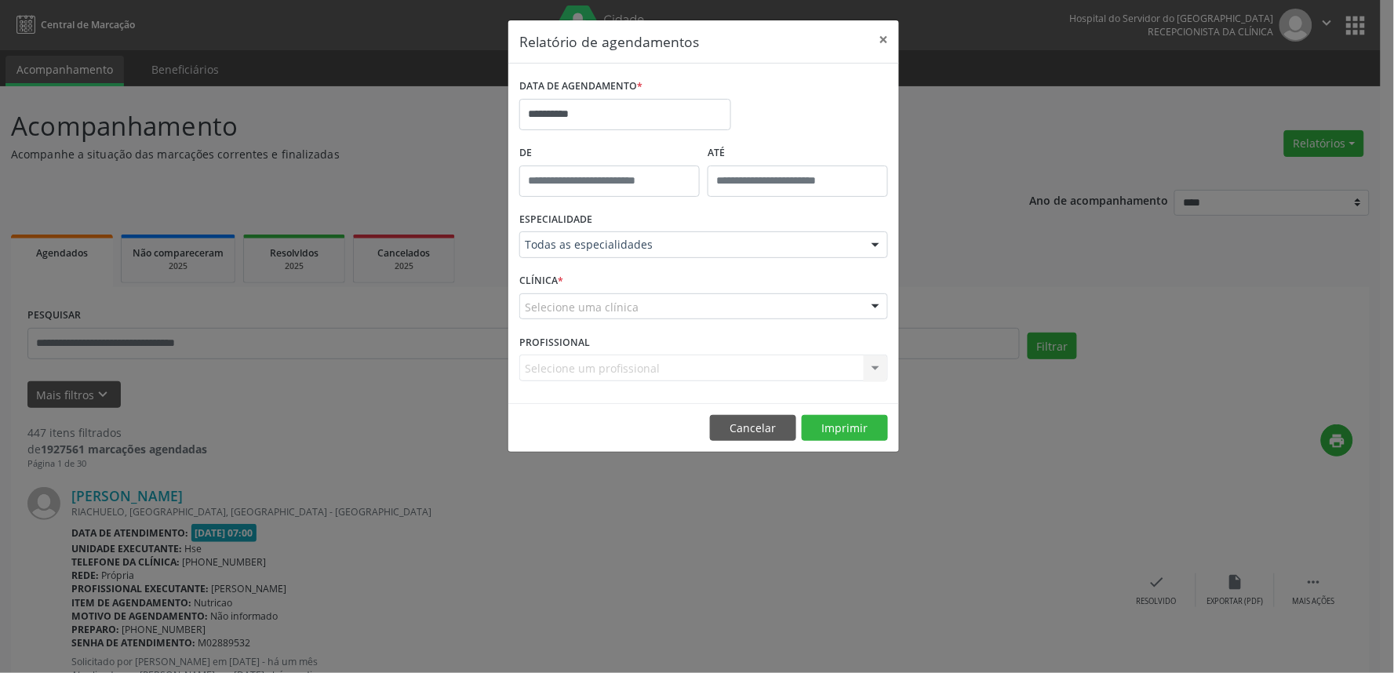
click at [659, 318] on div "Selecione uma clínica" at bounding box center [703, 306] width 369 height 27
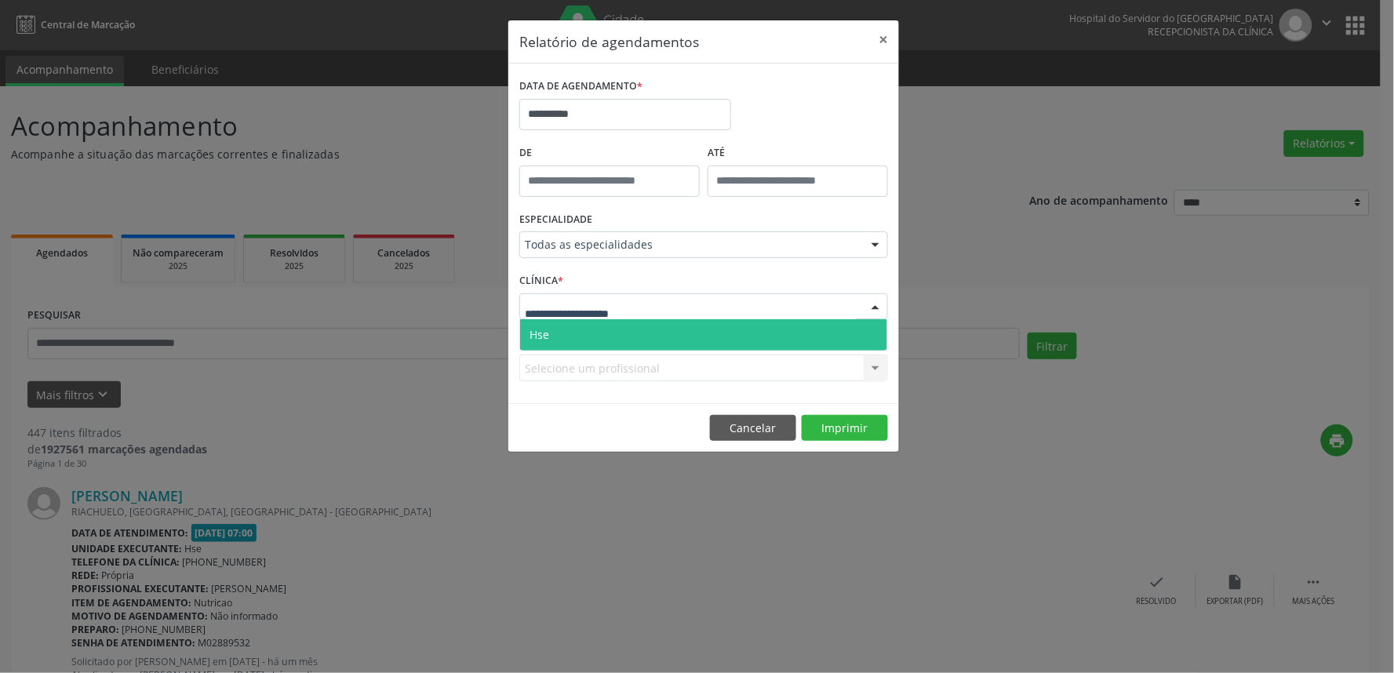
click at [659, 330] on span "Hse" at bounding box center [703, 334] width 367 height 31
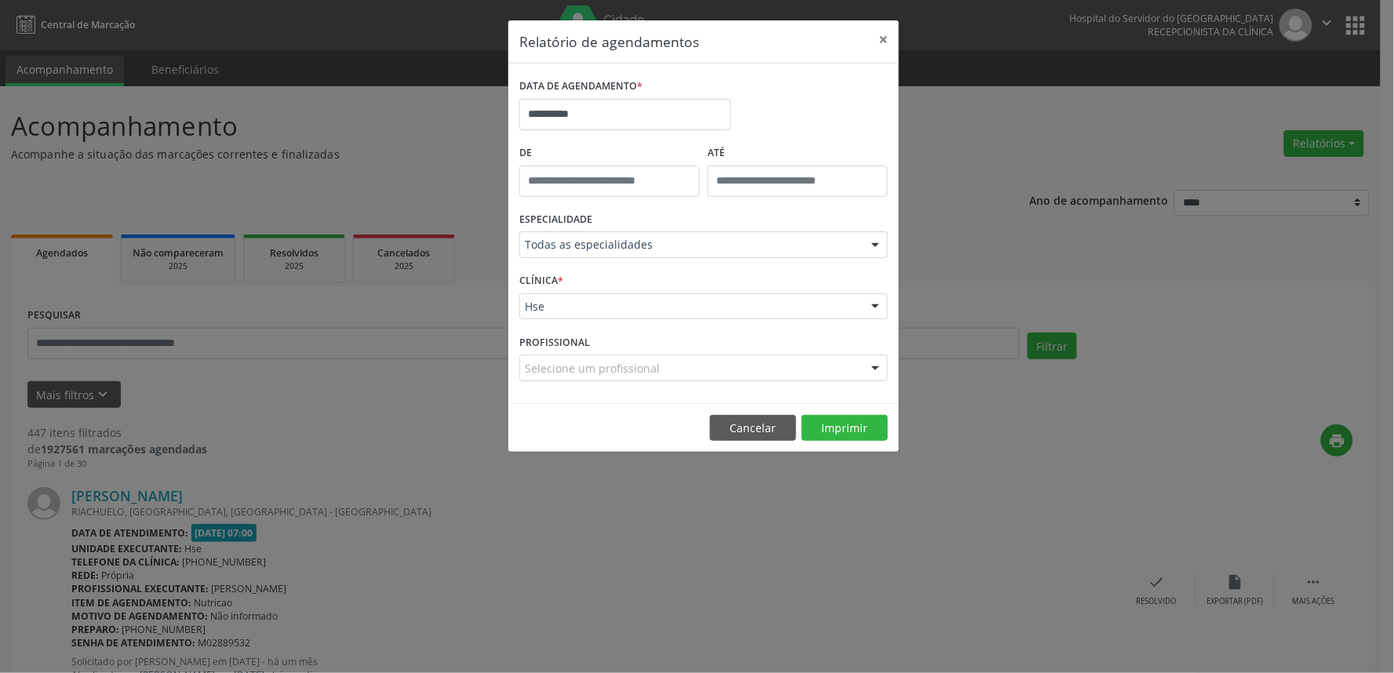
click at [668, 361] on div "Selecione um profissional" at bounding box center [703, 368] width 369 height 27
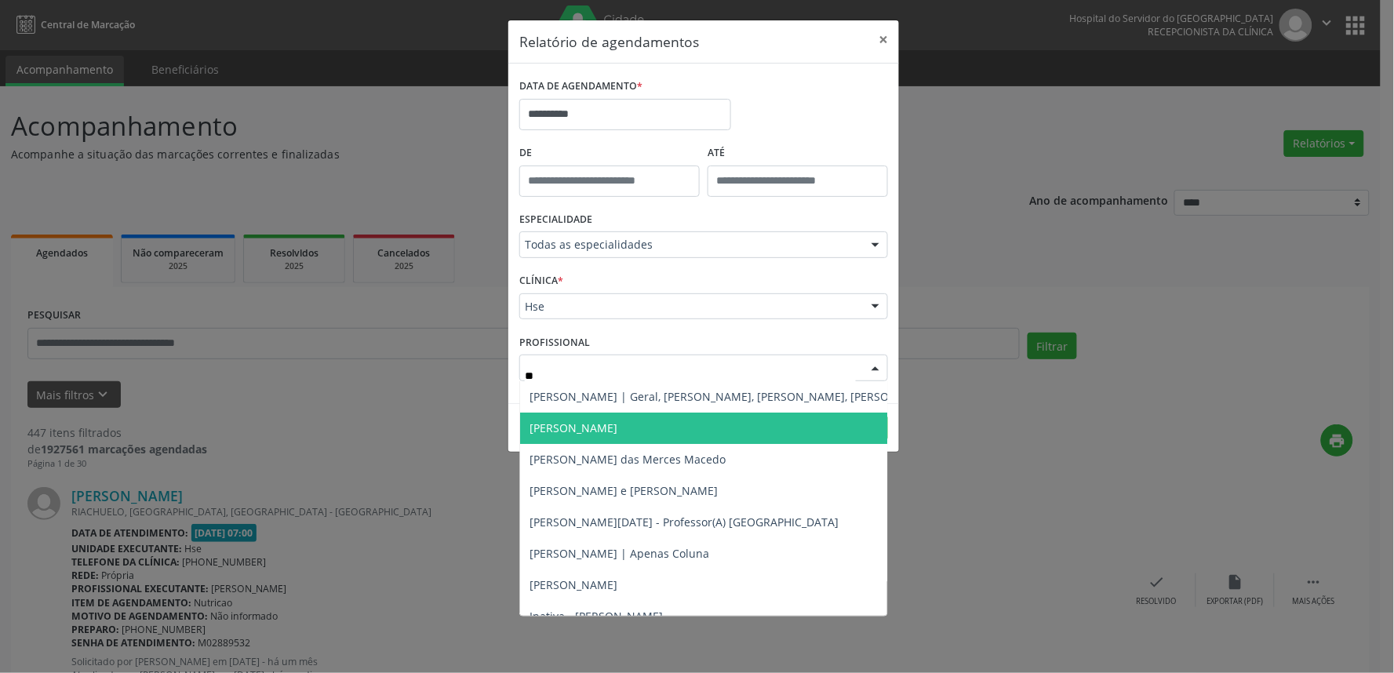
type input "***"
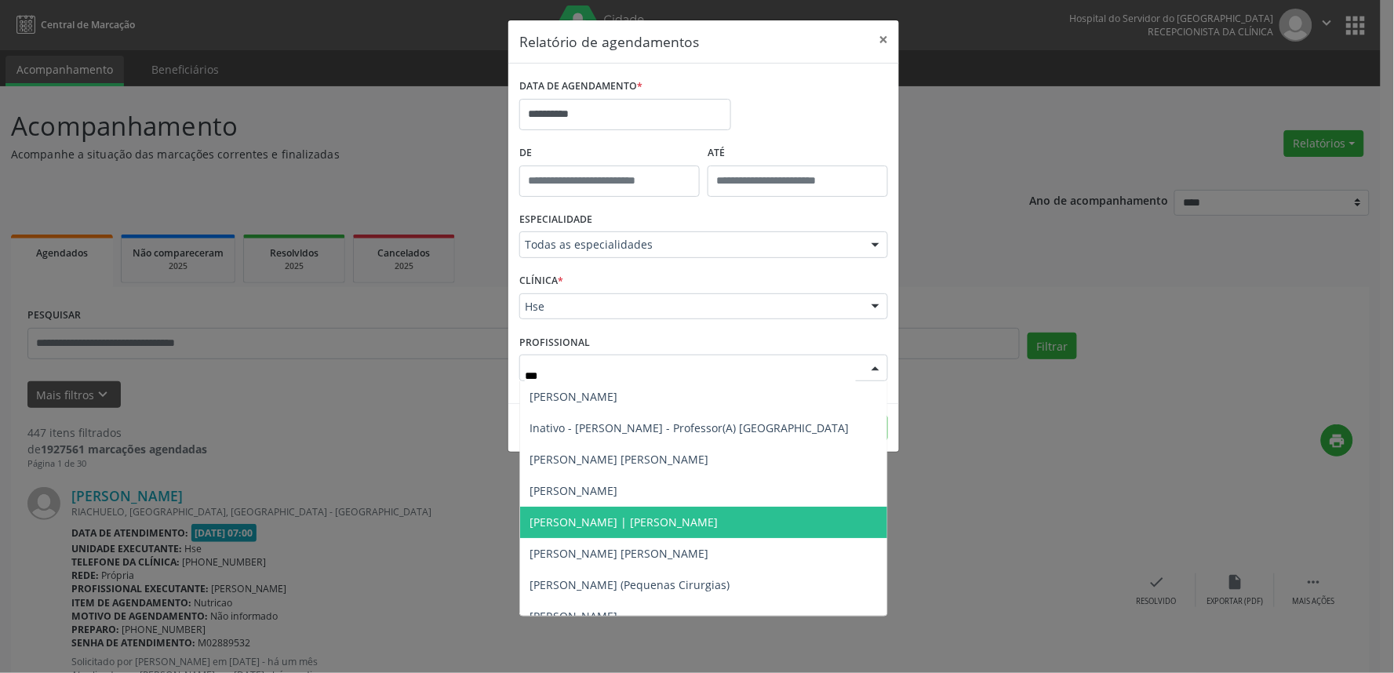
click at [623, 523] on span "[PERSON_NAME] | [PERSON_NAME]" at bounding box center [623, 522] width 188 height 15
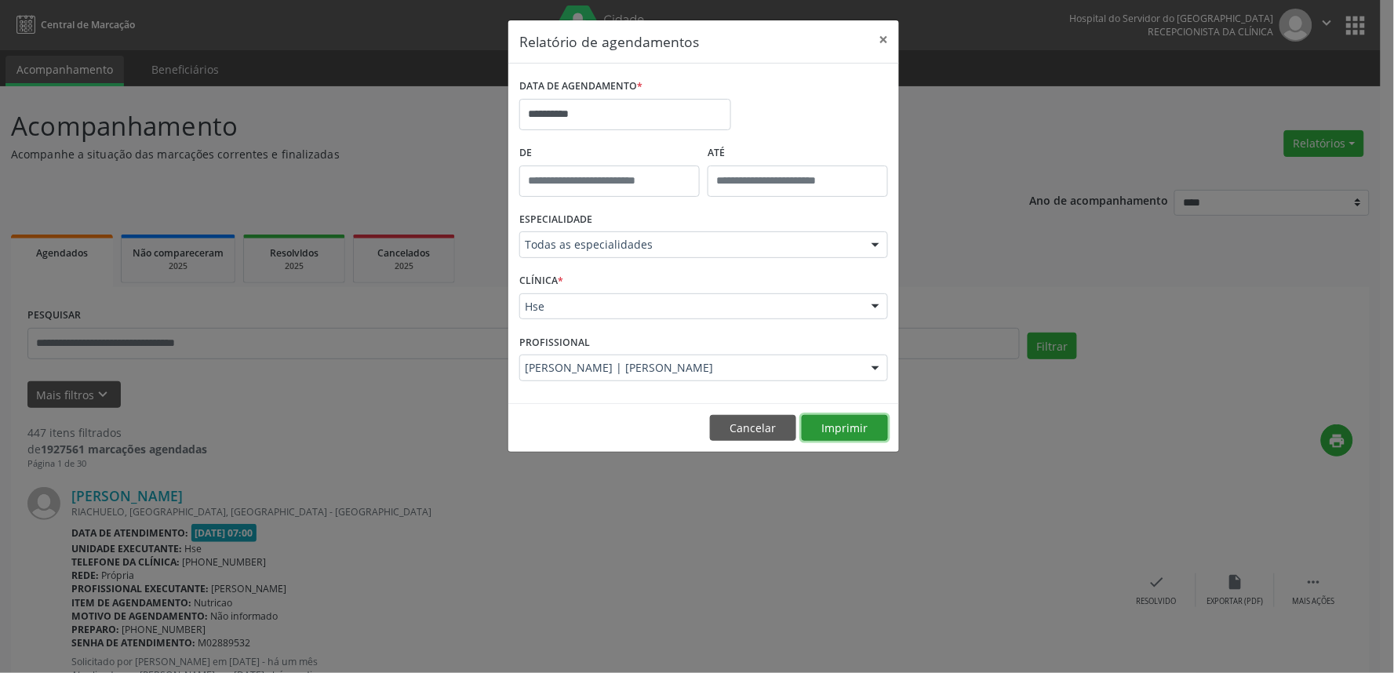
click at [849, 427] on button "Imprimir" at bounding box center [845, 428] width 86 height 27
click at [886, 42] on button "×" at bounding box center [882, 39] width 31 height 38
